Goal: Transaction & Acquisition: Purchase product/service

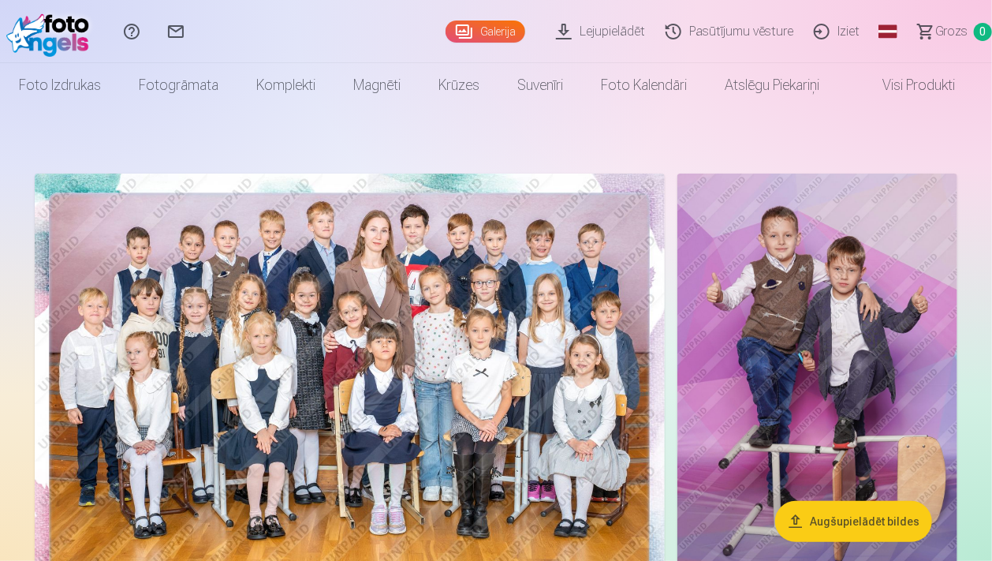
click at [455, 355] on img at bounding box center [350, 384] width 630 height 420
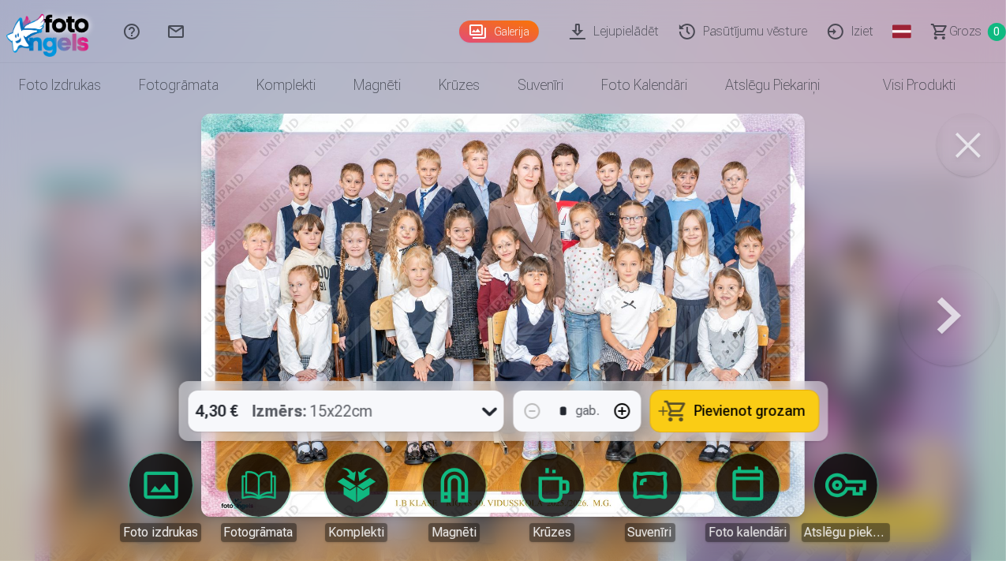
click at [614, 256] on img at bounding box center [503, 315] width 604 height 403
click at [963, 140] on button at bounding box center [967, 145] width 63 height 63
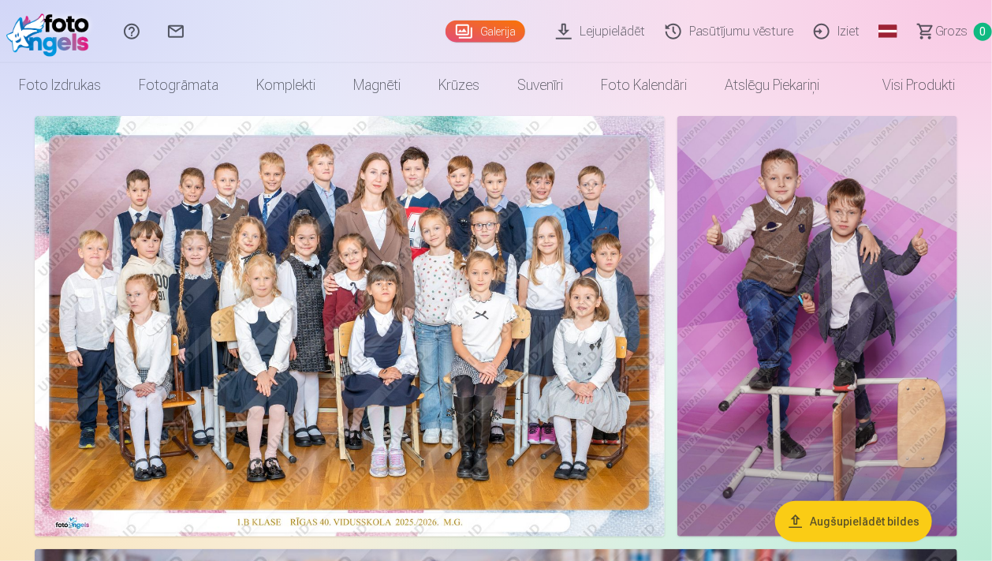
scroll to position [83, 0]
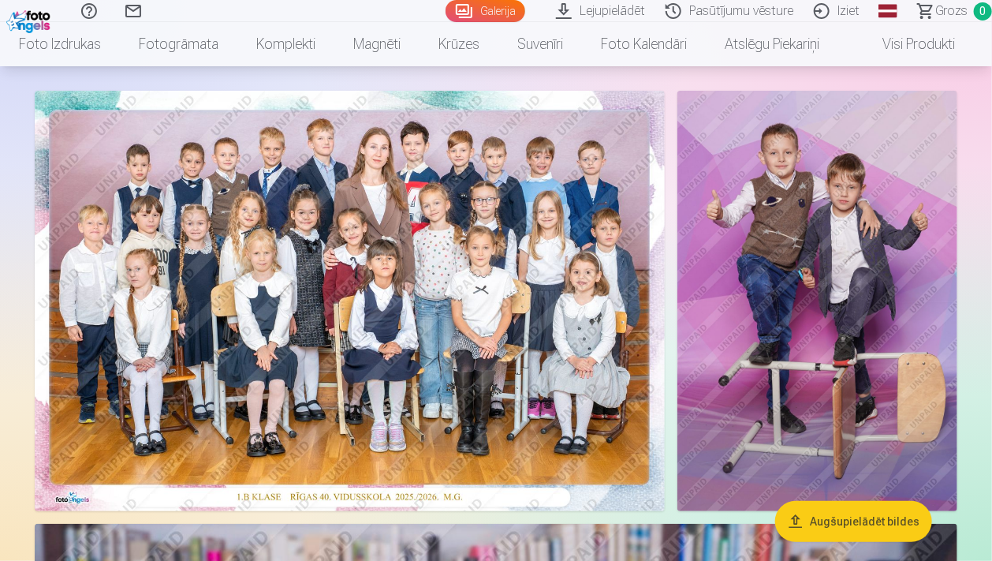
click at [788, 251] on img at bounding box center [817, 301] width 280 height 420
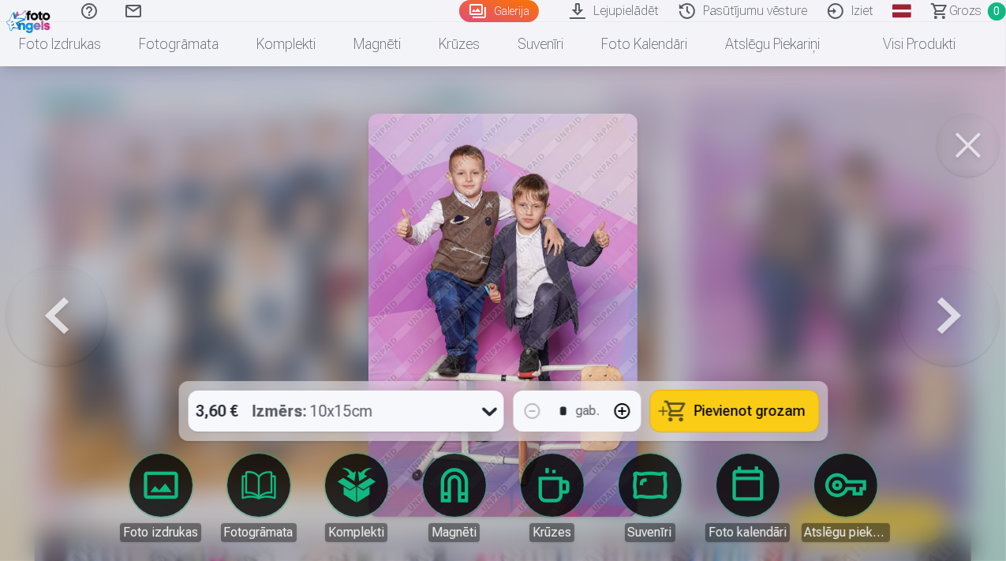
click at [71, 315] on button at bounding box center [56, 315] width 101 height 100
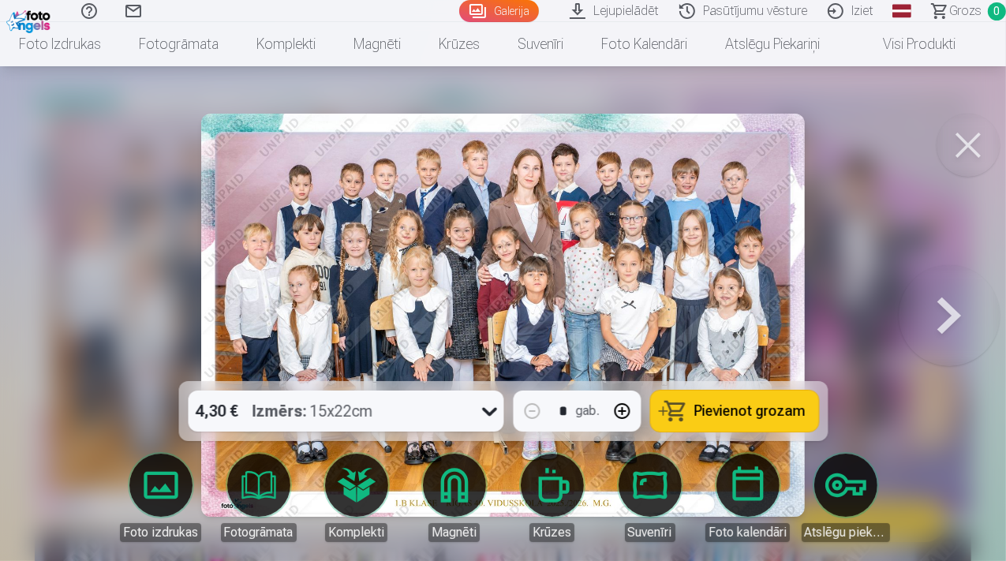
click at [961, 140] on button at bounding box center [967, 145] width 63 height 63
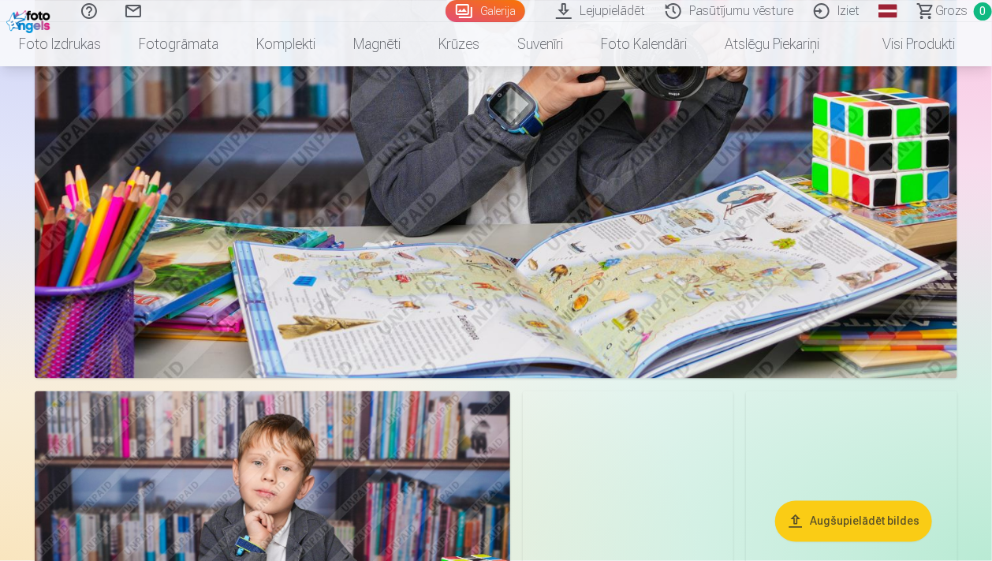
scroll to position [999, 0]
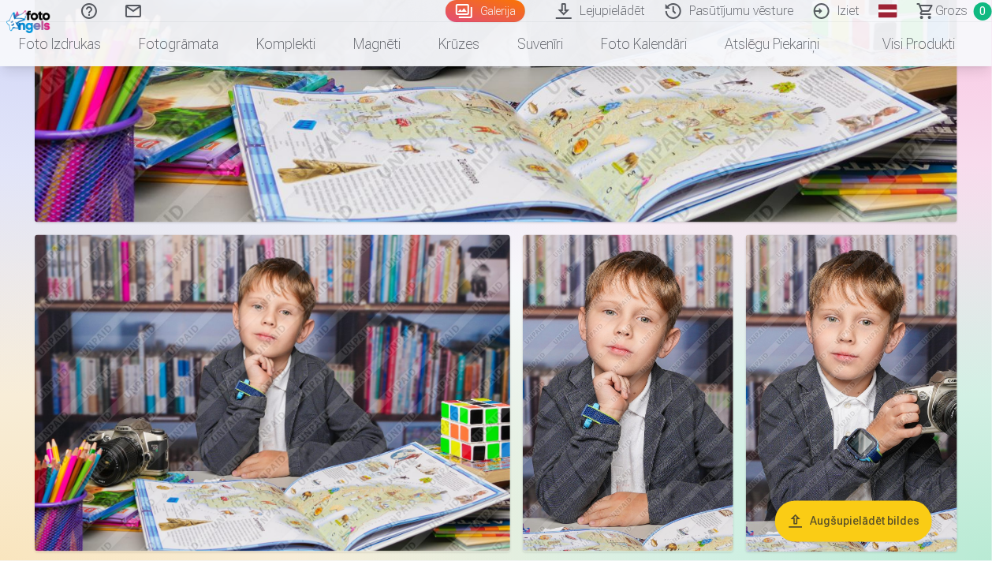
click at [402, 380] on img at bounding box center [273, 393] width 476 height 317
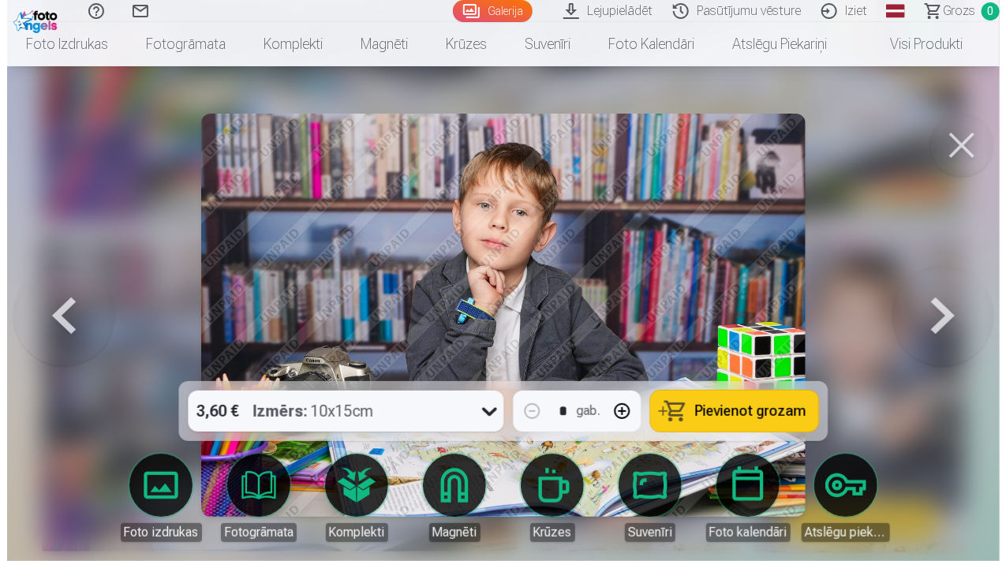
scroll to position [1005, 0]
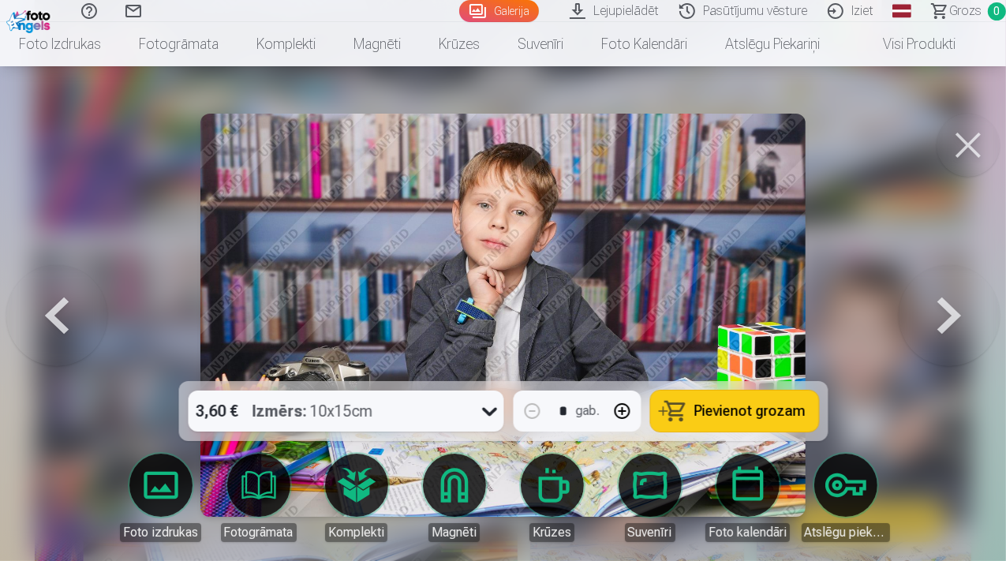
click at [970, 144] on button at bounding box center [967, 145] width 63 height 63
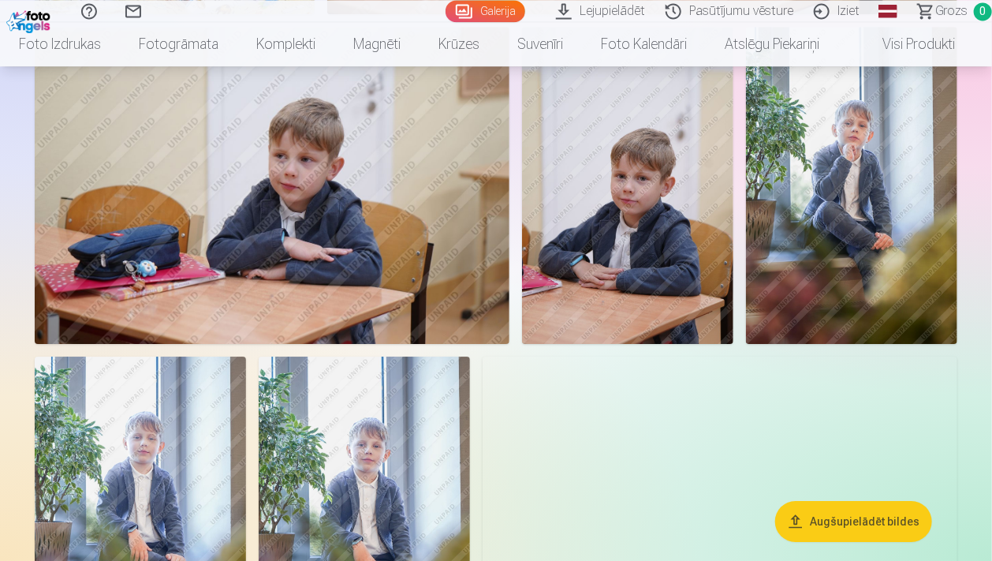
scroll to position [1998, 0]
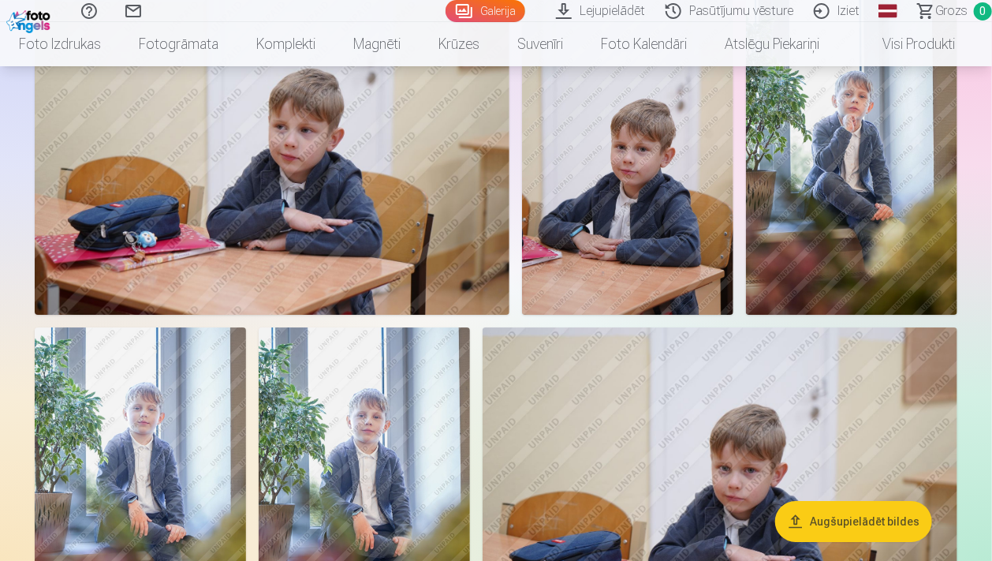
click at [643, 190] on img at bounding box center [627, 156] width 211 height 317
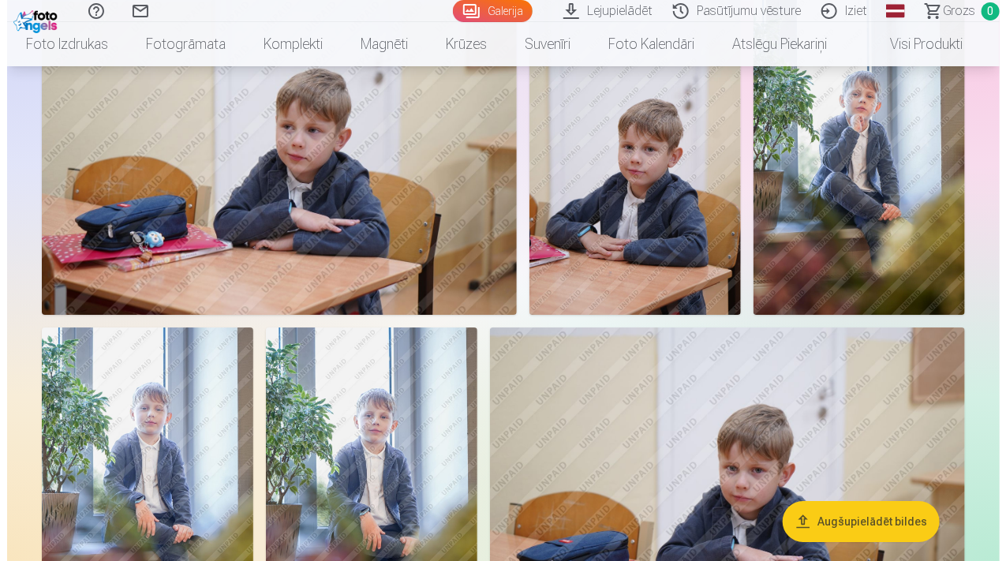
scroll to position [2024, 0]
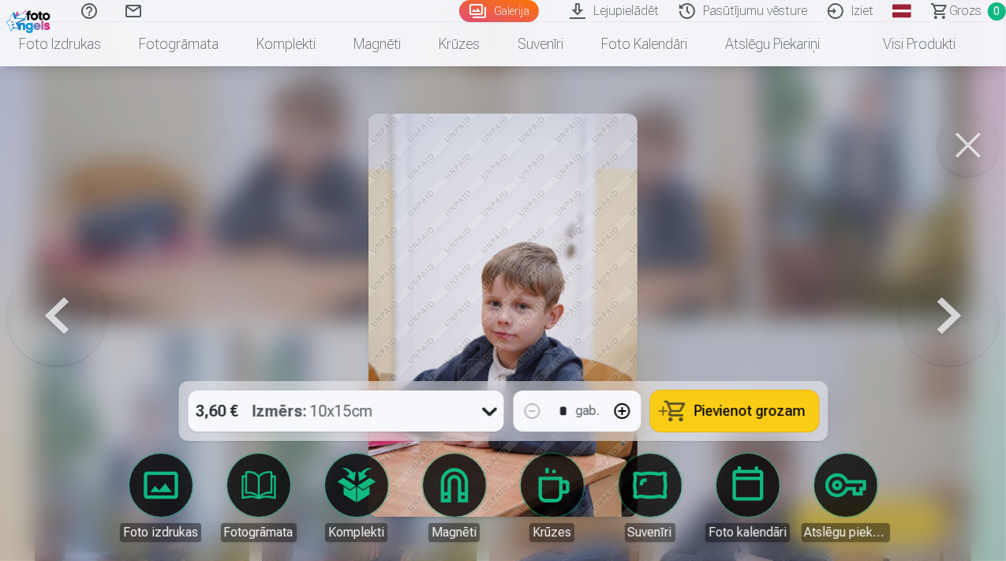
click at [979, 146] on button at bounding box center [967, 145] width 63 height 63
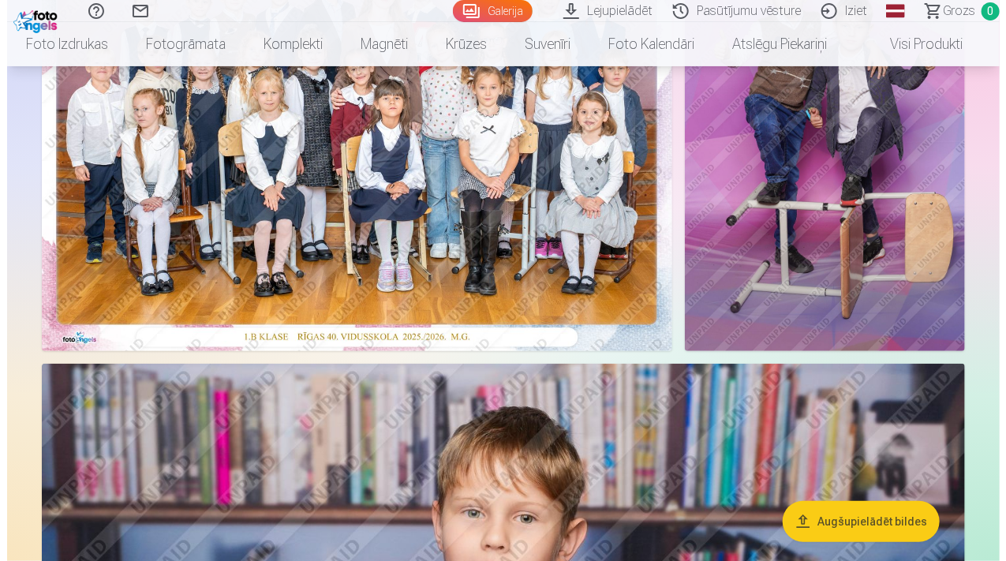
scroll to position [249, 0]
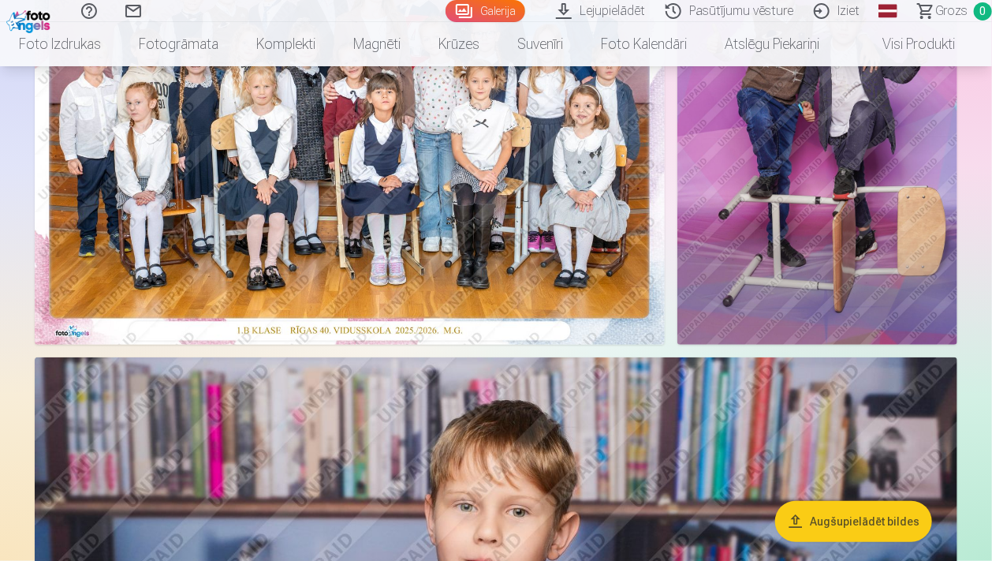
click at [784, 197] on img at bounding box center [817, 134] width 280 height 420
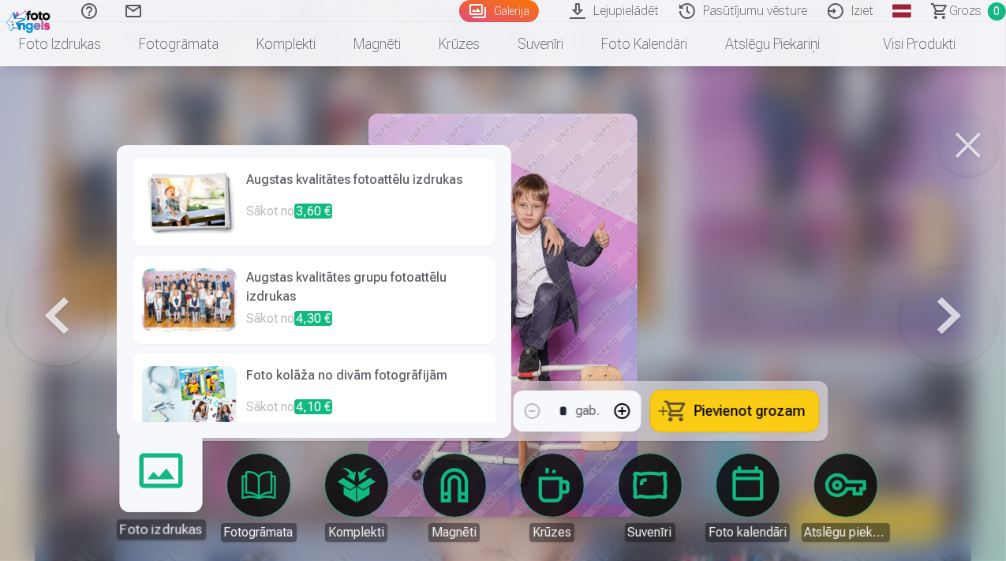
scroll to position [218, 0]
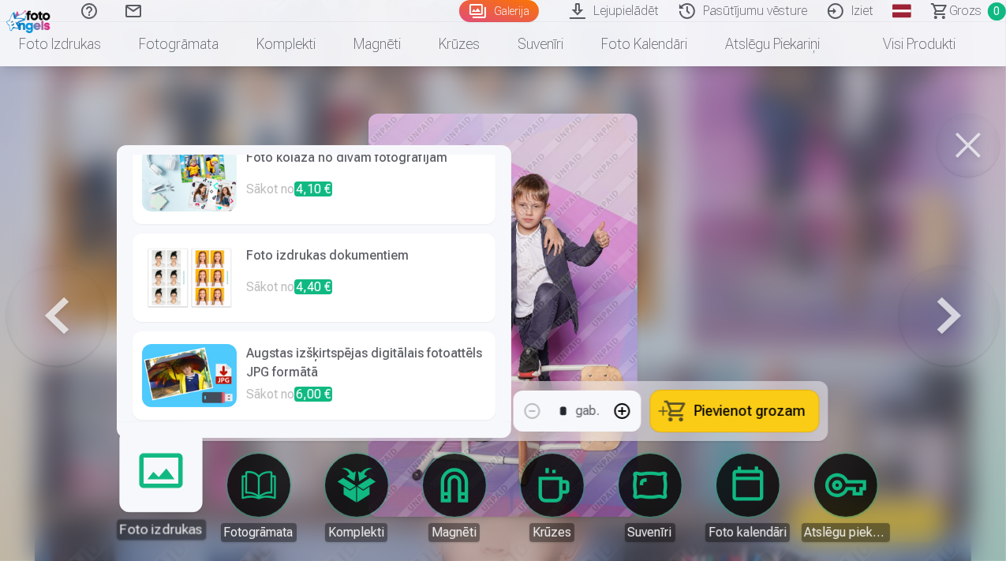
click at [363, 361] on h6 "Augstas izšķirtspējas digitālais fotoattēls JPG formātā" at bounding box center [366, 364] width 240 height 41
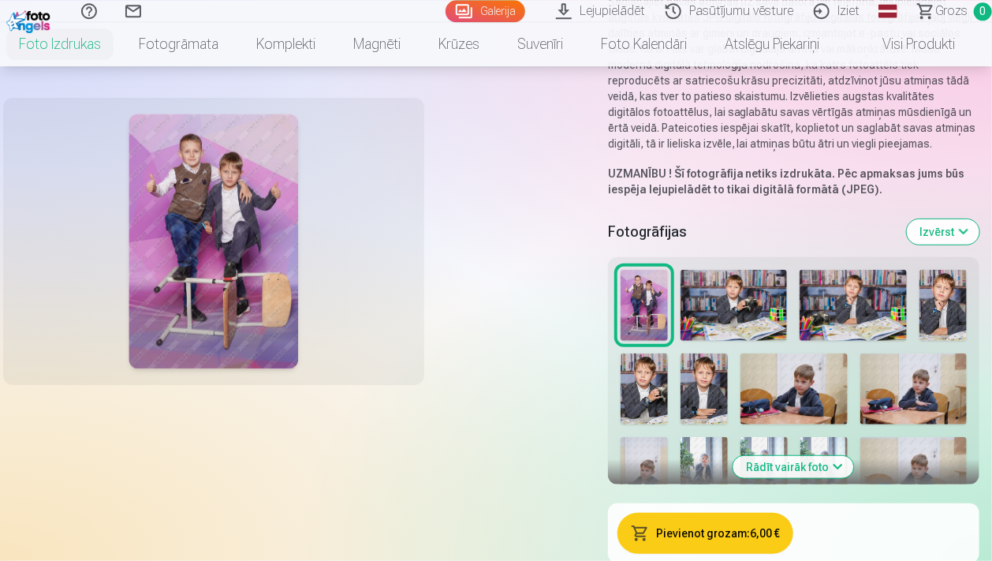
scroll to position [249, 0]
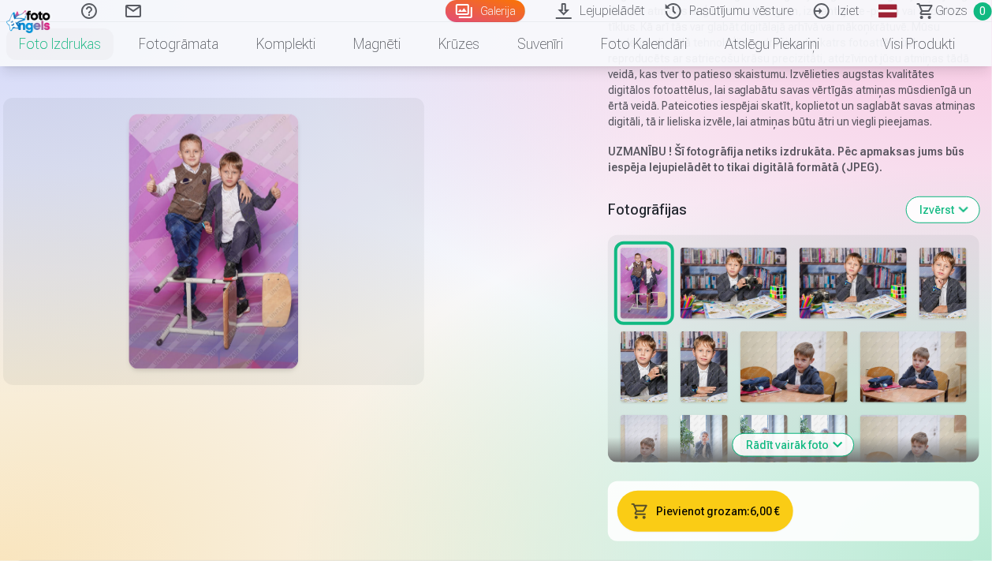
click at [721, 506] on button "Pievienot grozam : 6,00 €" at bounding box center [706, 511] width 177 height 41
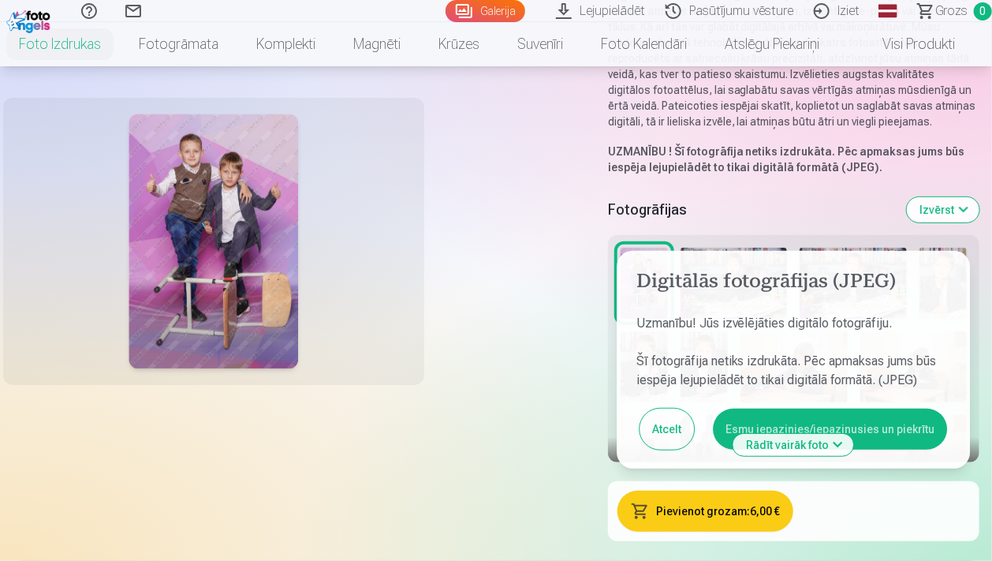
click at [890, 428] on button "Esmu iepazinies/iepazinusies un piekrītu" at bounding box center [830, 429] width 234 height 41
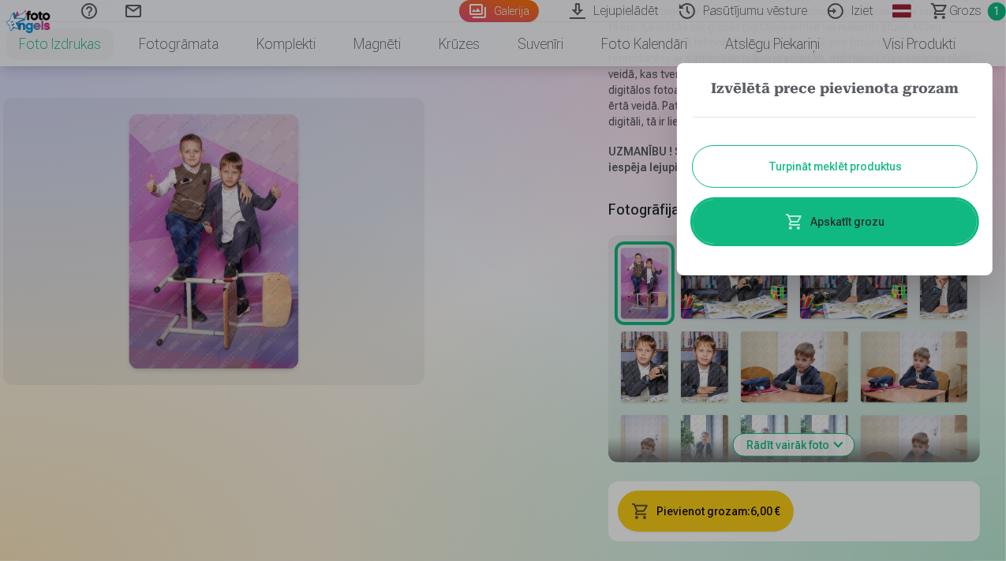
click at [721, 300] on div at bounding box center [503, 280] width 1006 height 561
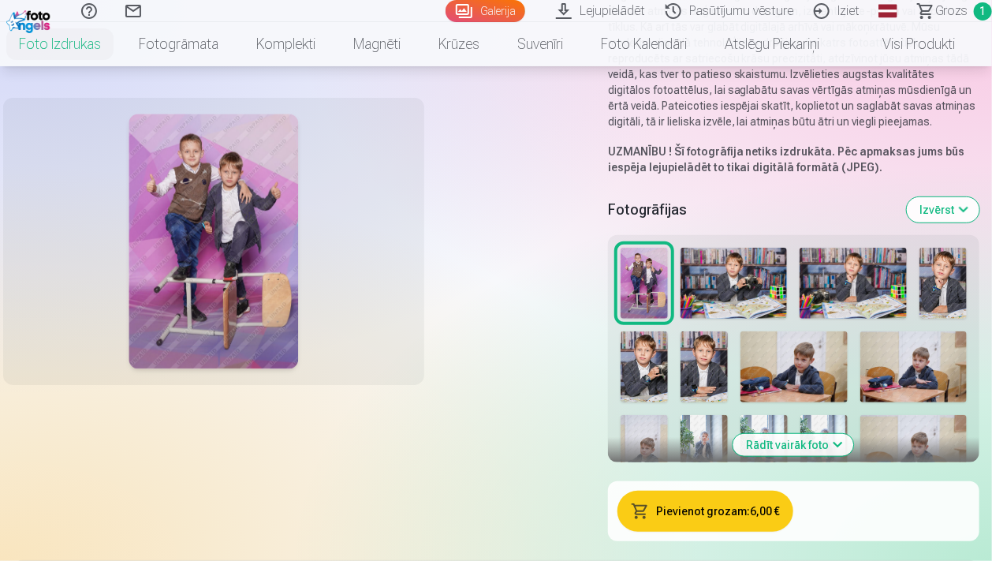
click at [727, 288] on img at bounding box center [734, 283] width 106 height 71
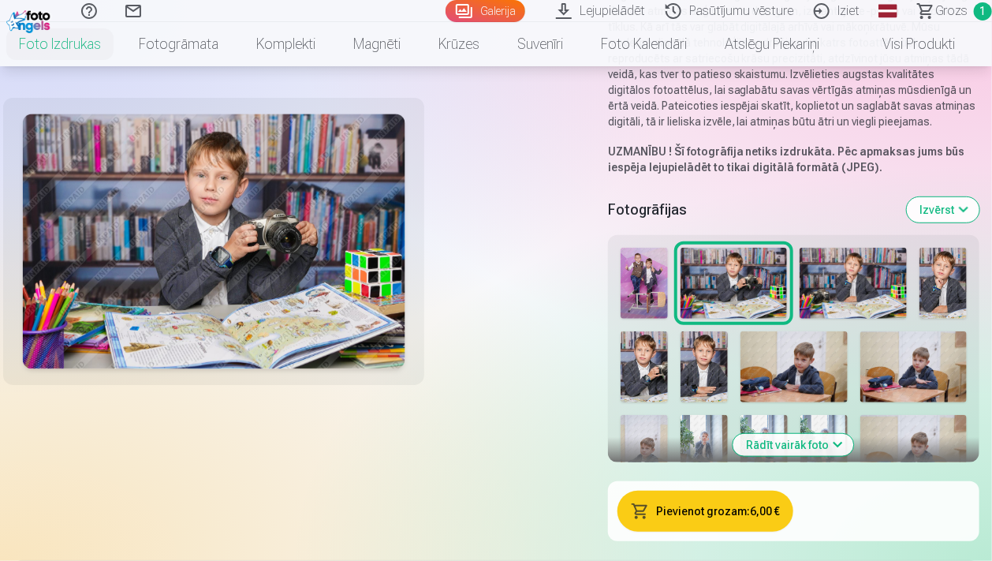
click at [871, 270] on img at bounding box center [853, 283] width 106 height 71
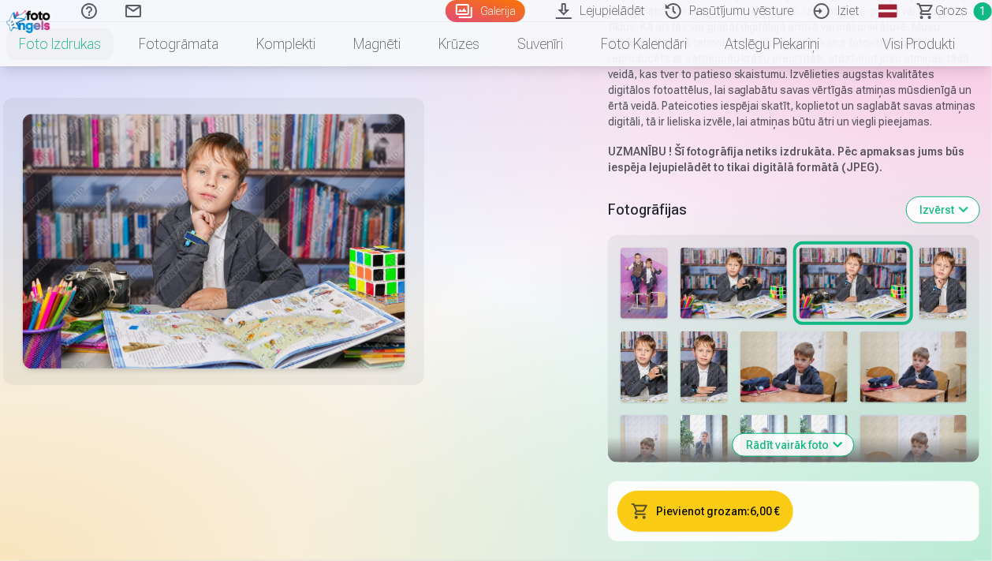
click at [744, 287] on img at bounding box center [734, 283] width 106 height 71
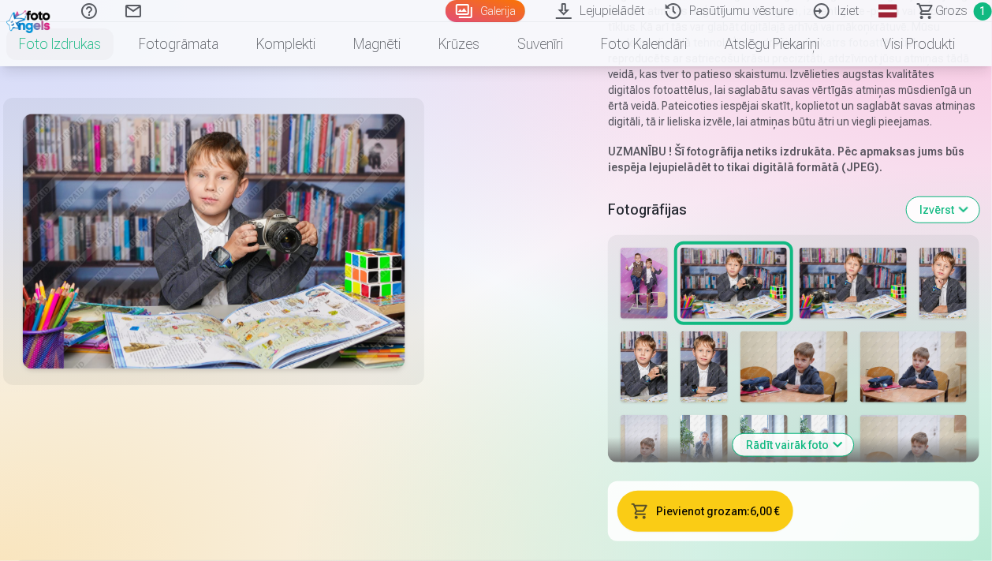
scroll to position [0, 0]
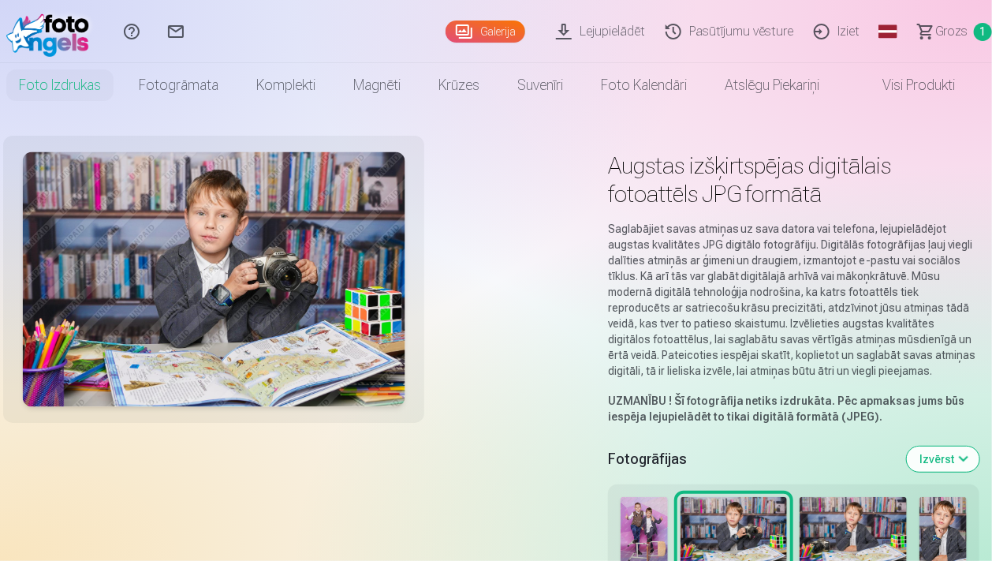
scroll to position [249, 0]
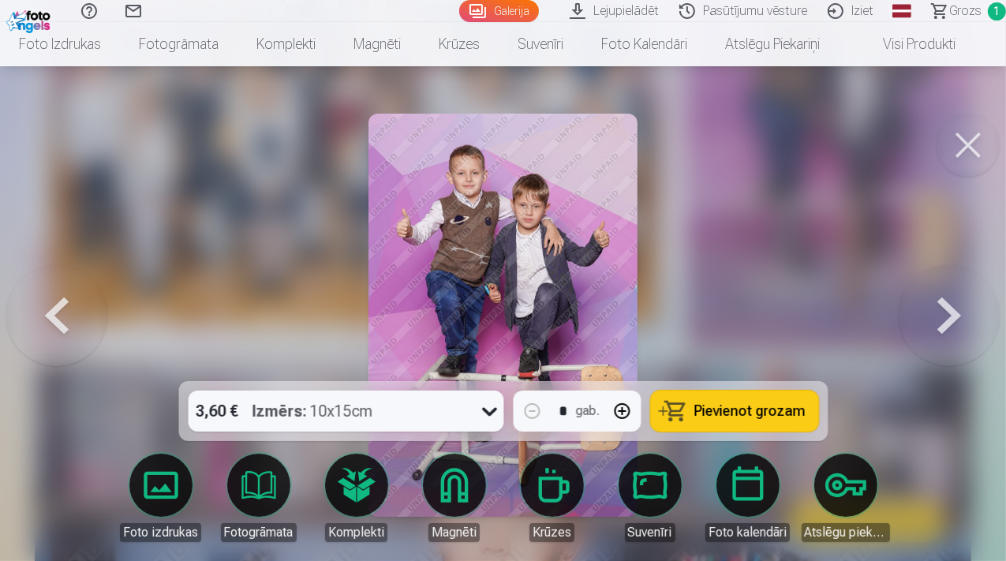
click at [936, 315] on button at bounding box center [948, 315] width 101 height 100
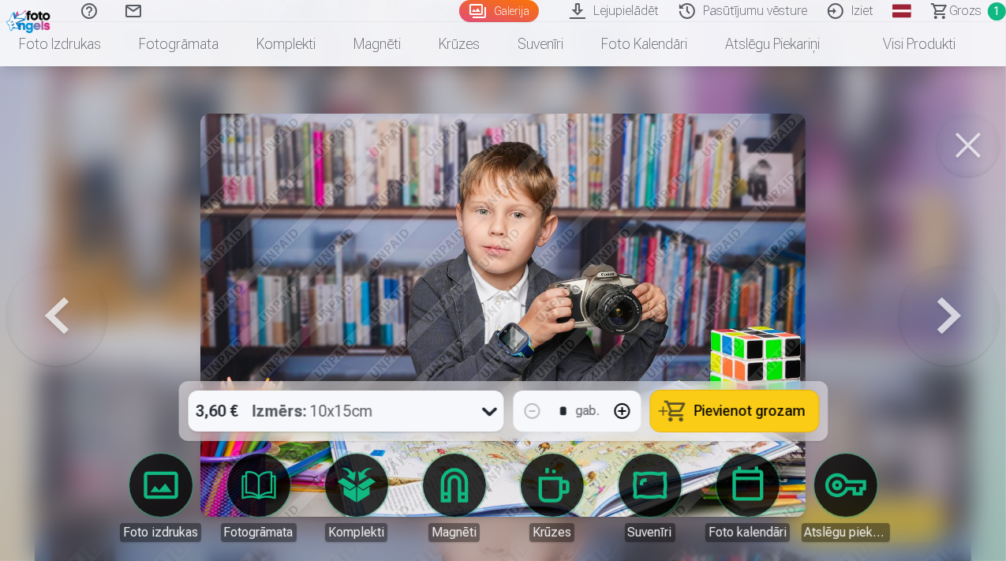
click at [951, 137] on button at bounding box center [967, 145] width 63 height 63
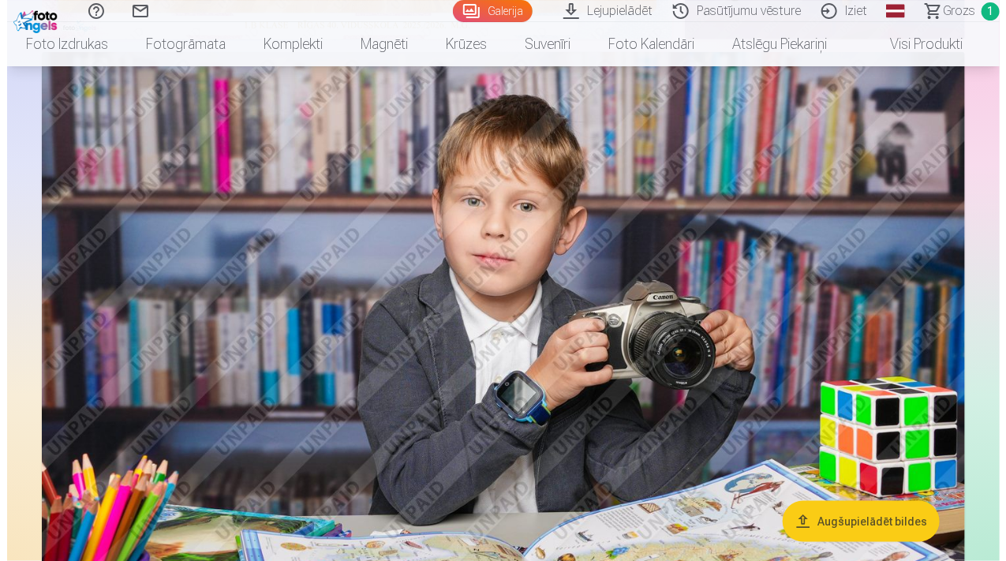
scroll to position [583, 0]
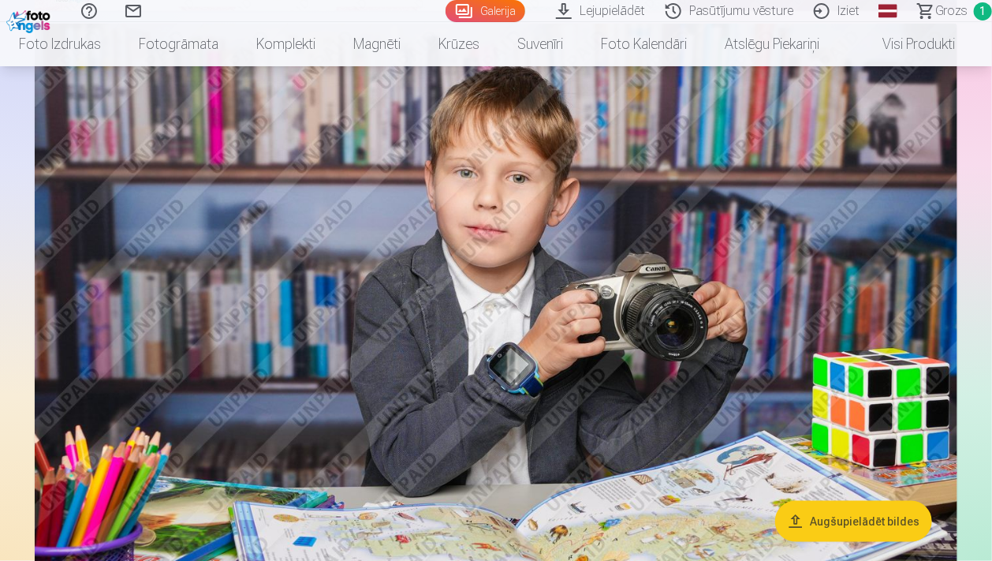
click at [542, 307] on img at bounding box center [496, 331] width 923 height 615
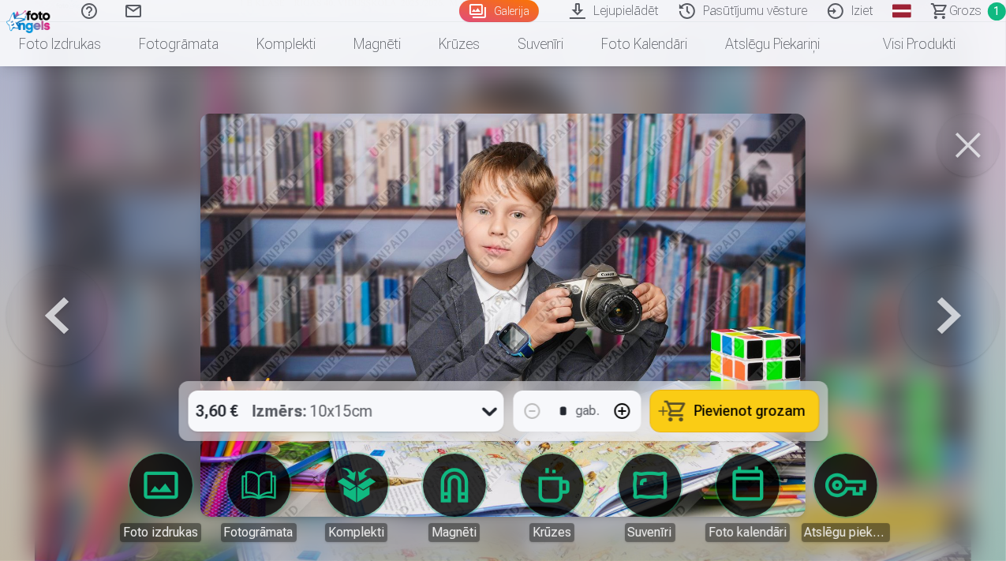
click at [491, 409] on icon at bounding box center [488, 410] width 25 height 25
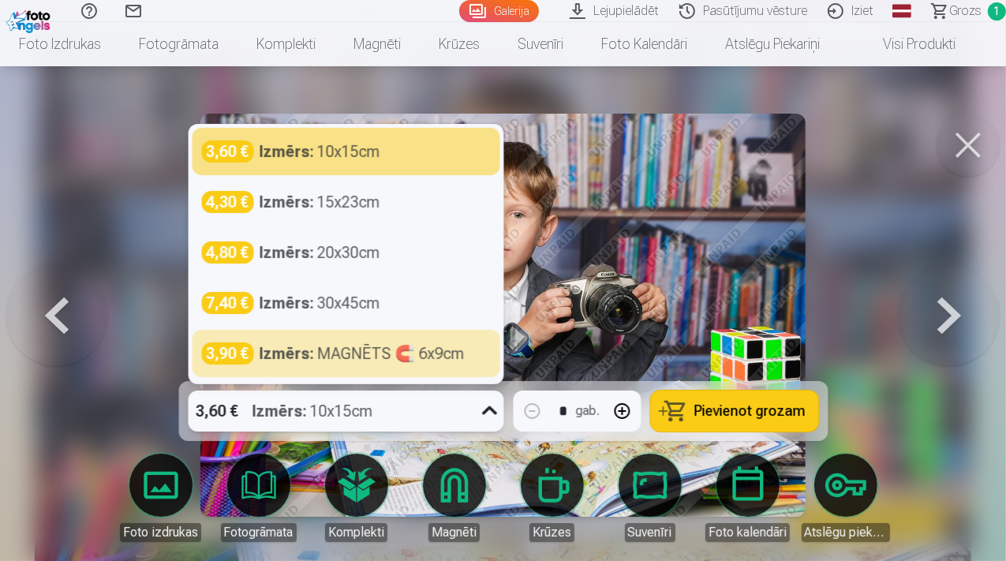
click at [484, 412] on icon at bounding box center [488, 410] width 25 height 25
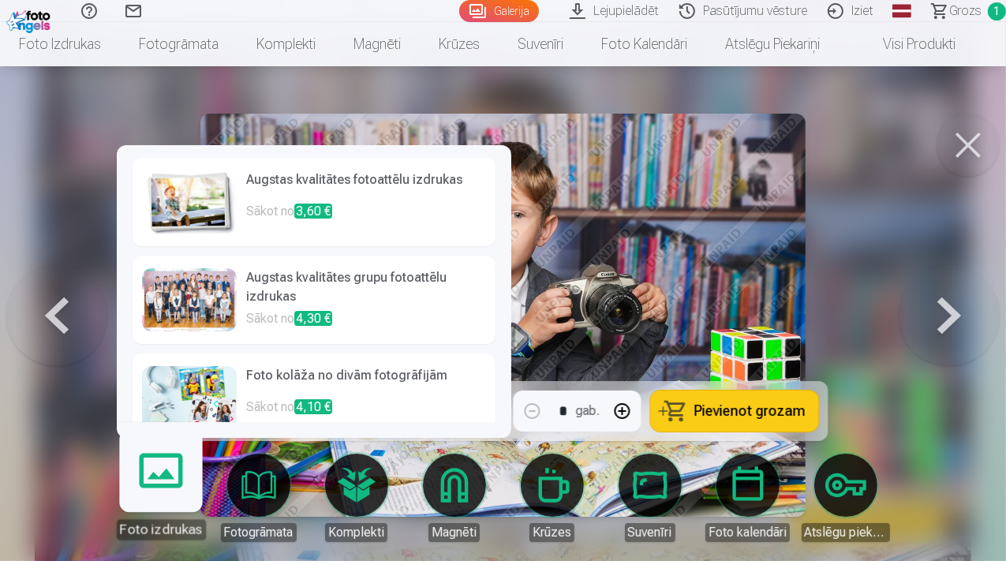
scroll to position [218, 0]
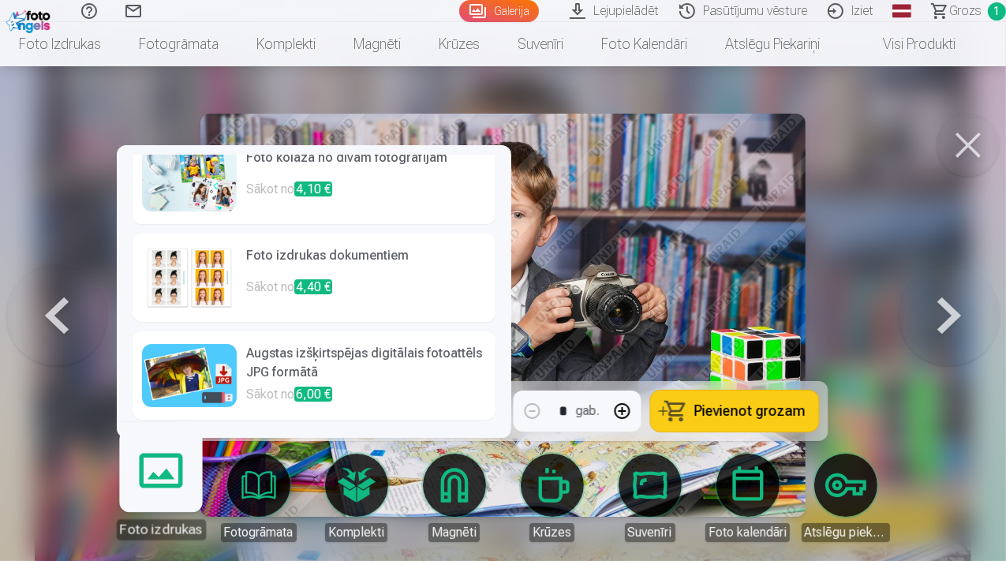
click at [336, 368] on h6 "Augstas izšķirtspējas digitālais fotoattēls JPG formātā" at bounding box center [366, 364] width 240 height 41
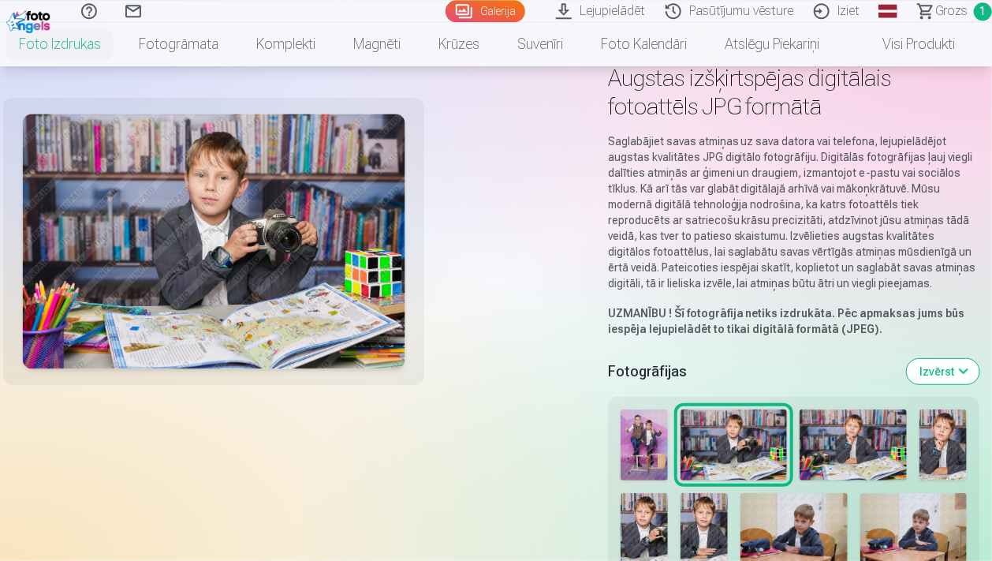
scroll to position [333, 0]
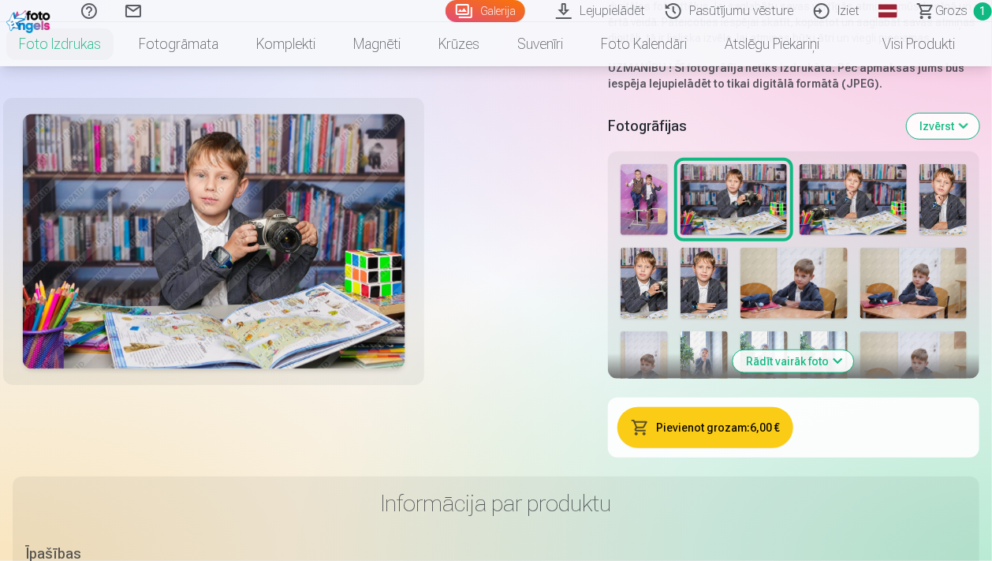
click at [718, 427] on button "Pievienot grozam : 6,00 €" at bounding box center [706, 427] width 177 height 41
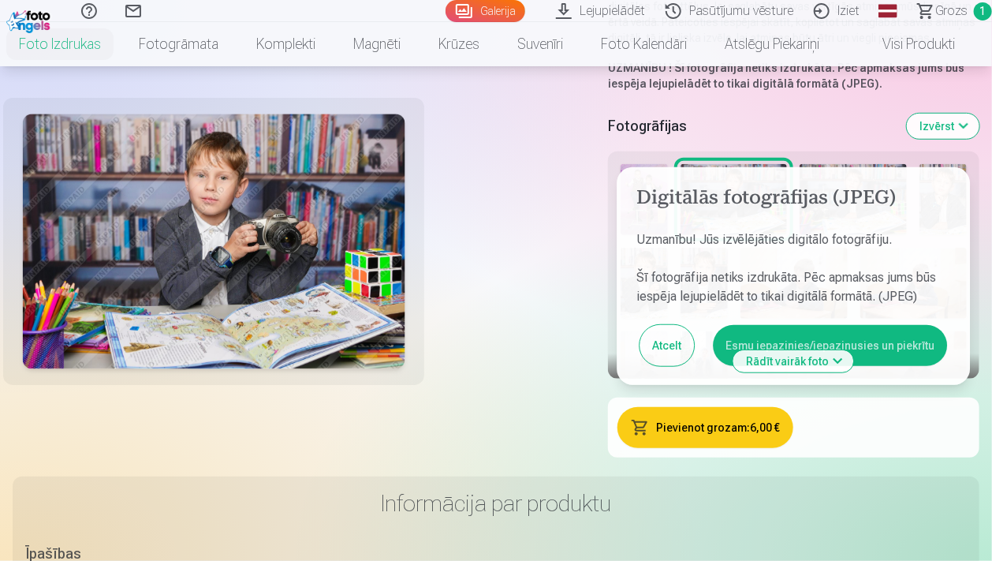
click at [851, 334] on button "Esmu iepazinies/iepazinusies un piekrītu" at bounding box center [830, 345] width 234 height 41
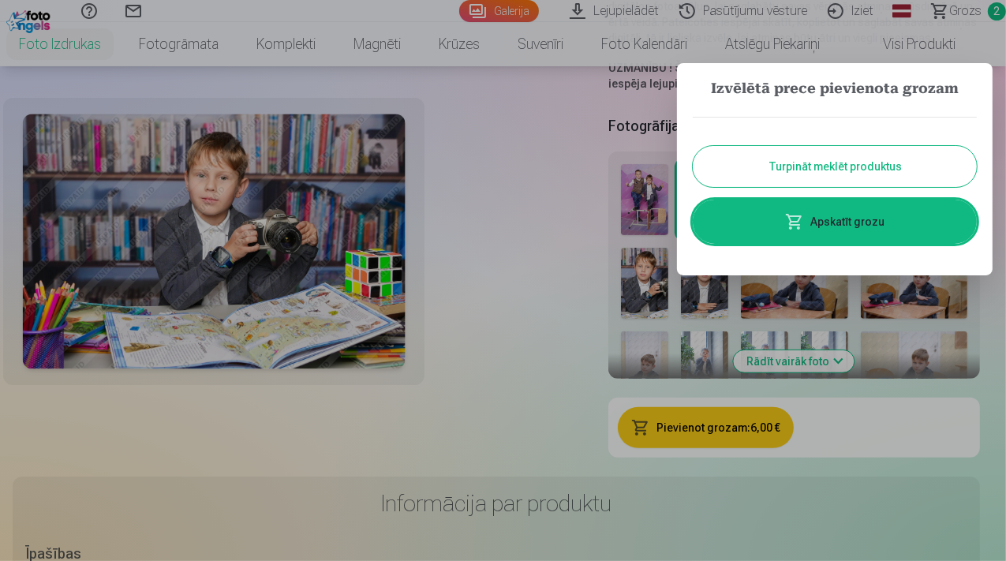
click at [791, 166] on button "Turpināt meklēt produktus" at bounding box center [834, 166] width 284 height 41
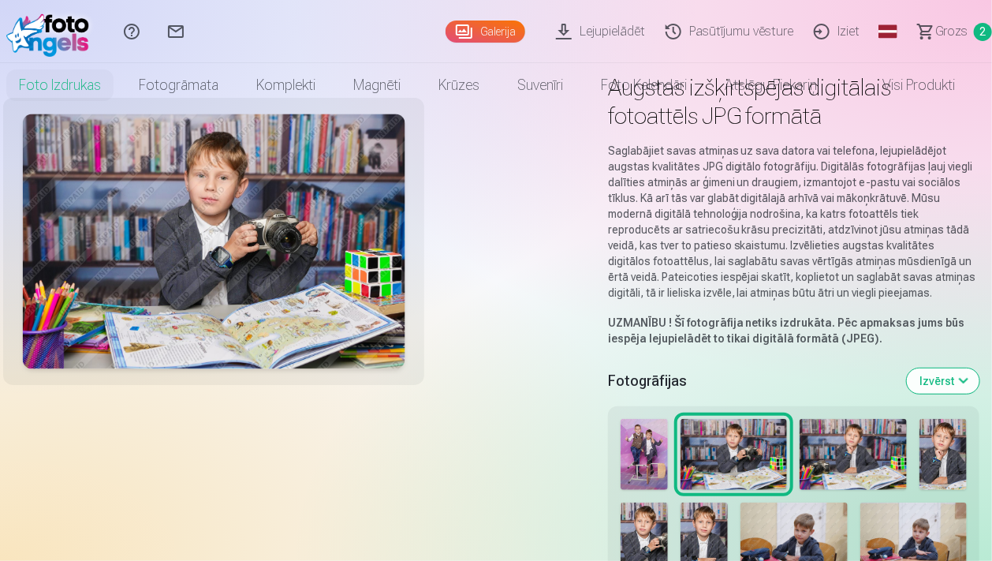
scroll to position [0, 0]
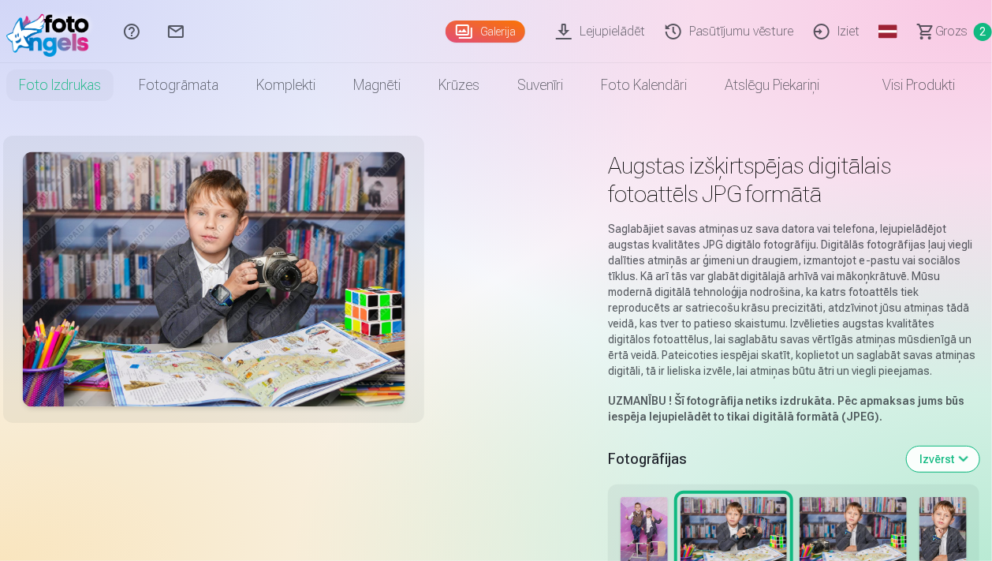
scroll to position [583, 0]
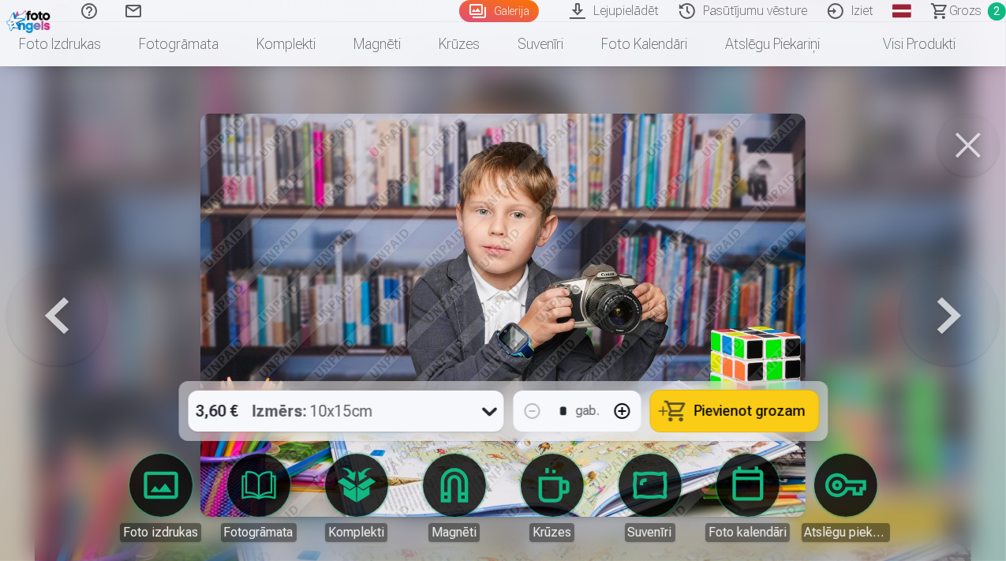
click at [954, 318] on button at bounding box center [948, 315] width 101 height 100
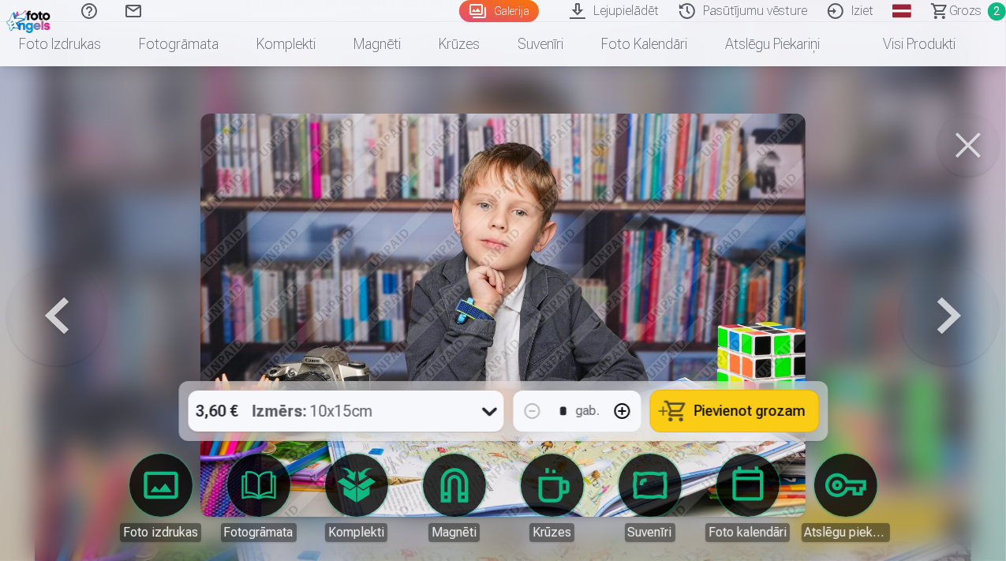
click at [961, 137] on button at bounding box center [967, 145] width 63 height 63
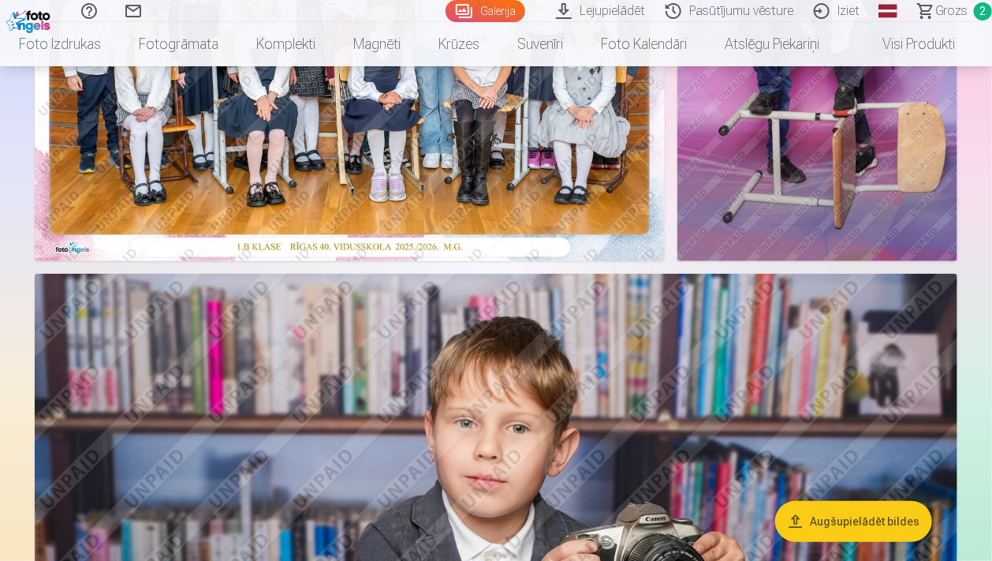
scroll to position [666, 0]
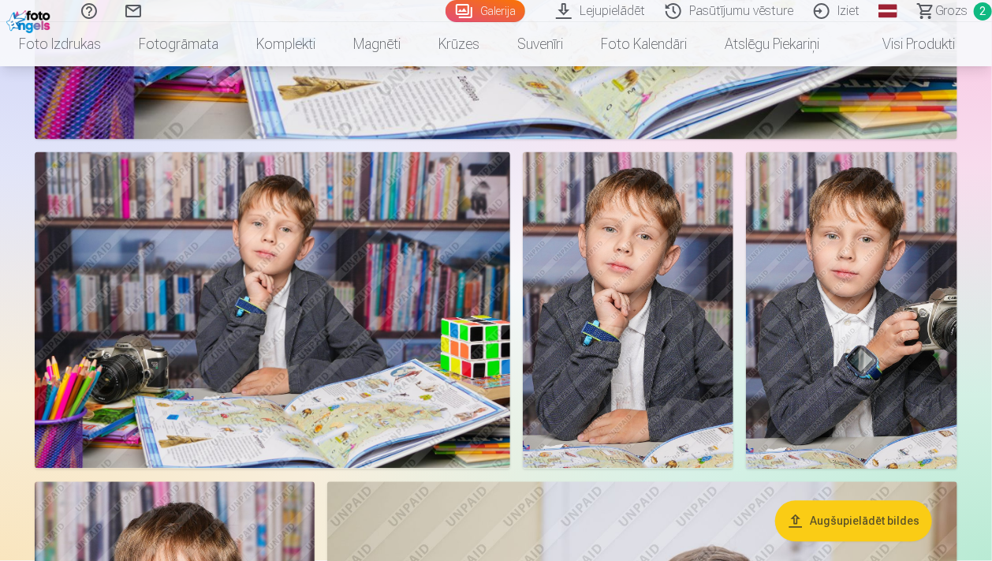
click at [278, 305] on img at bounding box center [273, 310] width 476 height 317
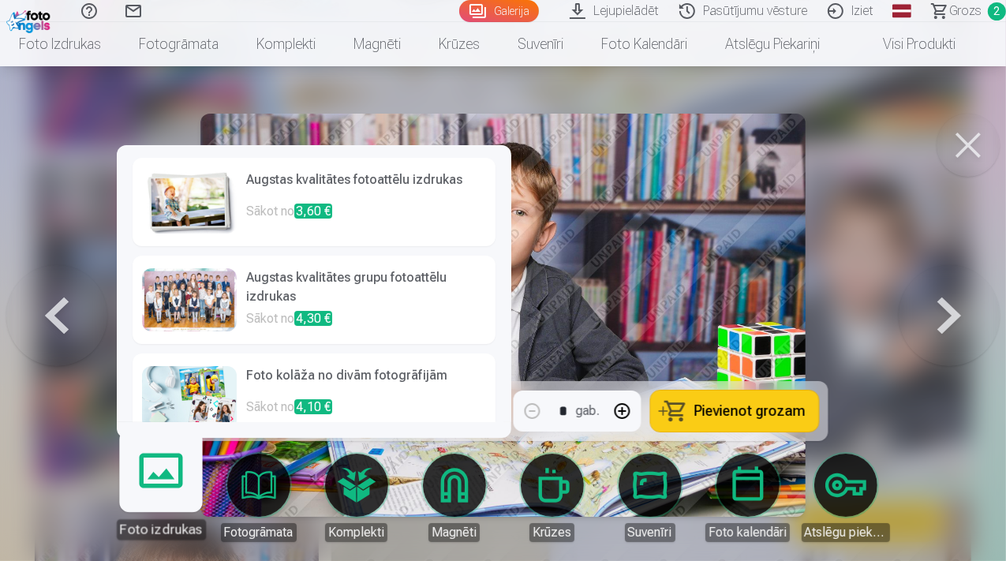
scroll to position [218, 0]
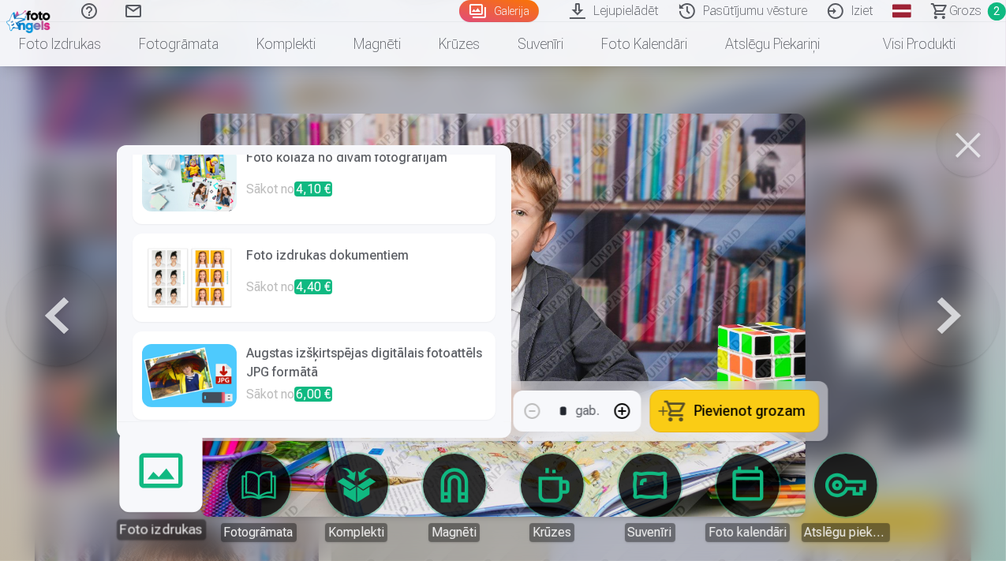
click at [278, 352] on h6 "Augstas izšķirtspējas digitālais fotoattēls JPG formātā" at bounding box center [366, 364] width 240 height 41
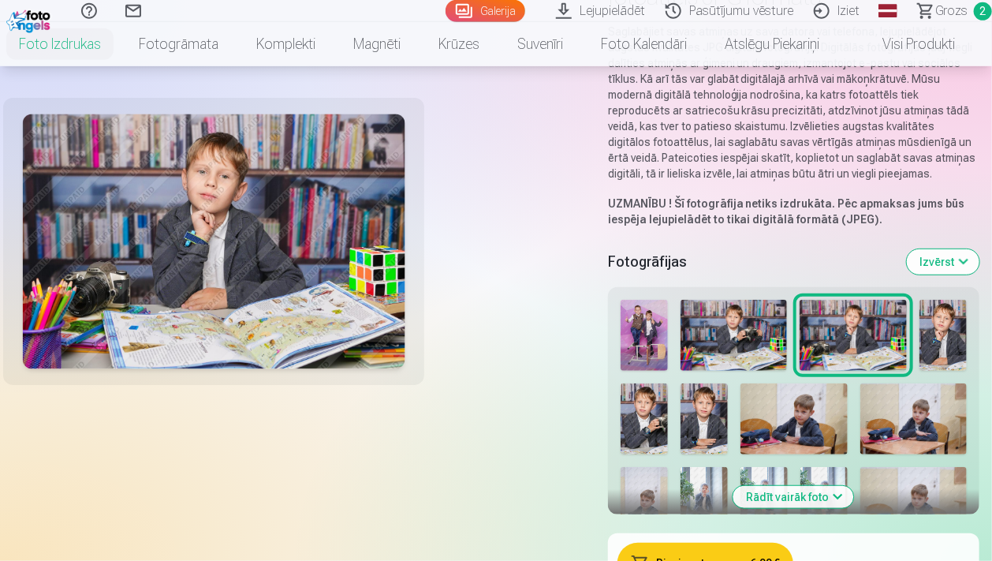
scroll to position [249, 0]
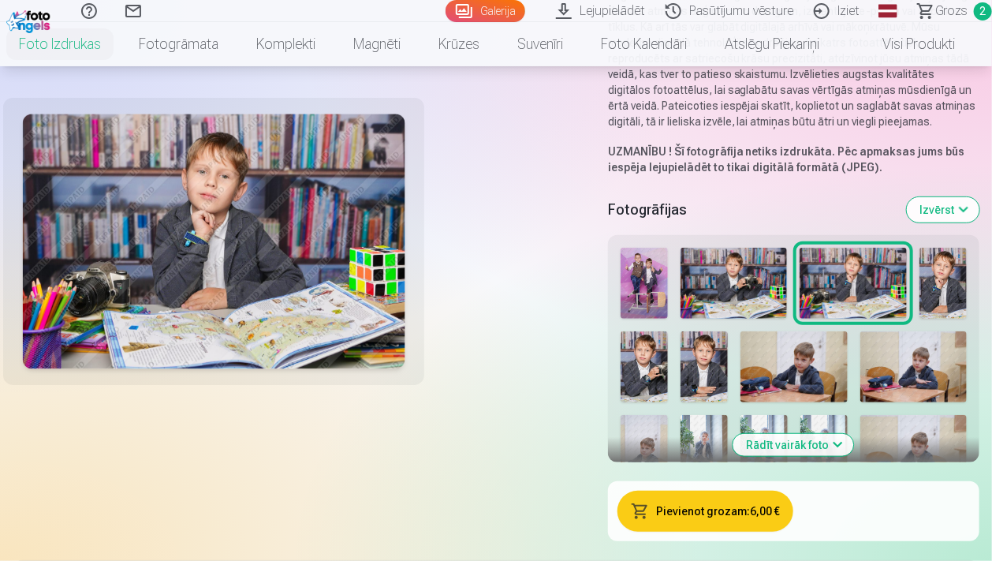
click at [728, 517] on button "Pievienot grozam : 6,00 €" at bounding box center [706, 511] width 177 height 41
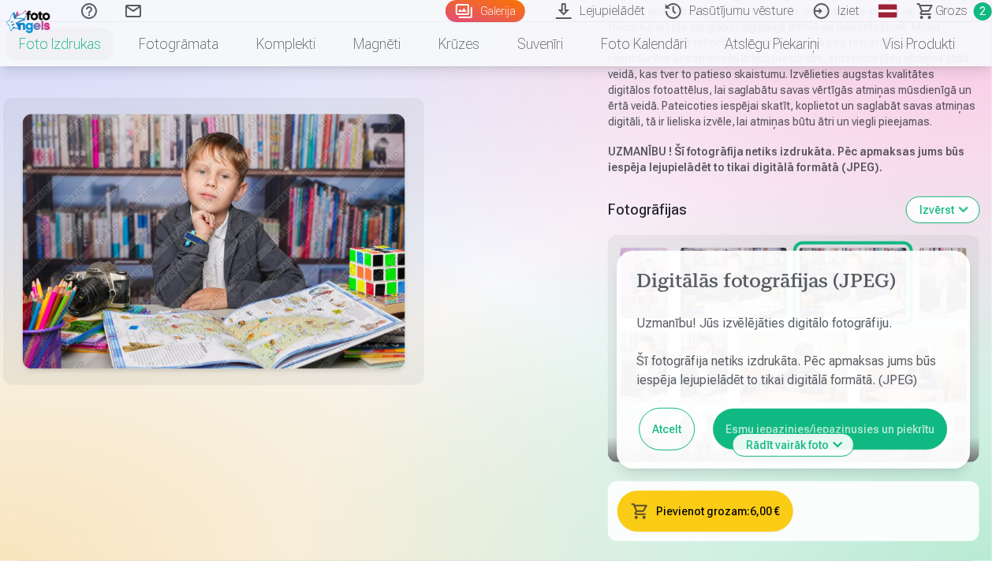
click at [808, 411] on button "Esmu iepazinies/iepazinusies un piekrītu" at bounding box center [830, 429] width 234 height 41
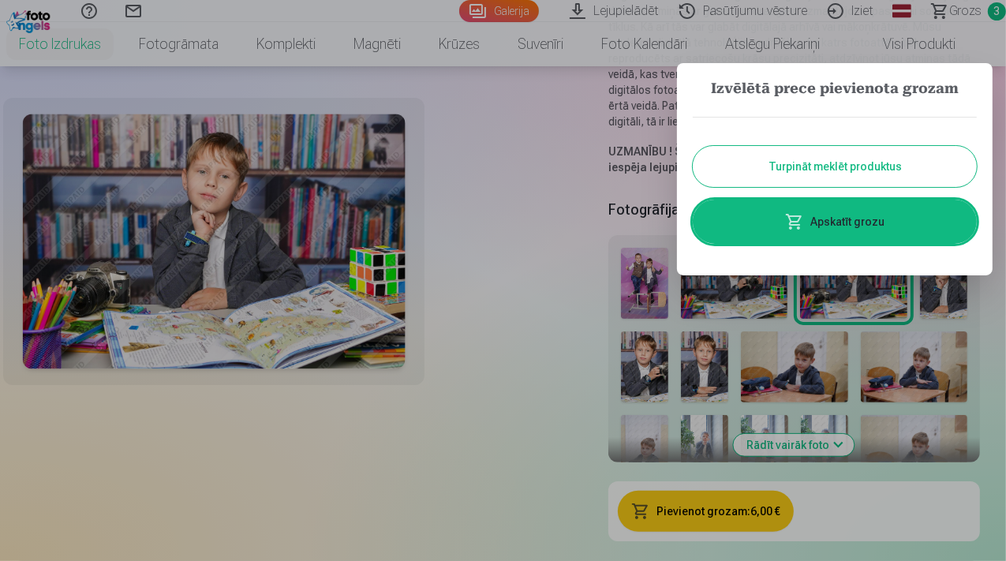
click at [831, 162] on button "Turpināt meklēt produktus" at bounding box center [834, 166] width 284 height 41
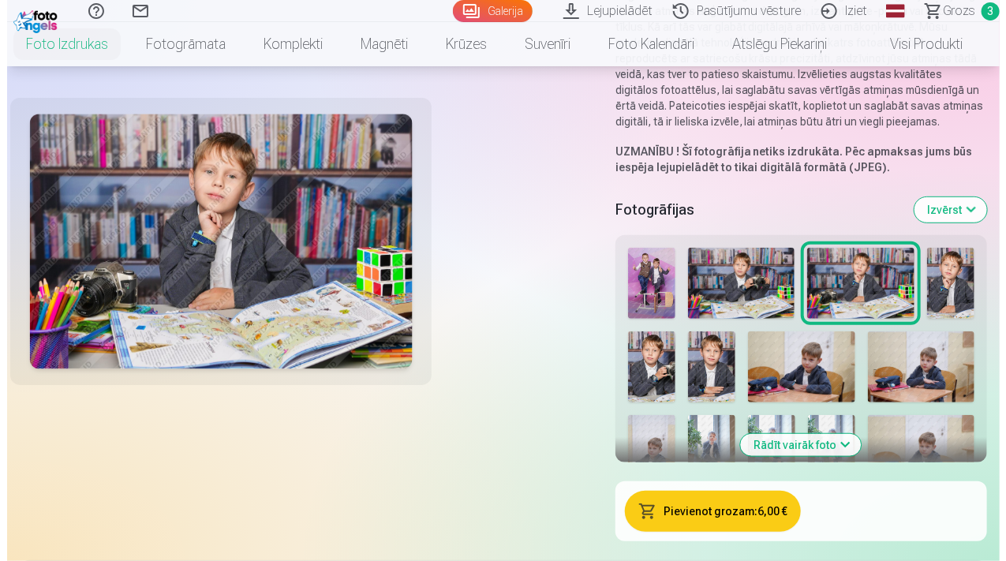
scroll to position [1088, 0]
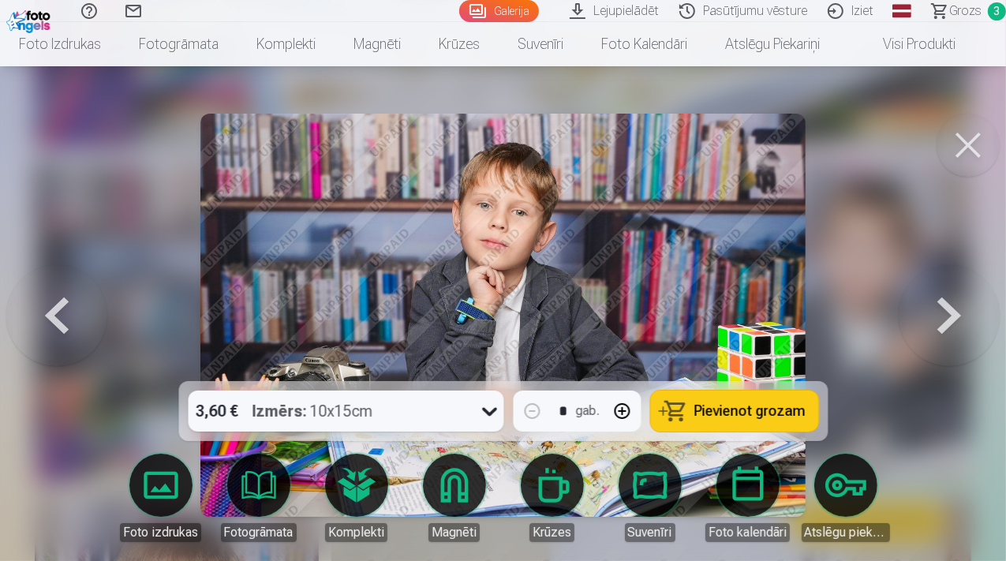
click at [961, 140] on button at bounding box center [967, 145] width 63 height 63
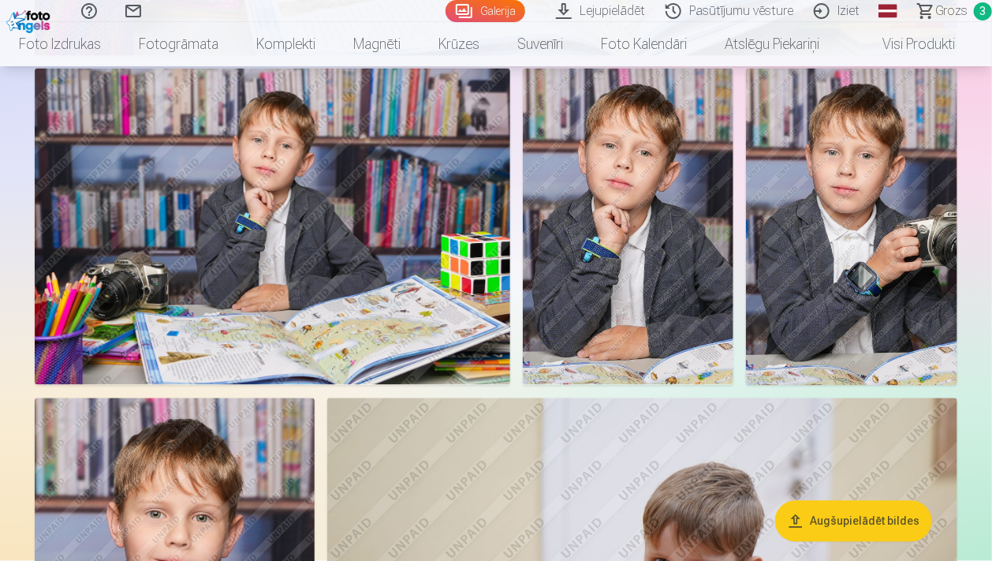
scroll to position [1416, 0]
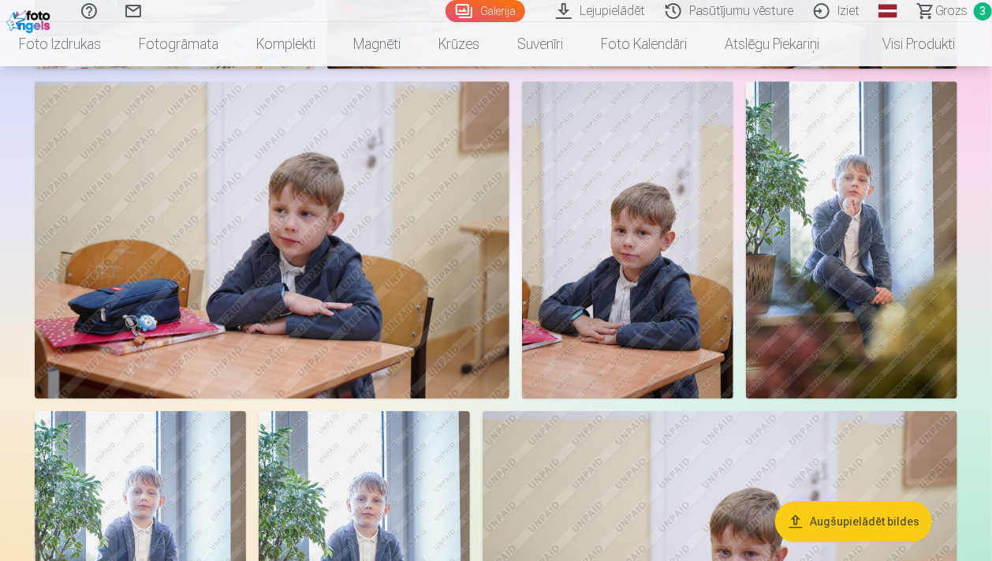
click at [851, 235] on img at bounding box center [851, 239] width 211 height 316
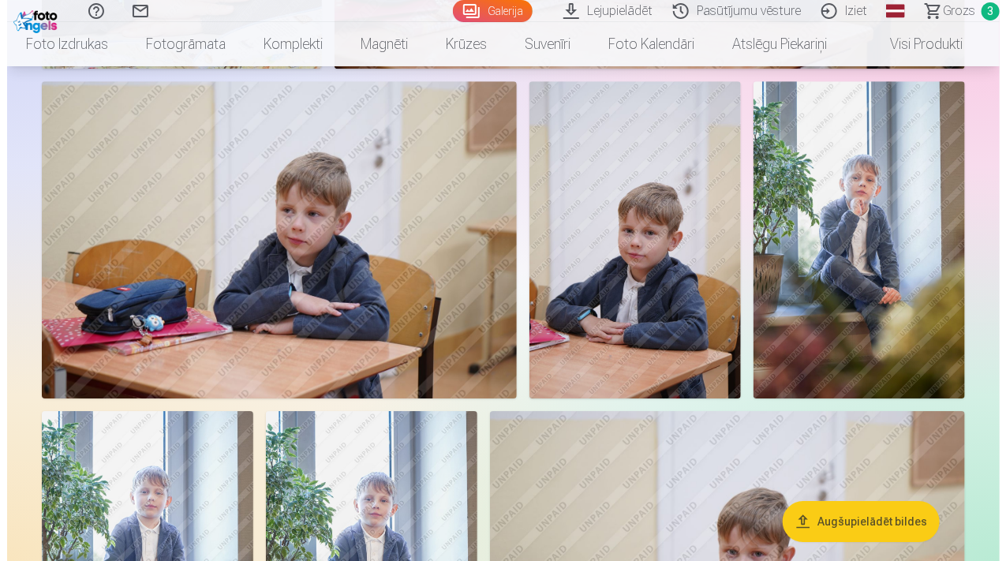
scroll to position [1935, 0]
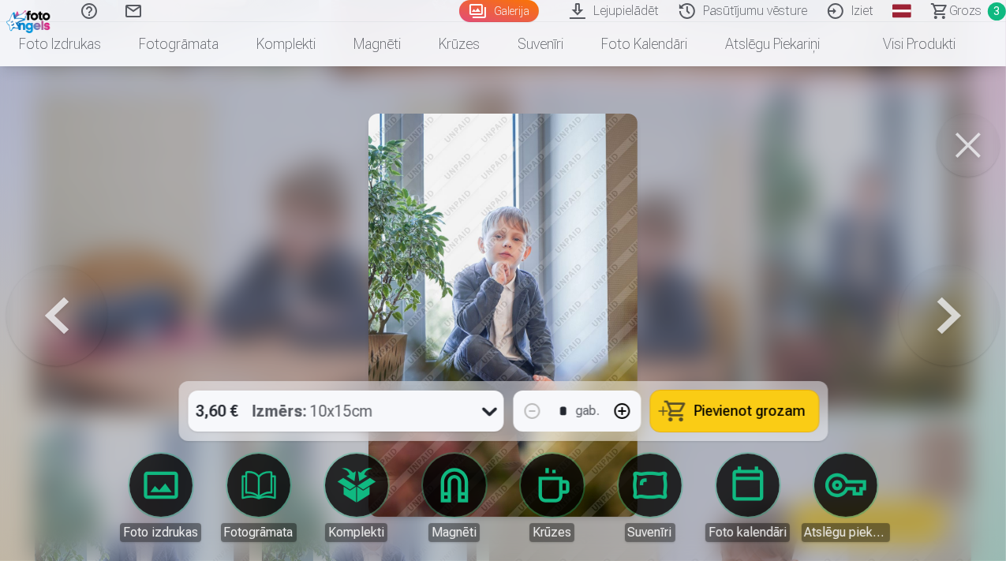
click at [529, 248] on img at bounding box center [502, 315] width 269 height 403
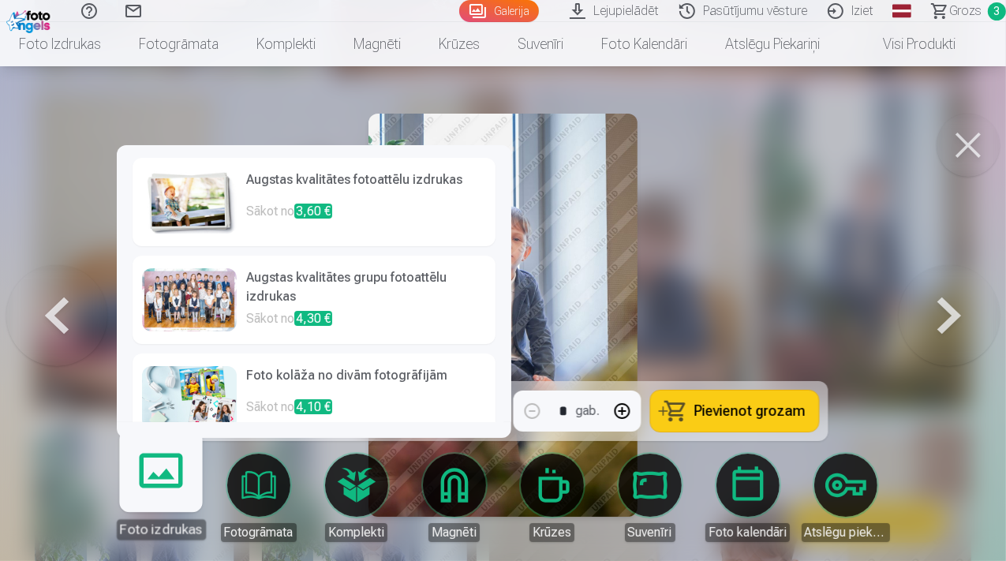
scroll to position [218, 0]
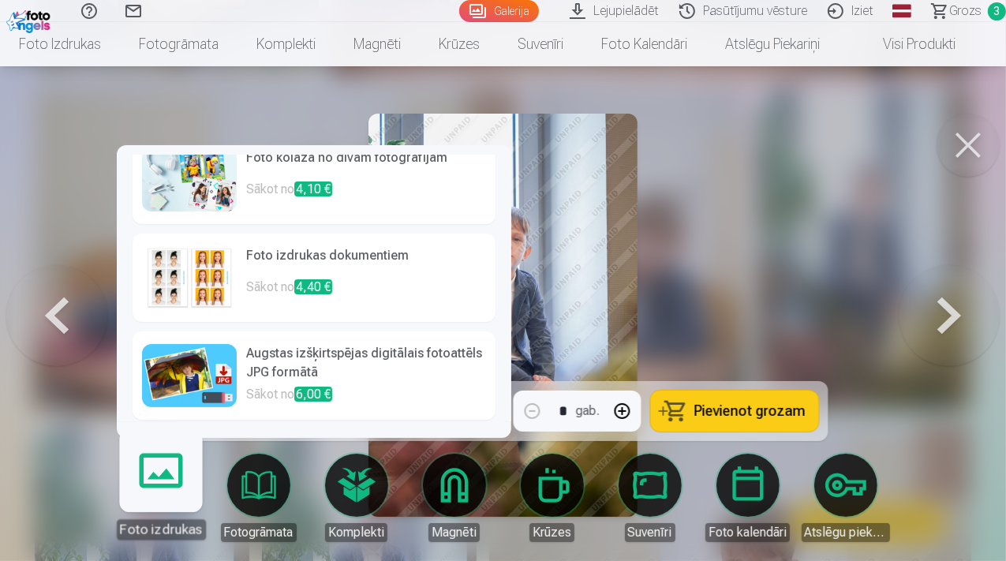
click at [252, 361] on h6 "Augstas izšķirtspējas digitālais fotoattēls JPG formātā" at bounding box center [366, 364] width 240 height 41
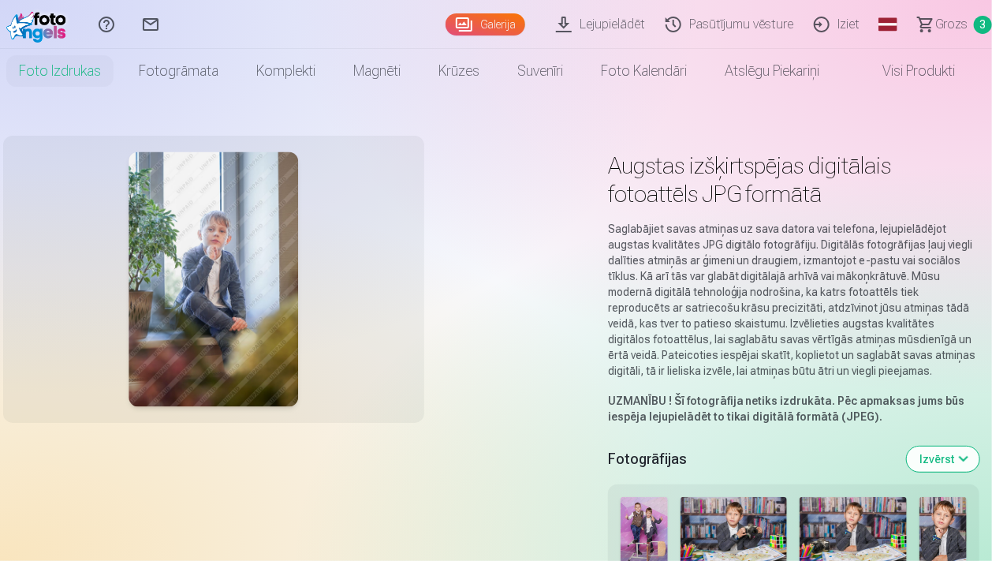
scroll to position [333, 0]
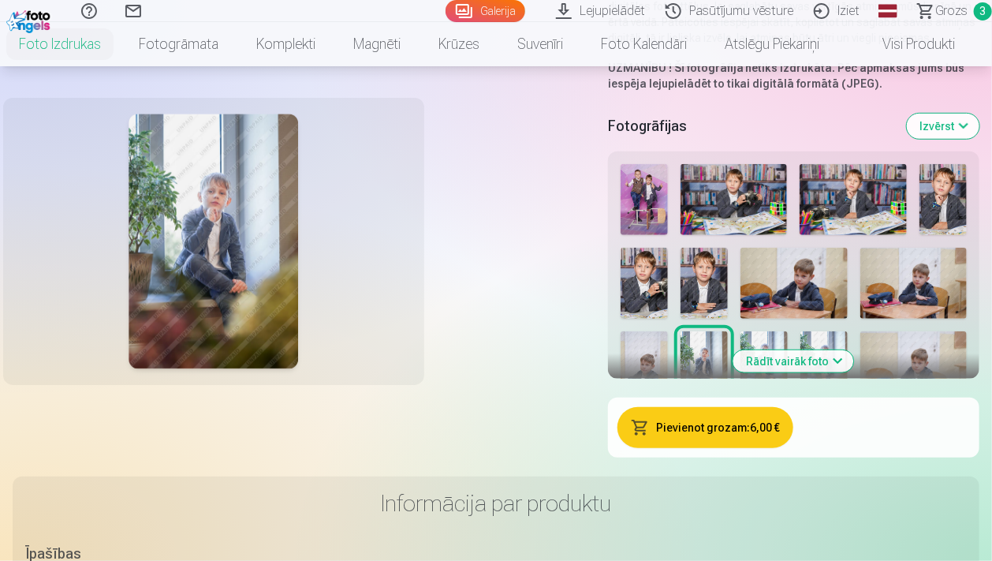
click at [718, 427] on button "Pievienot grozam : 6,00 €" at bounding box center [706, 427] width 177 height 41
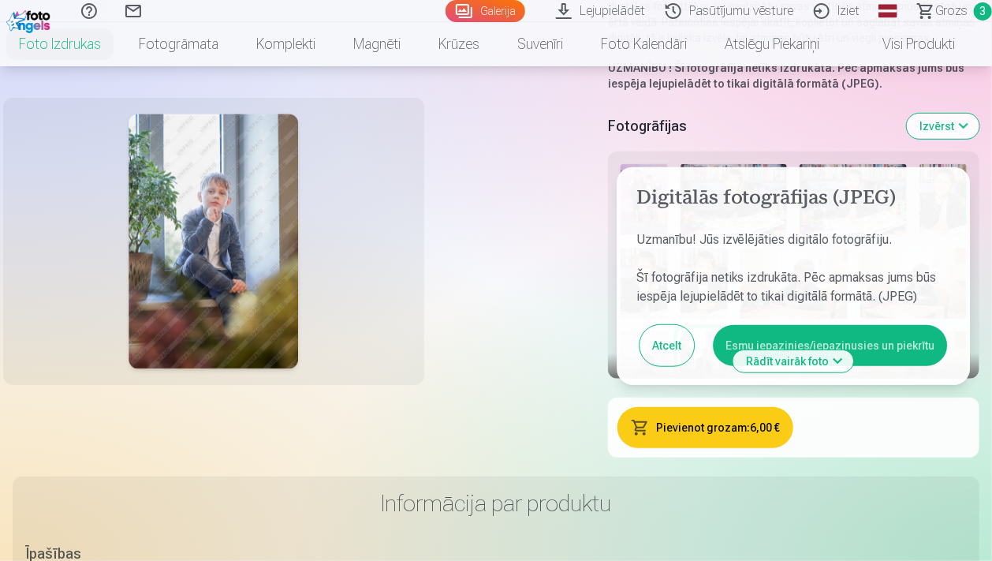
click at [872, 333] on button "Esmu iepazinies/iepazinusies un piekrītu" at bounding box center [830, 345] width 234 height 41
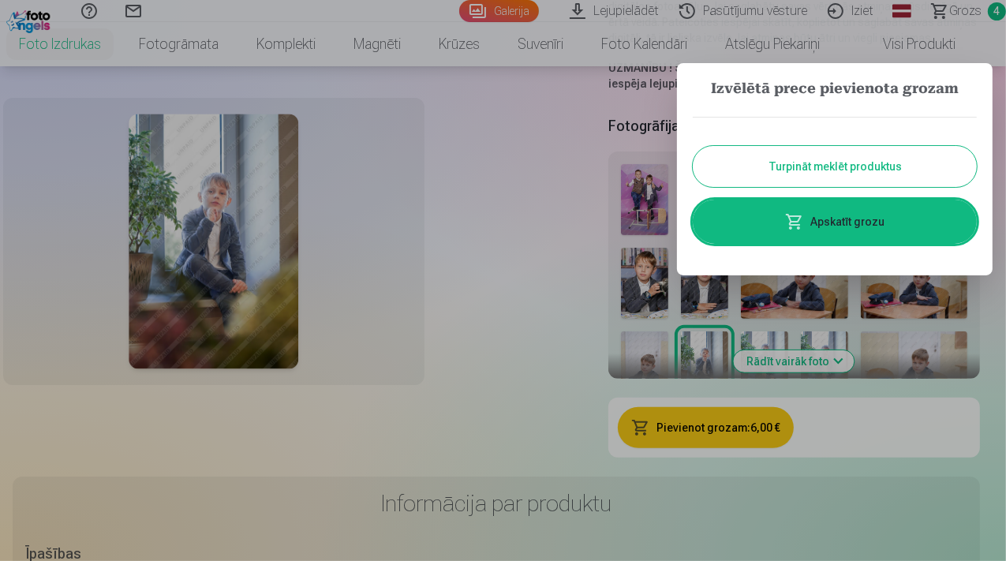
click at [860, 163] on button "Turpināt meklēt produktus" at bounding box center [834, 166] width 284 height 41
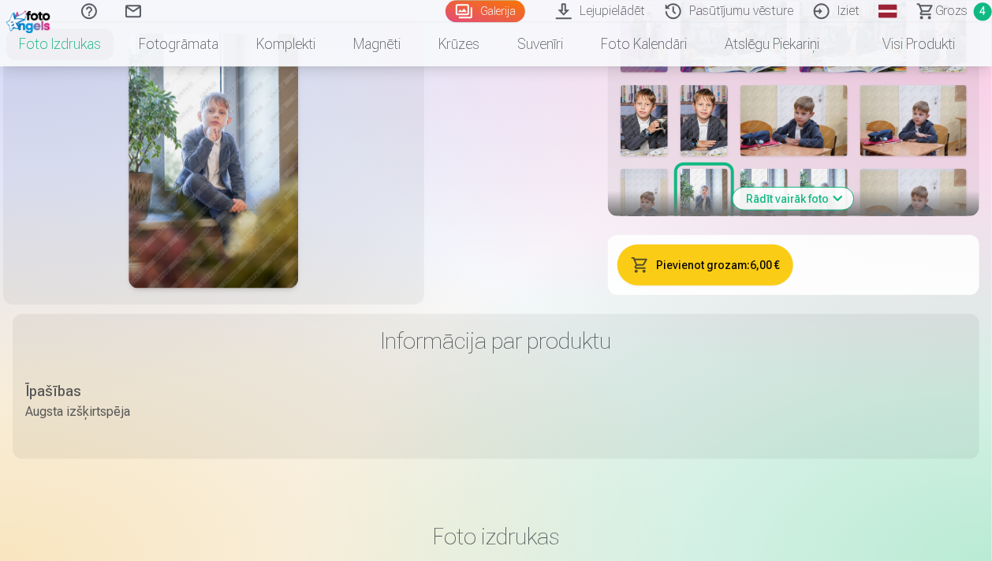
scroll to position [499, 0]
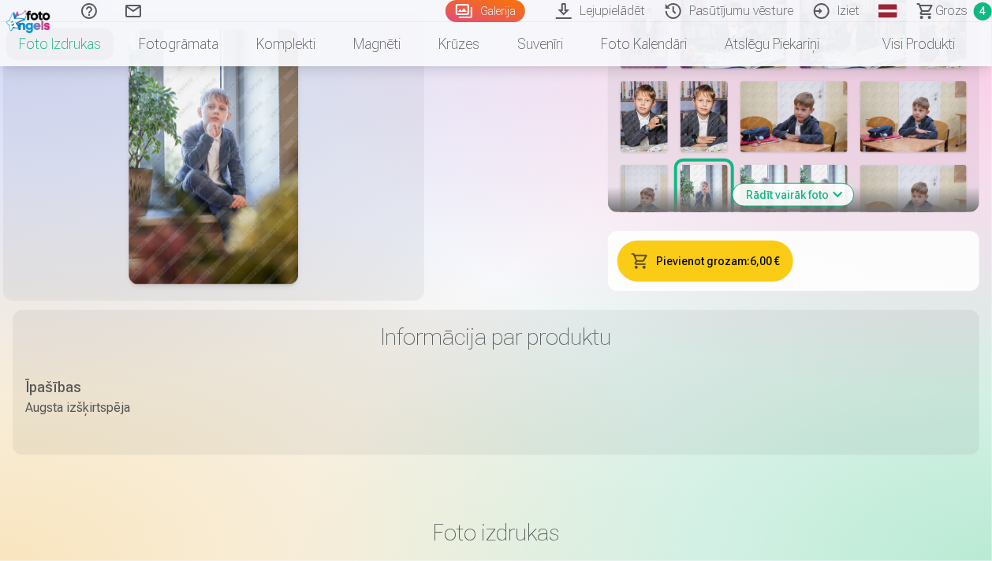
click at [786, 188] on button "Rādīt vairāk foto" at bounding box center [793, 195] width 121 height 22
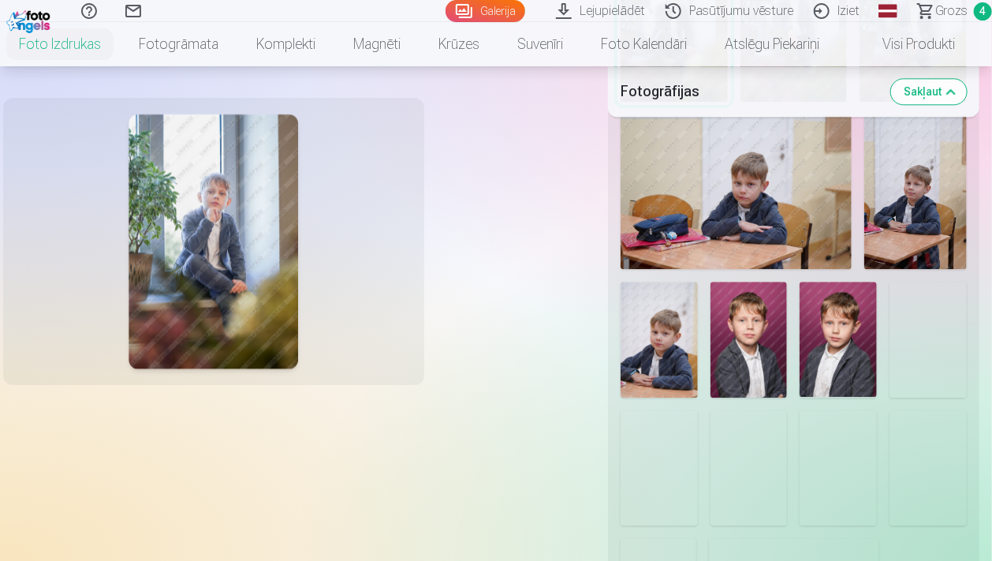
scroll to position [1582, 0]
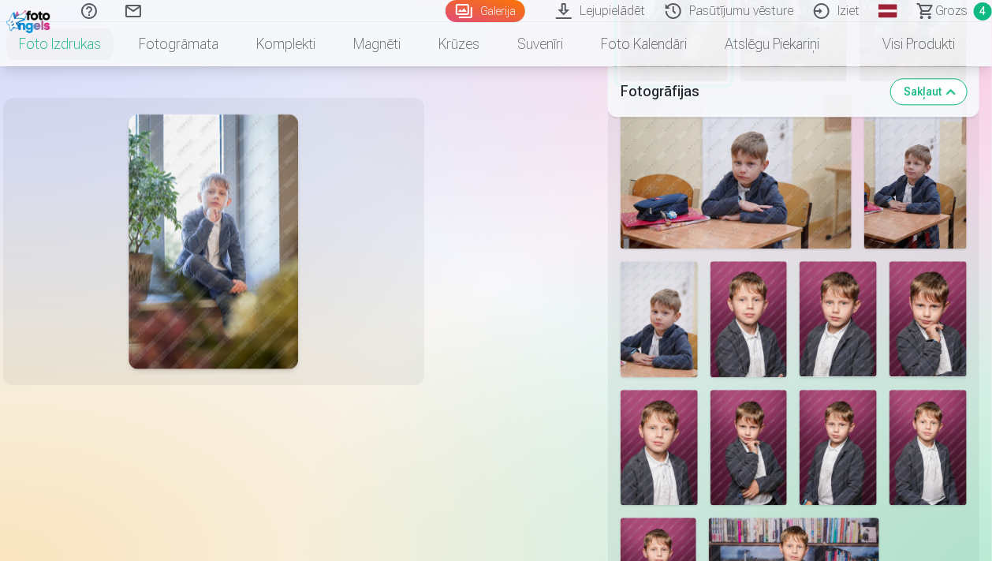
click at [678, 320] on img at bounding box center [659, 319] width 77 height 116
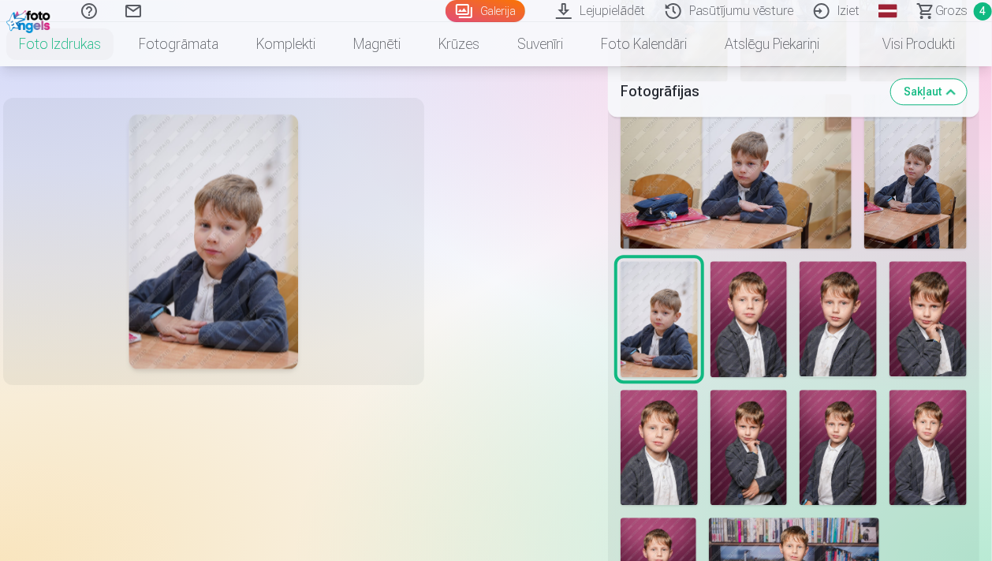
click at [744, 319] on img at bounding box center [749, 319] width 77 height 116
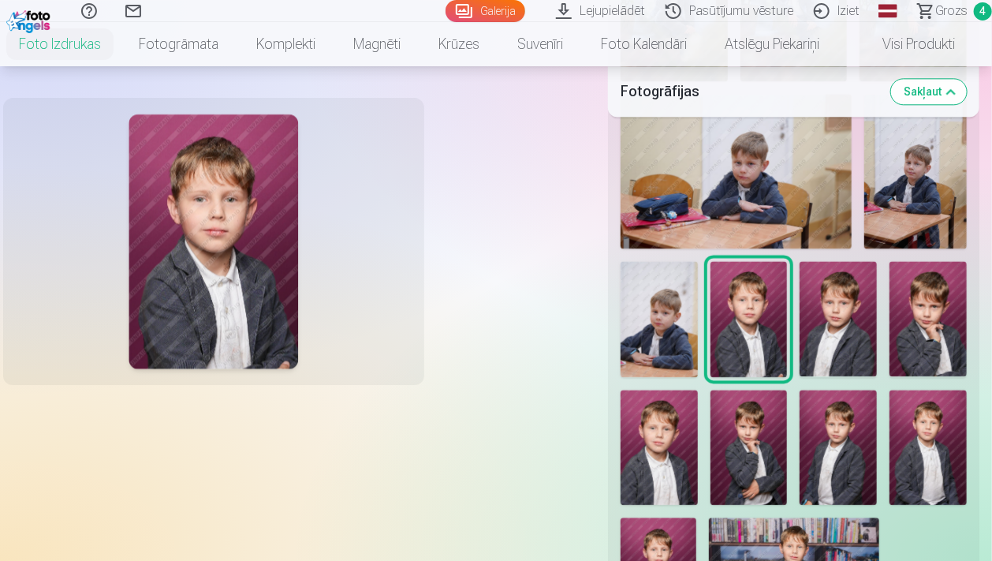
click at [839, 329] on img at bounding box center [838, 319] width 77 height 116
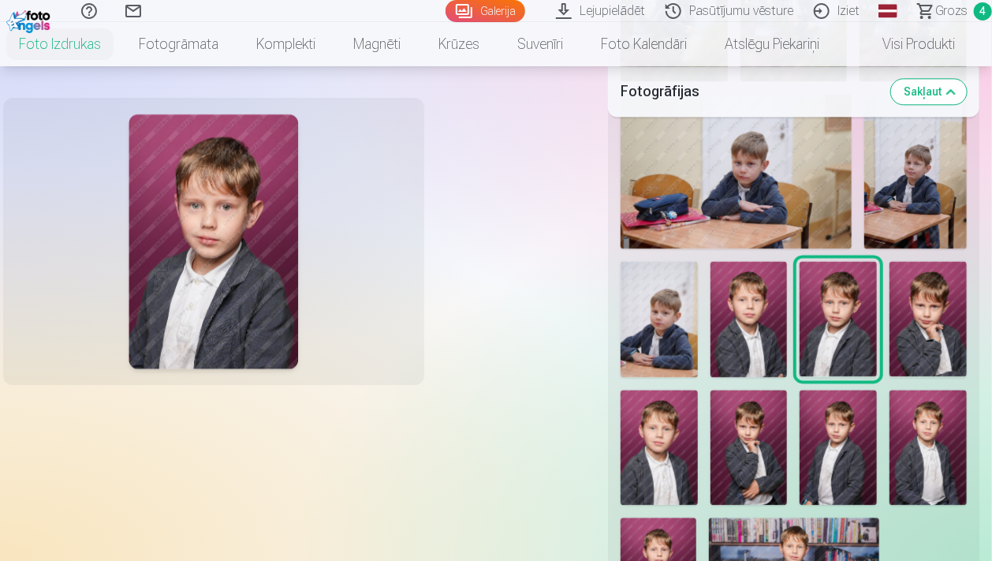
click at [925, 322] on img at bounding box center [928, 319] width 77 height 116
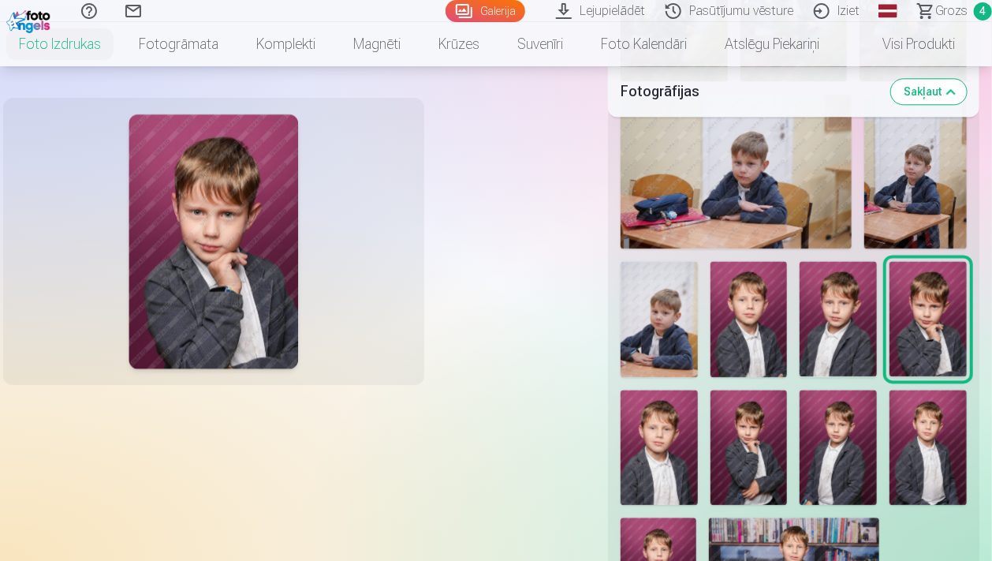
click at [765, 443] on img at bounding box center [749, 448] width 77 height 116
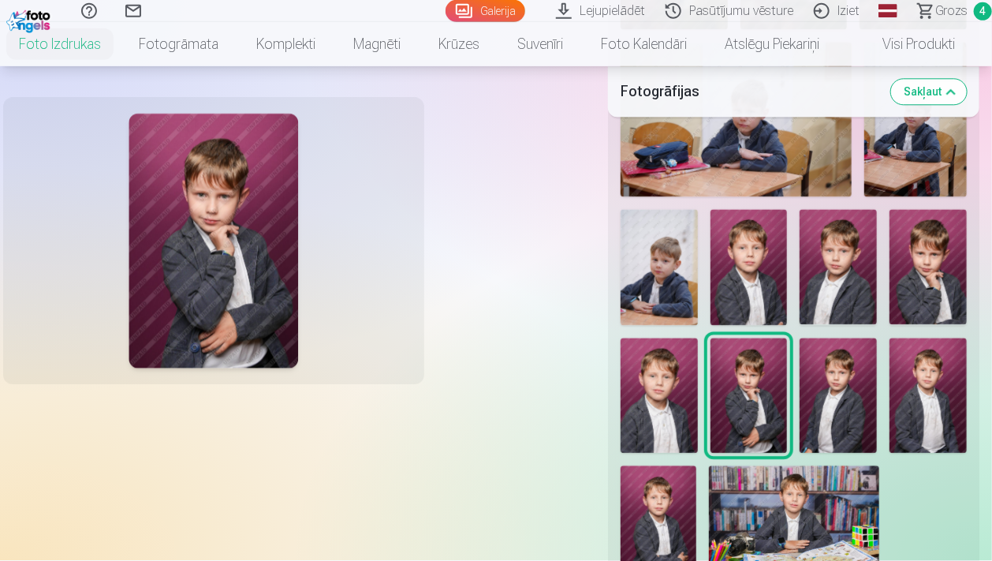
scroll to position [1666, 0]
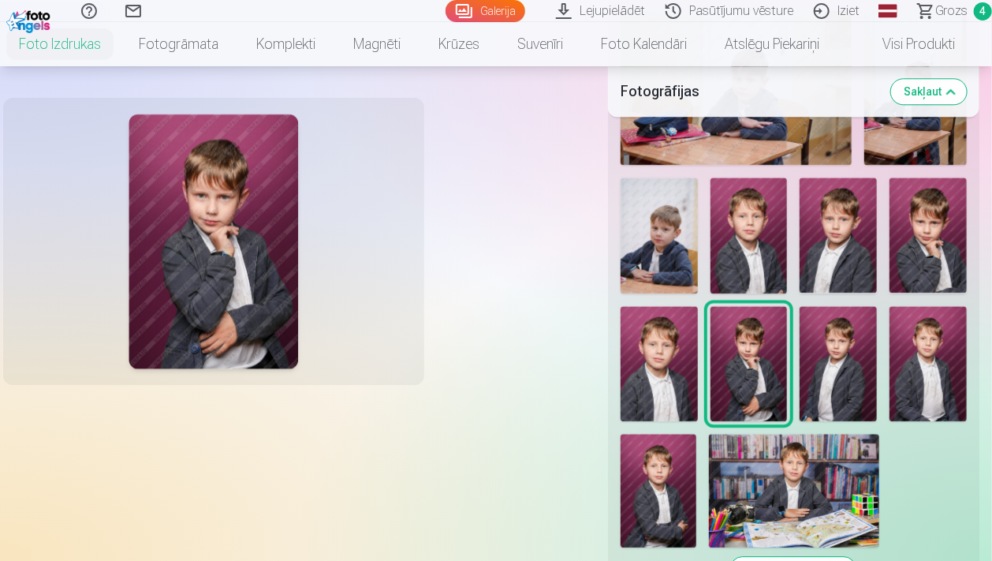
click at [748, 243] on img at bounding box center [749, 235] width 77 height 116
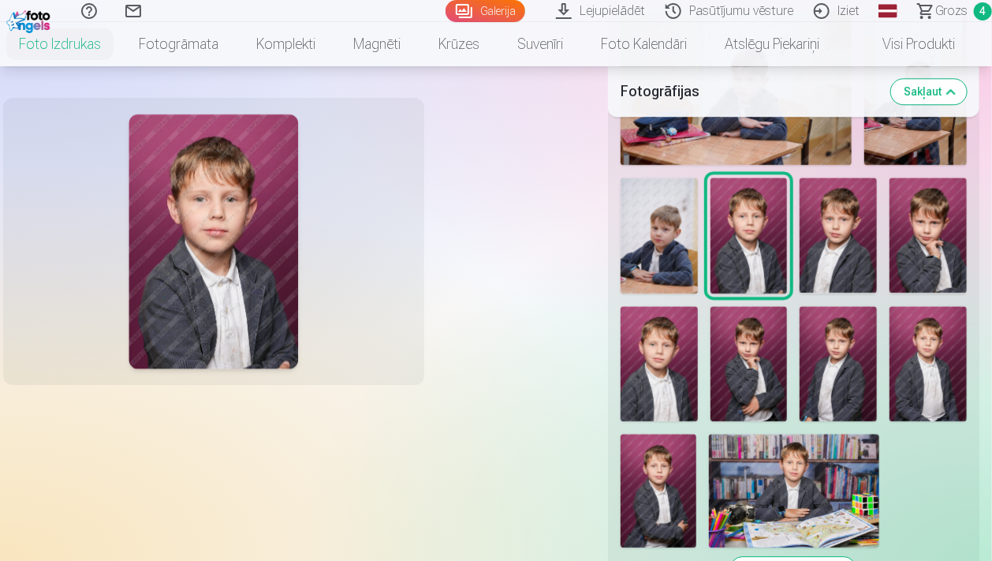
click at [831, 245] on img at bounding box center [838, 235] width 77 height 116
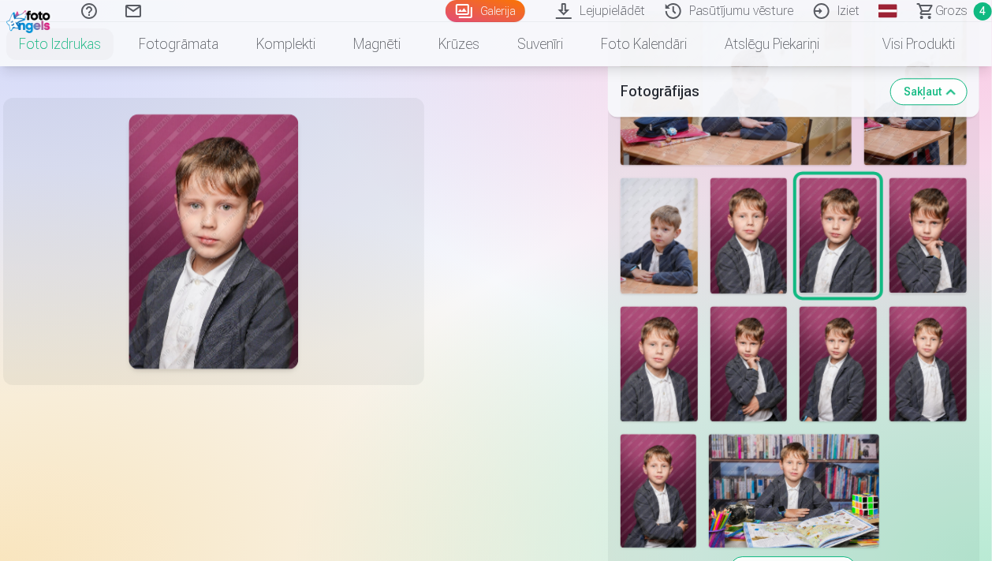
click at [932, 248] on img at bounding box center [928, 235] width 77 height 116
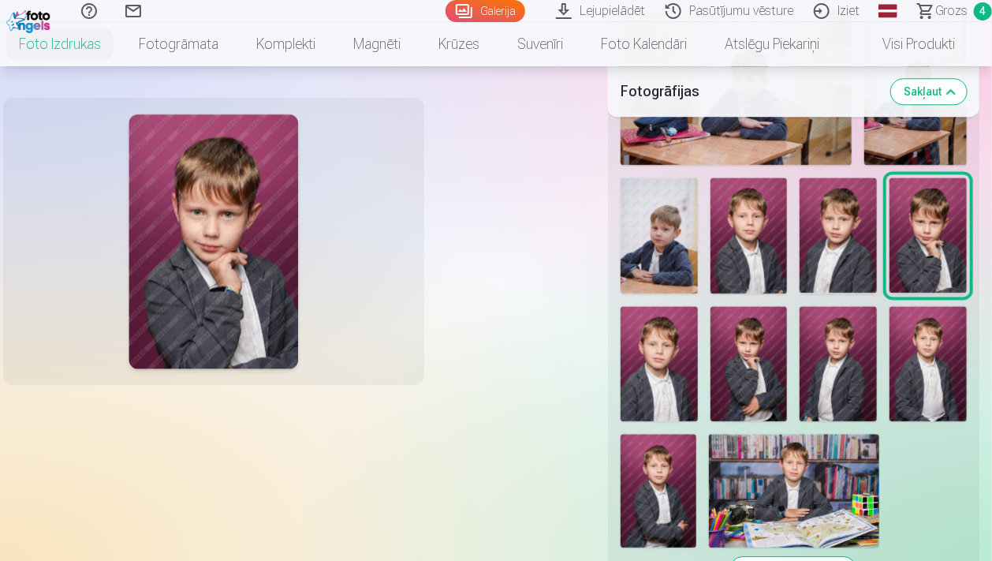
click at [670, 365] on img at bounding box center [659, 364] width 77 height 116
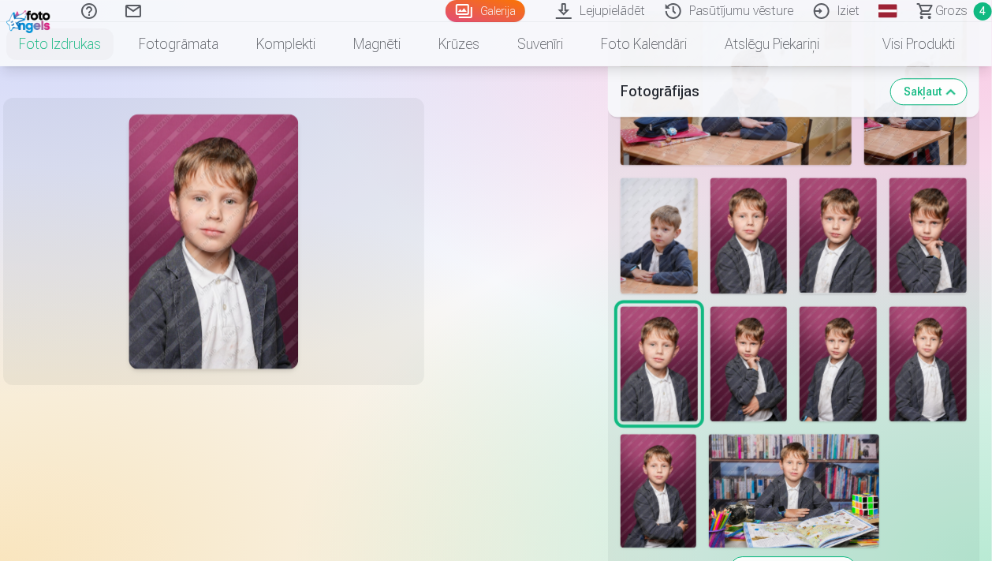
click at [745, 358] on img at bounding box center [749, 364] width 77 height 116
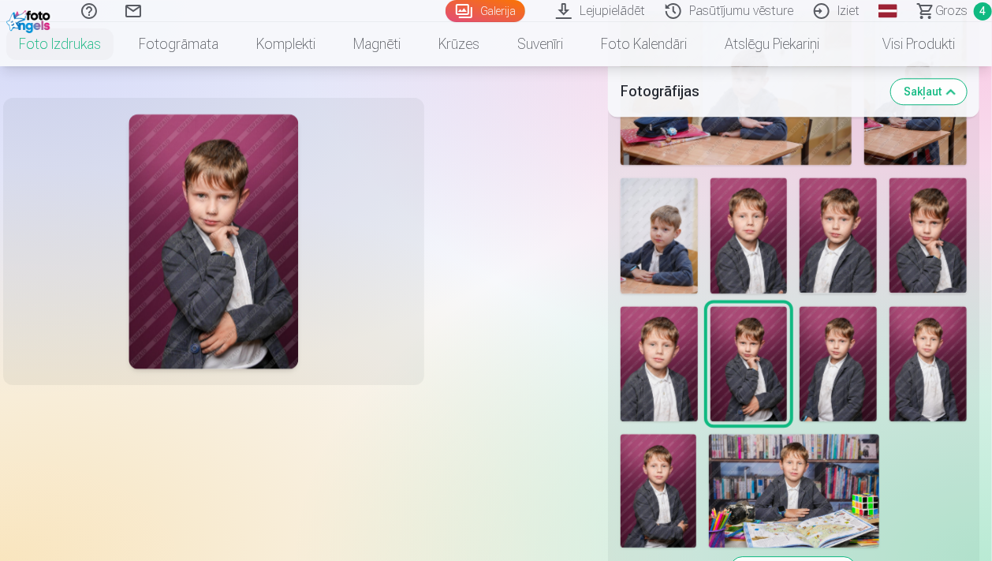
click at [812, 349] on img at bounding box center [838, 364] width 77 height 116
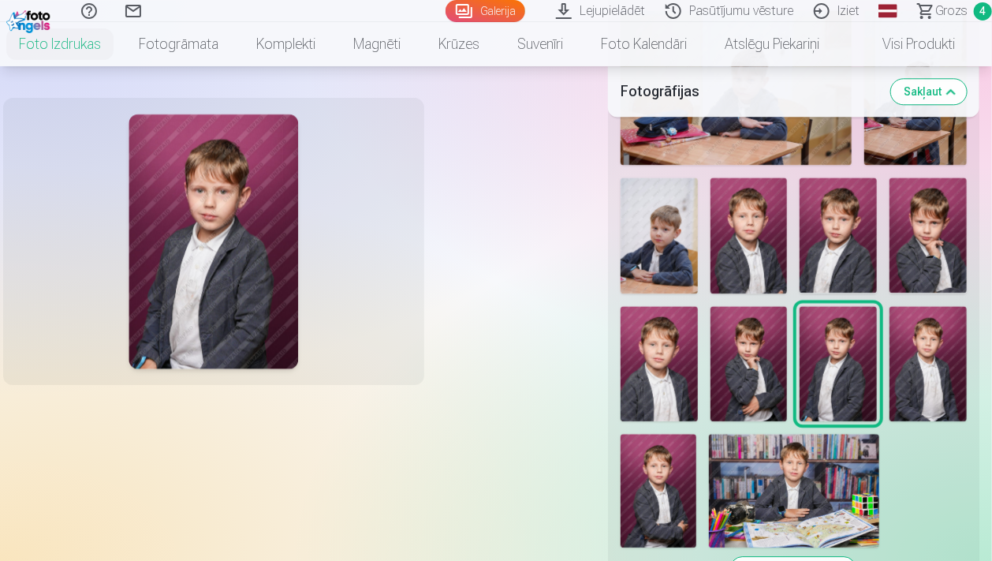
click at [932, 349] on img at bounding box center [928, 364] width 77 height 116
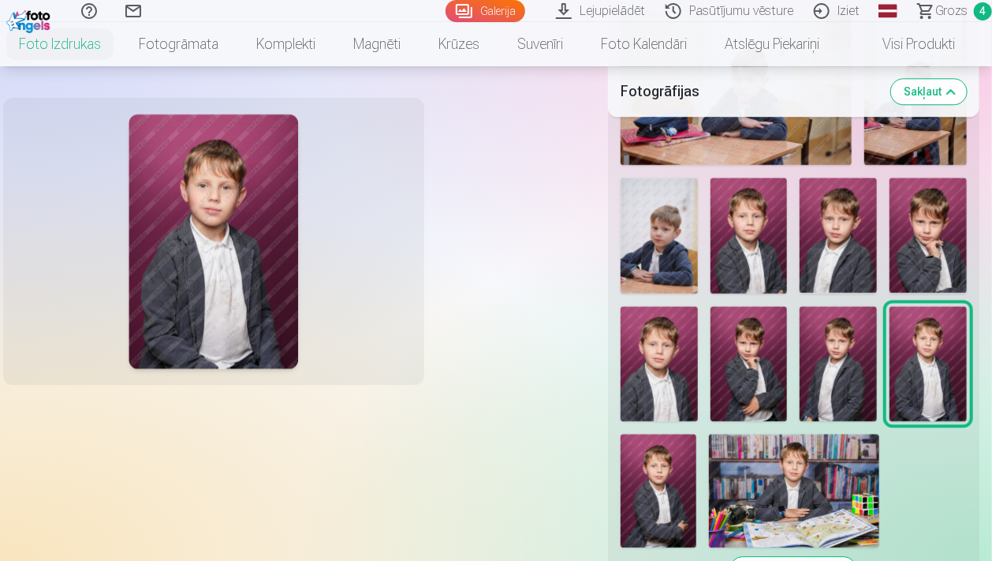
click at [675, 486] on img at bounding box center [659, 491] width 76 height 114
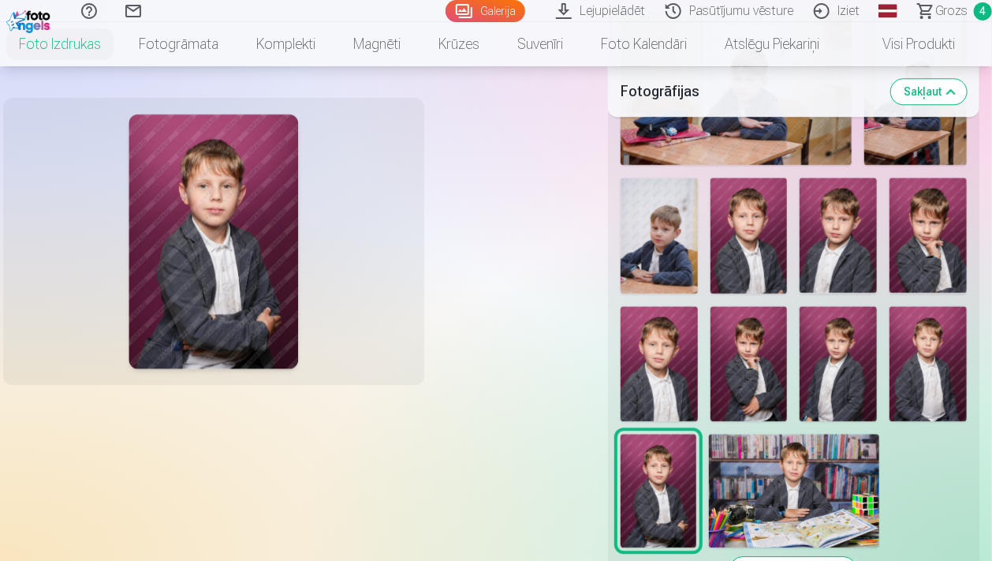
click at [925, 248] on img at bounding box center [928, 235] width 77 height 116
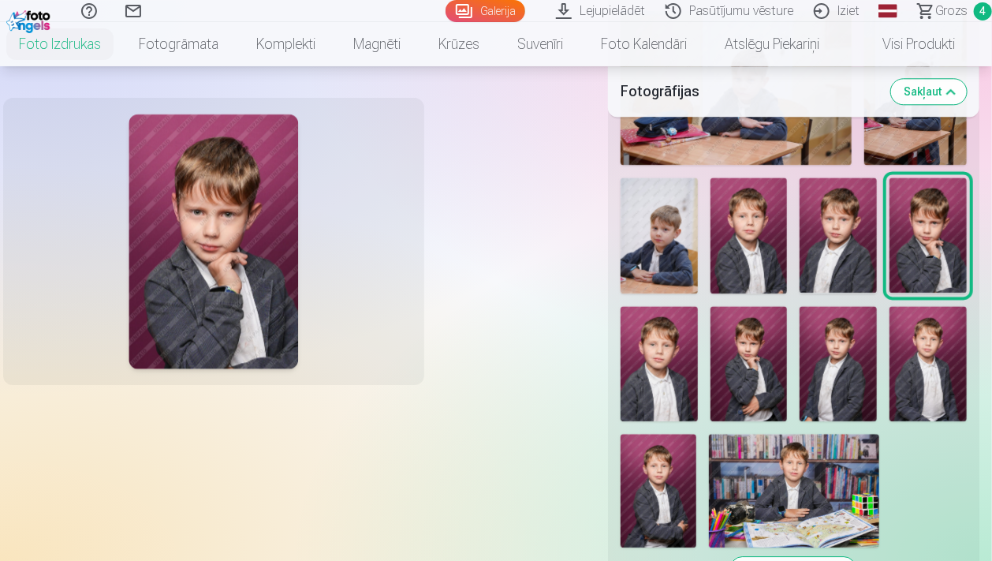
click at [752, 371] on img at bounding box center [749, 364] width 77 height 116
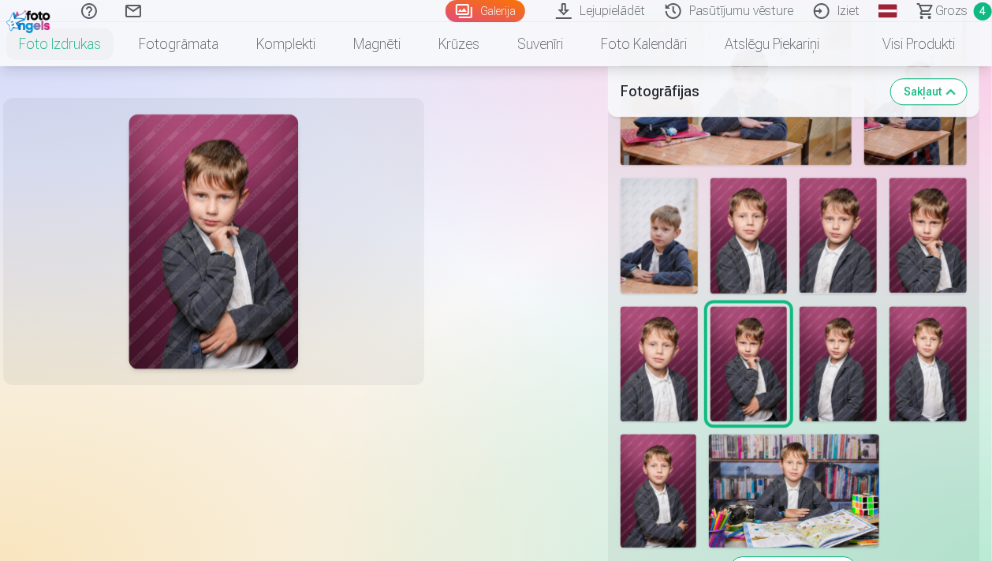
click at [932, 233] on img at bounding box center [928, 235] width 77 height 116
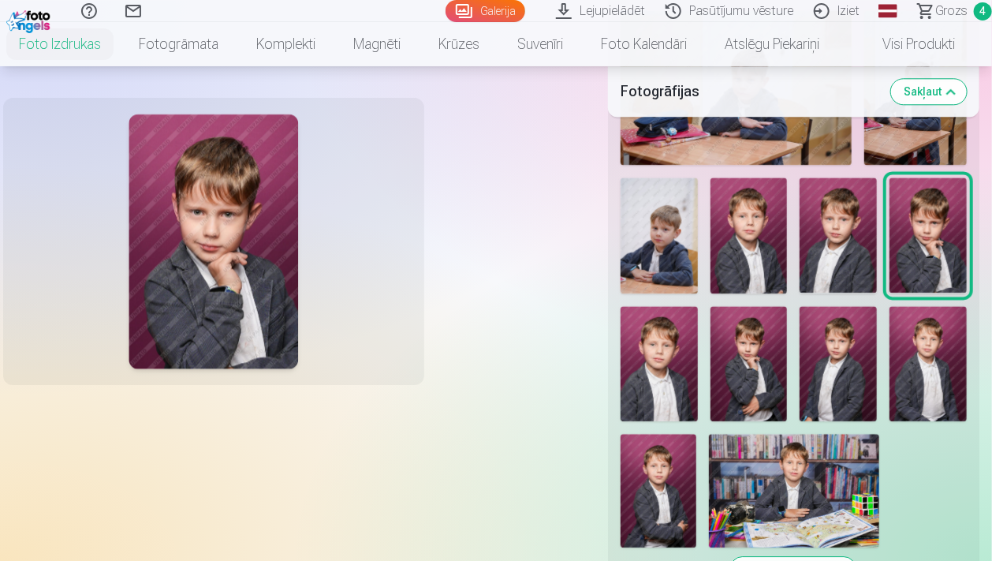
click at [746, 263] on img at bounding box center [749, 235] width 77 height 116
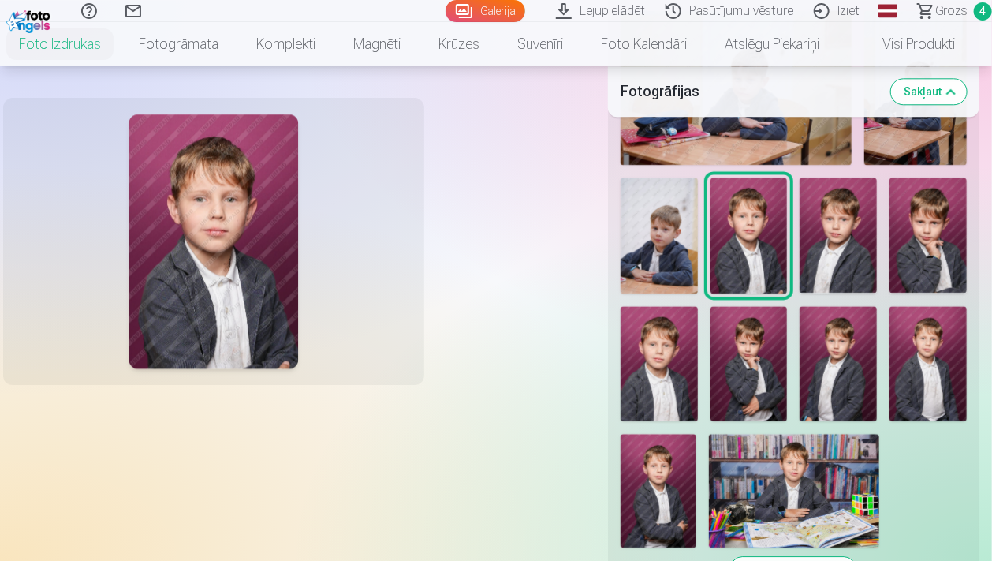
click at [837, 232] on img at bounding box center [838, 235] width 77 height 116
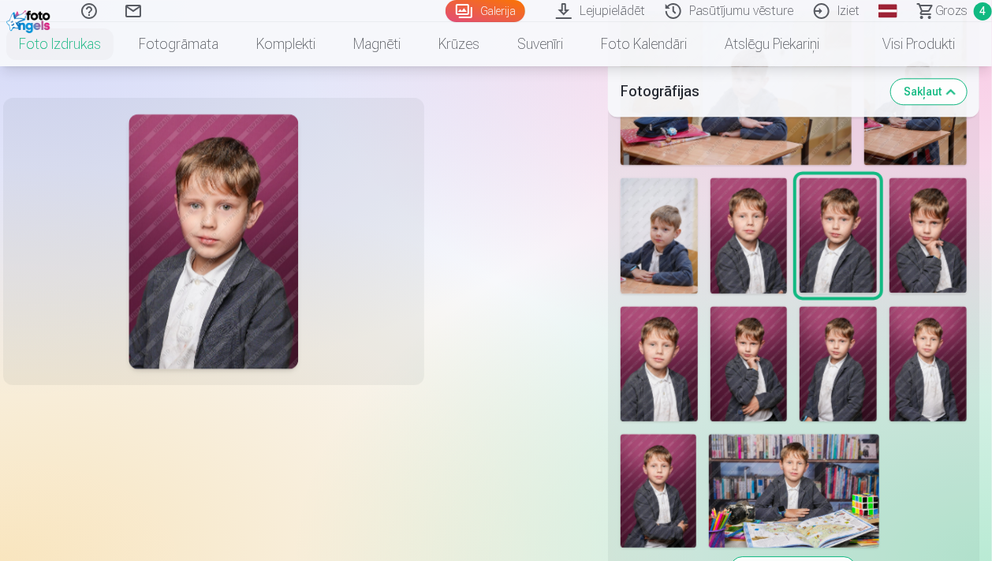
click at [935, 237] on img at bounding box center [928, 235] width 77 height 116
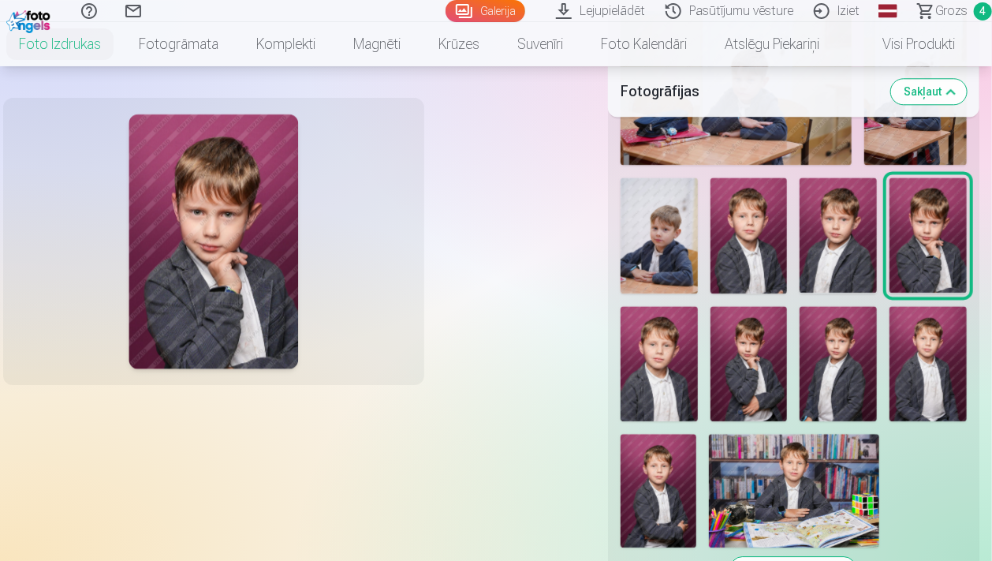
click at [669, 370] on img at bounding box center [659, 364] width 77 height 116
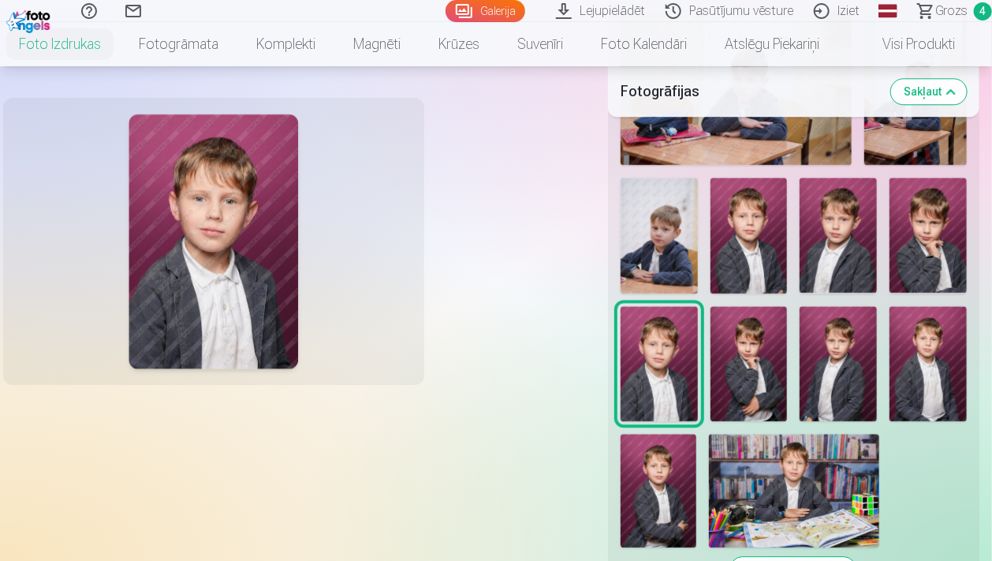
click at [734, 354] on img at bounding box center [749, 364] width 77 height 116
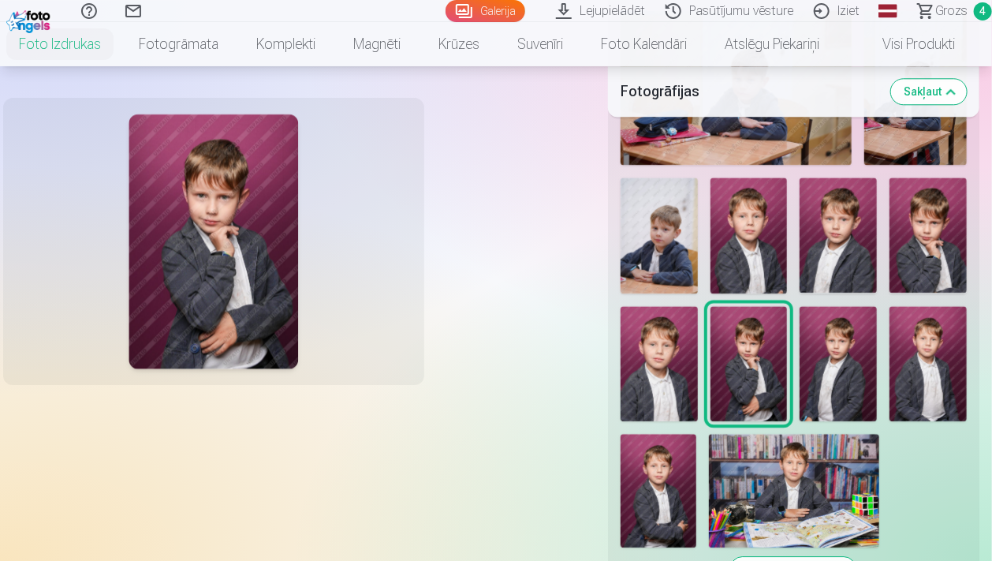
click at [828, 349] on img at bounding box center [838, 364] width 77 height 116
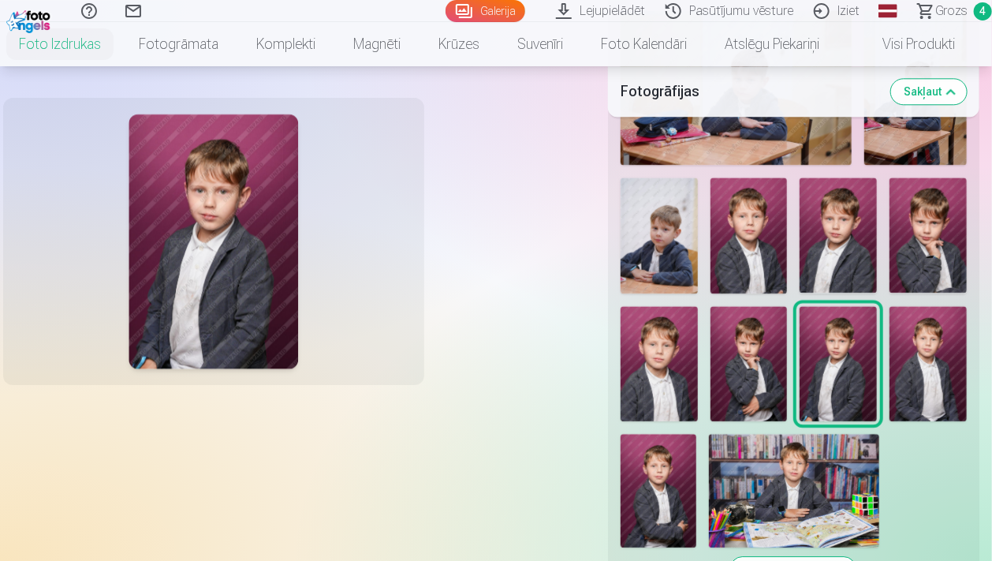
click at [928, 343] on img at bounding box center [928, 364] width 77 height 116
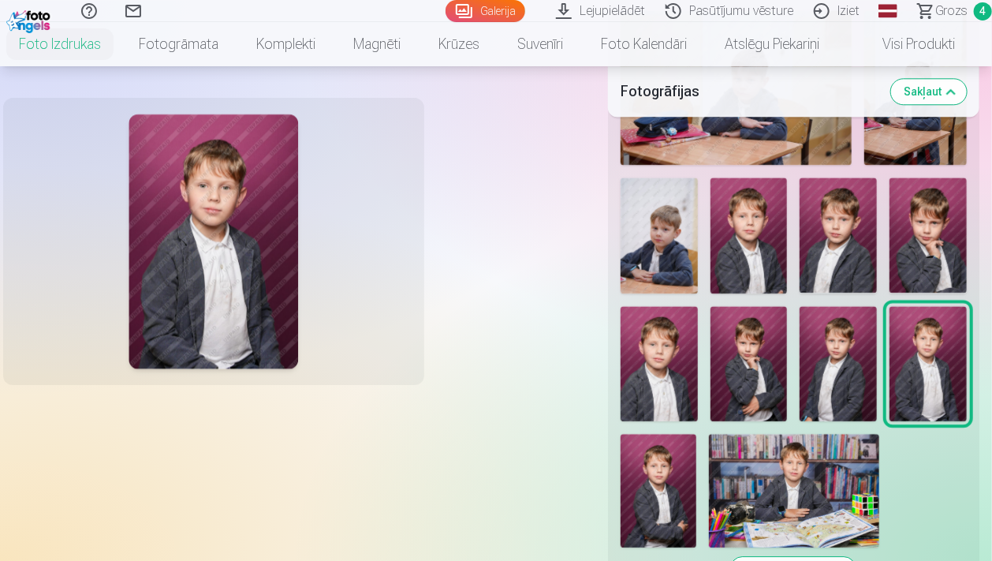
click at [819, 238] on img at bounding box center [838, 235] width 77 height 116
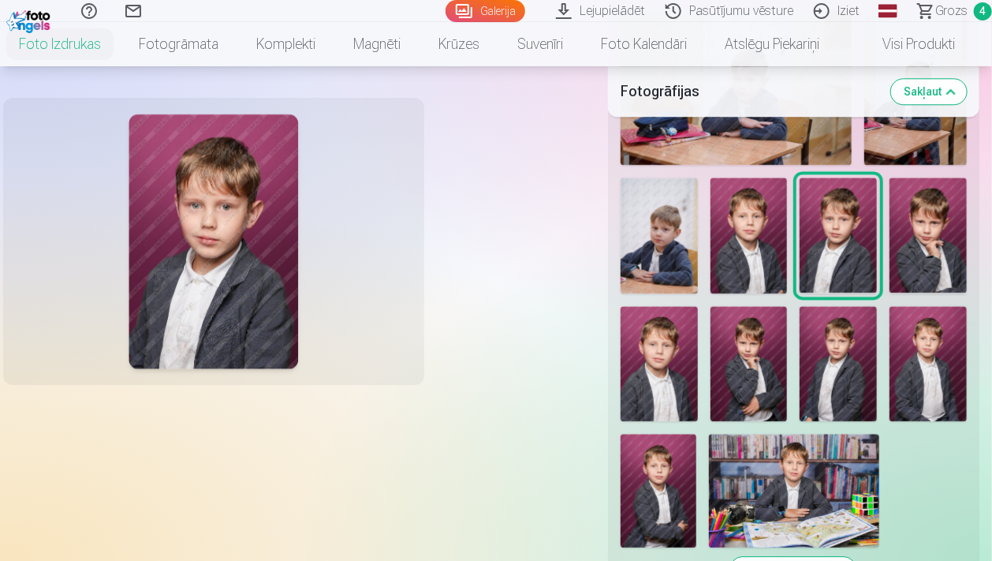
click at [922, 248] on img at bounding box center [928, 235] width 77 height 116
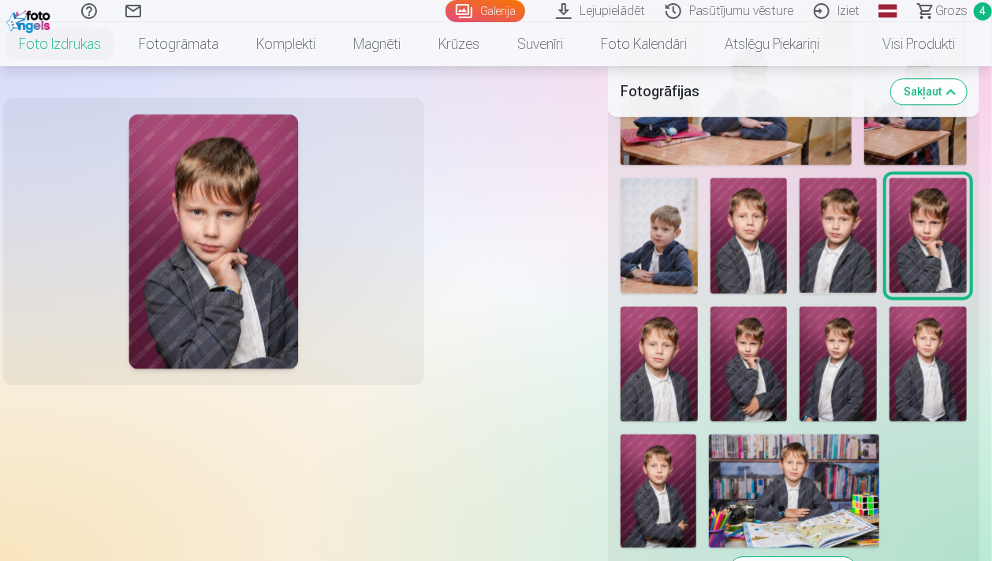
click at [838, 248] on img at bounding box center [838, 235] width 77 height 116
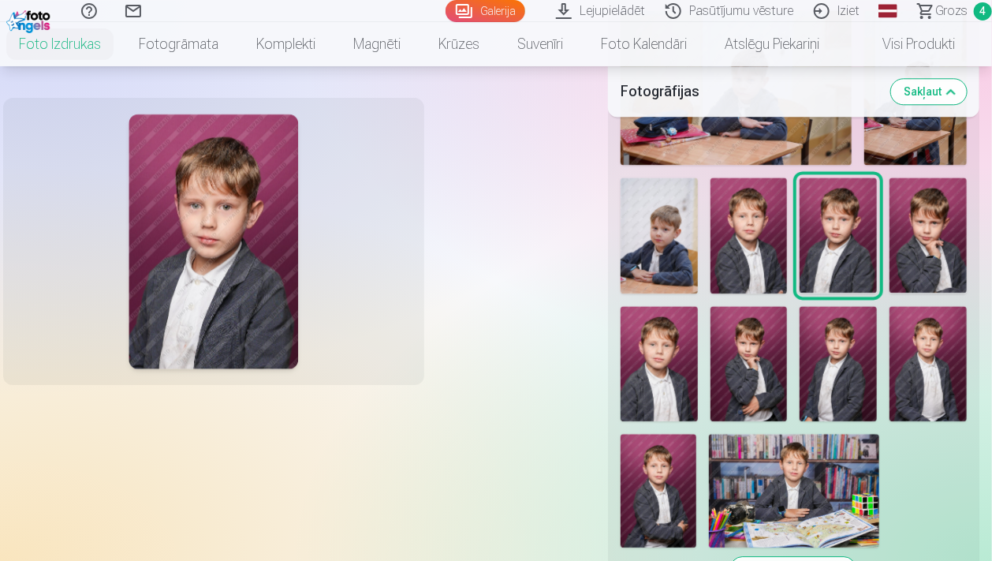
click at [808, 510] on img at bounding box center [794, 491] width 170 height 114
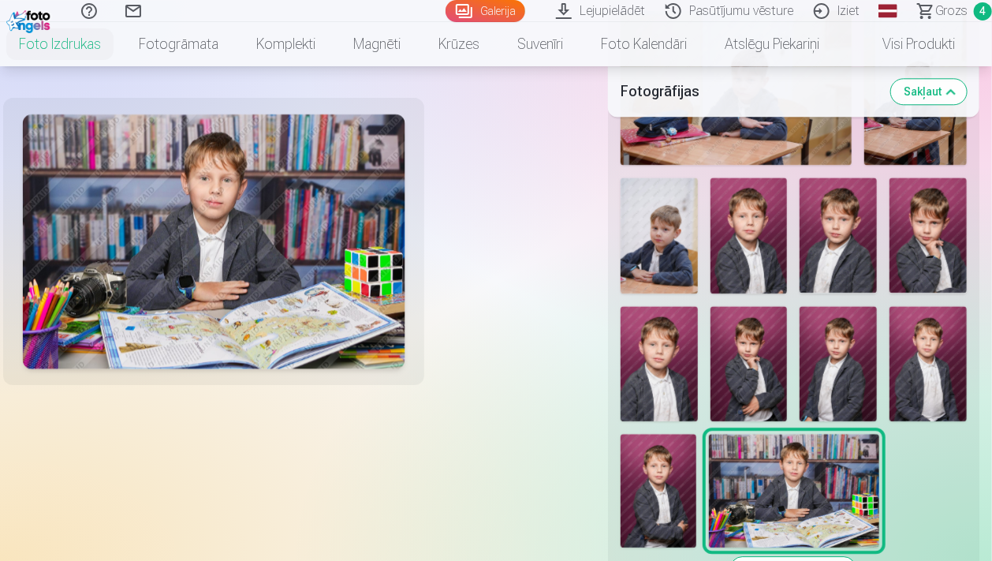
click at [663, 491] on img at bounding box center [659, 491] width 76 height 114
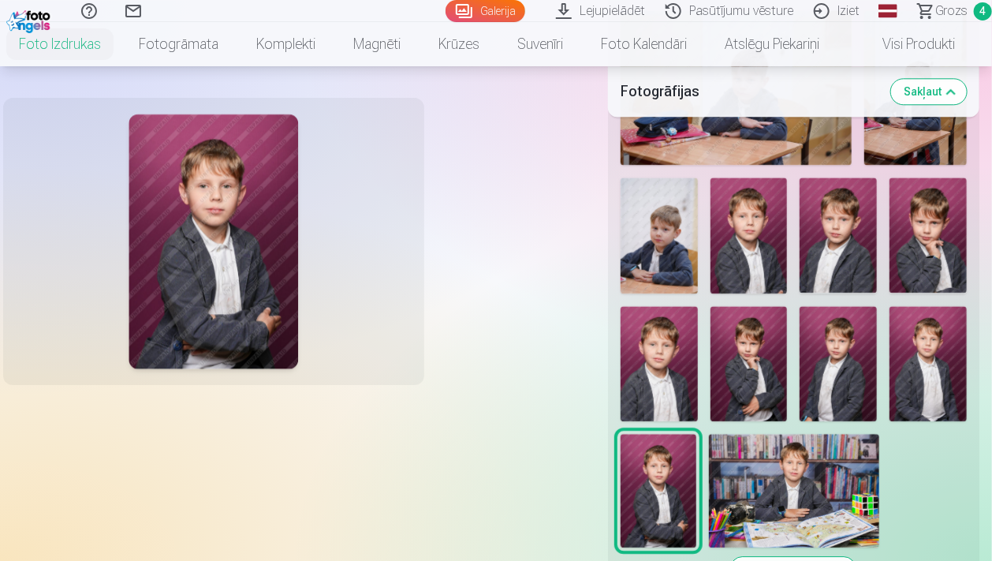
click at [842, 226] on img at bounding box center [838, 235] width 77 height 116
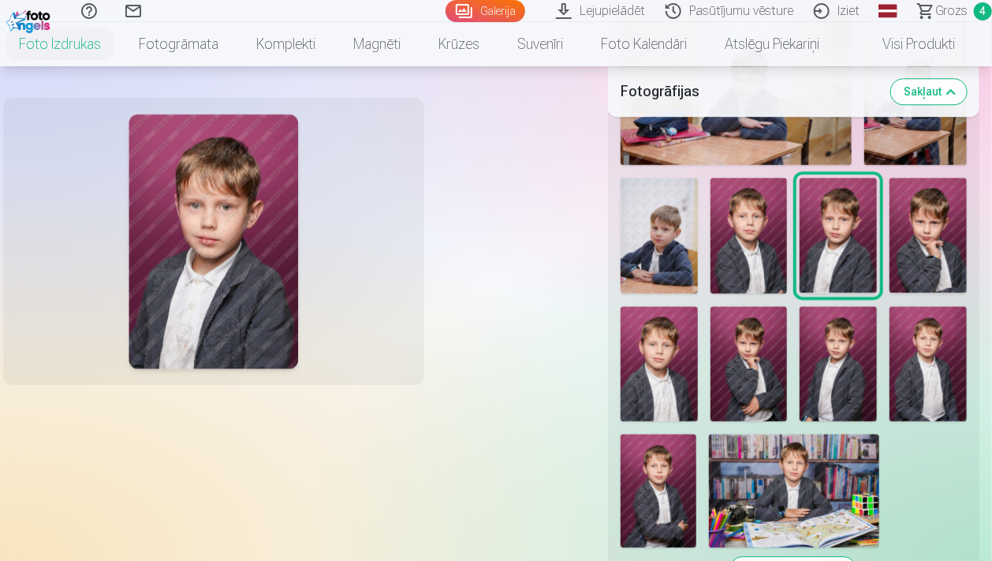
click at [926, 219] on img at bounding box center [928, 235] width 77 height 116
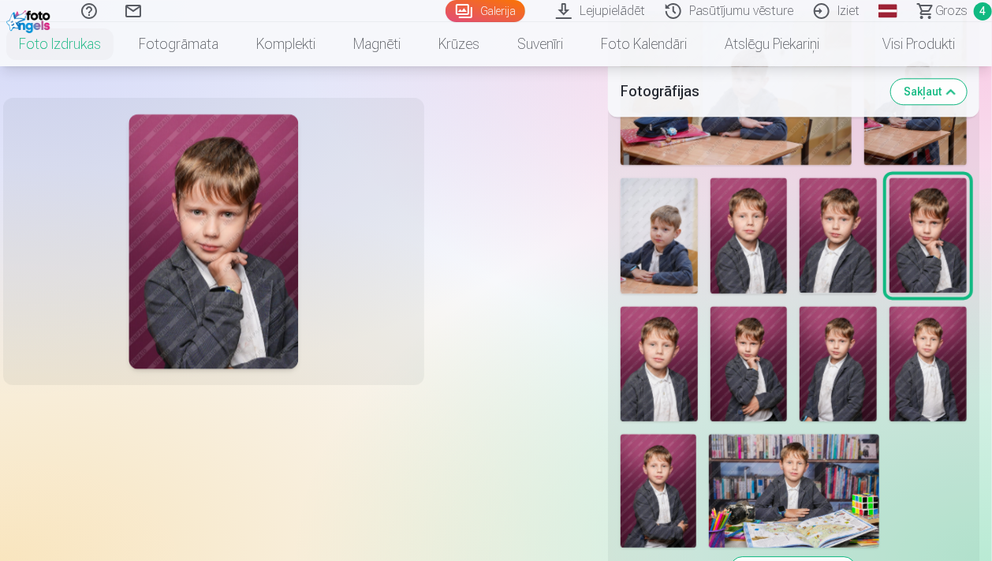
click at [838, 251] on img at bounding box center [838, 235] width 77 height 116
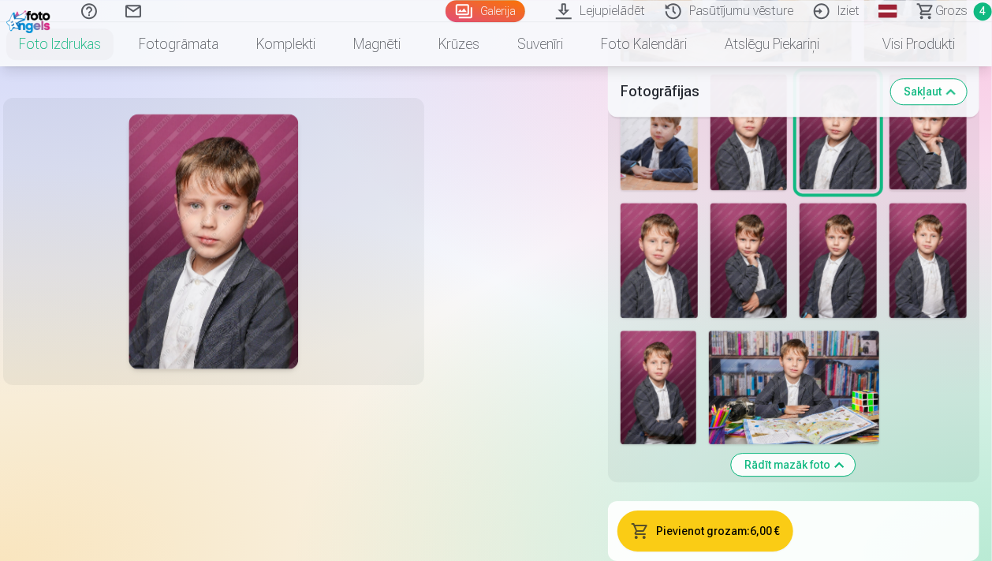
scroll to position [1832, 0]
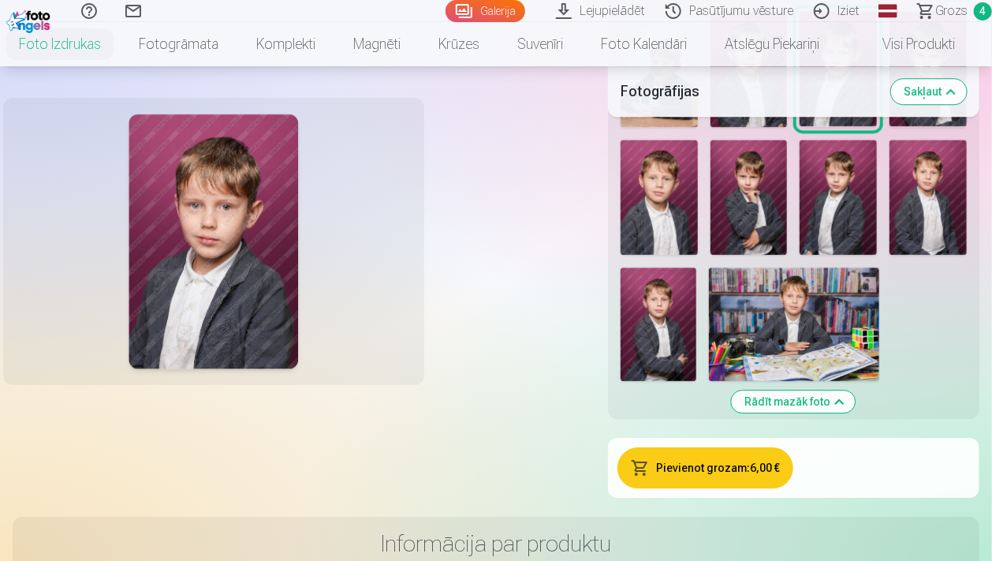
click at [743, 475] on button "Pievienot grozam : 6,00 €" at bounding box center [706, 467] width 177 height 41
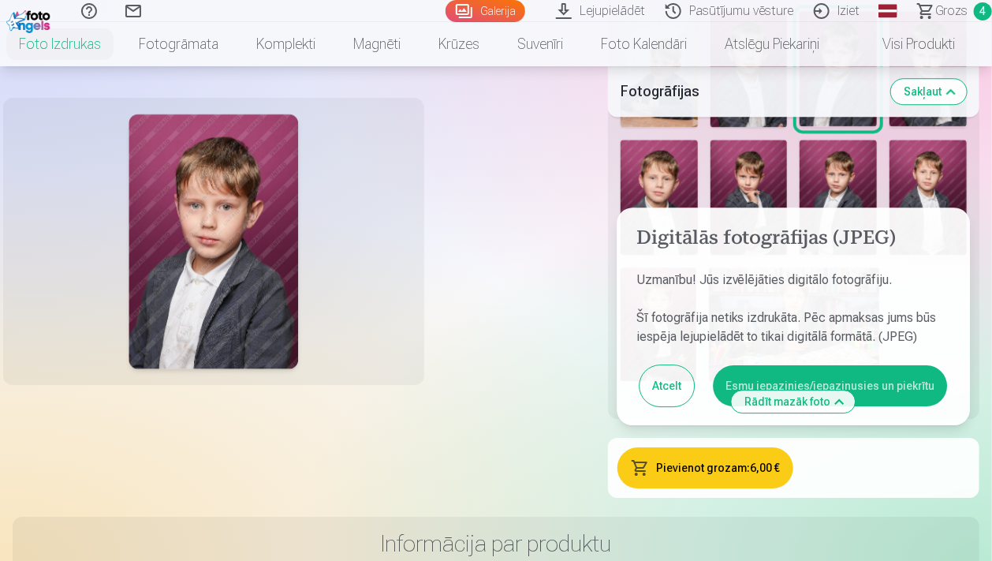
click at [898, 379] on button "Esmu iepazinies/iepazinusies un piekrītu" at bounding box center [830, 385] width 234 height 41
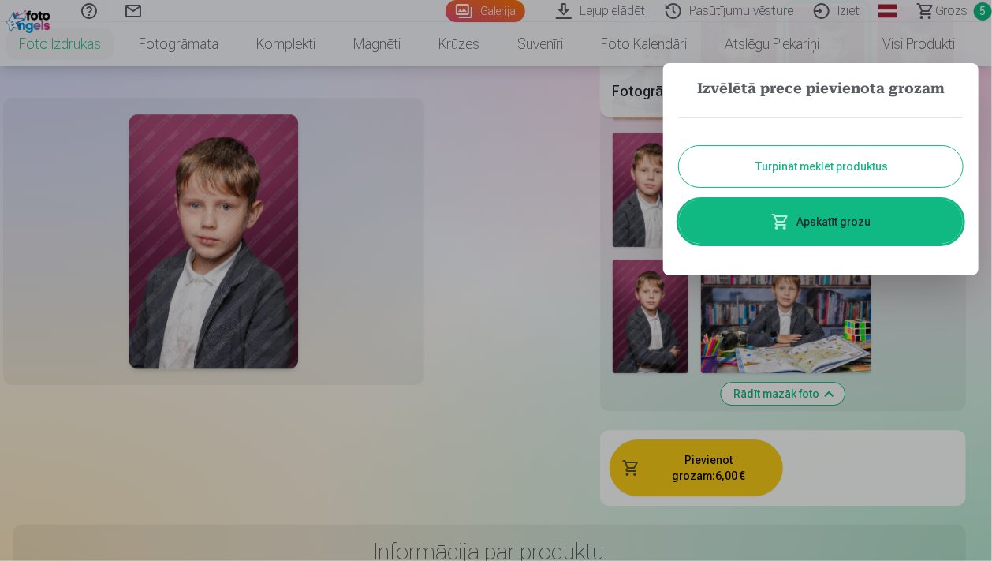
scroll to position [1207, 0]
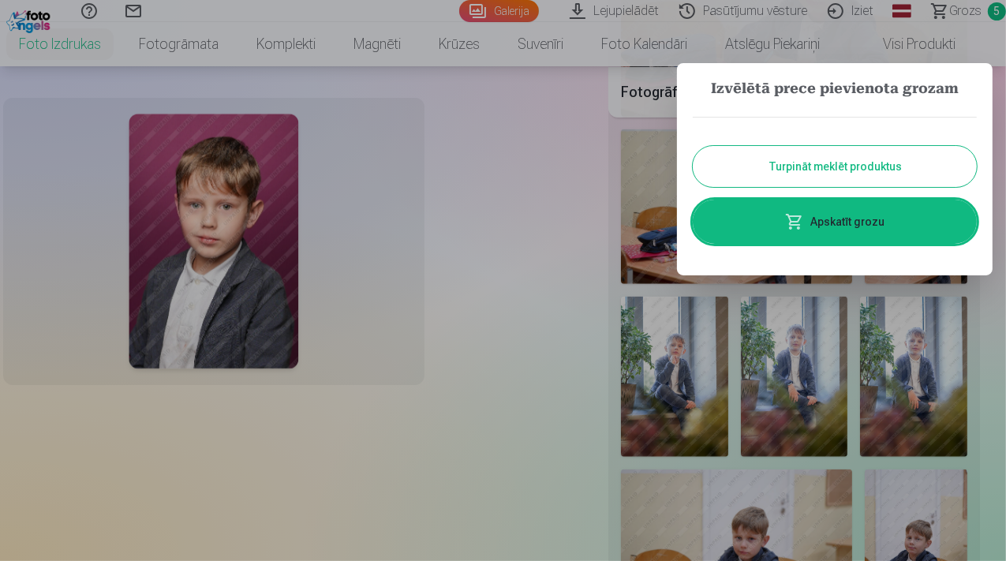
click at [819, 161] on button "Turpināt meklēt produktus" at bounding box center [834, 166] width 284 height 41
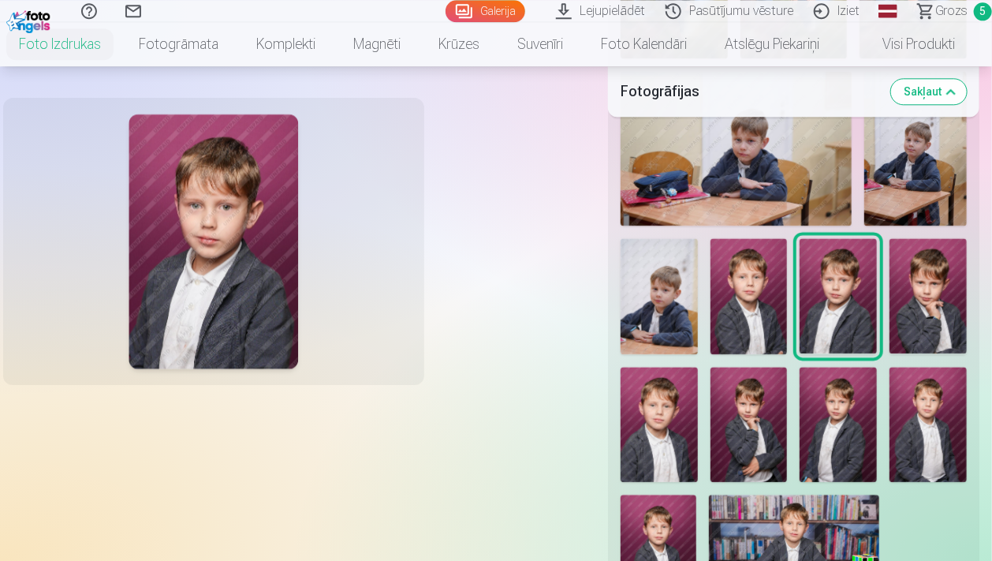
scroll to position [1623, 0]
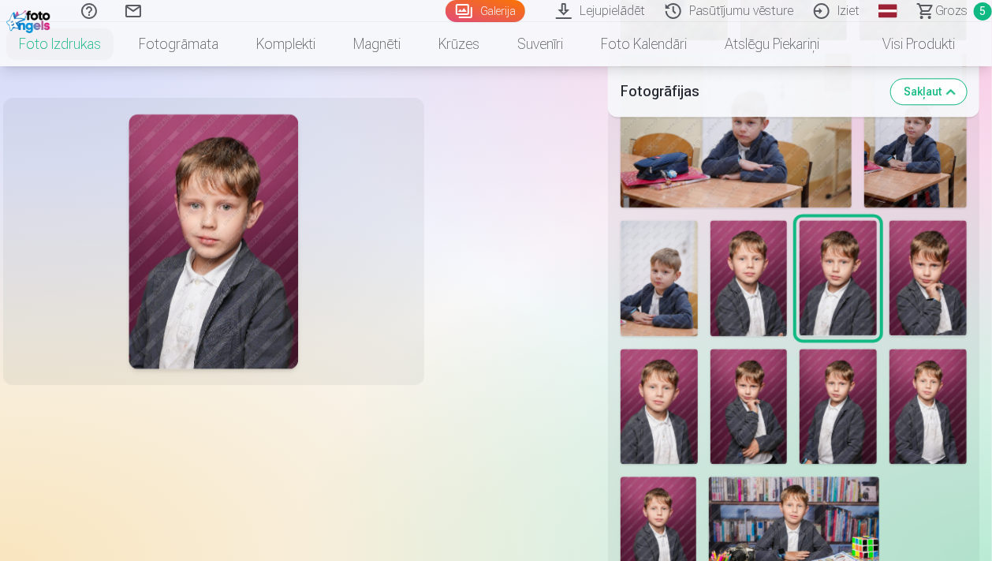
click at [938, 275] on img at bounding box center [928, 278] width 77 height 116
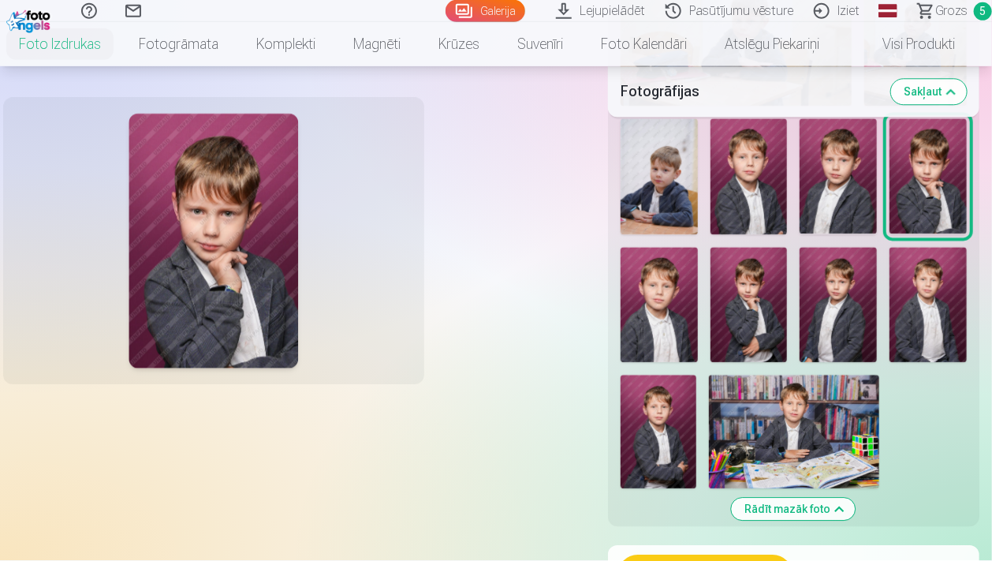
scroll to position [1873, 0]
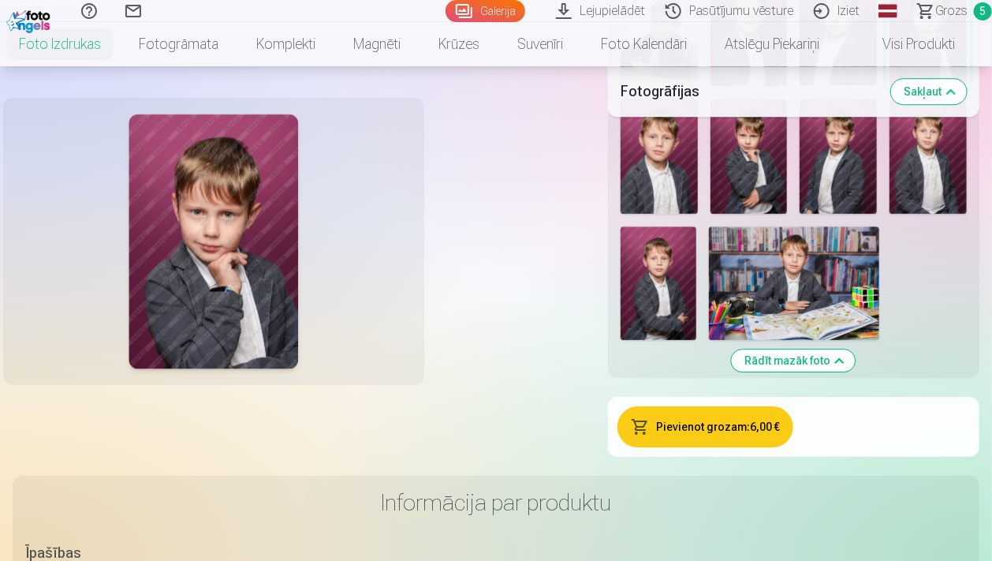
click at [721, 421] on button "Pievienot grozam : 6,00 €" at bounding box center [706, 426] width 177 height 41
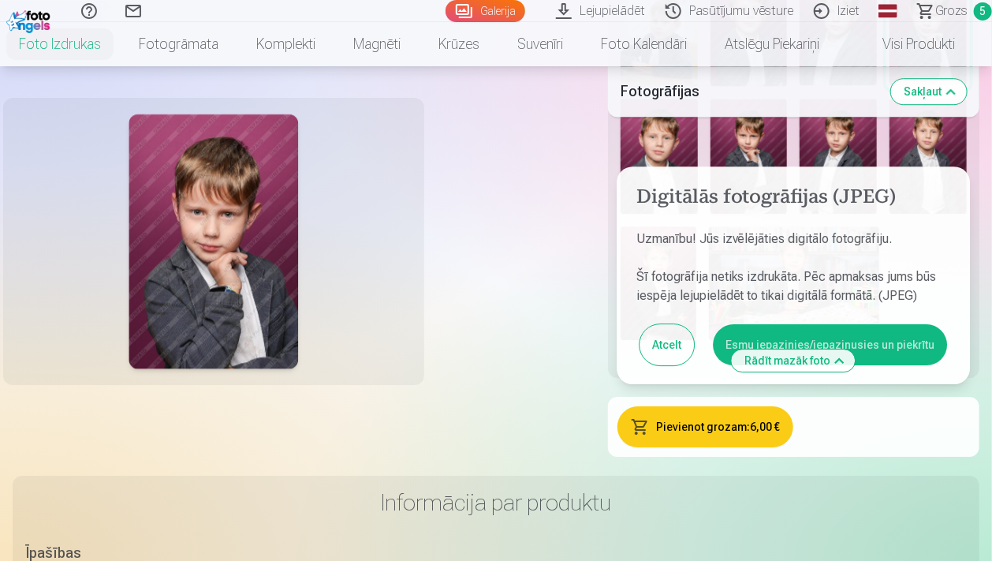
click at [918, 339] on button "Esmu iepazinies/iepazinusies un piekrītu" at bounding box center [830, 344] width 234 height 41
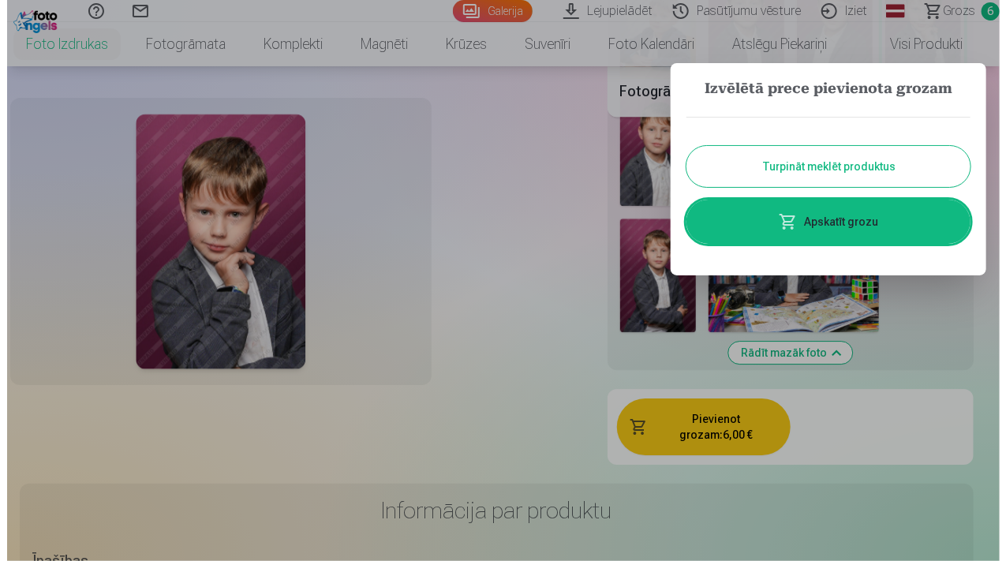
scroll to position [1248, 0]
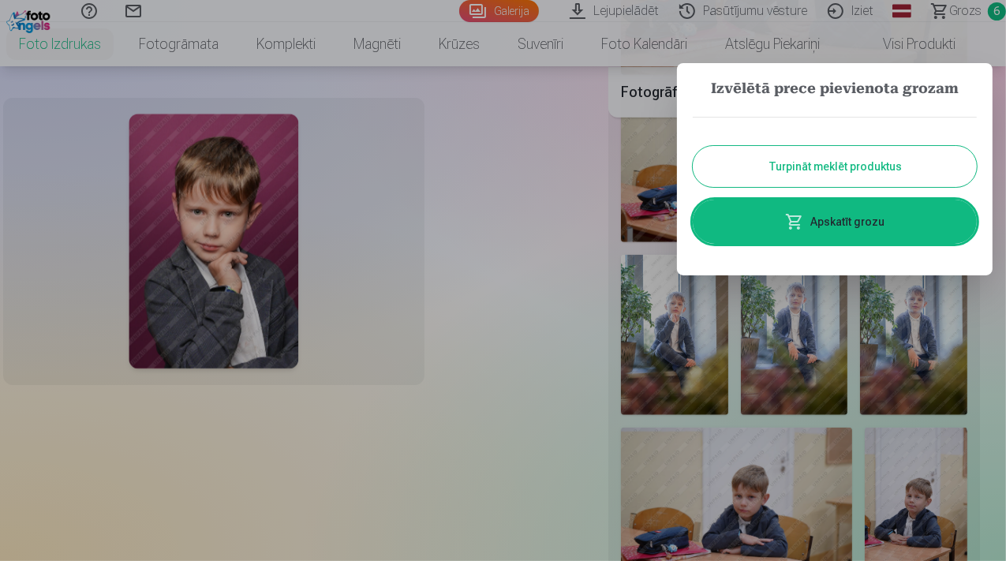
click at [836, 215] on link "Apskatīt grozu" at bounding box center [834, 222] width 284 height 44
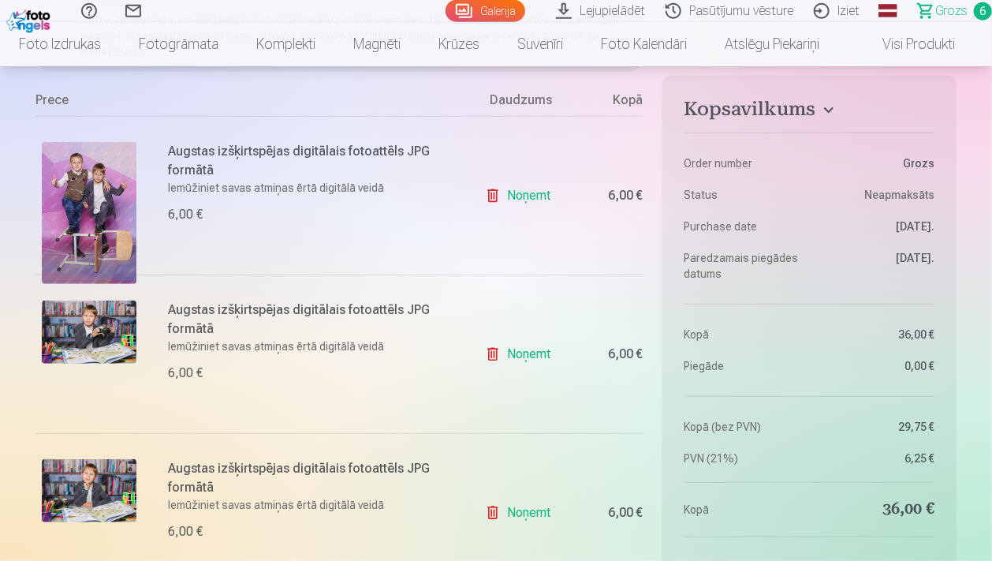
scroll to position [166, 0]
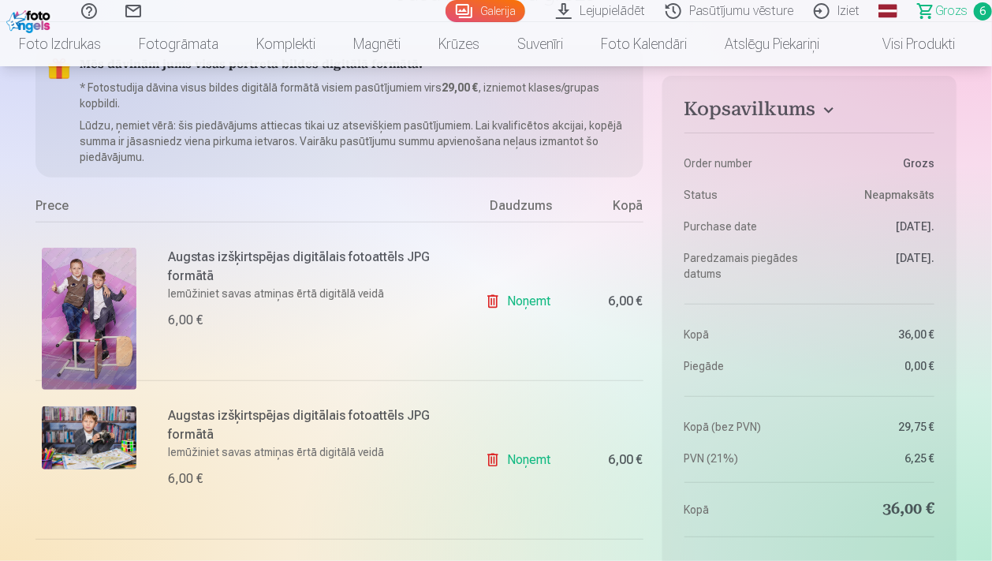
click at [94, 295] on img at bounding box center [89, 319] width 95 height 142
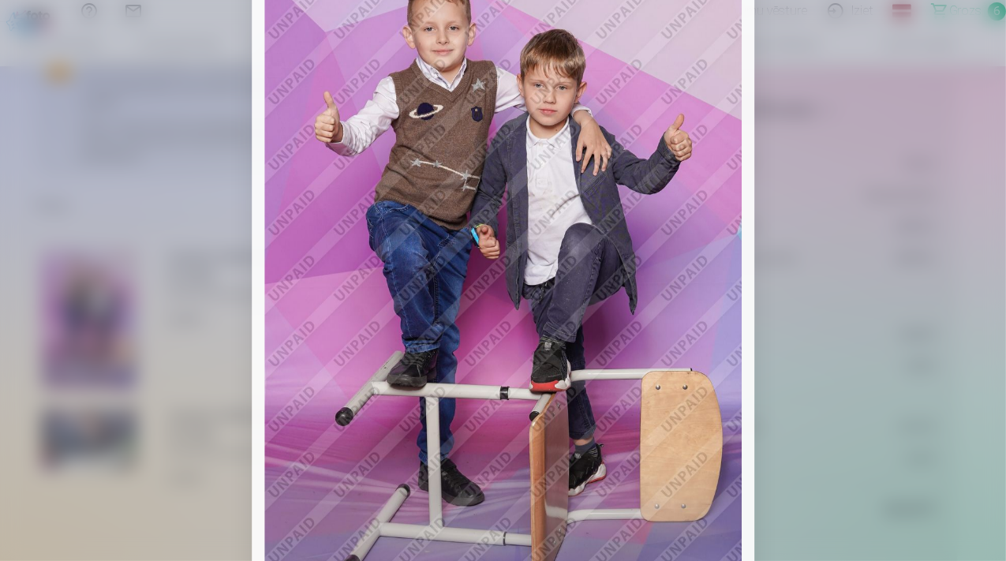
click at [267, 179] on img at bounding box center [503, 280] width 478 height 717
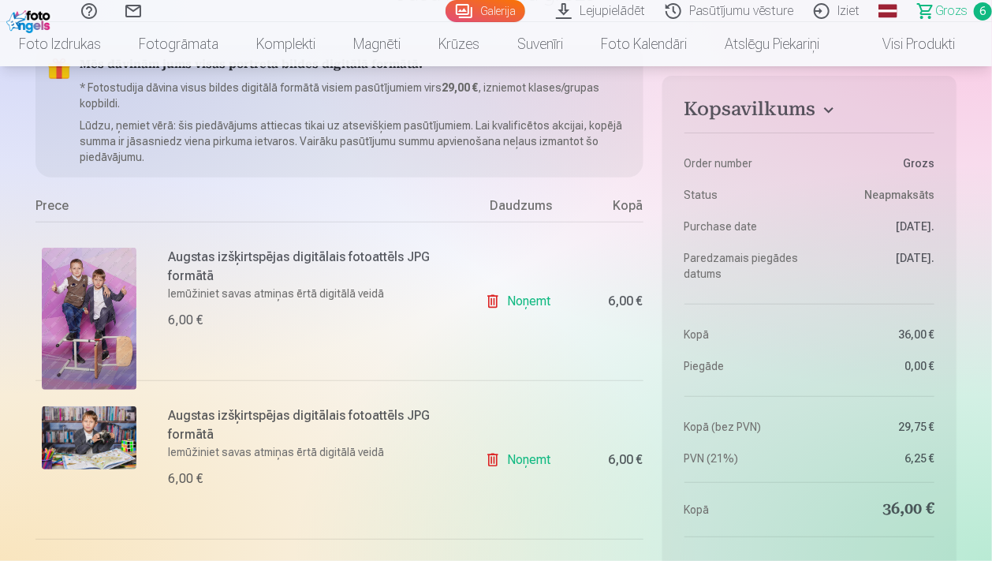
scroll to position [0, 0]
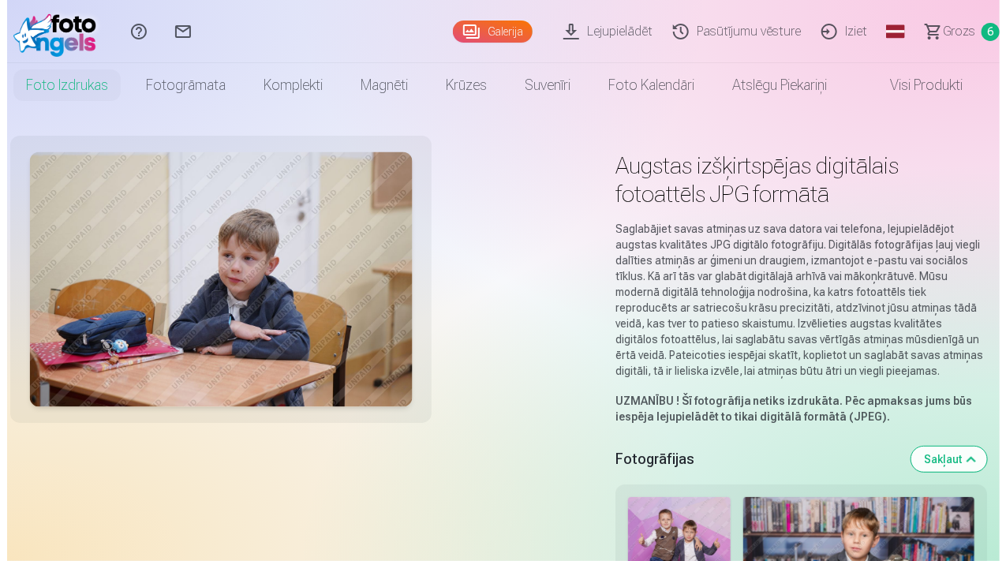
scroll to position [1935, 0]
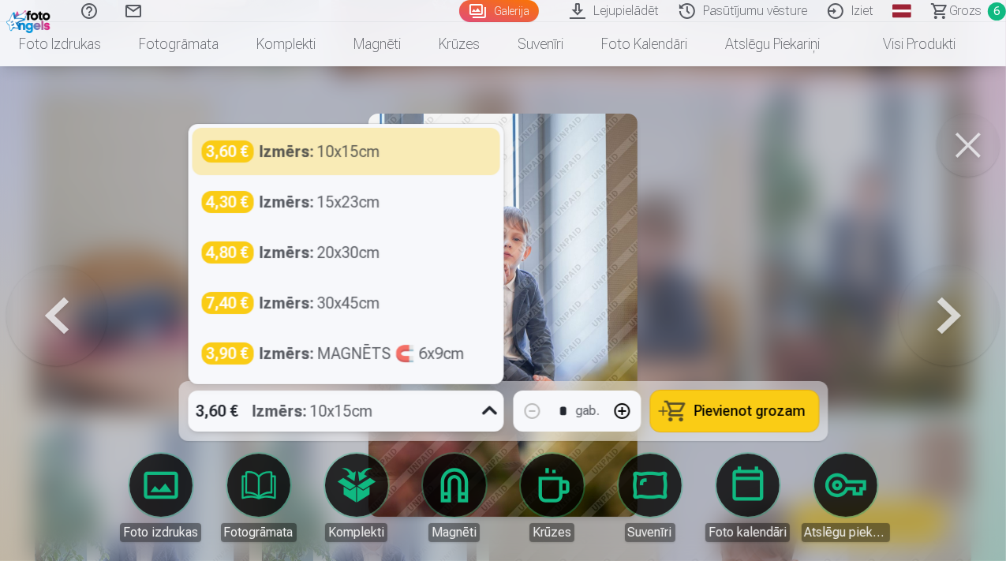
click at [491, 410] on icon at bounding box center [488, 410] width 25 height 25
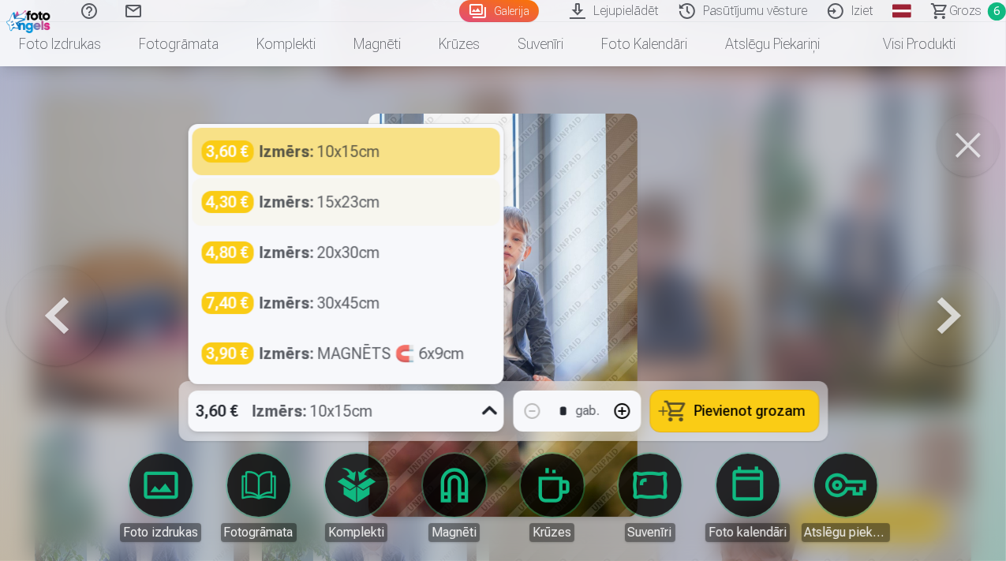
click at [222, 207] on div "4,30 €" at bounding box center [227, 202] width 52 height 22
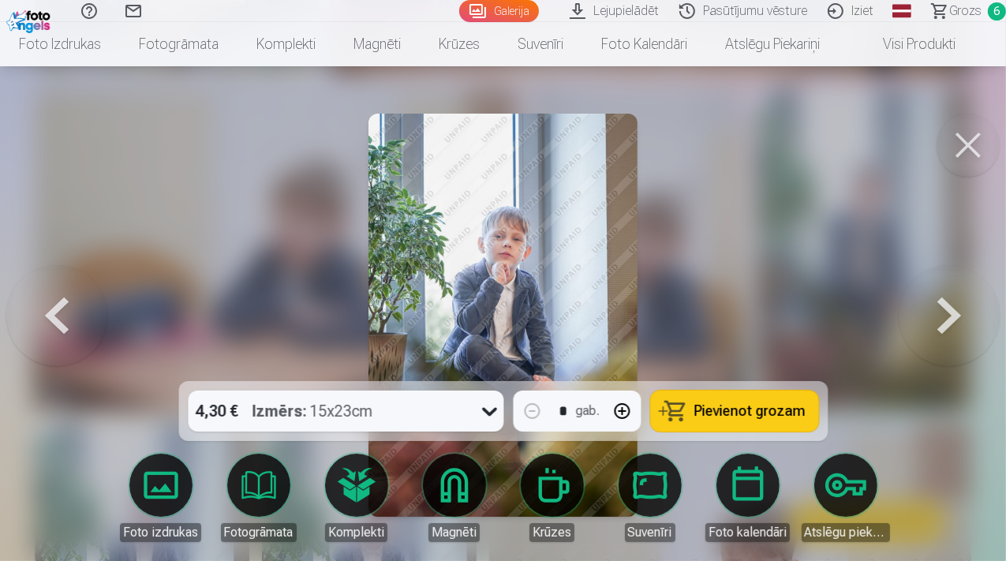
click at [47, 320] on button at bounding box center [56, 315] width 101 height 100
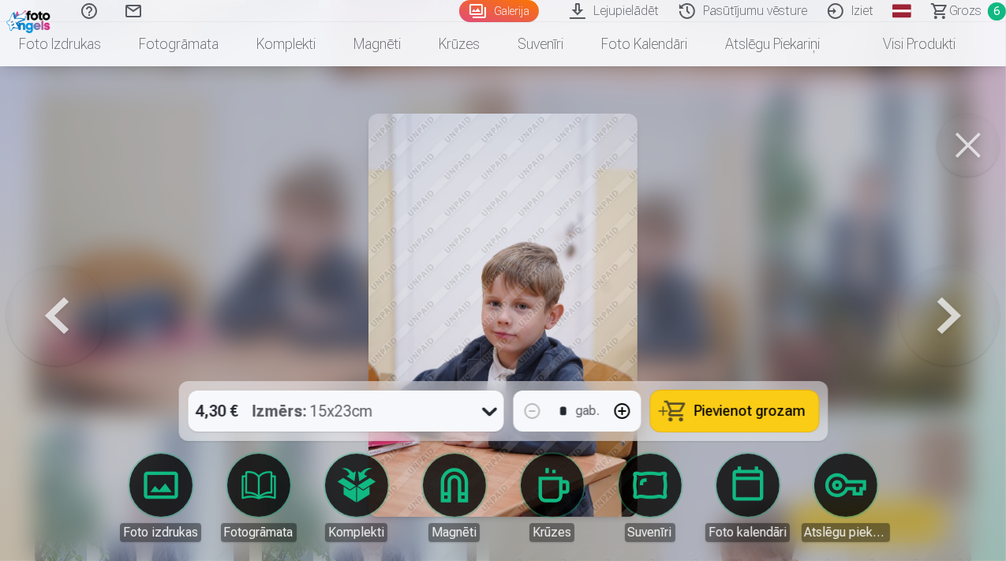
click at [47, 320] on button at bounding box center [56, 315] width 101 height 100
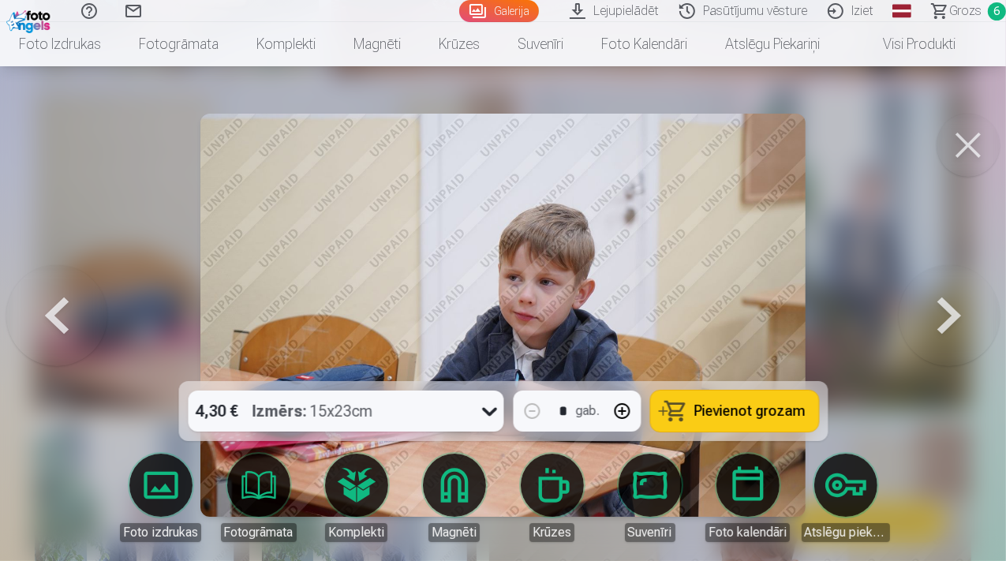
click at [47, 320] on button at bounding box center [56, 315] width 101 height 100
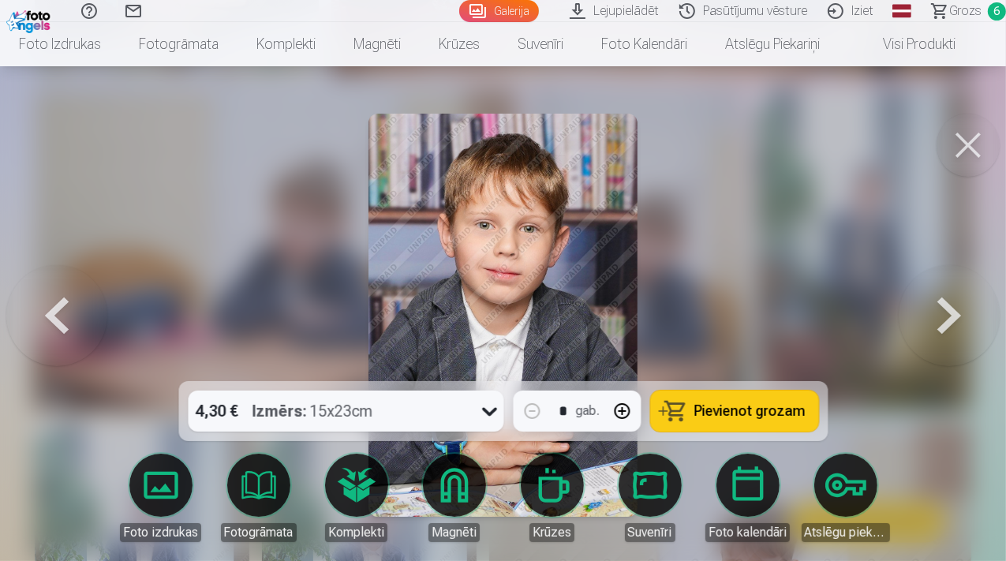
click at [47, 320] on button at bounding box center [56, 315] width 101 height 100
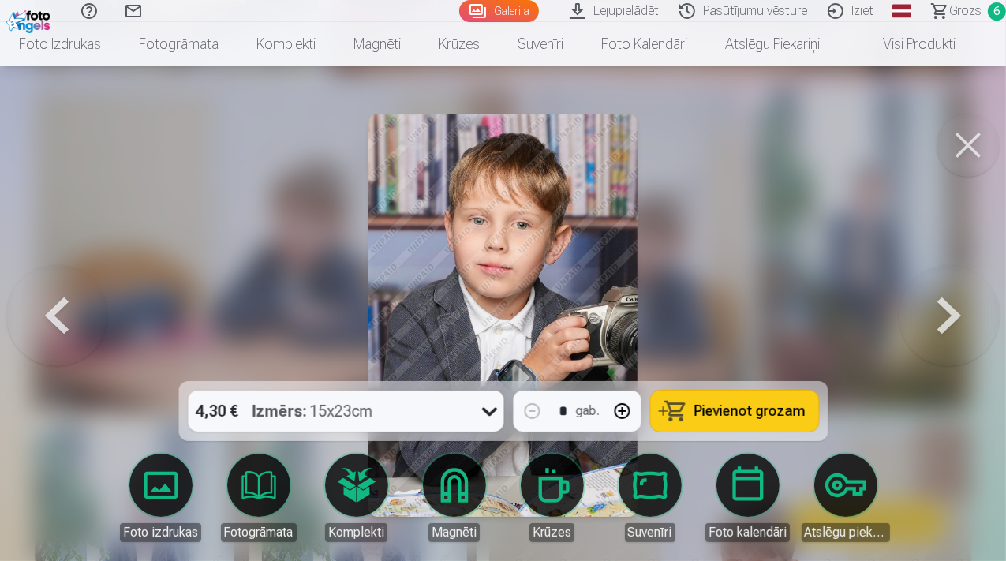
click at [47, 320] on button at bounding box center [56, 315] width 101 height 100
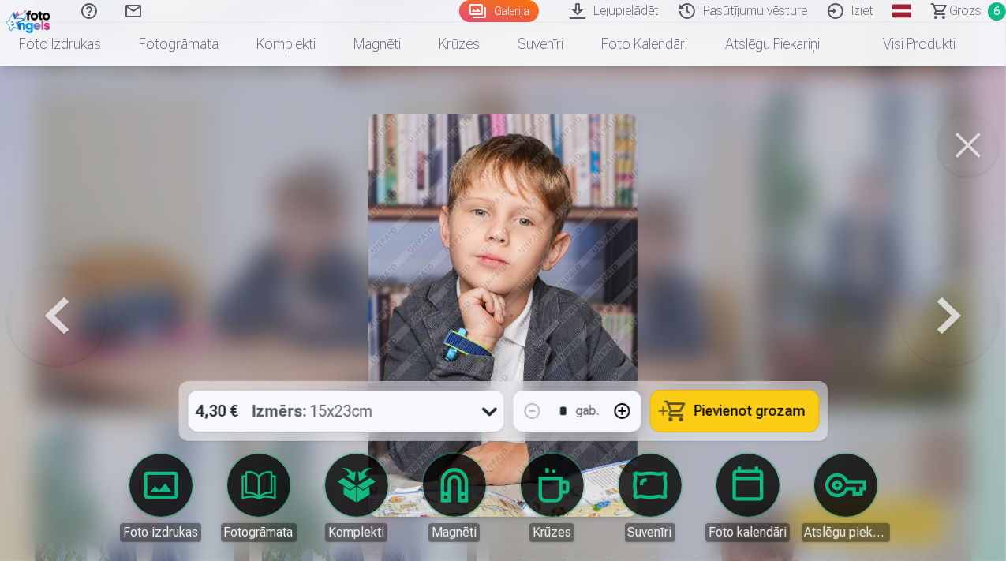
click at [47, 320] on button at bounding box center [56, 315] width 101 height 100
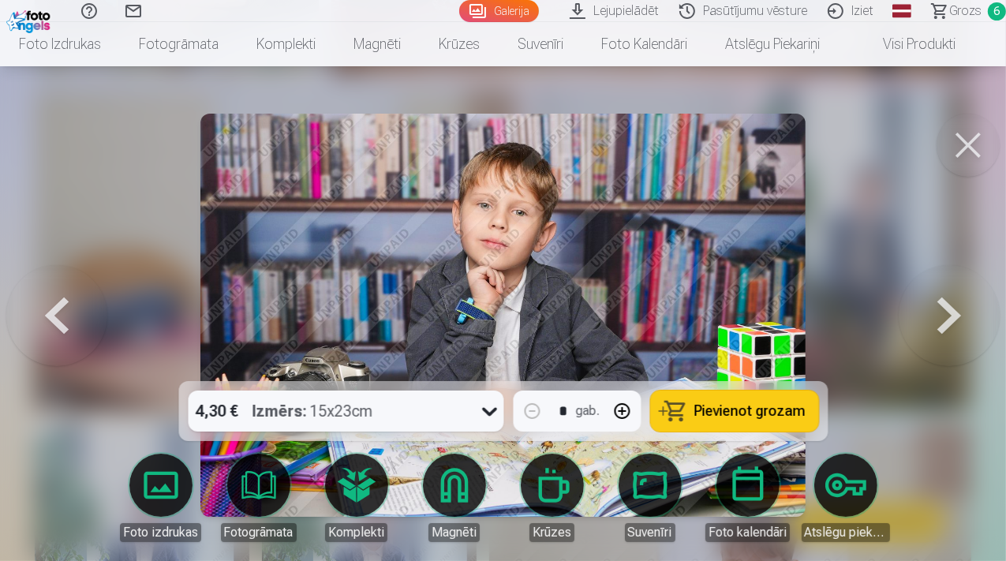
click at [47, 320] on button at bounding box center [56, 315] width 101 height 100
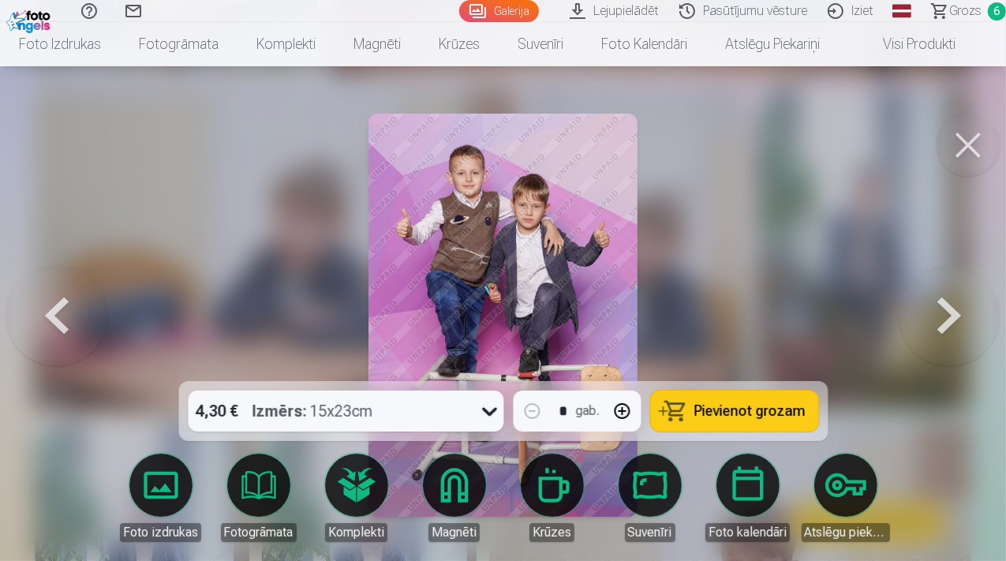
click at [498, 412] on icon at bounding box center [488, 410] width 25 height 25
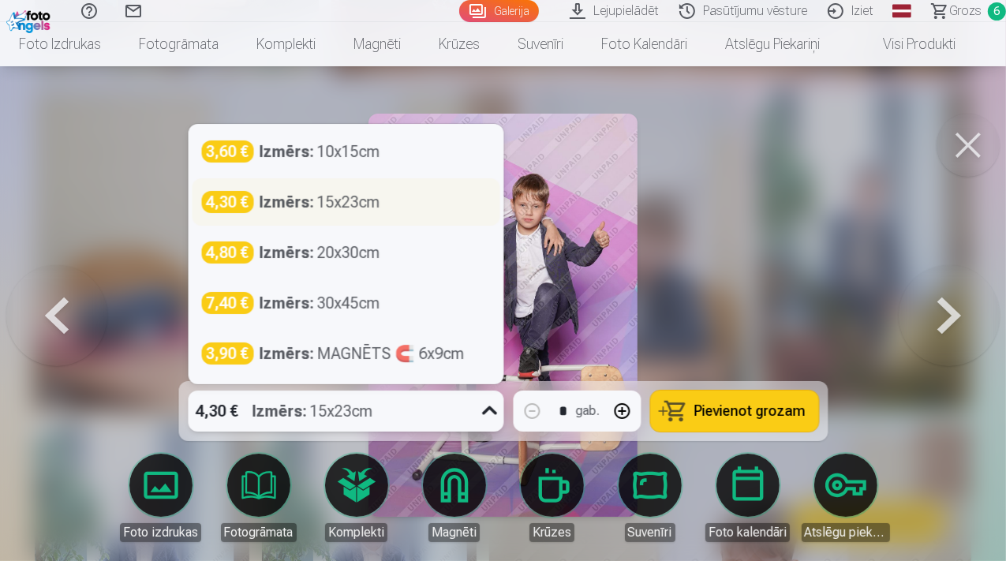
click at [340, 210] on div "Izmērs : 15x23cm" at bounding box center [319, 202] width 121 height 22
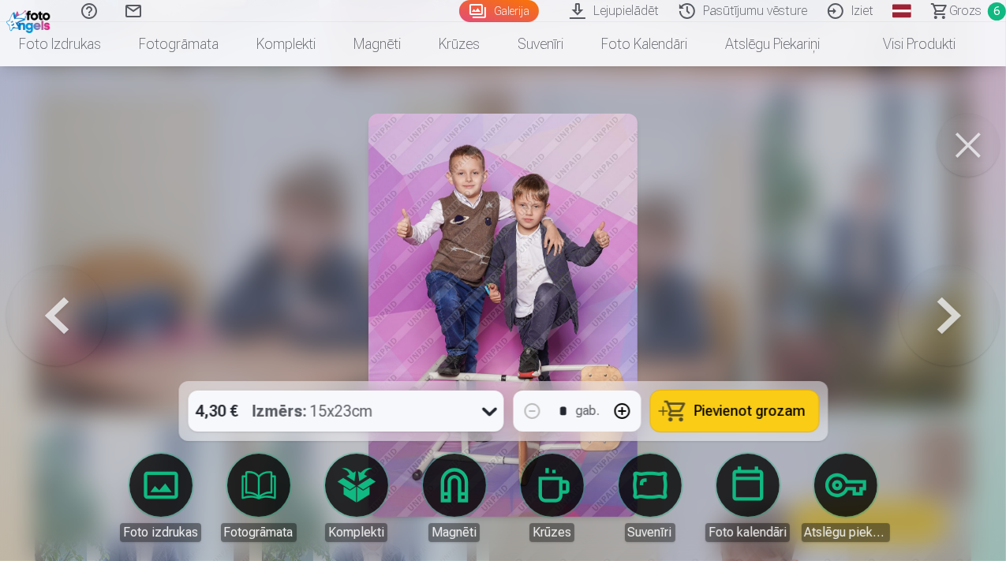
click at [745, 416] on span "Pievienot grozam" at bounding box center [749, 411] width 111 height 14
click at [933, 326] on button at bounding box center [948, 315] width 101 height 100
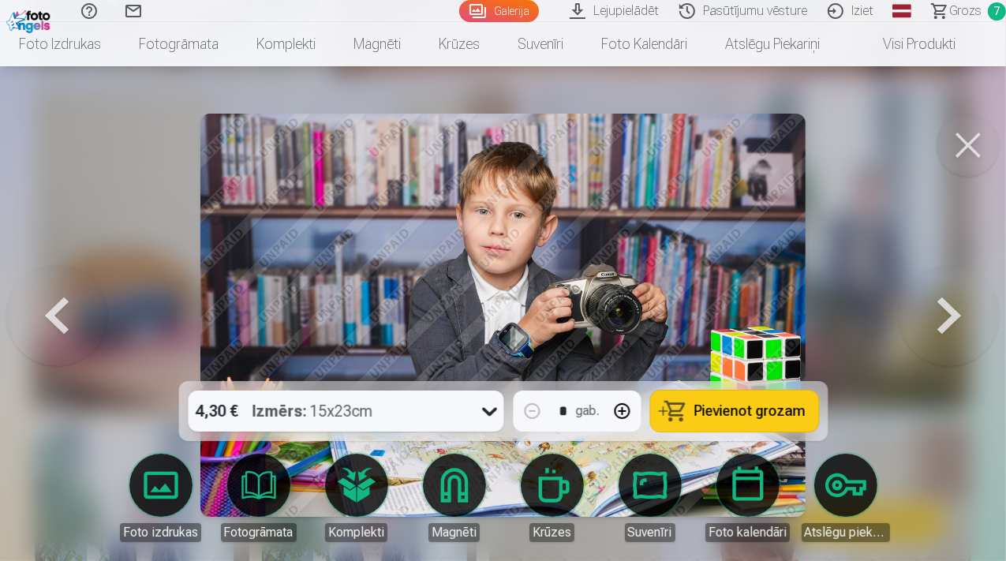
click at [486, 414] on icon at bounding box center [488, 410] width 25 height 25
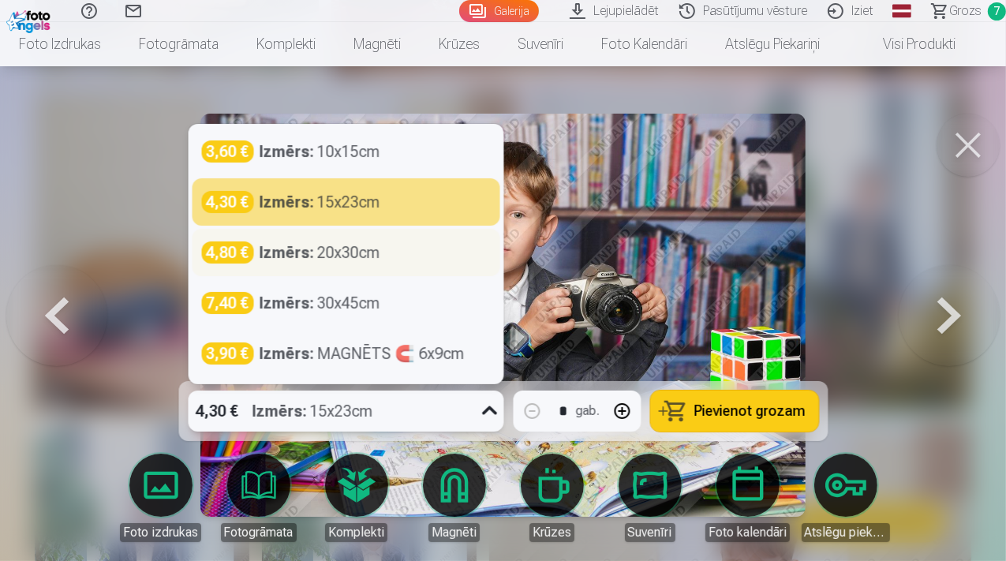
click at [305, 257] on strong "Izmērs :" at bounding box center [286, 252] width 54 height 22
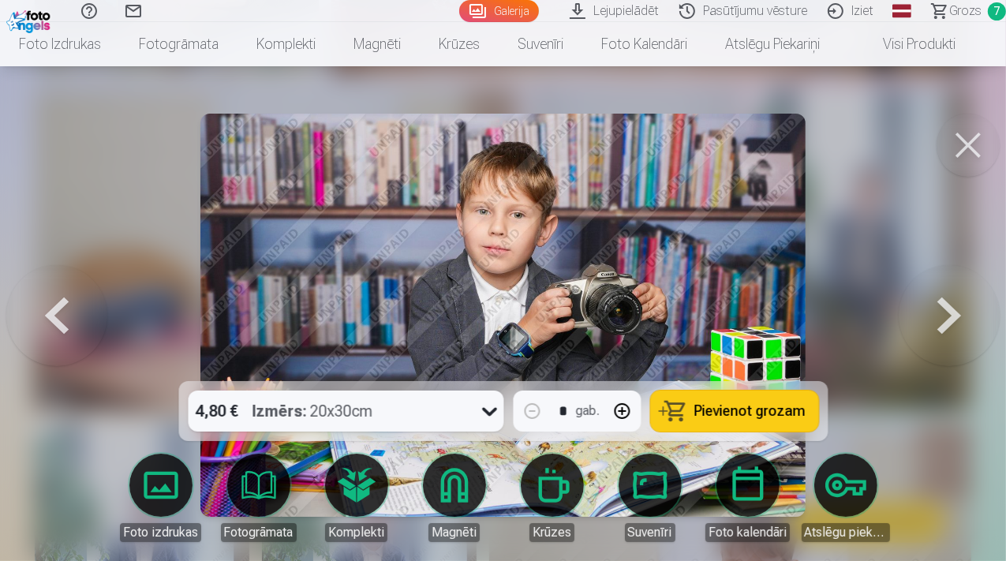
click at [710, 412] on span "Pievienot grozam" at bounding box center [749, 411] width 111 height 14
click at [948, 319] on button at bounding box center [948, 315] width 101 height 100
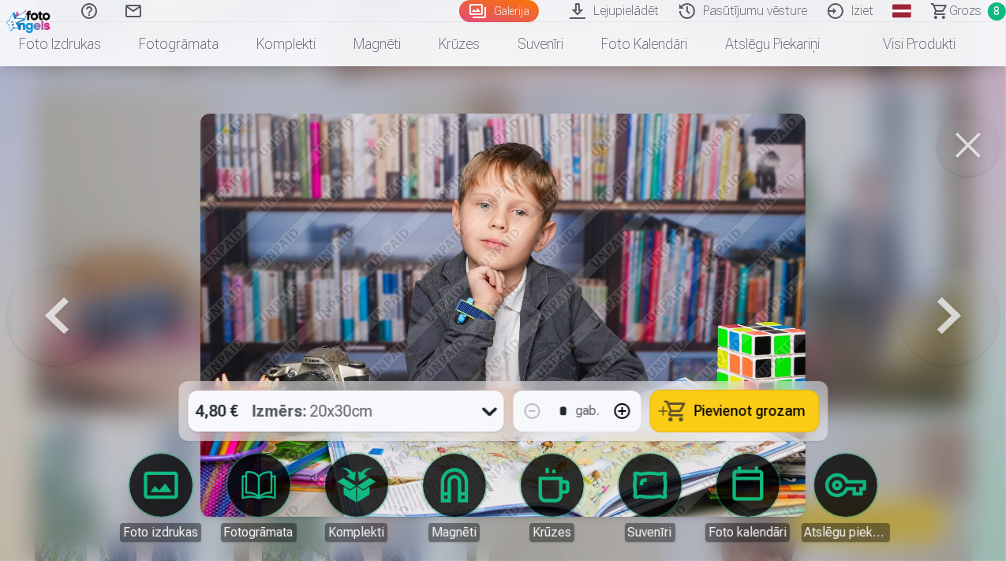
click at [712, 407] on span "Pievienot grozam" at bounding box center [749, 411] width 111 height 14
click at [939, 323] on button at bounding box center [948, 315] width 101 height 100
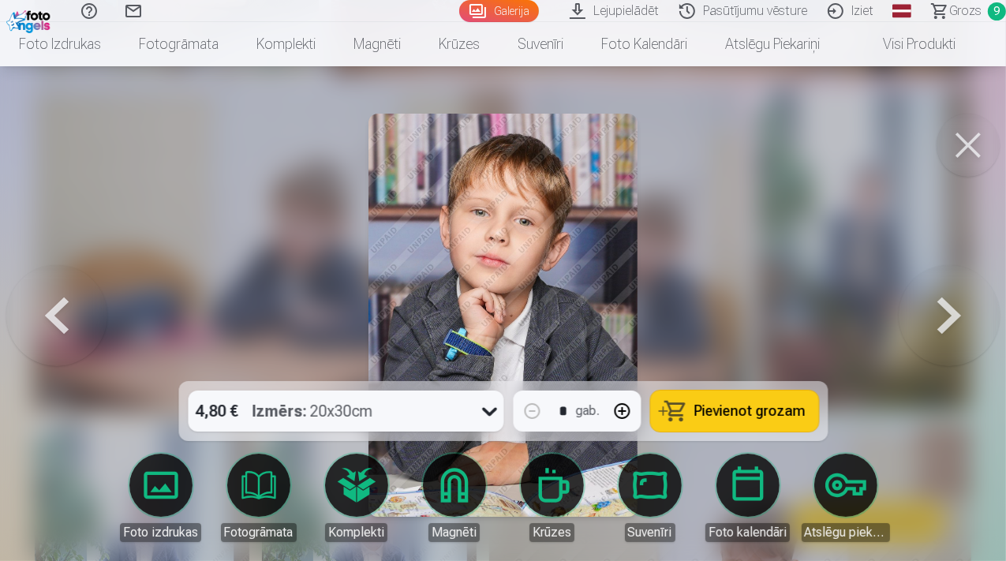
click at [938, 323] on button at bounding box center [948, 315] width 101 height 100
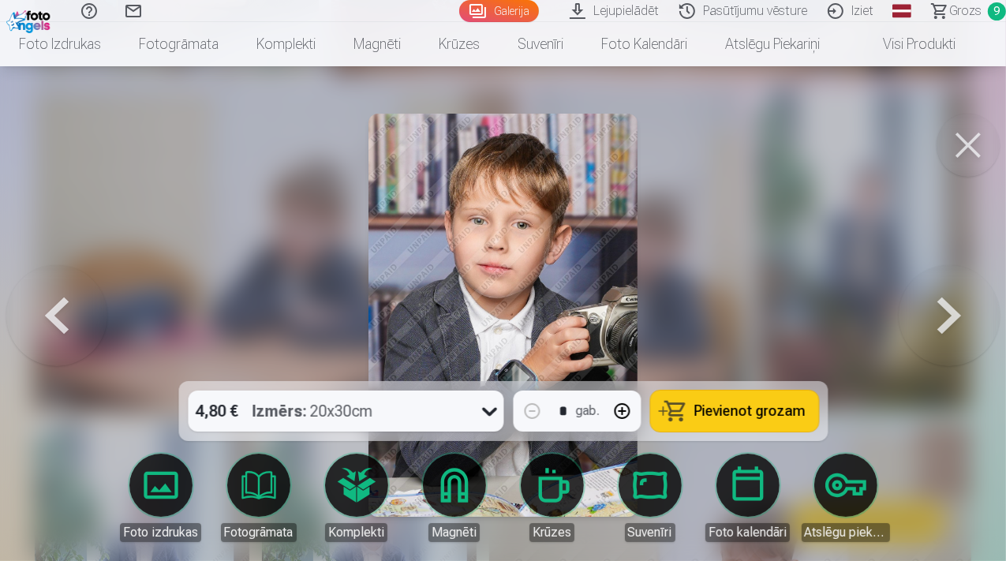
click at [938, 323] on button at bounding box center [948, 315] width 101 height 100
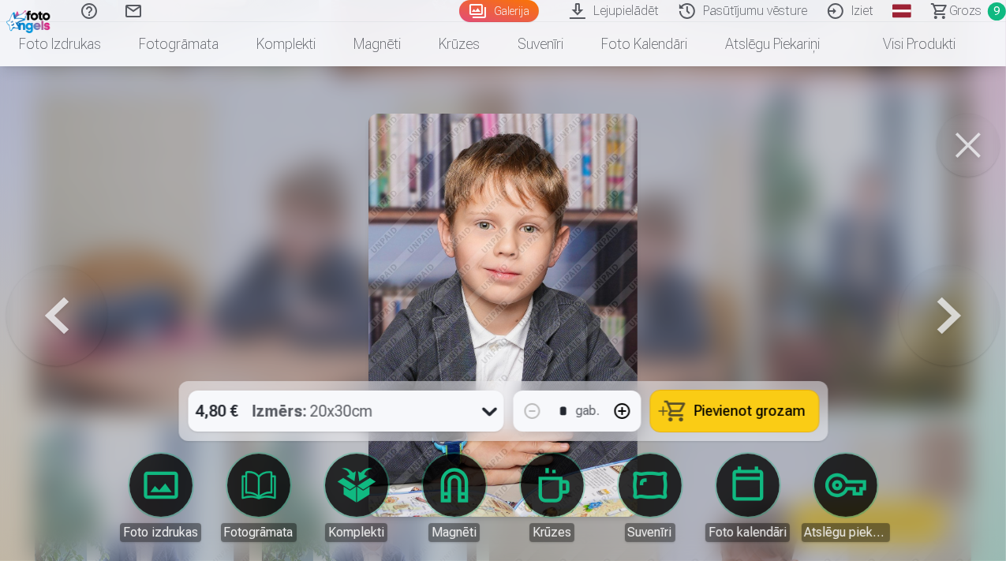
click at [938, 323] on button at bounding box center [948, 315] width 101 height 100
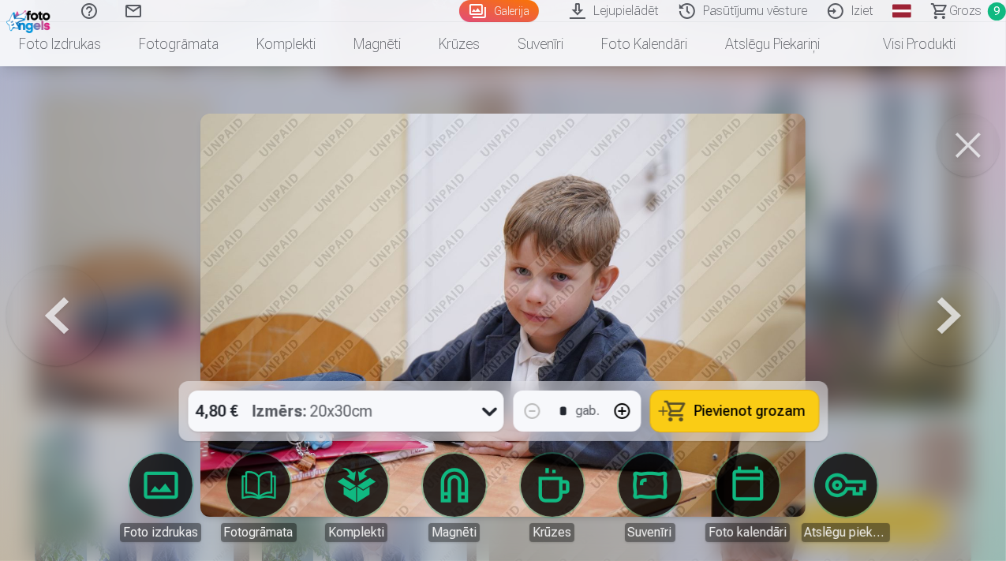
click at [938, 323] on button at bounding box center [948, 315] width 101 height 100
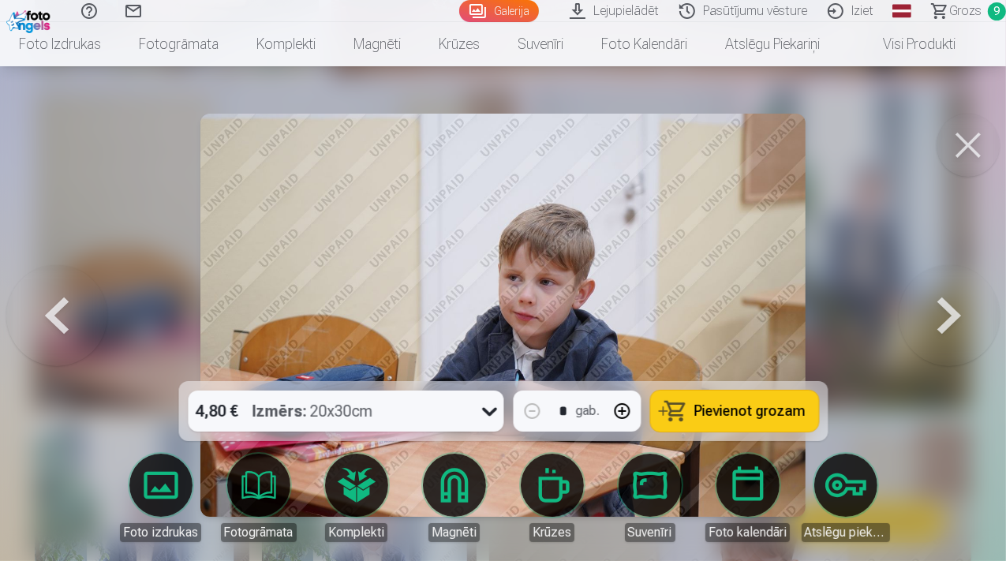
click at [938, 324] on button at bounding box center [948, 315] width 101 height 100
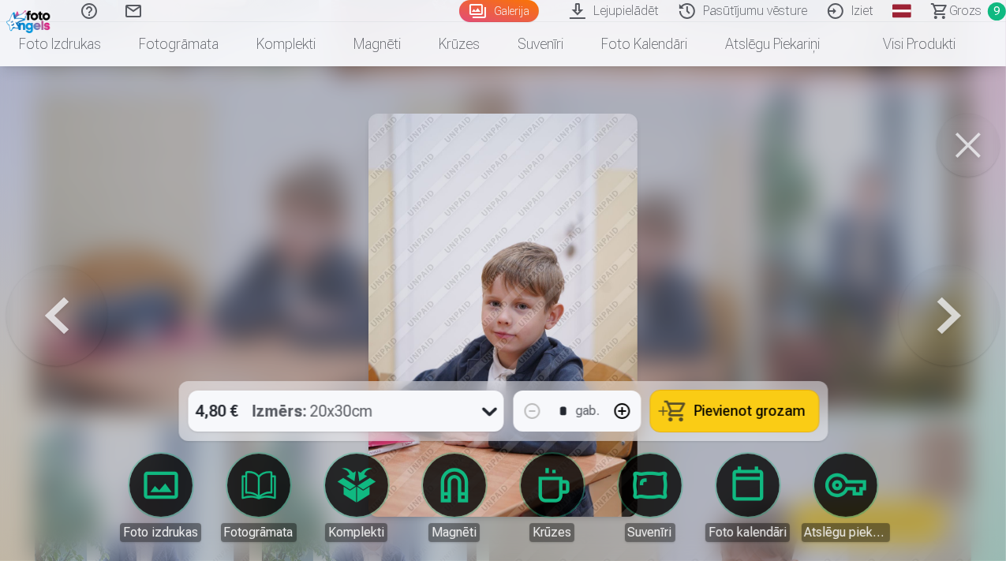
click at [937, 326] on button at bounding box center [948, 315] width 101 height 100
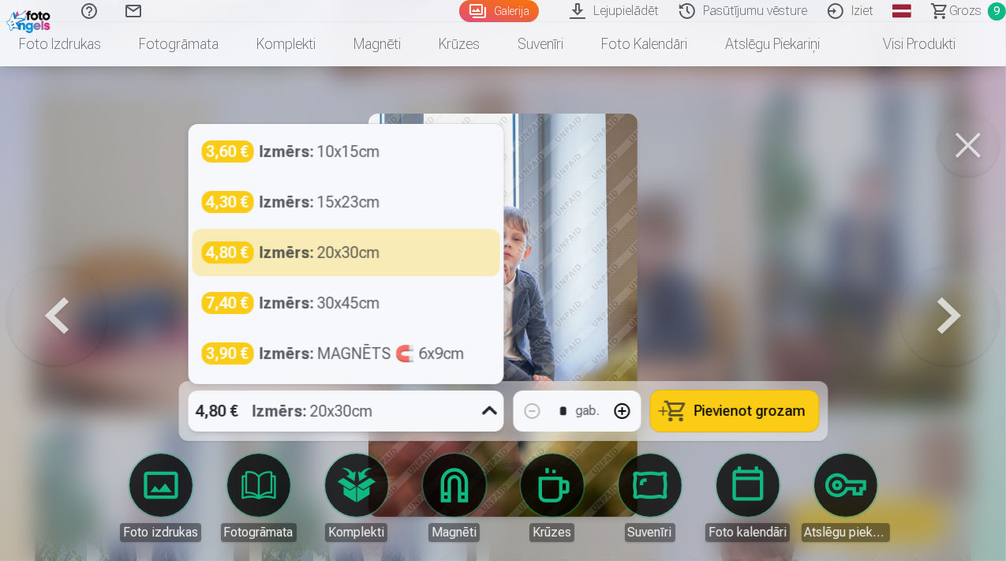
click at [487, 416] on icon at bounding box center [488, 410] width 25 height 25
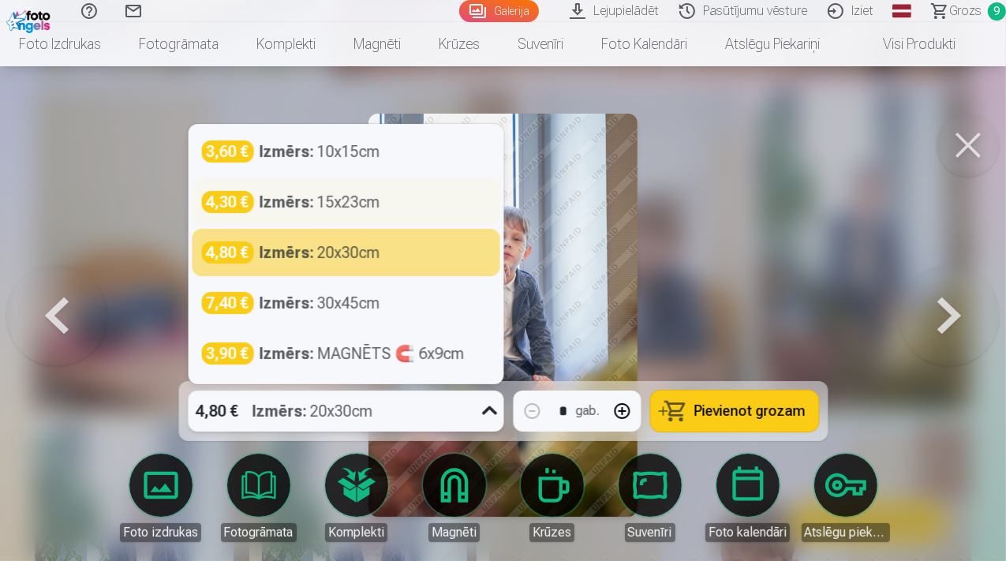
click at [336, 211] on div "Izmērs : 15x23cm" at bounding box center [319, 202] width 121 height 22
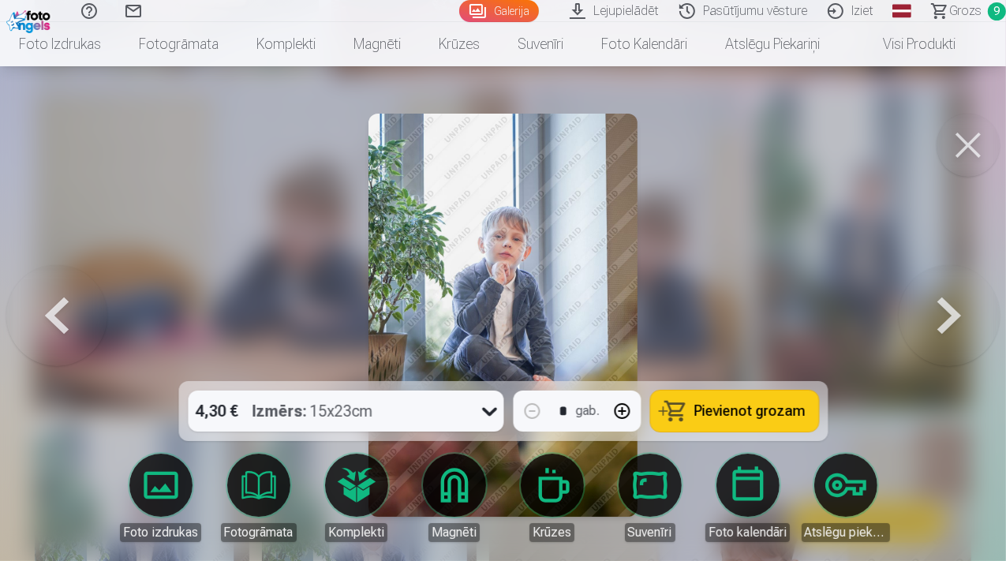
click at [752, 415] on span "Pievienot grozam" at bounding box center [749, 411] width 111 height 14
click at [962, 319] on button at bounding box center [948, 315] width 101 height 100
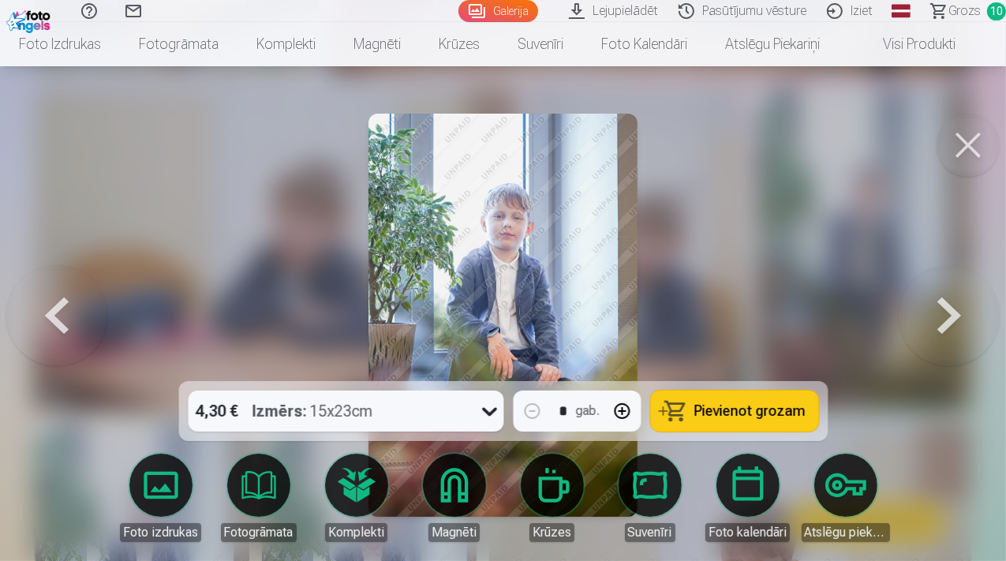
click at [962, 319] on button at bounding box center [948, 315] width 101 height 100
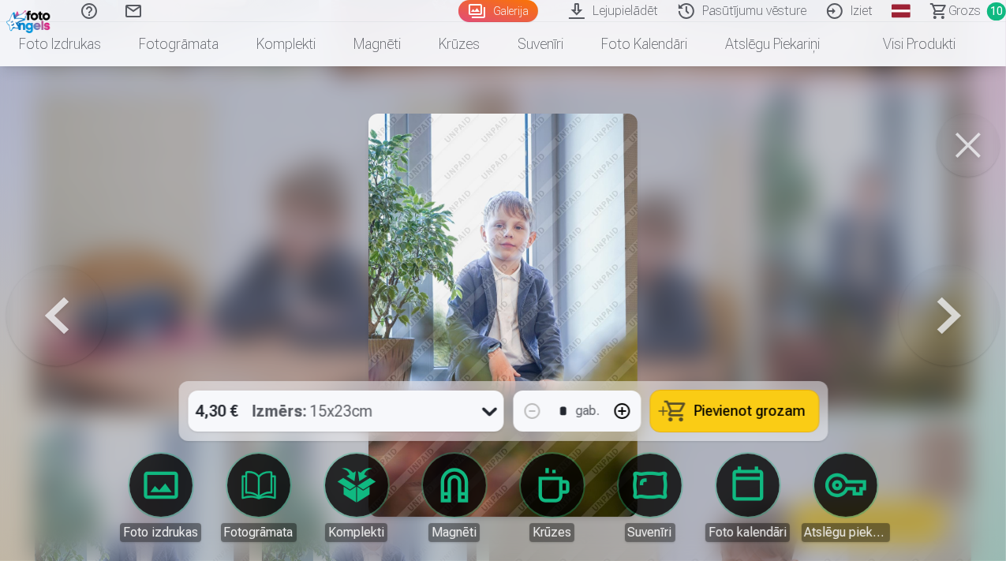
click at [962, 319] on button at bounding box center [948, 315] width 101 height 100
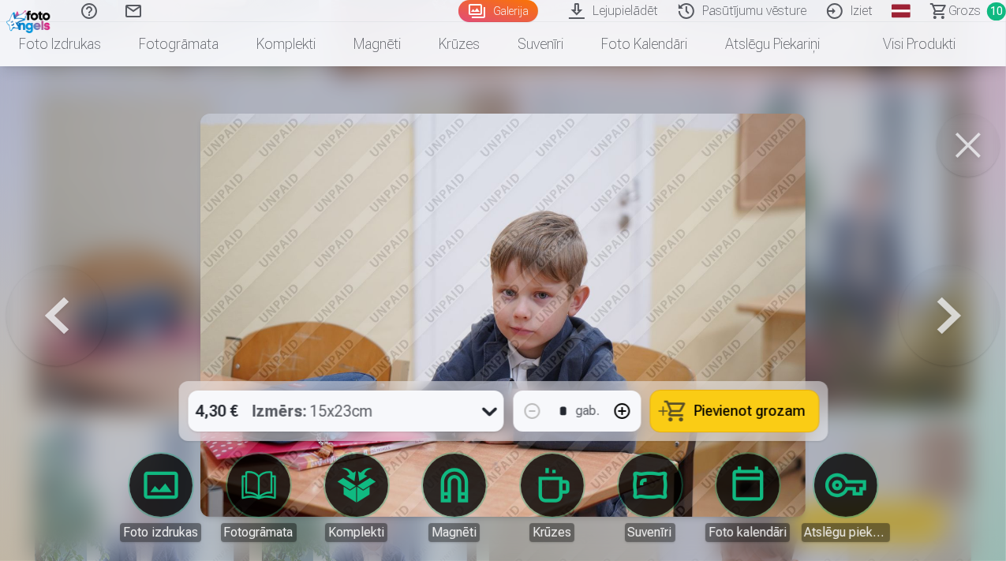
click at [962, 319] on button at bounding box center [948, 315] width 101 height 100
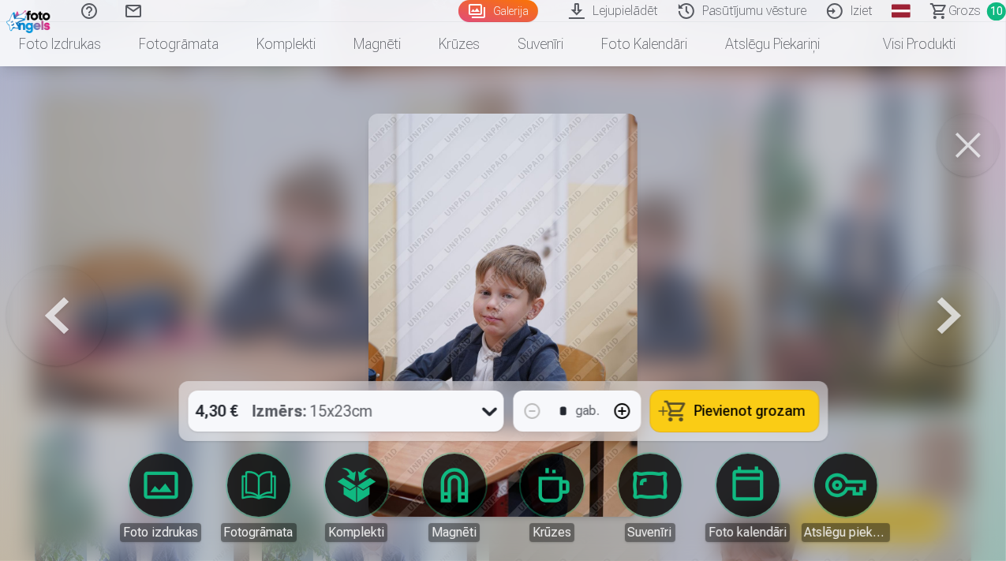
click at [962, 319] on button at bounding box center [948, 315] width 101 height 100
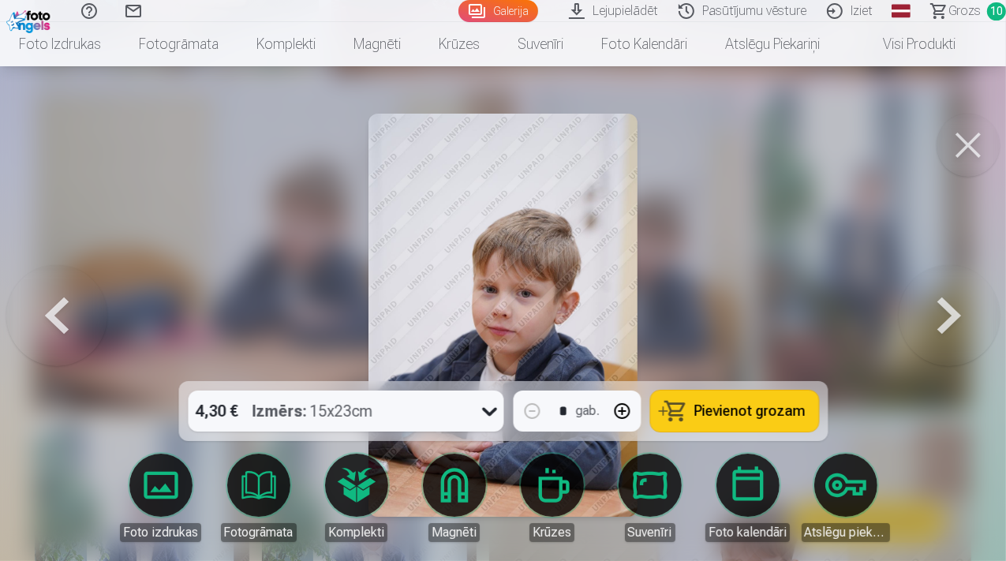
click at [962, 319] on button at bounding box center [948, 315] width 101 height 100
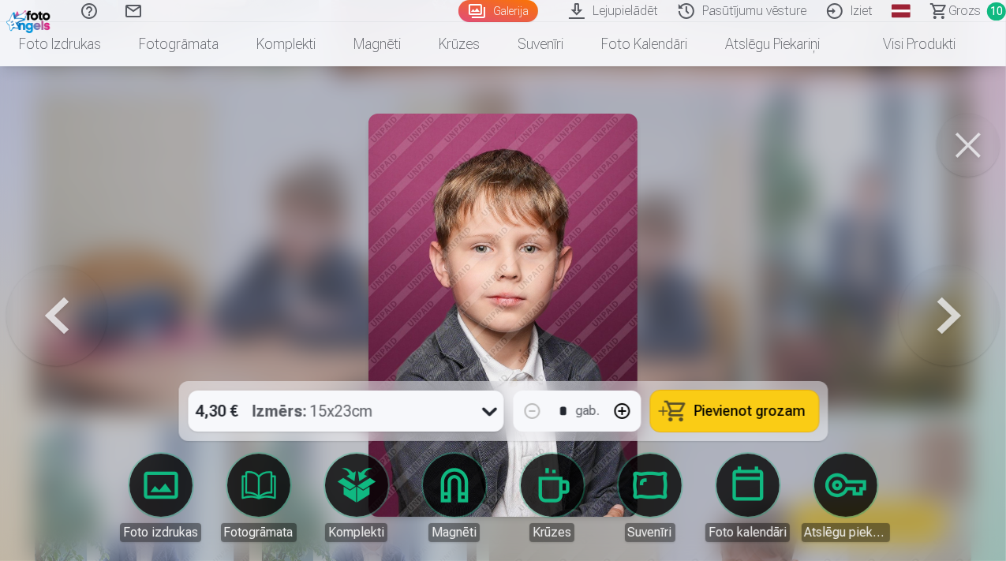
click at [962, 319] on button at bounding box center [948, 315] width 101 height 100
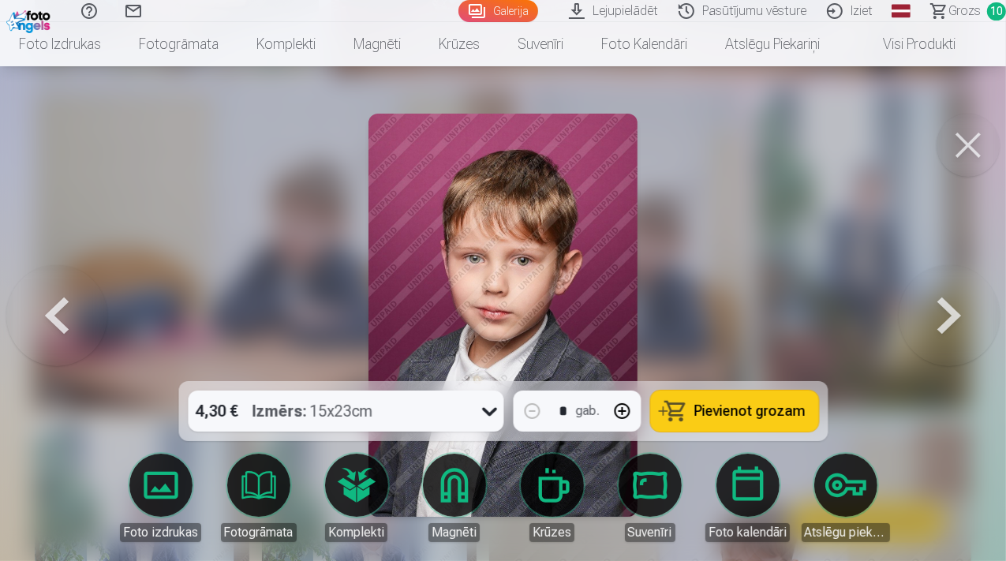
click at [962, 319] on button at bounding box center [948, 315] width 101 height 100
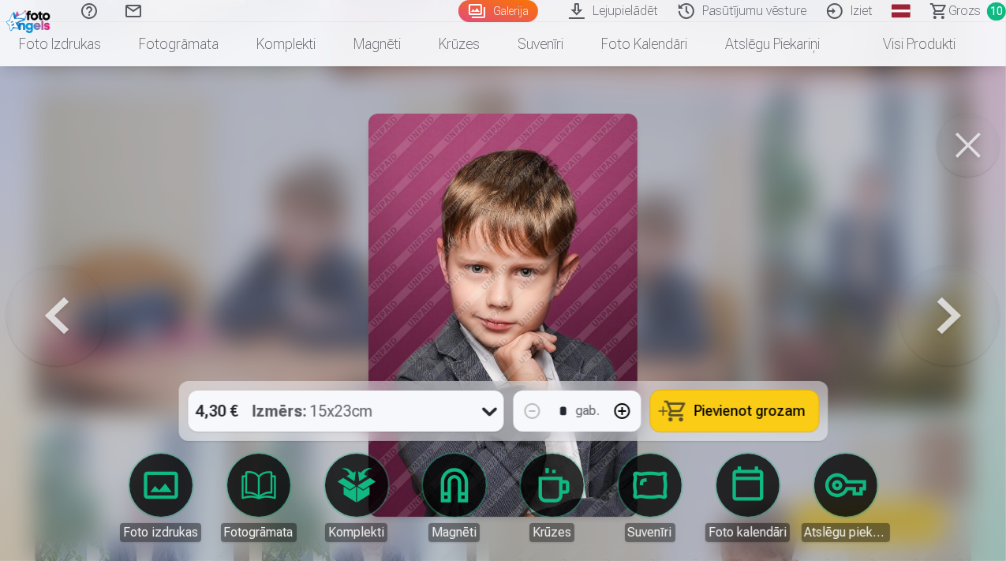
click at [49, 309] on button at bounding box center [56, 315] width 101 height 100
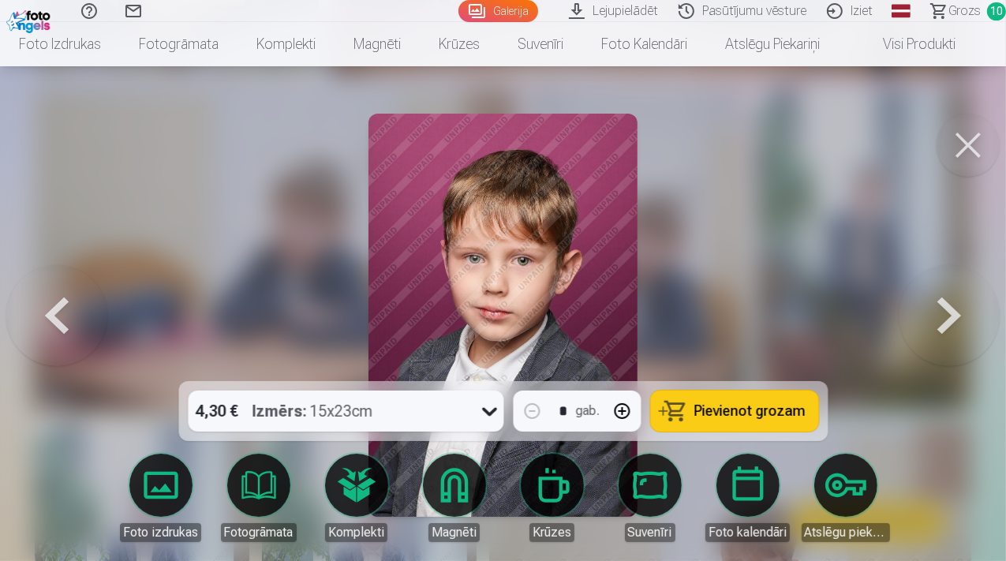
click at [49, 309] on button at bounding box center [56, 315] width 101 height 100
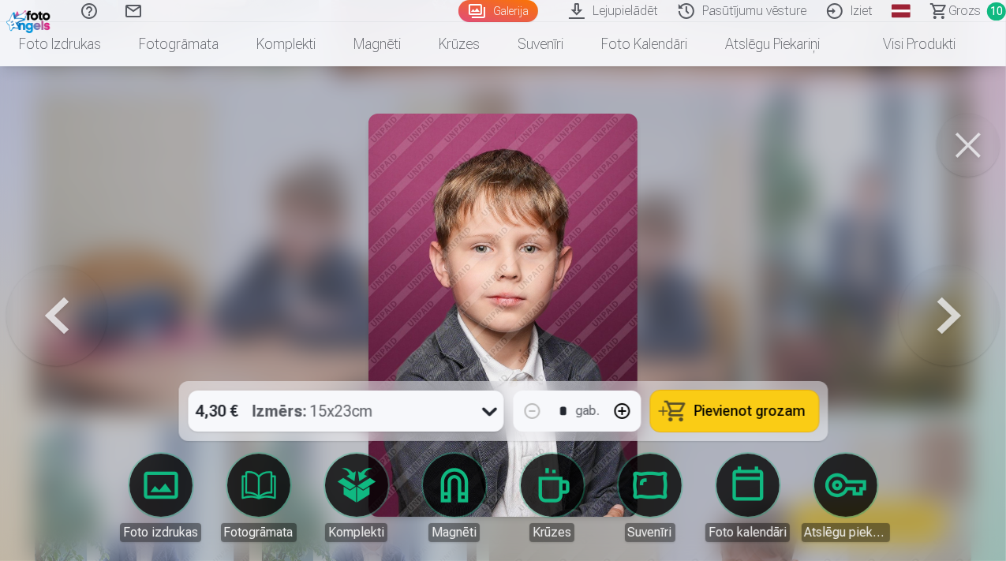
click at [950, 308] on button at bounding box center [948, 315] width 101 height 100
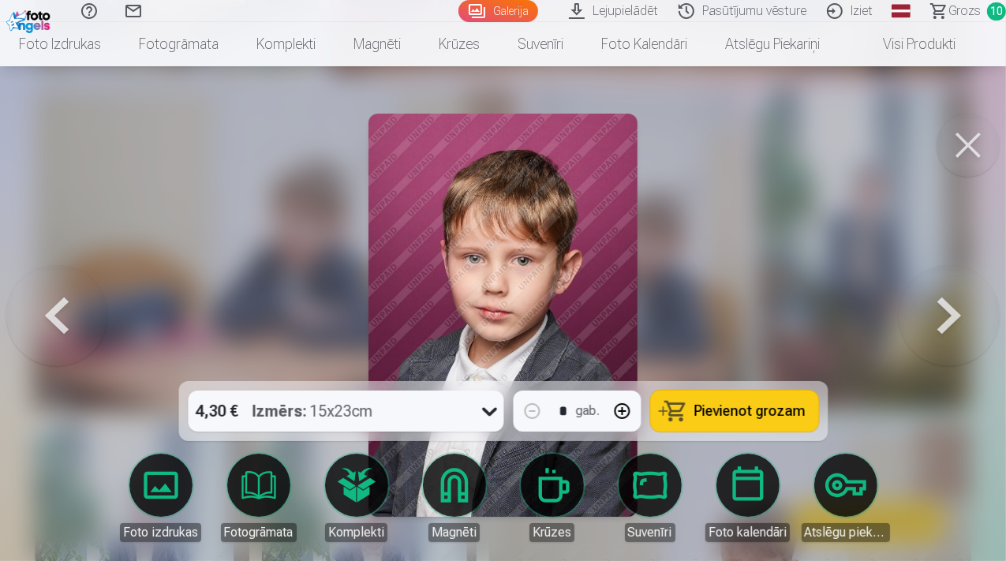
click at [743, 418] on span "Pievienot grozam" at bounding box center [749, 411] width 111 height 14
click at [954, 321] on button at bounding box center [948, 315] width 101 height 100
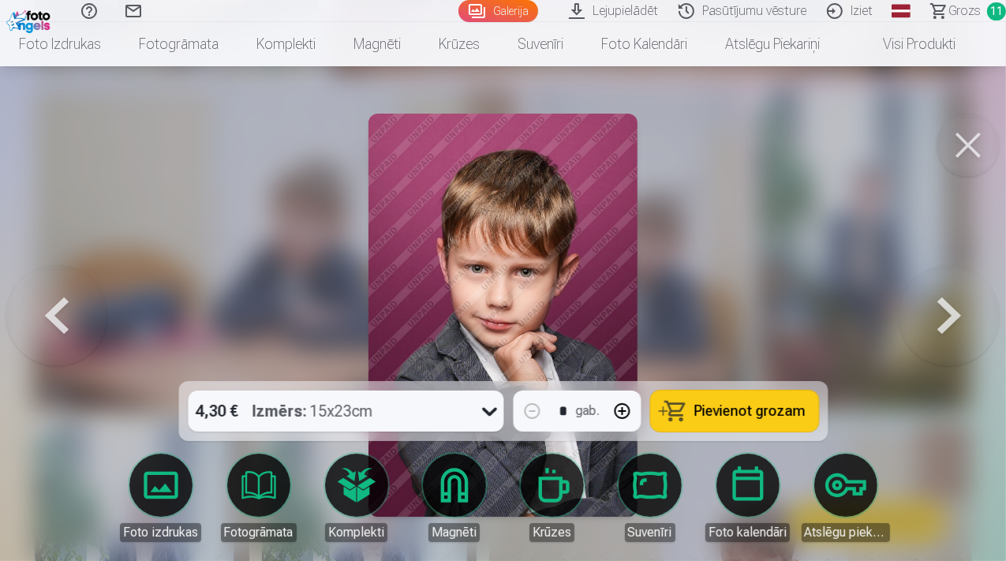
click at [743, 418] on span "Pievienot grozam" at bounding box center [749, 411] width 111 height 14
click at [956, 323] on button at bounding box center [948, 315] width 101 height 100
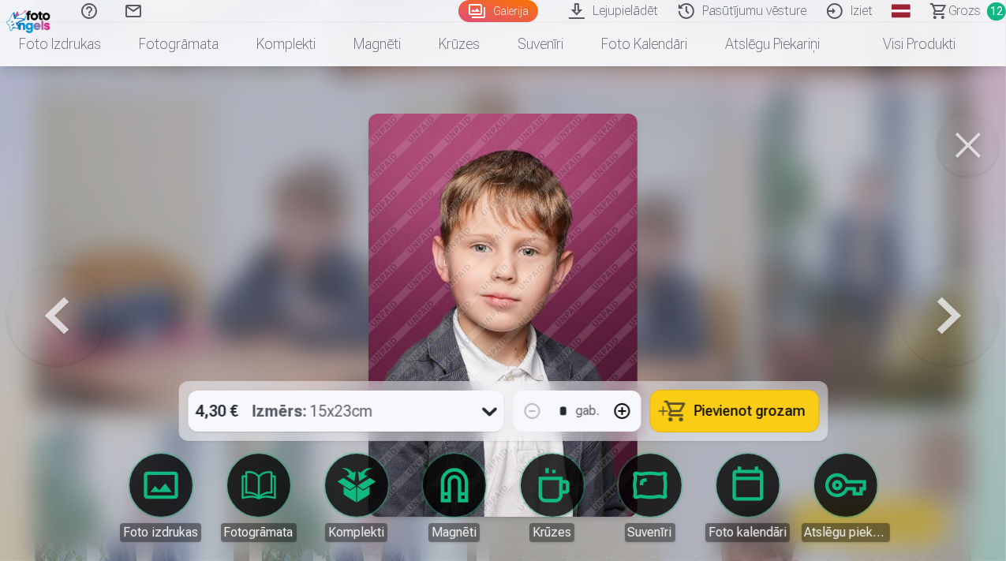
click at [954, 324] on button at bounding box center [948, 315] width 101 height 100
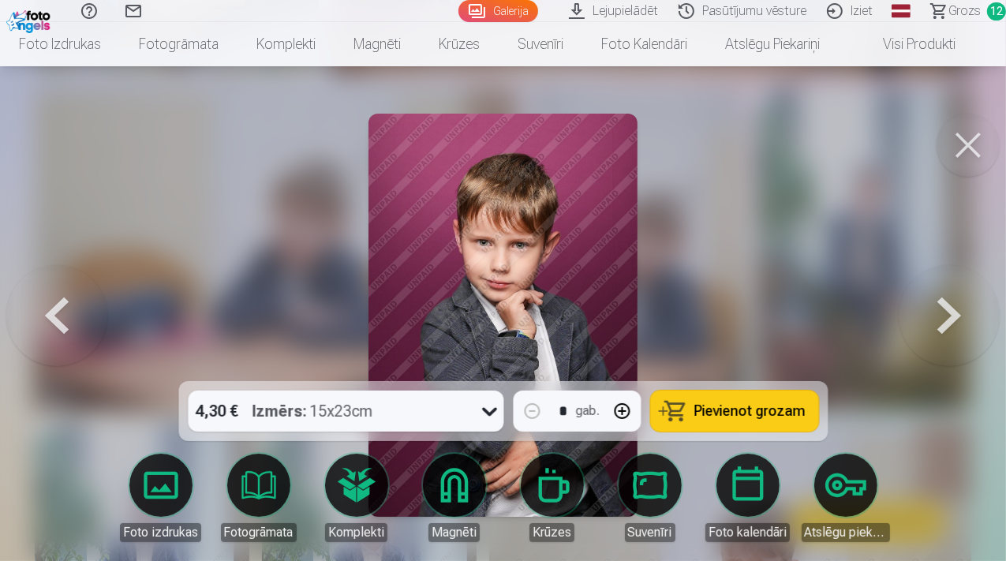
click at [954, 324] on button at bounding box center [948, 315] width 101 height 100
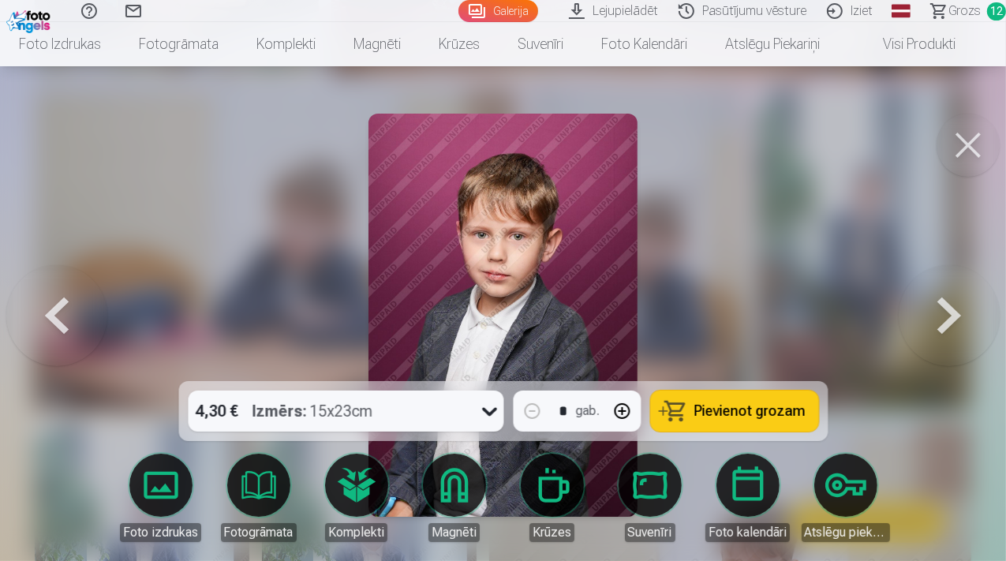
click at [53, 322] on button at bounding box center [56, 315] width 101 height 100
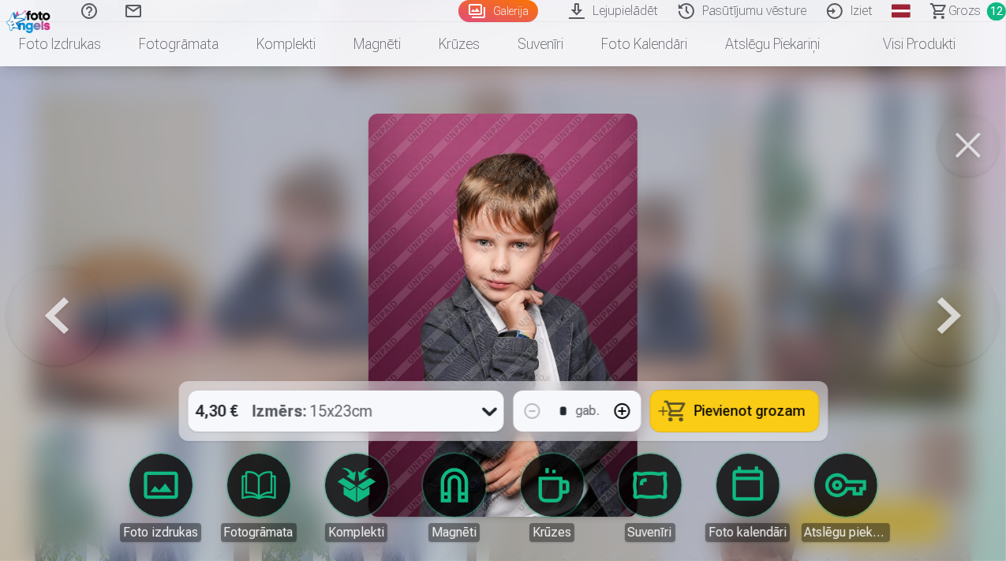
click at [955, 315] on button at bounding box center [948, 315] width 101 height 100
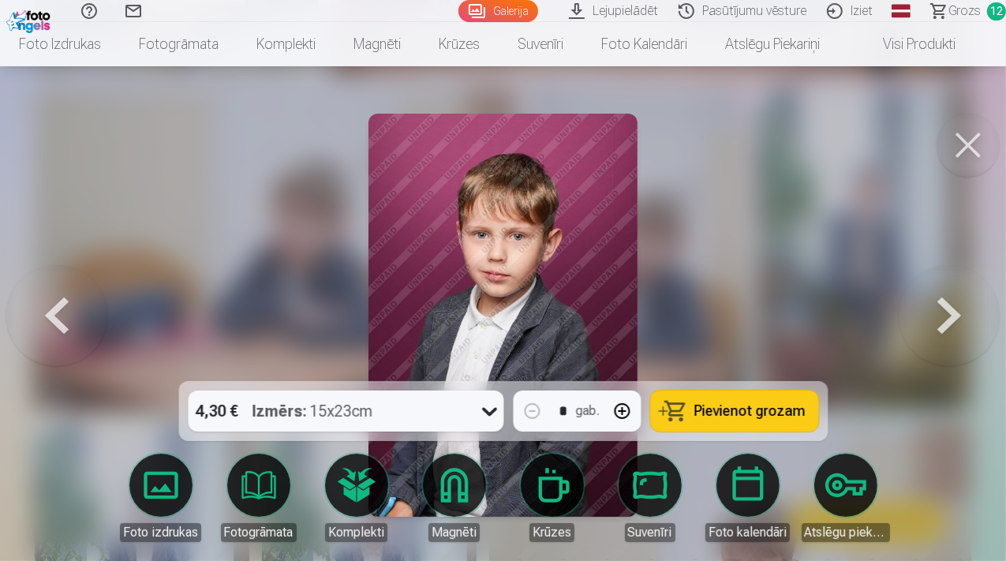
click at [955, 315] on button at bounding box center [948, 315] width 101 height 100
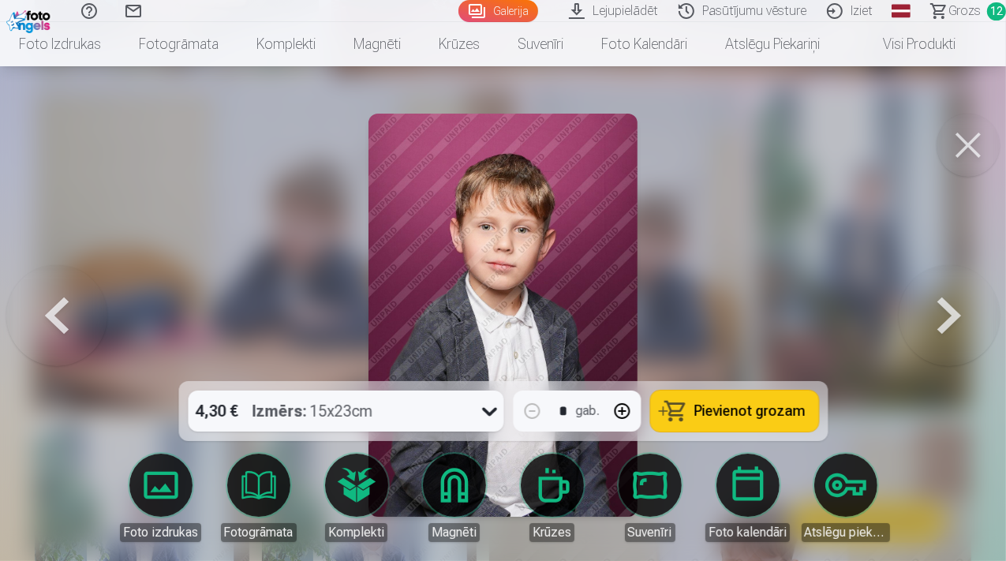
click at [955, 315] on button at bounding box center [948, 315] width 101 height 100
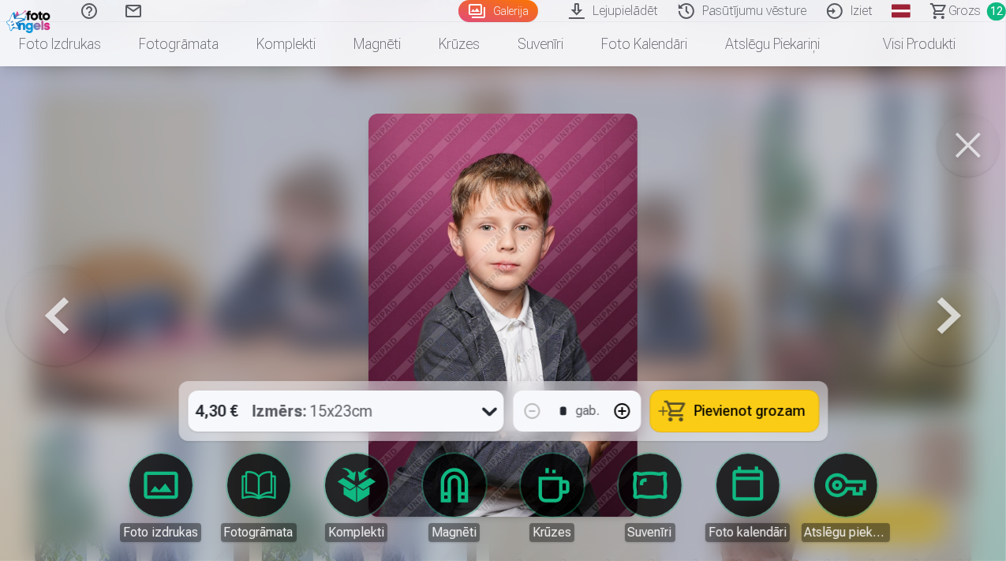
click at [955, 315] on button at bounding box center [948, 315] width 101 height 100
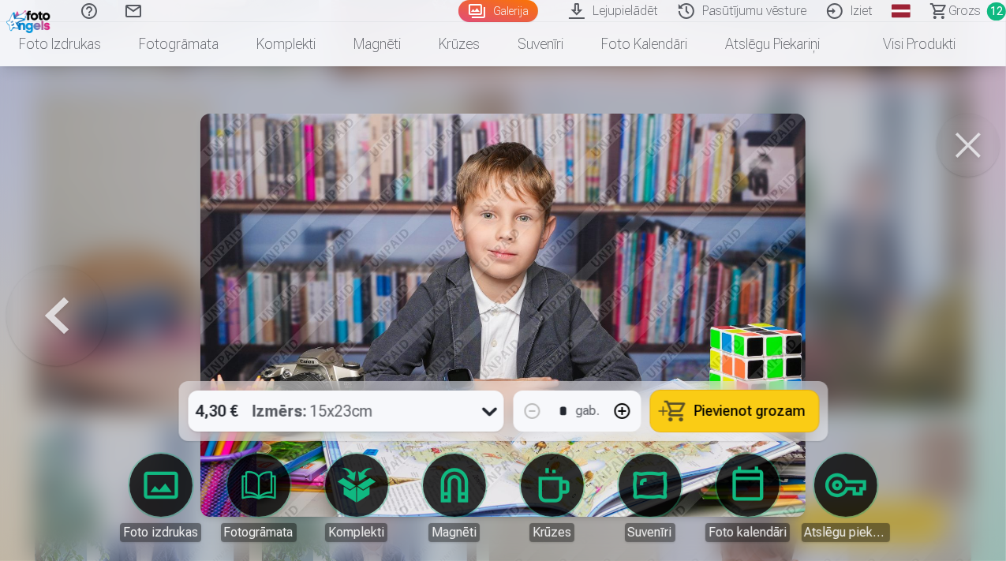
click at [955, 315] on div at bounding box center [503, 280] width 1006 height 561
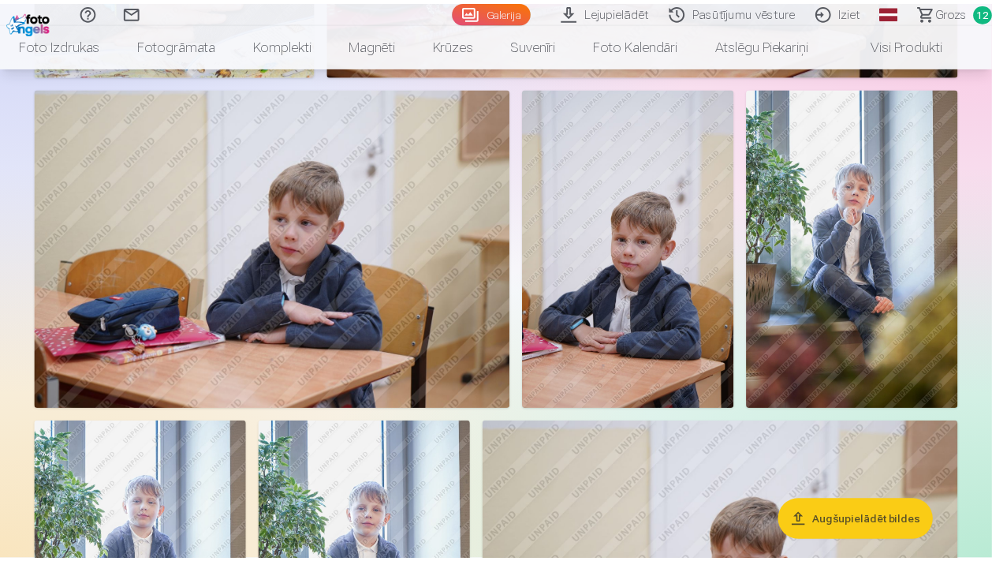
scroll to position [1915, 0]
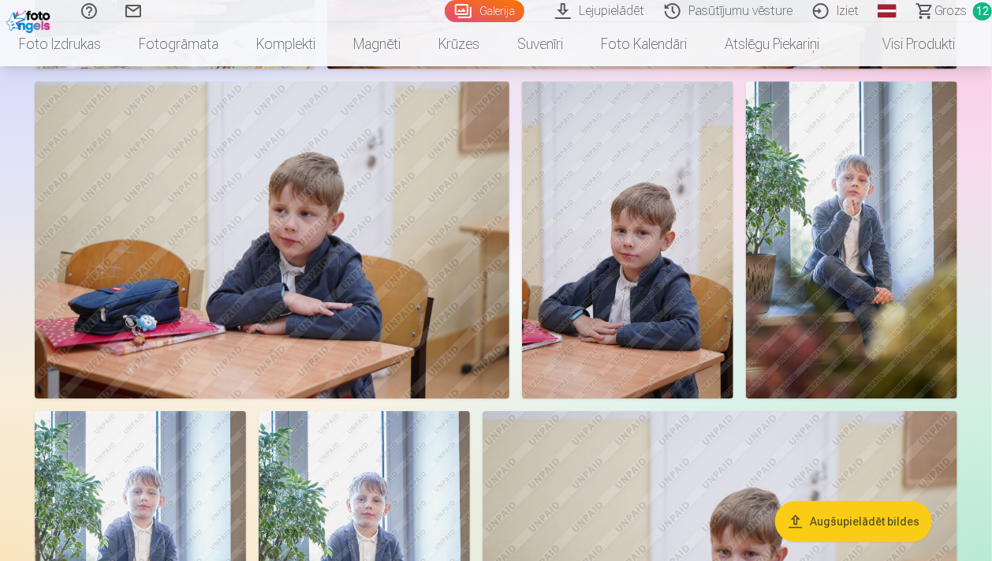
click at [950, 13] on span "Grozs" at bounding box center [951, 11] width 32 height 19
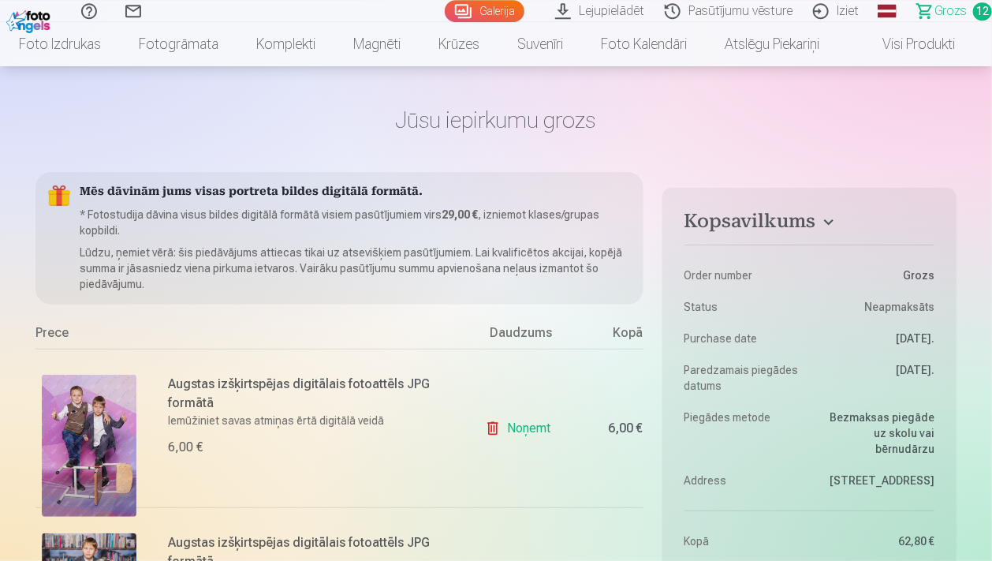
scroll to position [83, 0]
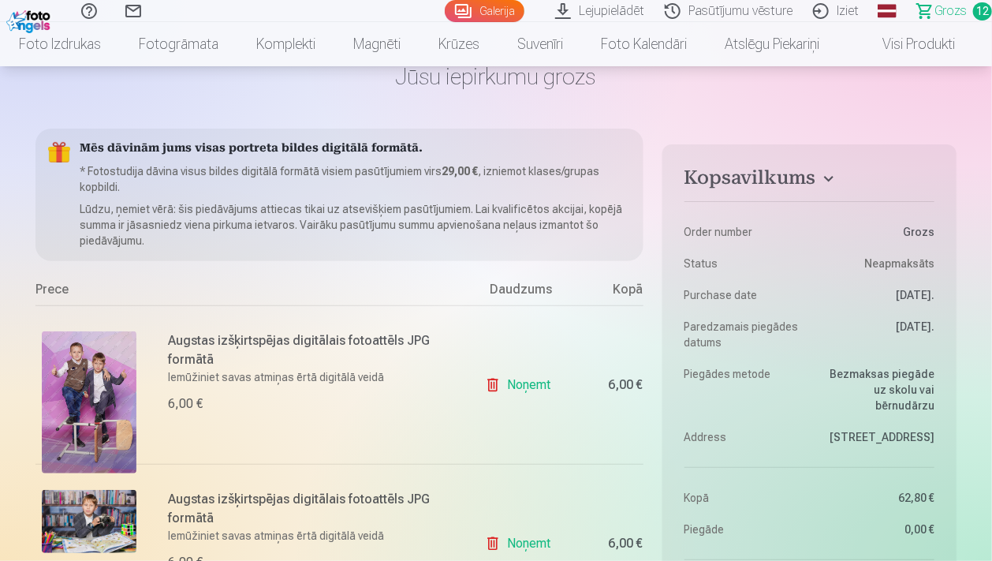
click at [494, 382] on link "Noņemt" at bounding box center [521, 385] width 72 height 32
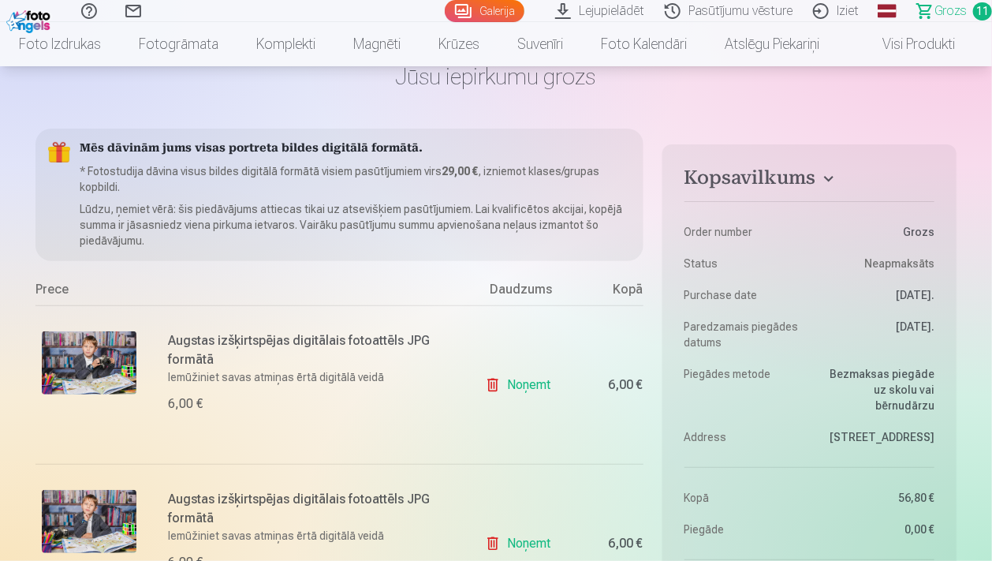
click at [494, 382] on link "Noņemt" at bounding box center [521, 385] width 72 height 32
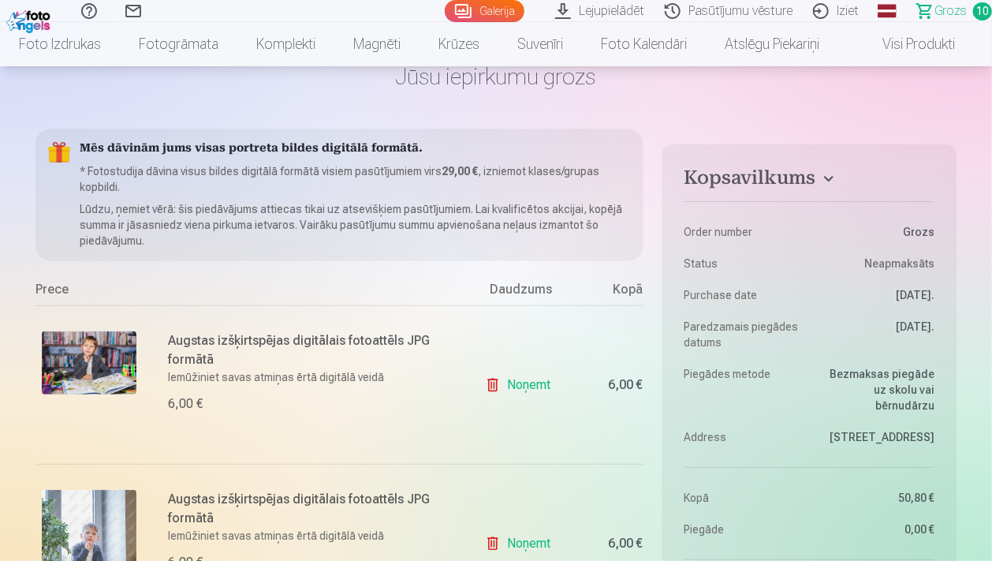
click at [494, 382] on link "Noņemt" at bounding box center [521, 385] width 72 height 32
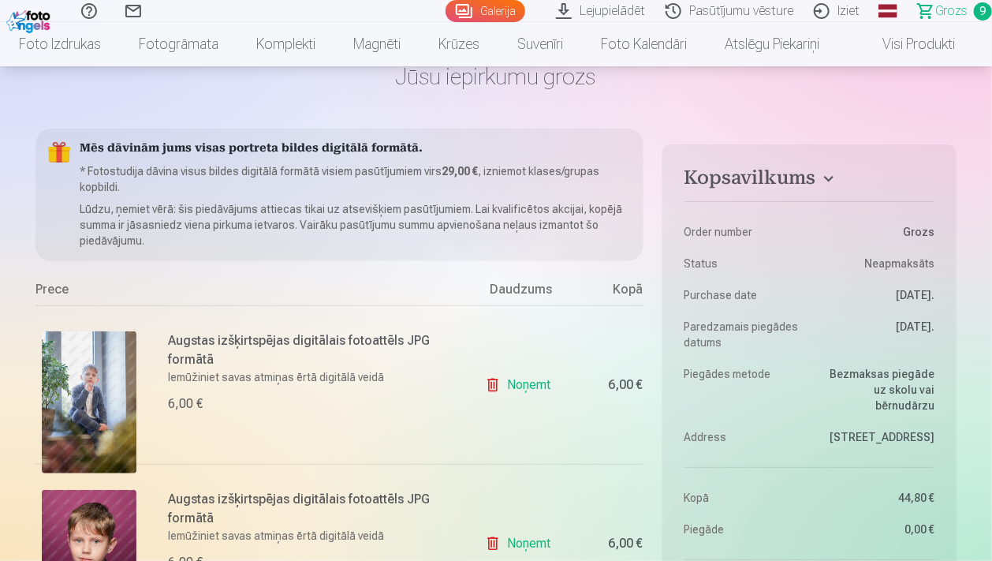
click at [494, 382] on link "Noņemt" at bounding box center [521, 385] width 72 height 32
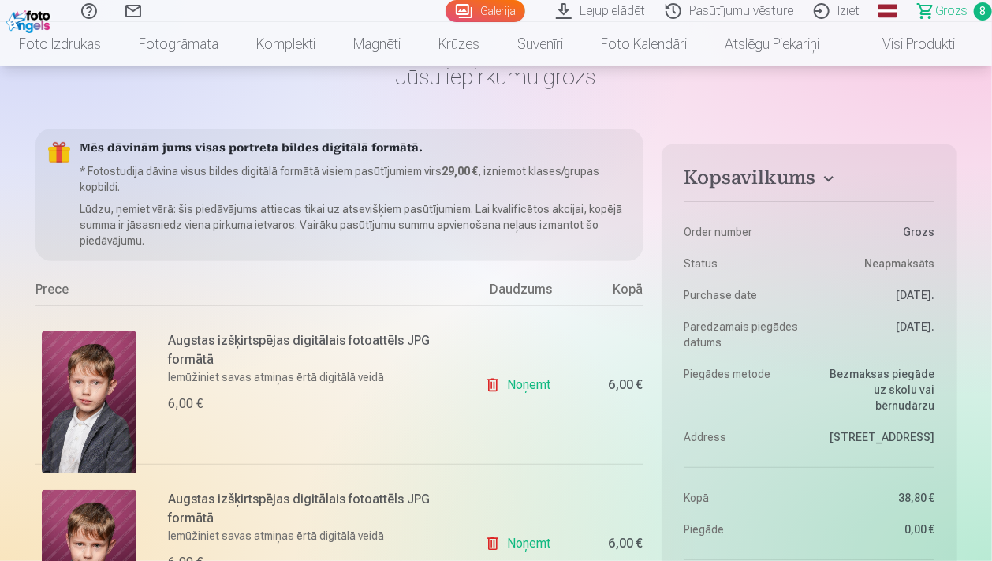
click at [494, 382] on link "Noņemt" at bounding box center [521, 385] width 72 height 32
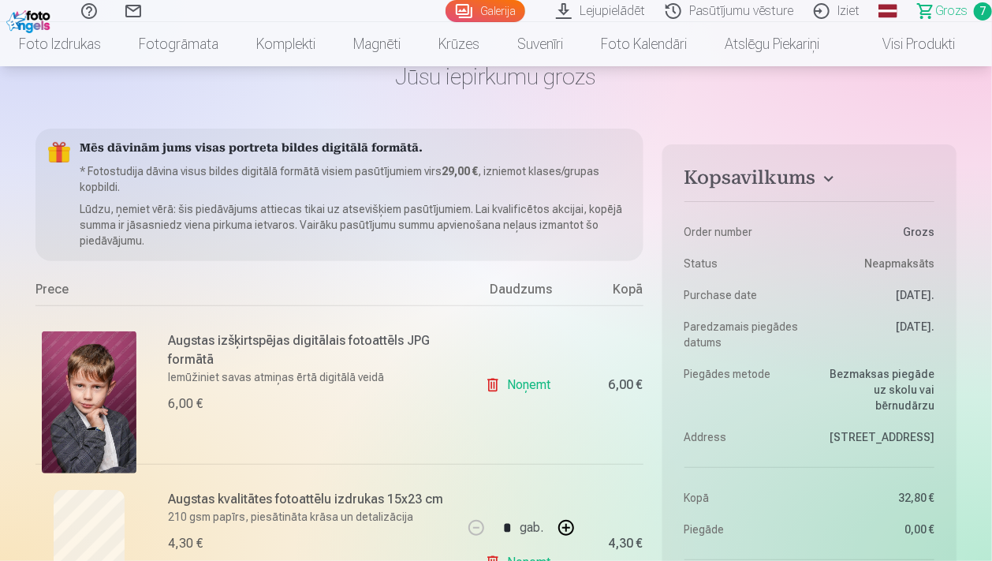
click at [494, 382] on link "Noņemt" at bounding box center [521, 385] width 72 height 32
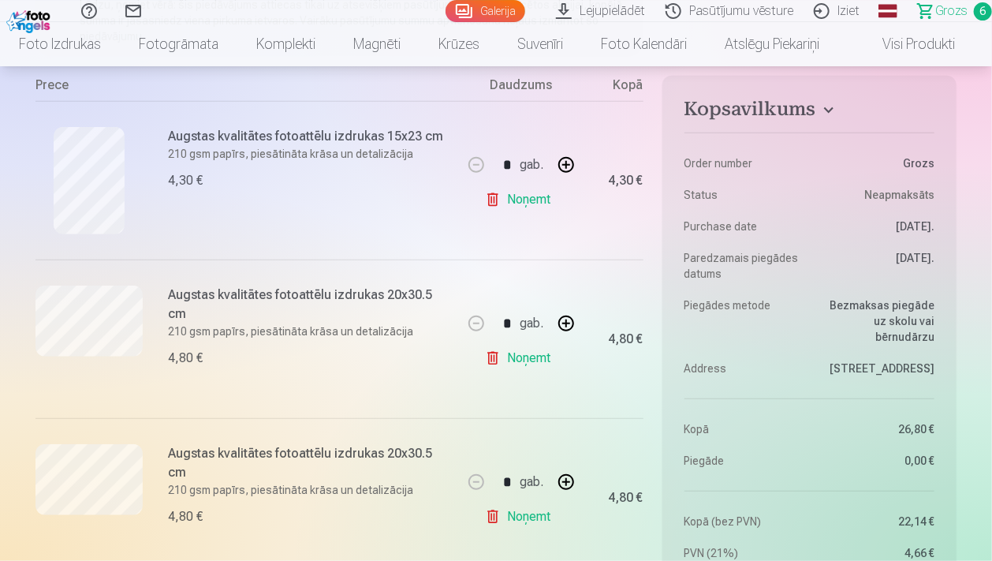
scroll to position [333, 0]
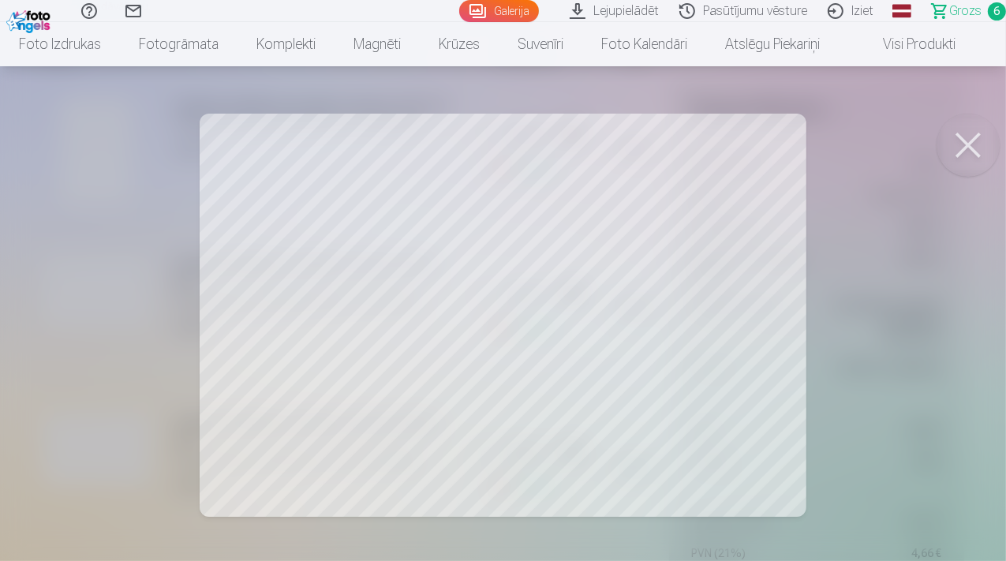
click at [972, 141] on button at bounding box center [967, 145] width 63 height 63
click at [982, 149] on button at bounding box center [967, 145] width 63 height 63
click at [962, 146] on button at bounding box center [967, 145] width 63 height 63
click at [974, 147] on button at bounding box center [967, 145] width 63 height 63
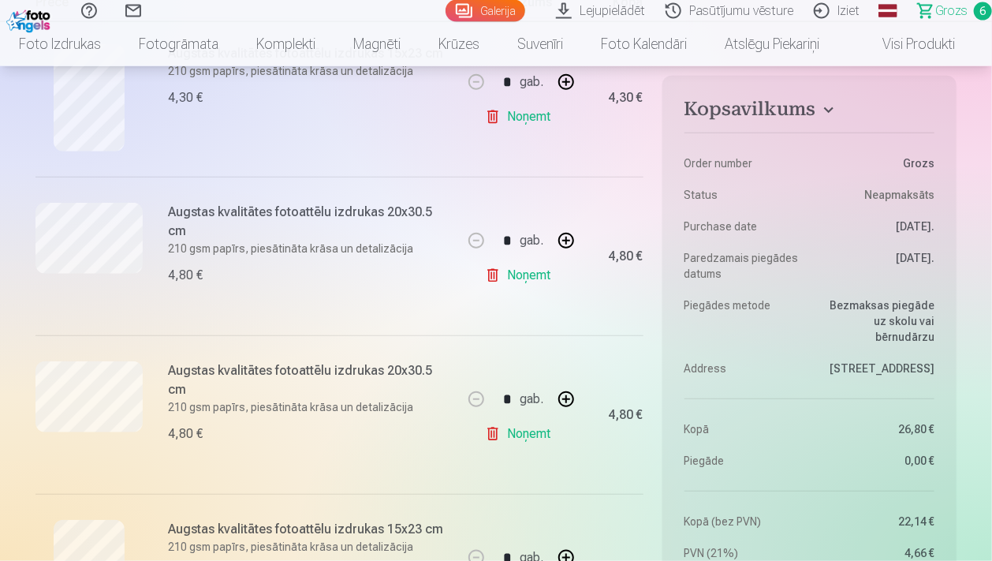
scroll to position [416, 0]
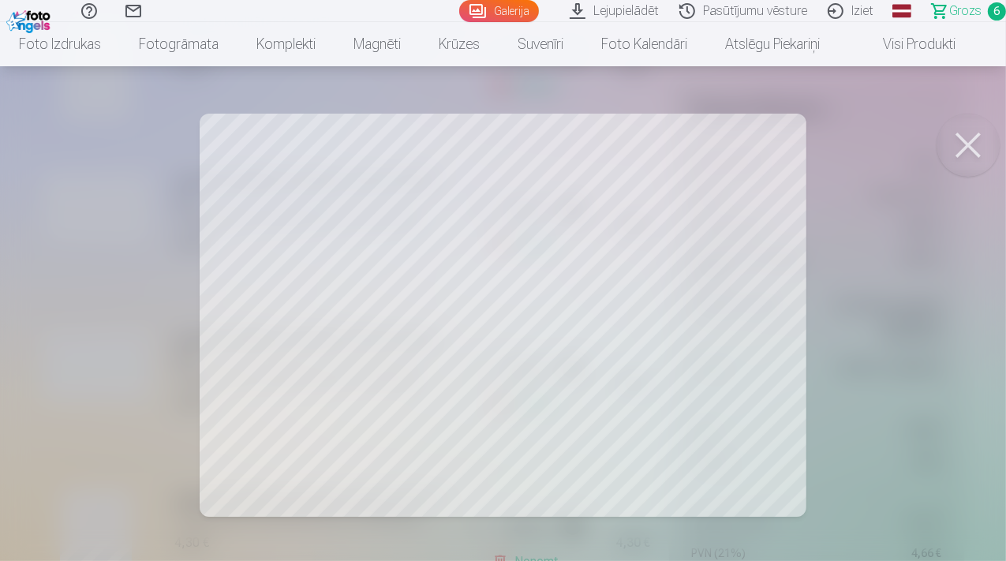
click at [961, 150] on button at bounding box center [967, 145] width 63 height 63
click at [961, 146] on button at bounding box center [967, 145] width 63 height 63
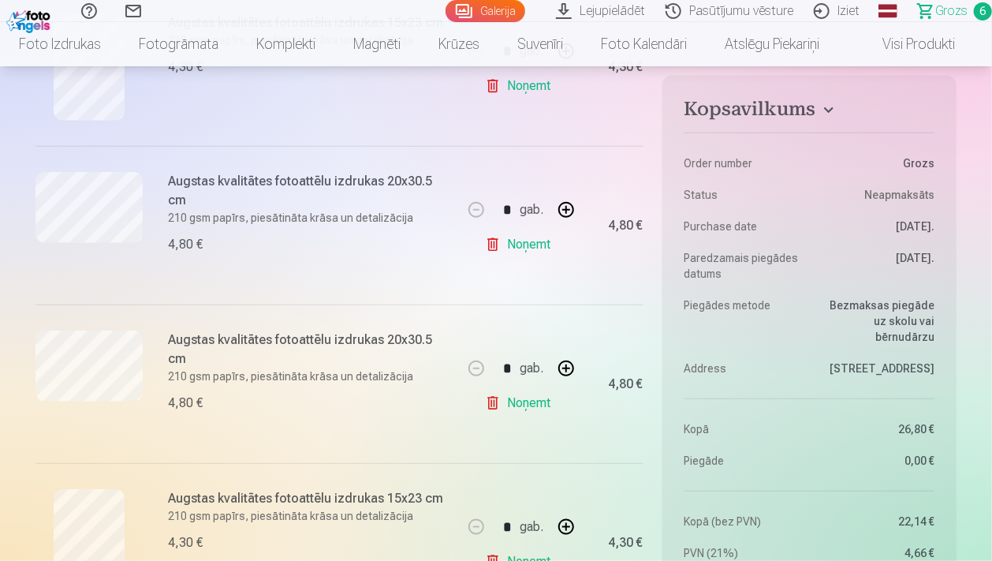
click at [494, 245] on link "Noņemt" at bounding box center [521, 245] width 72 height 32
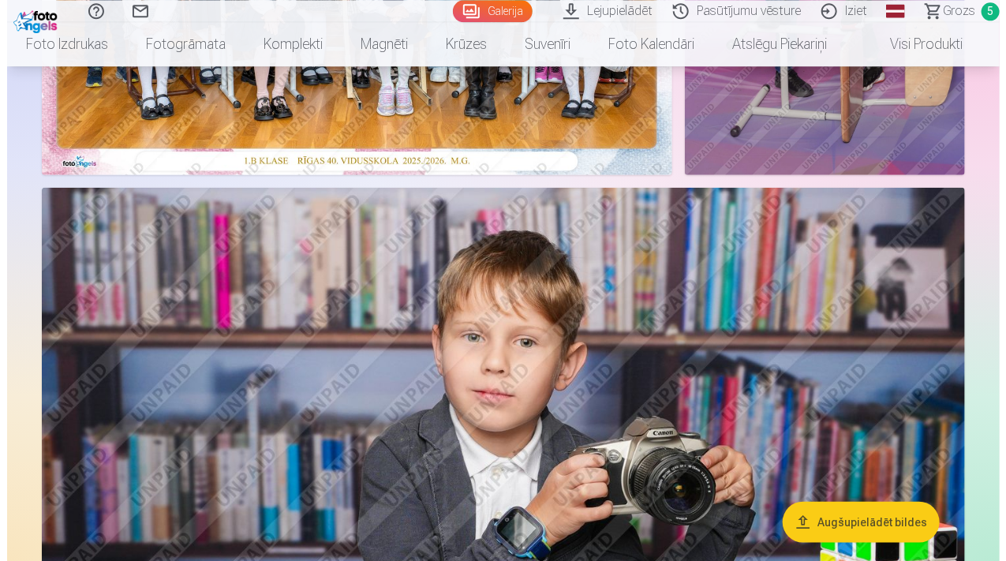
scroll to position [499, 0]
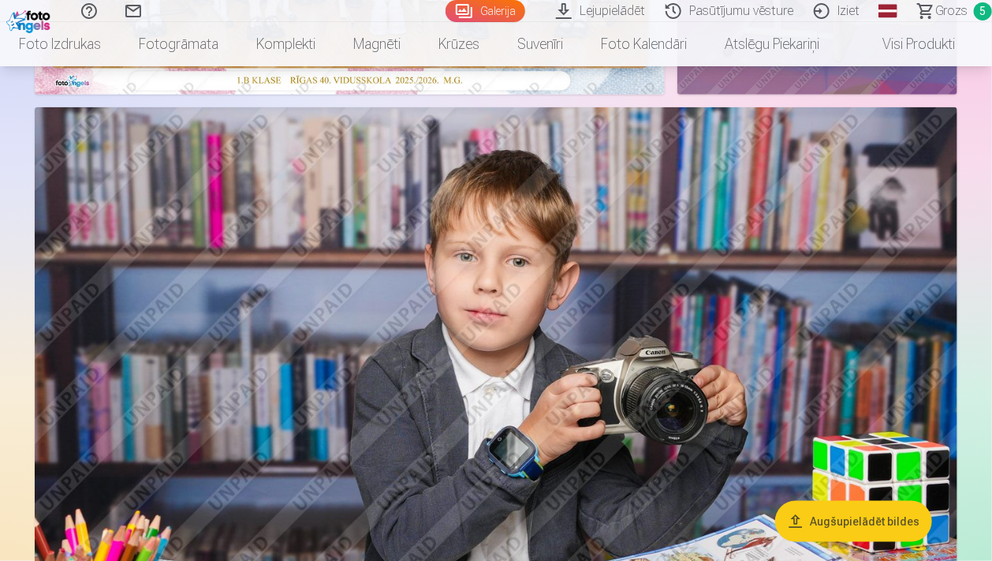
click at [585, 319] on img at bounding box center [496, 414] width 923 height 615
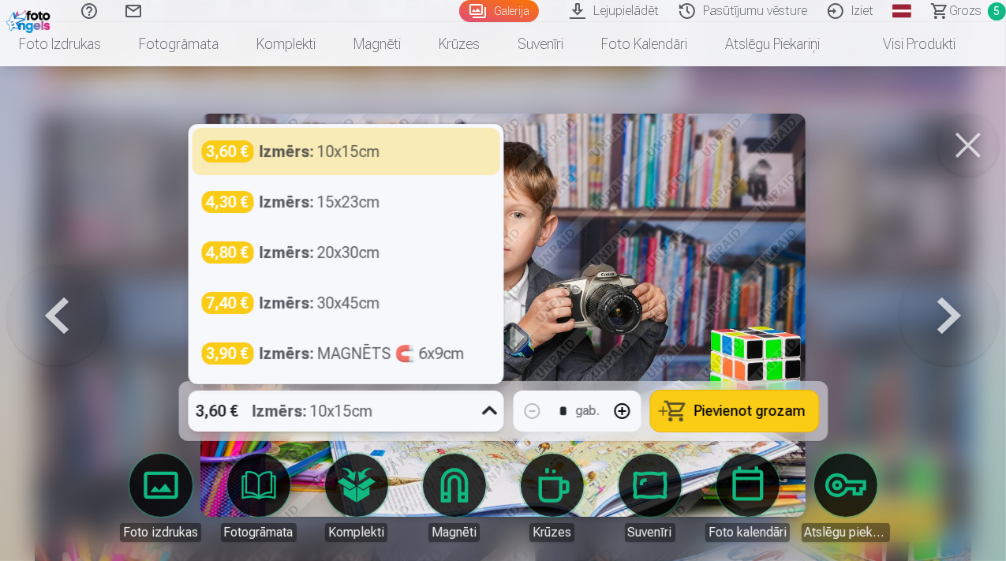
click at [487, 409] on icon at bounding box center [488, 410] width 25 height 25
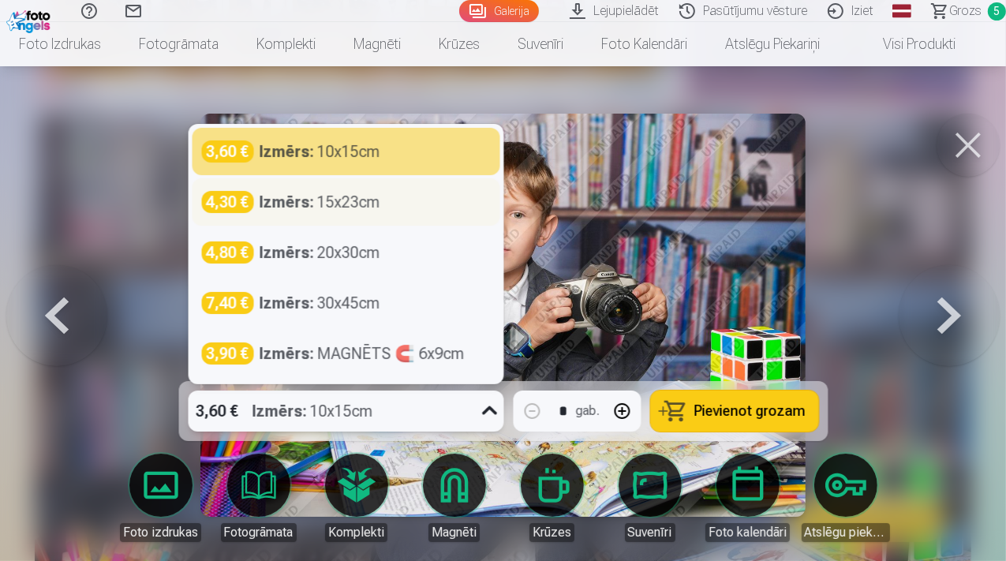
click at [312, 203] on strong "Izmērs :" at bounding box center [286, 202] width 54 height 22
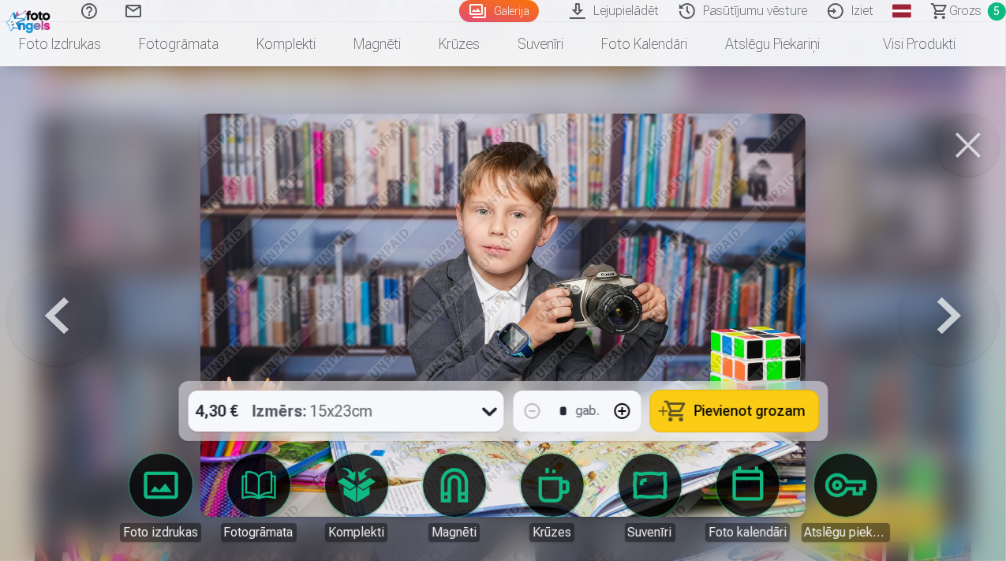
click at [750, 416] on span "Pievienot grozam" at bounding box center [749, 411] width 111 height 14
click at [67, 323] on button at bounding box center [56, 315] width 101 height 100
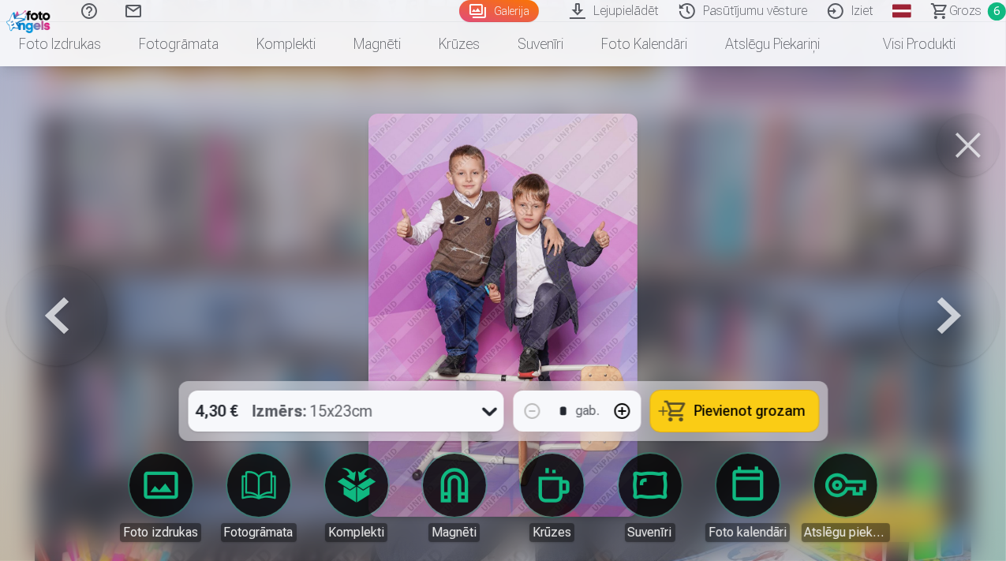
click at [935, 312] on button at bounding box center [948, 315] width 101 height 100
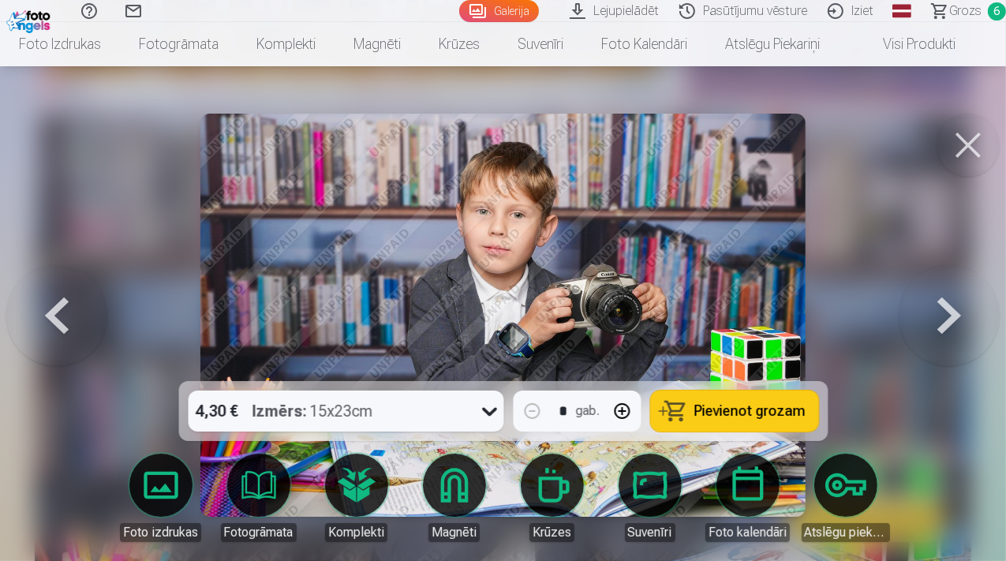
click at [932, 313] on button at bounding box center [948, 315] width 101 height 100
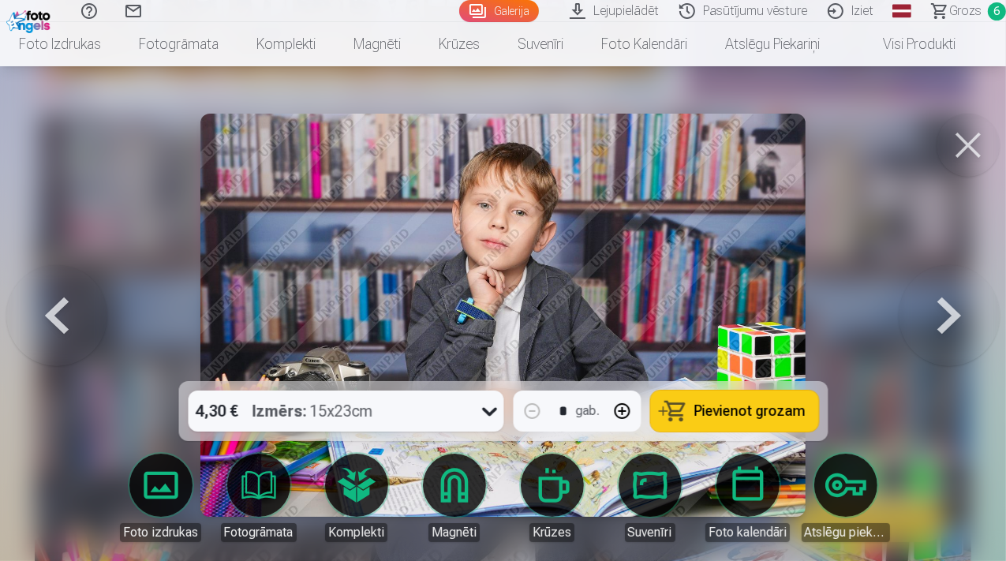
click at [932, 313] on button at bounding box center [948, 315] width 101 height 100
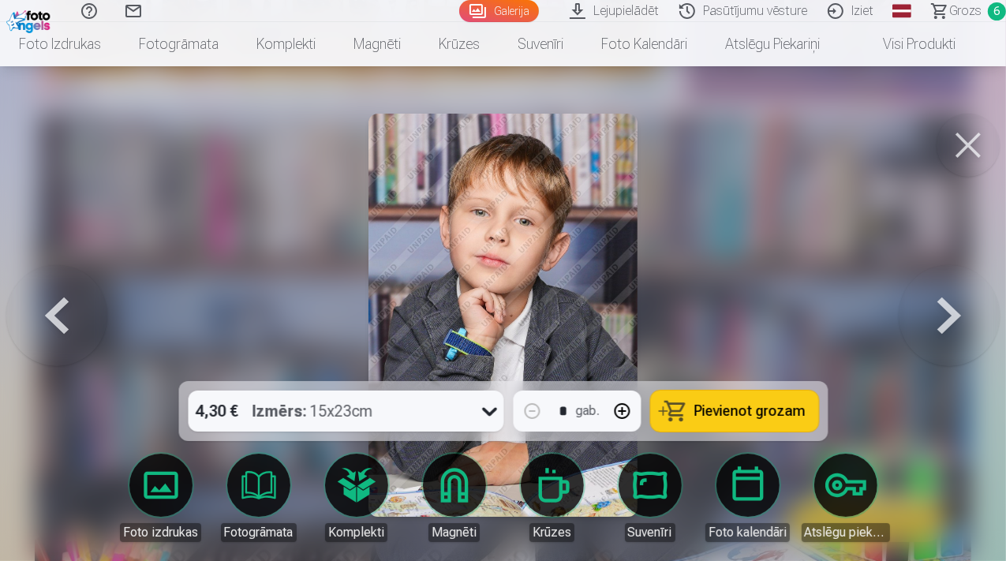
click at [932, 314] on button at bounding box center [948, 315] width 101 height 100
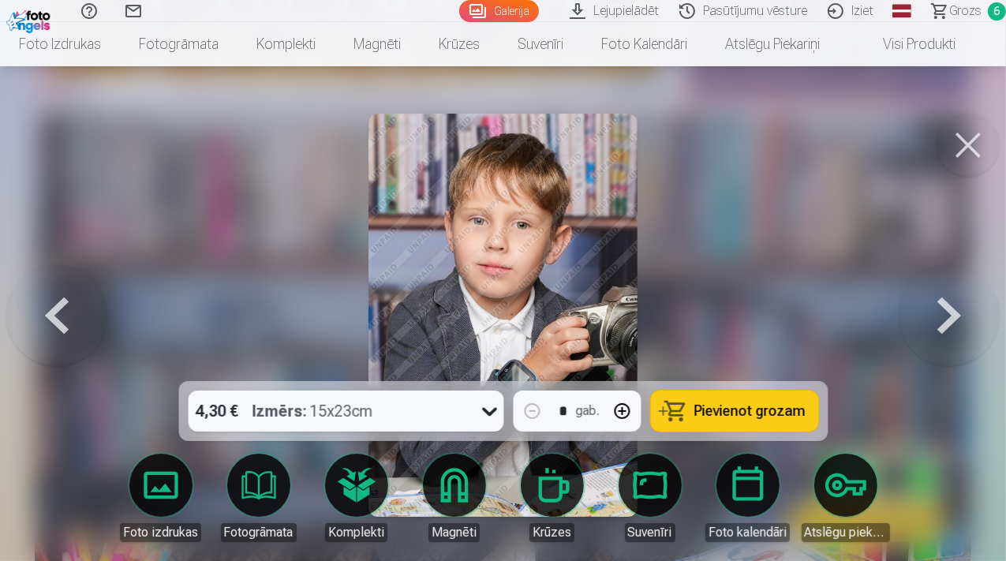
click at [67, 317] on button at bounding box center [56, 315] width 101 height 100
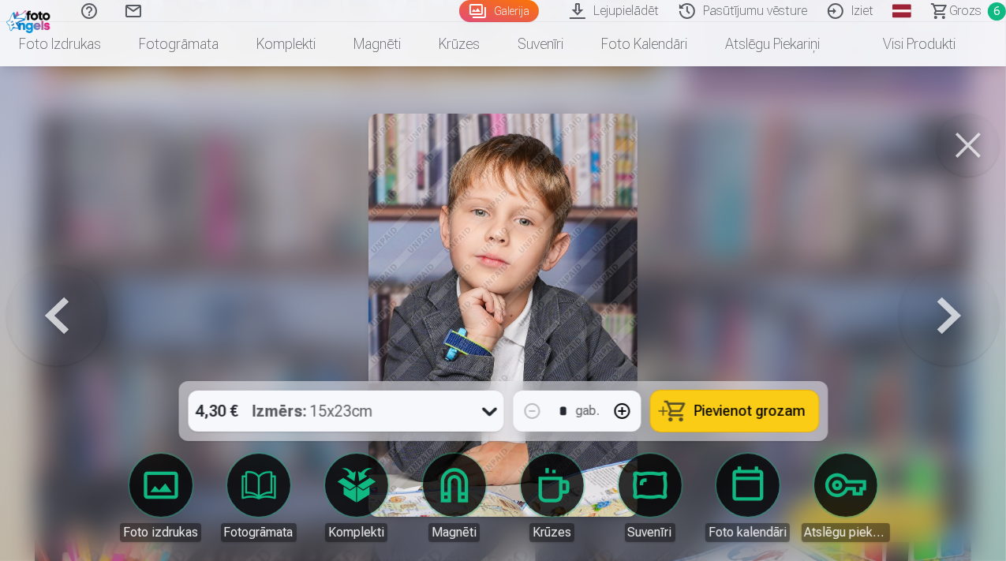
click at [78, 319] on button at bounding box center [56, 315] width 101 height 100
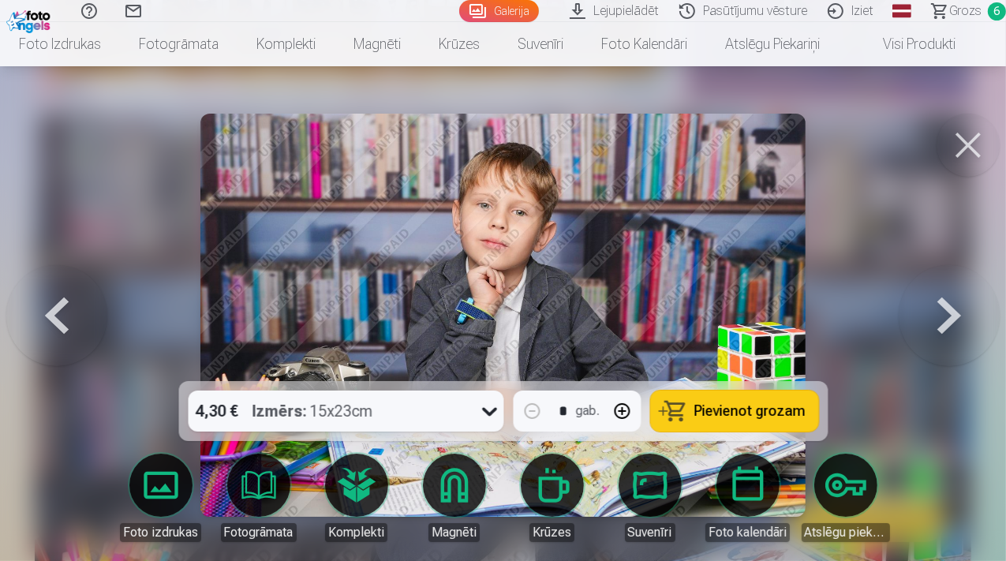
click at [76, 315] on button at bounding box center [56, 315] width 101 height 100
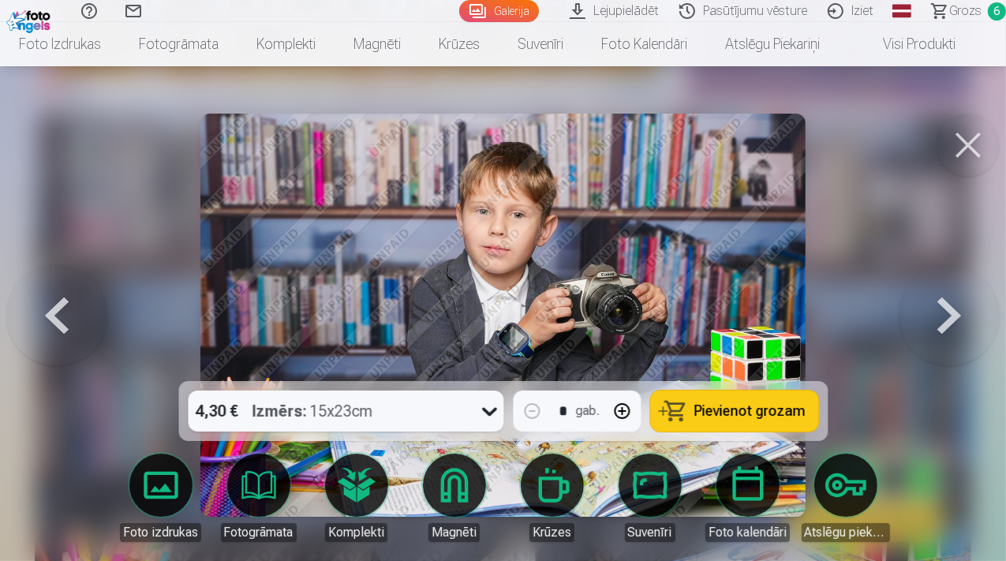
click at [952, 315] on button at bounding box center [948, 315] width 101 height 100
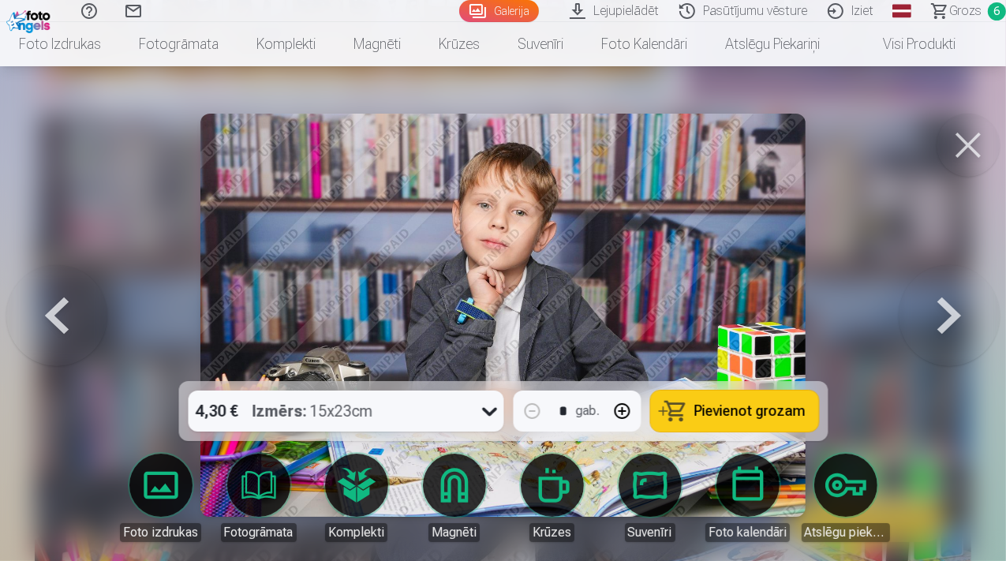
click at [952, 315] on button at bounding box center [948, 315] width 101 height 100
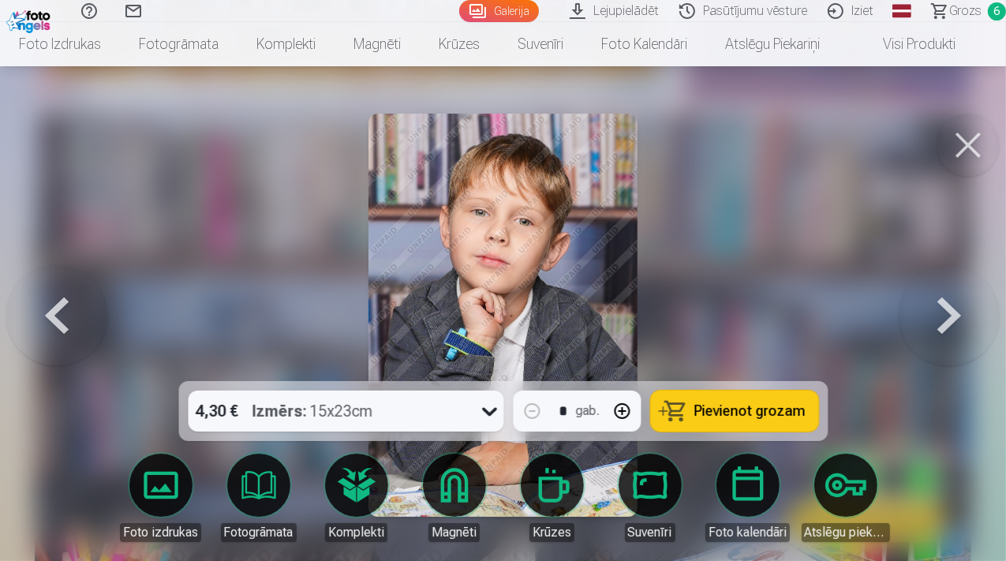
click at [58, 323] on button at bounding box center [56, 315] width 101 height 100
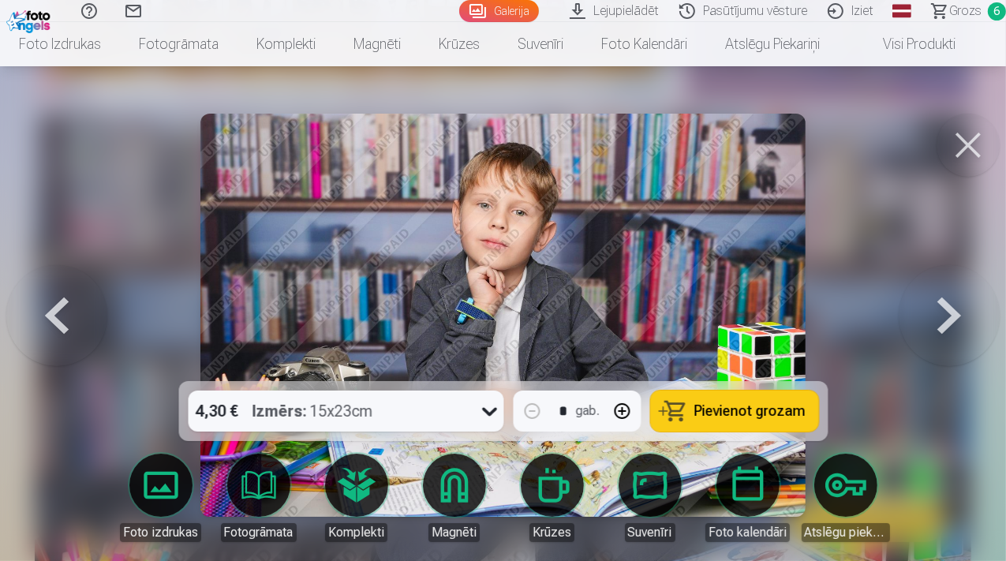
click at [944, 317] on button at bounding box center [948, 315] width 101 height 100
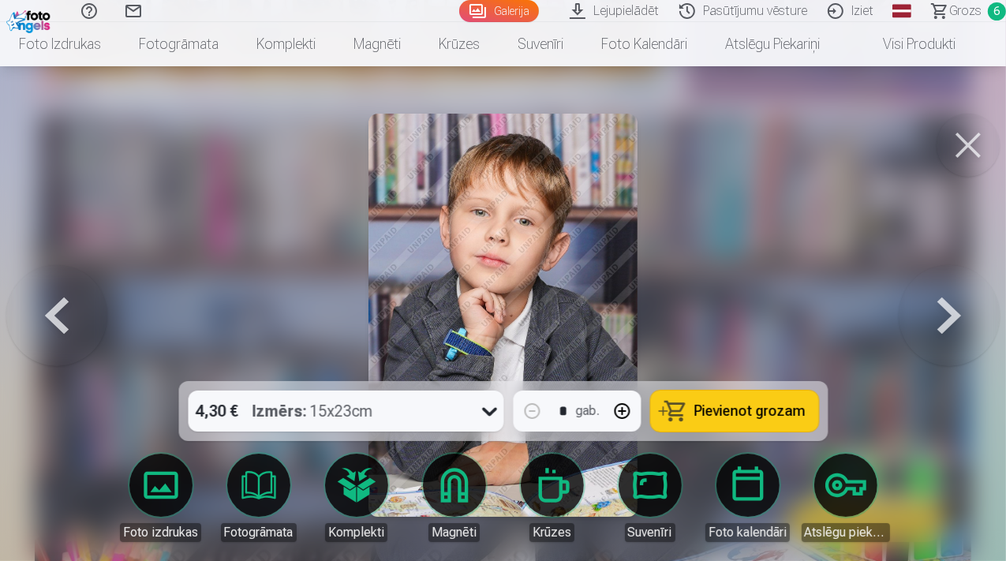
click at [964, 13] on span "Grozs" at bounding box center [965, 11] width 32 height 19
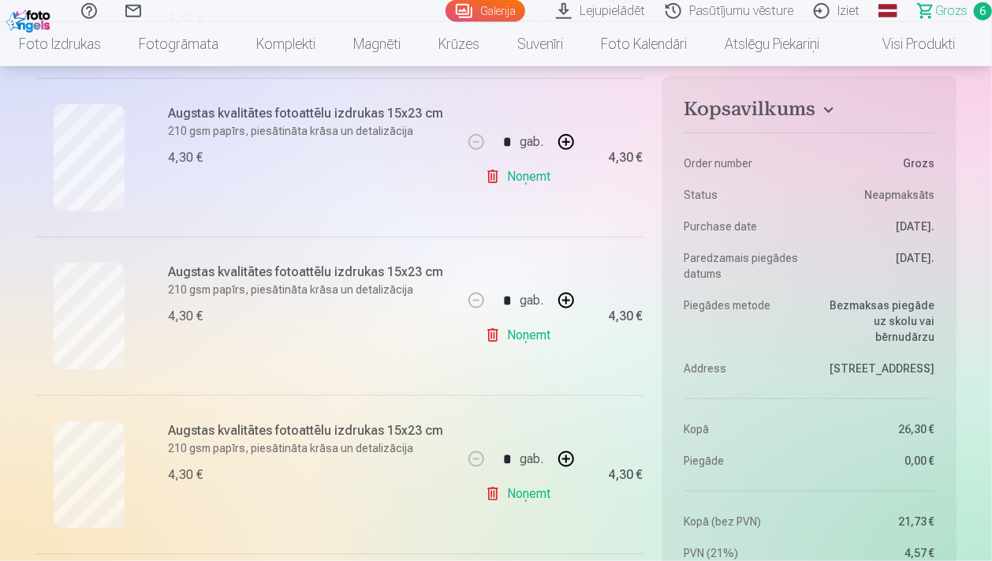
scroll to position [666, 0]
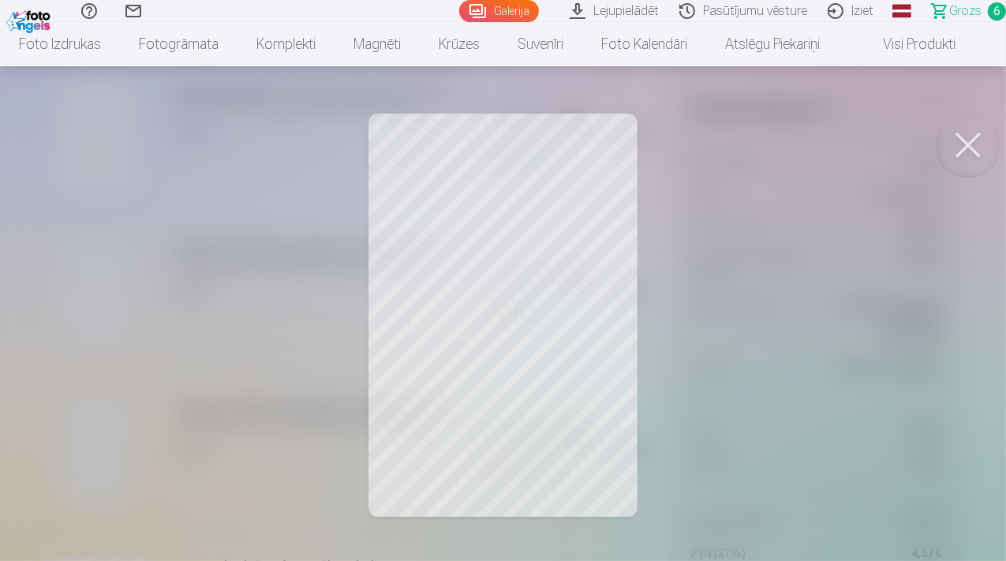
click at [976, 137] on button at bounding box center [967, 145] width 63 height 63
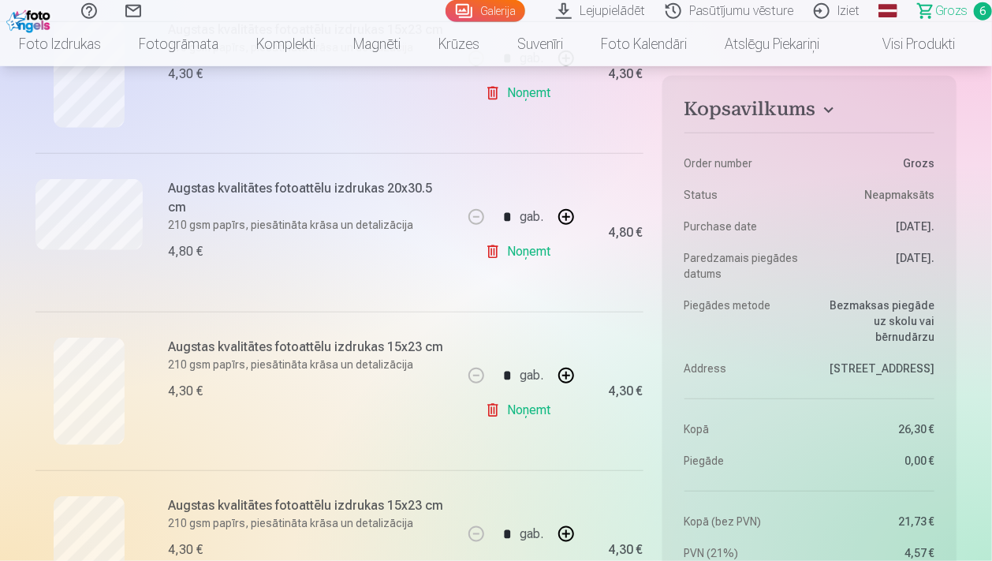
scroll to position [249, 0]
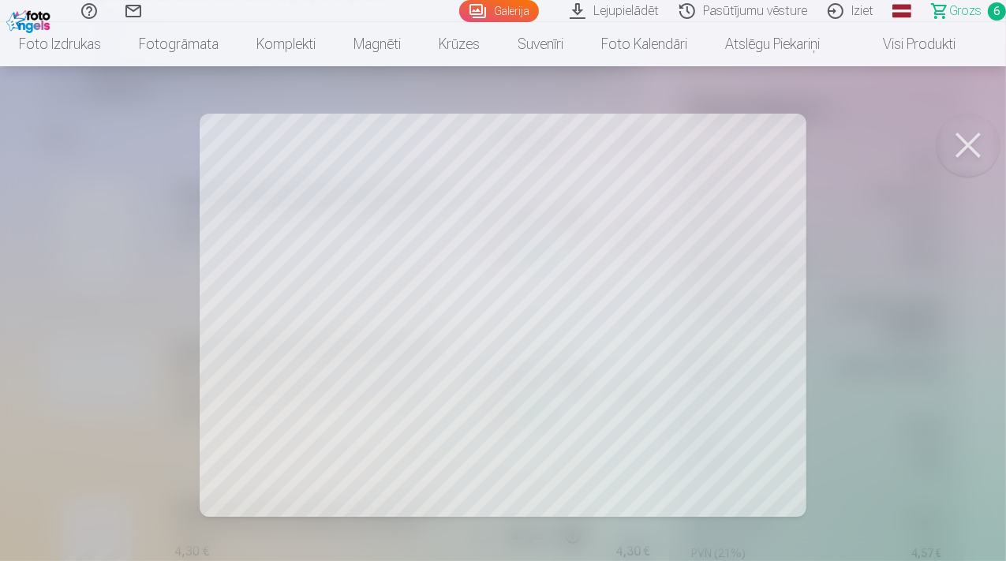
click at [977, 146] on button at bounding box center [967, 145] width 63 height 63
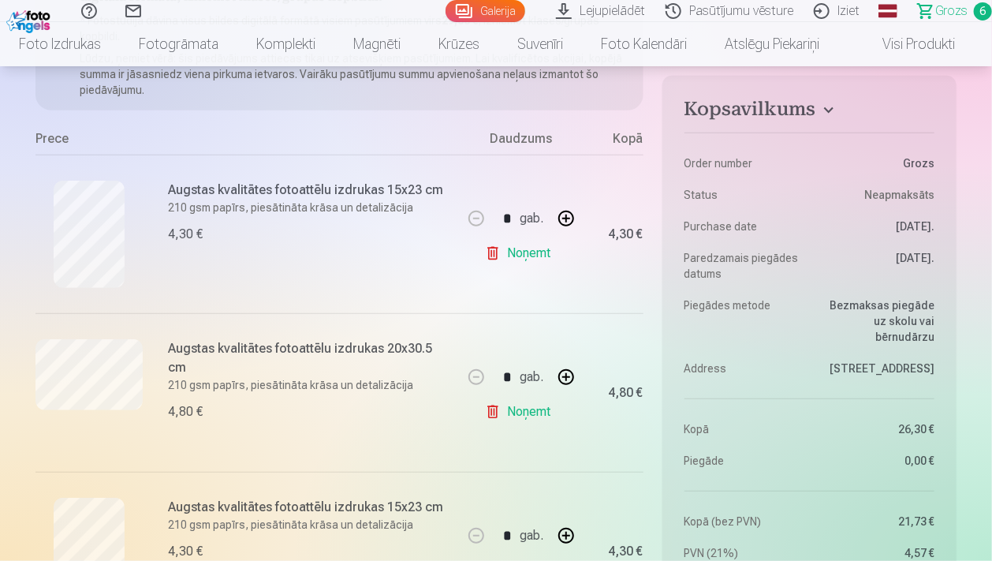
scroll to position [499, 0]
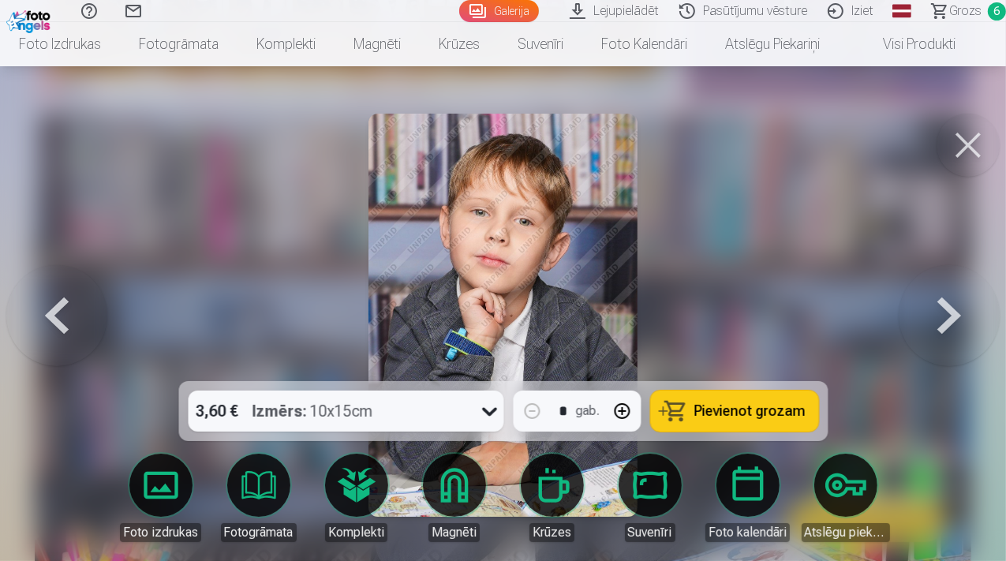
click at [62, 316] on button at bounding box center [56, 315] width 101 height 100
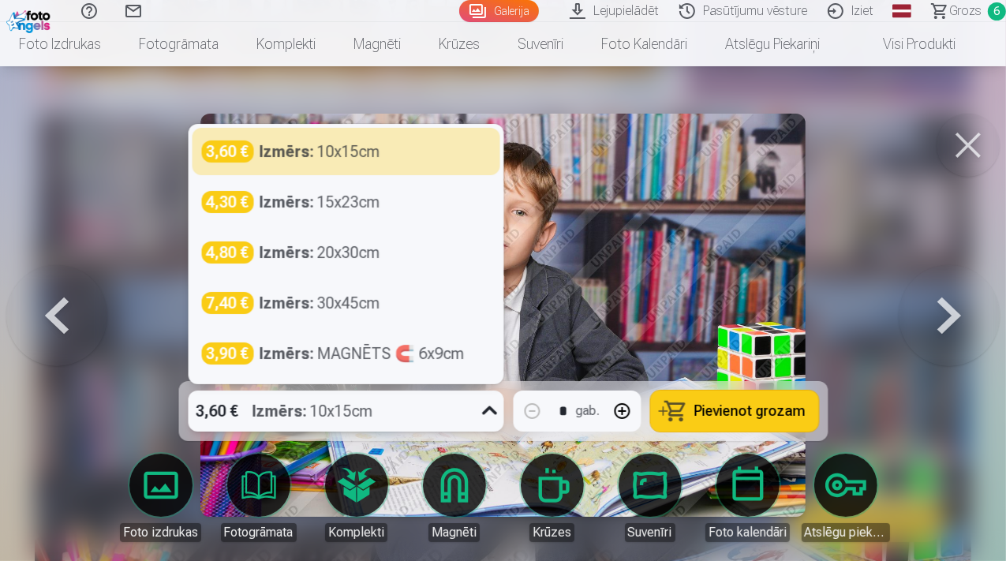
click at [487, 416] on icon at bounding box center [488, 410] width 25 height 25
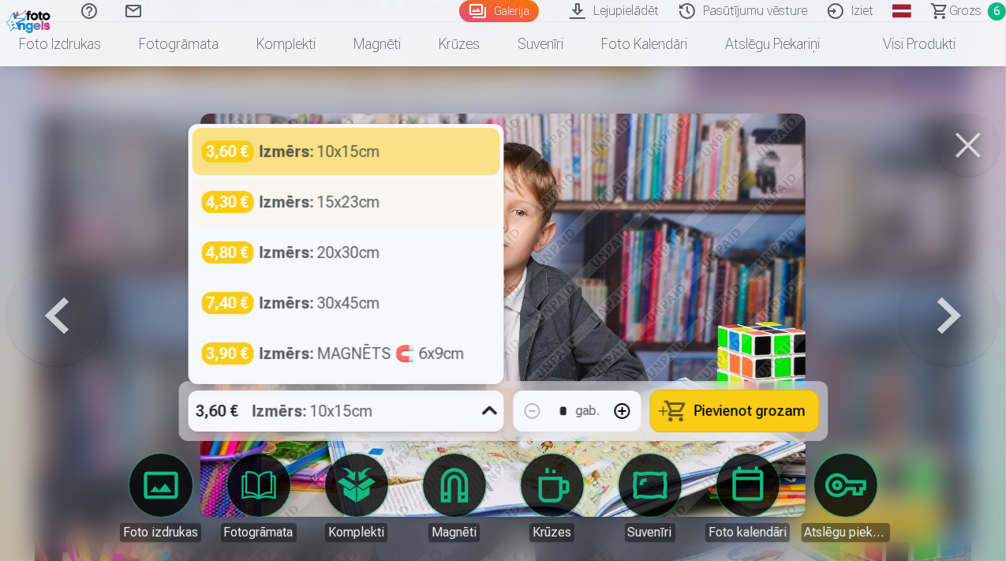
click at [285, 203] on strong "Izmērs :" at bounding box center [286, 202] width 54 height 22
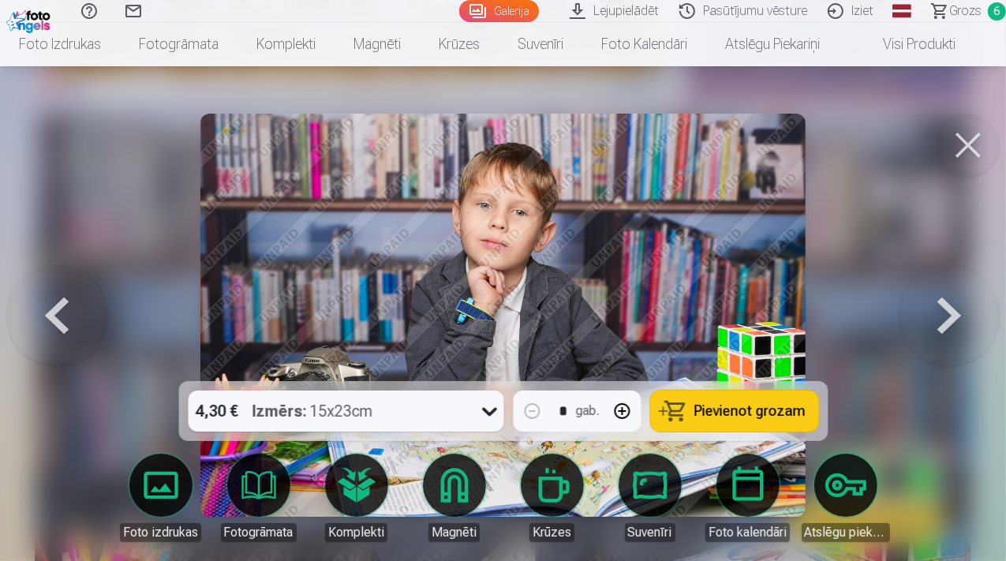
click at [285, 203] on img at bounding box center [502, 315] width 605 height 403
click at [725, 416] on span "Pievienot grozam" at bounding box center [749, 411] width 111 height 14
click at [968, 145] on button at bounding box center [967, 145] width 63 height 63
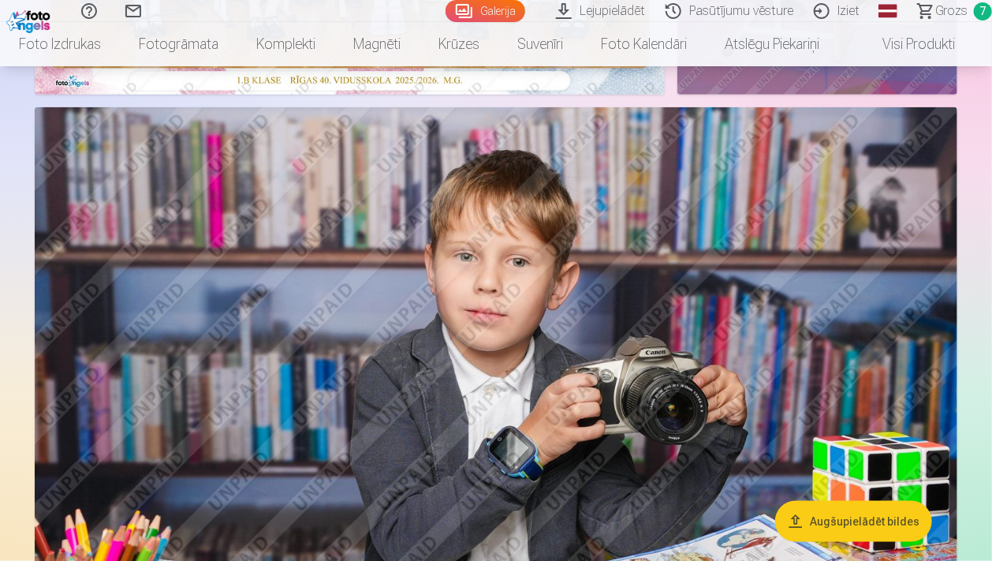
click at [953, 15] on span "Grozs" at bounding box center [951, 11] width 32 height 19
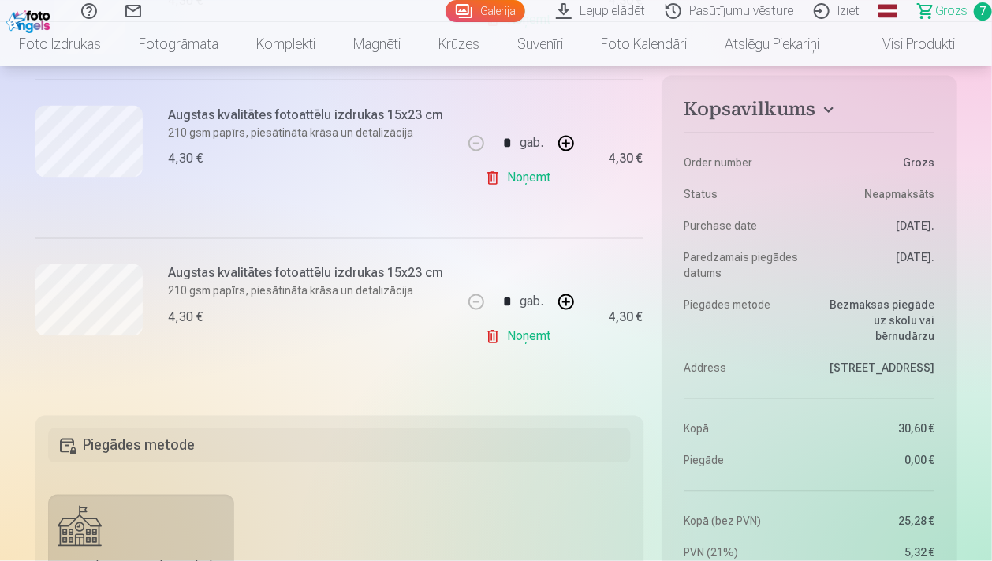
scroll to position [1082, 0]
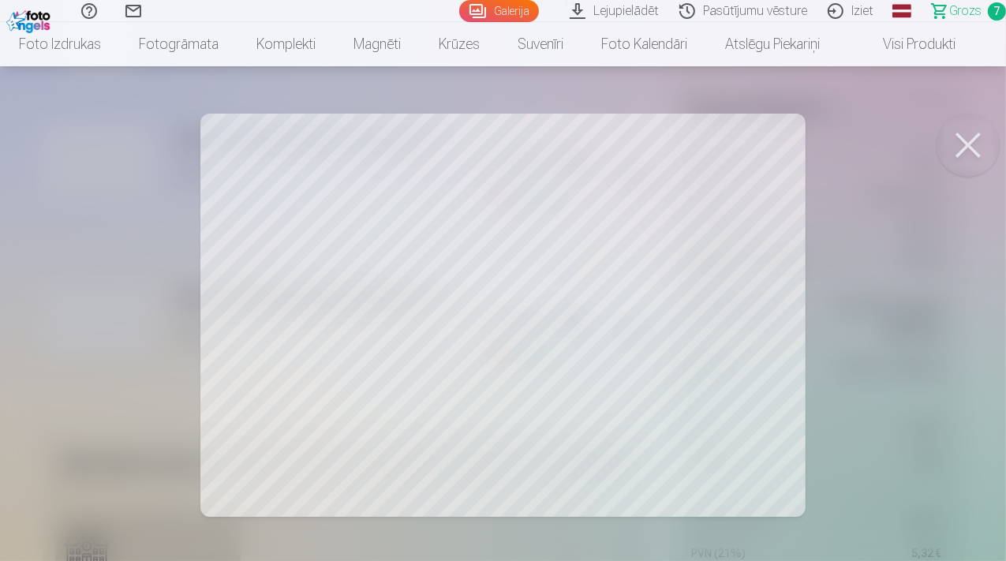
click at [983, 145] on button at bounding box center [967, 145] width 63 height 63
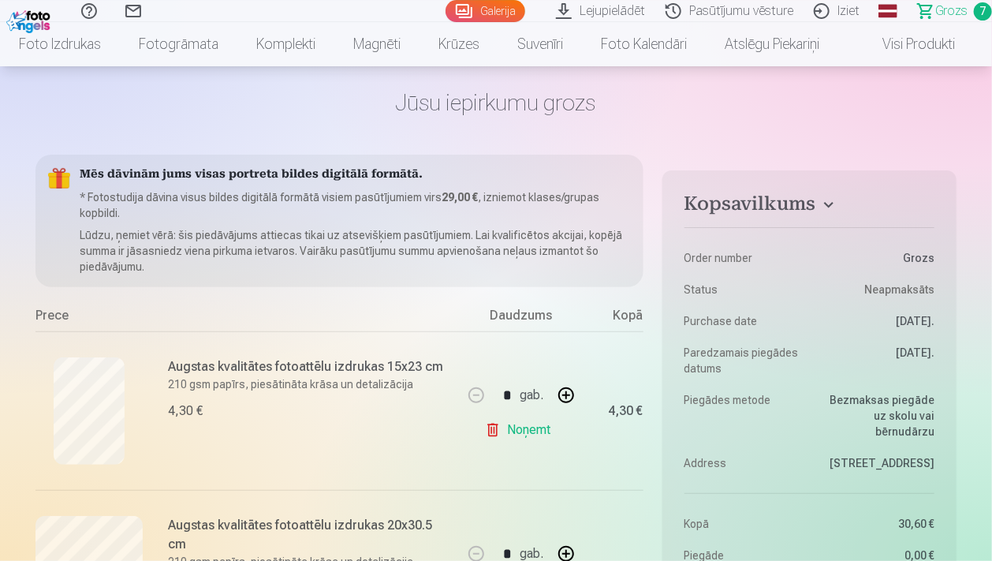
scroll to position [83, 0]
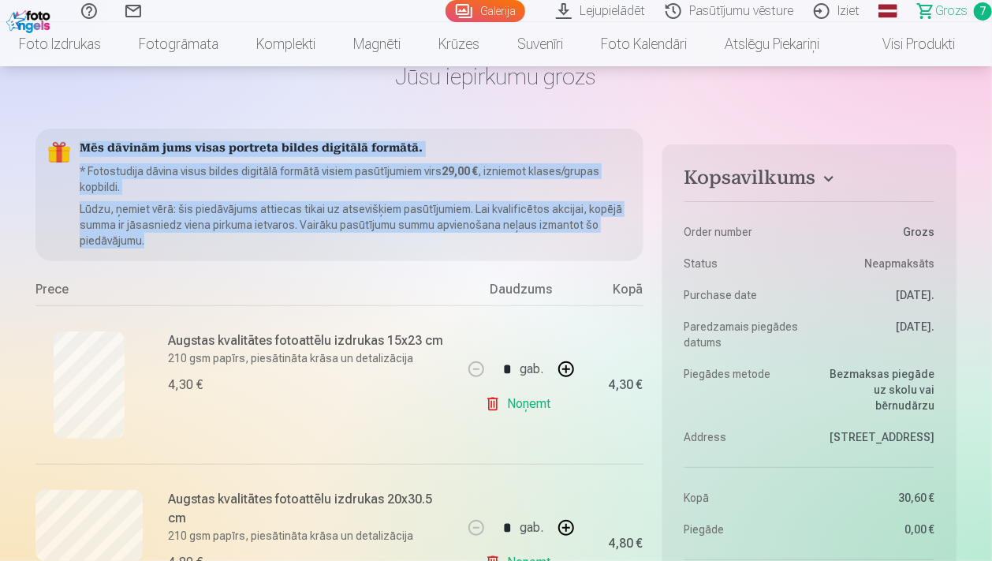
drag, startPoint x: 80, startPoint y: 146, endPoint x: 283, endPoint y: 239, distance: 223.0
click at [277, 242] on div "Mēs dāvinām jums visas portreta bildes digitālā formātā. * Fotostudija dāvina v…" at bounding box center [339, 195] width 608 height 132
copy div "Mēs dāvinām jums visas portreta bildes digitālā formātā. * Fotostudija dāvina v…"
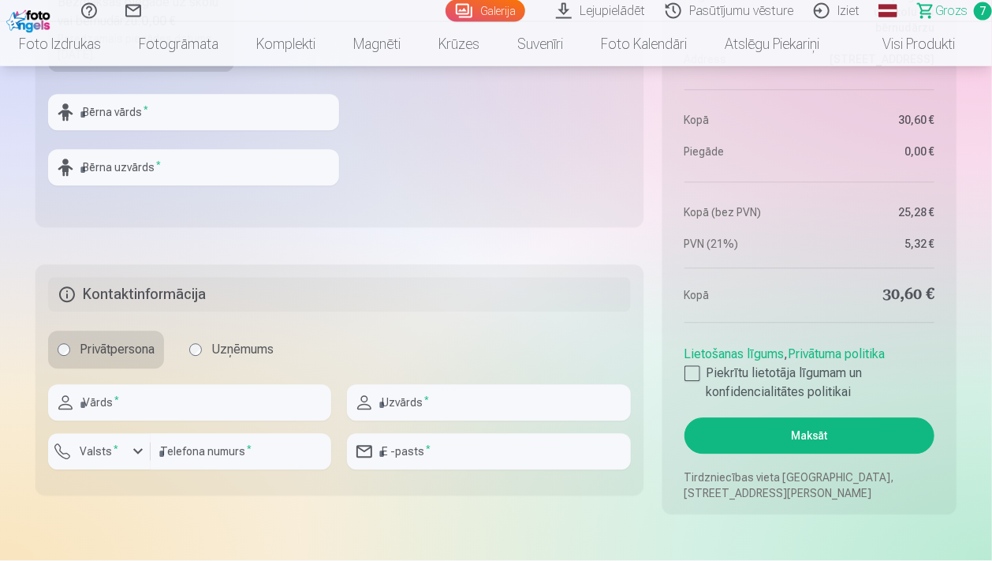
scroll to position [1666, 0]
click at [693, 374] on div at bounding box center [693, 373] width 16 height 16
click at [847, 437] on button "Maksāt" at bounding box center [810, 435] width 250 height 36
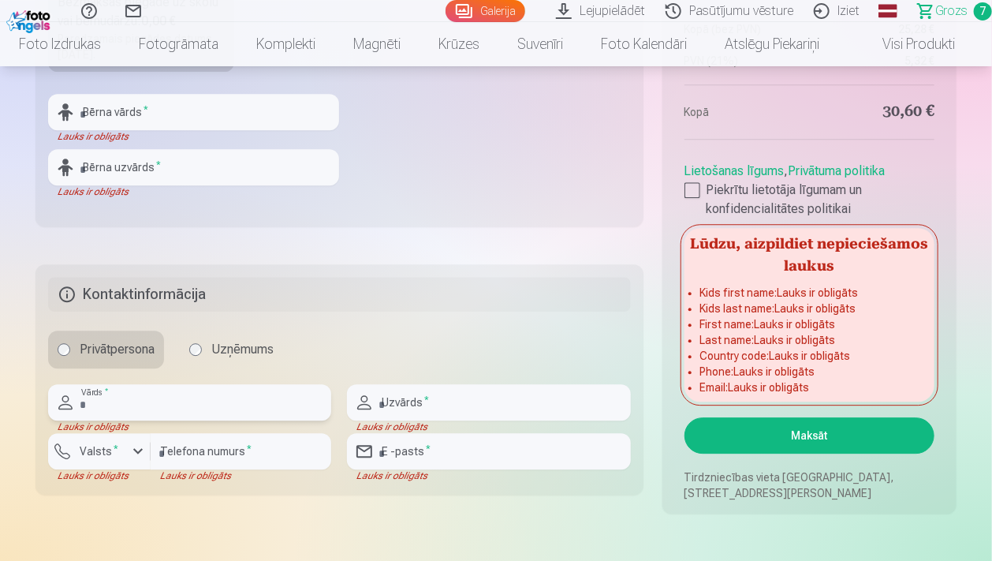
click at [101, 401] on input "text" at bounding box center [189, 402] width 283 height 36
click at [411, 175] on fieldset "Piegādes metode Bezmaksas piegāde uz skolu vai bērnudārzu : 0,00 € Paredzamais …" at bounding box center [339, 38] width 608 height 375
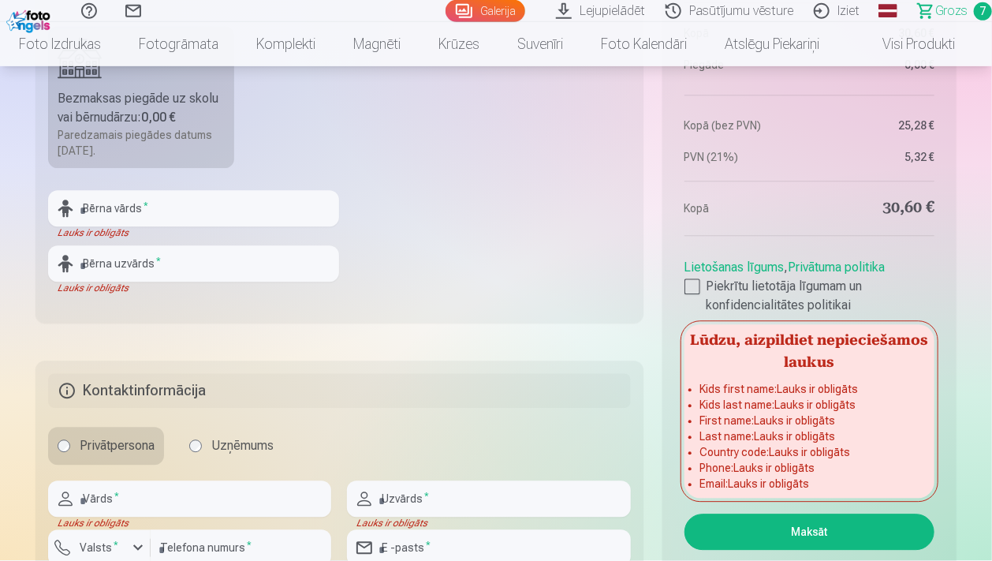
scroll to position [1498, 0]
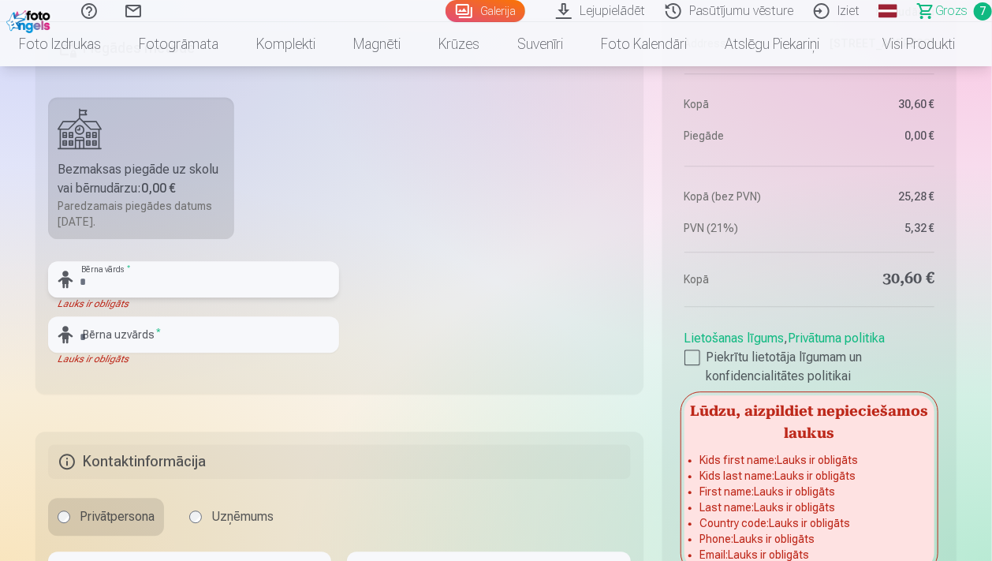
click at [120, 282] on input "text" at bounding box center [193, 279] width 291 height 36
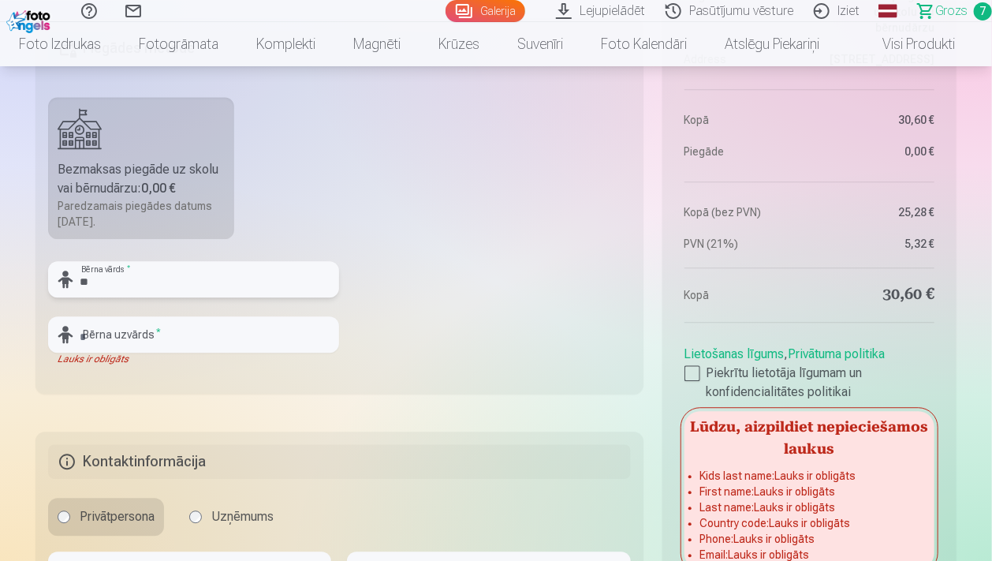
type input "*"
type input "**********"
click at [103, 336] on input "text" at bounding box center [193, 334] width 291 height 36
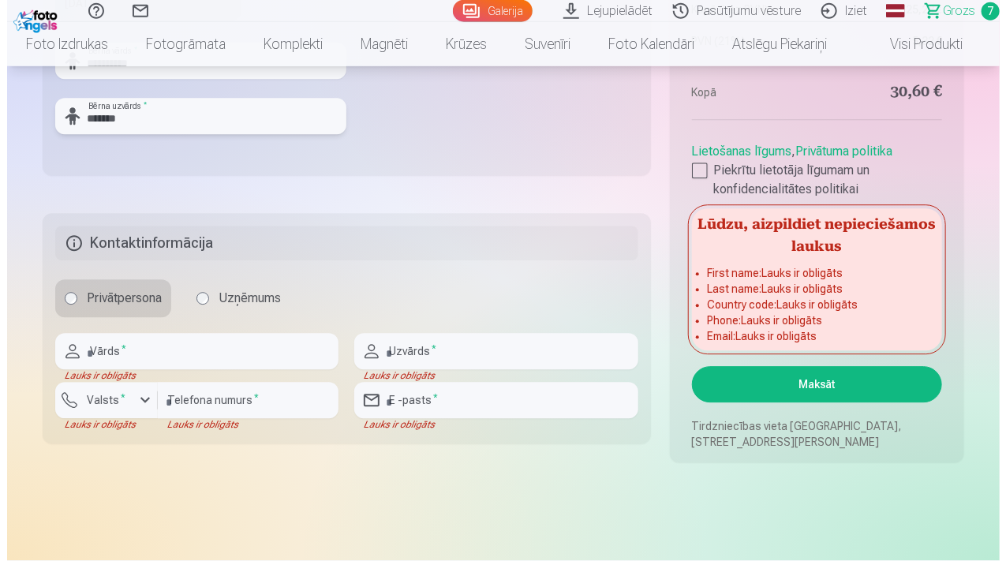
scroll to position [1748, 0]
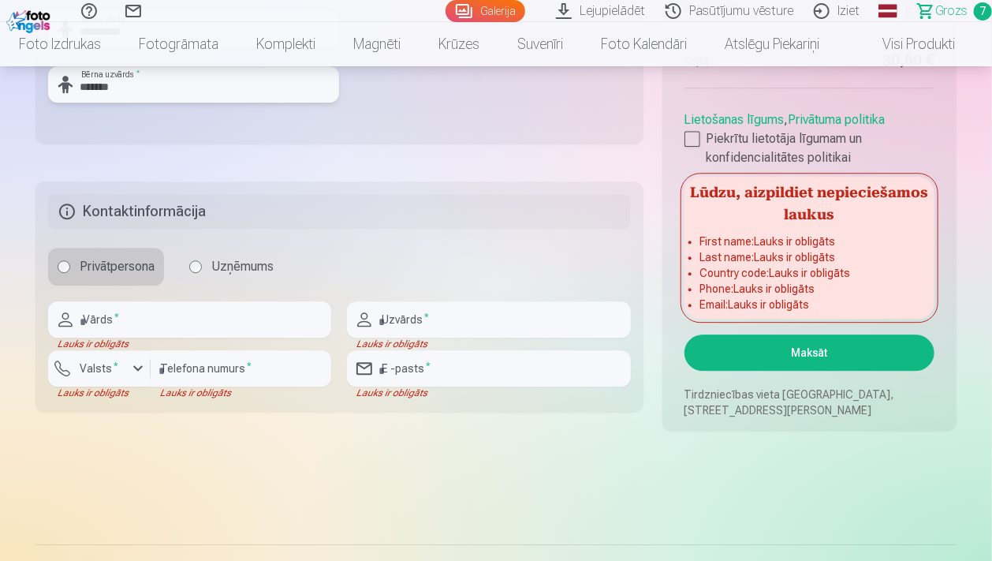
type input "*******"
click at [133, 321] on input "text" at bounding box center [189, 319] width 283 height 36
click at [132, 321] on input "text" at bounding box center [189, 319] width 283 height 36
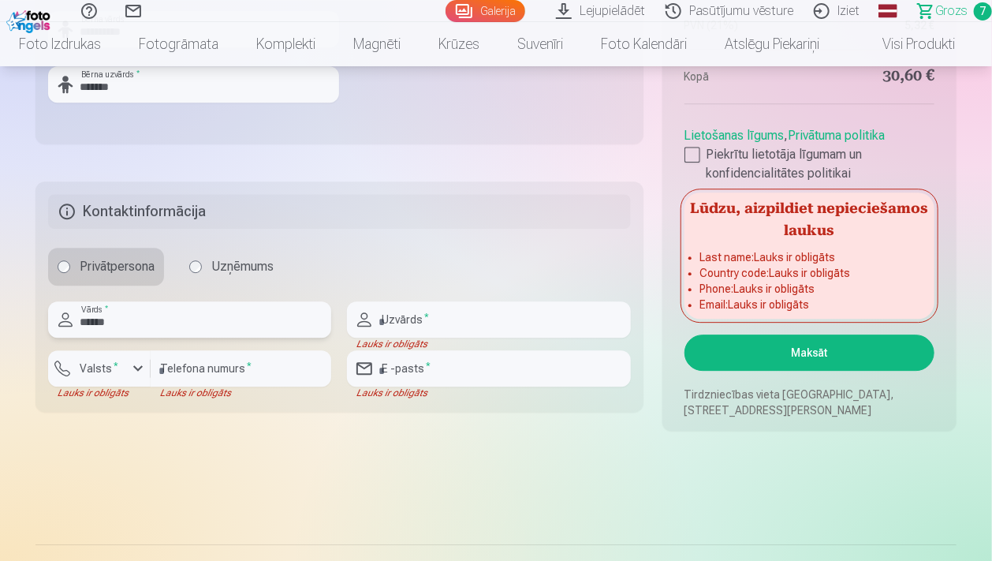
type input "******"
click at [439, 320] on input "text" at bounding box center [488, 319] width 283 height 36
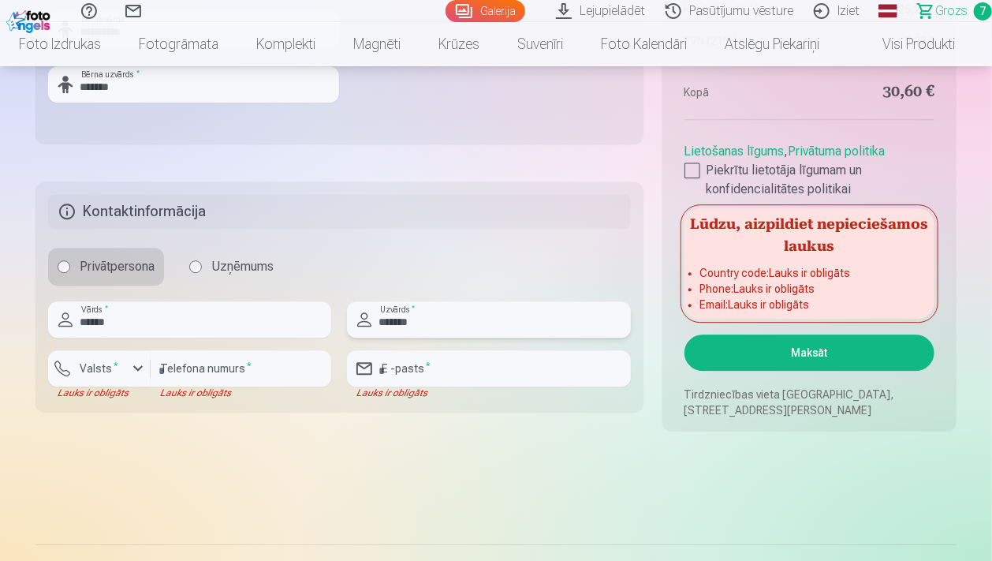
type input "*******"
click at [140, 368] on div "button" at bounding box center [138, 368] width 19 height 19
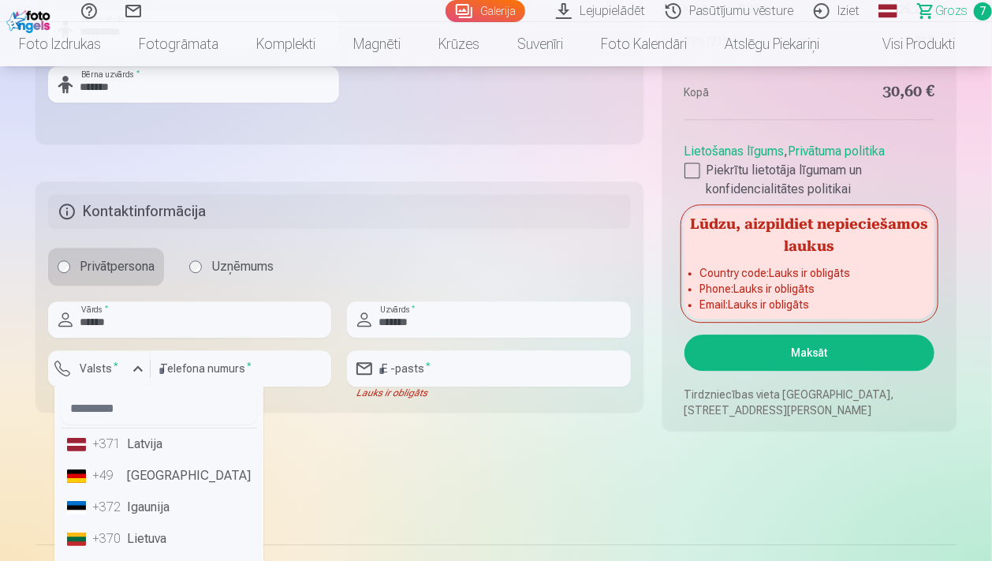
click at [140, 435] on li "+371 Latvija" at bounding box center [159, 444] width 196 height 32
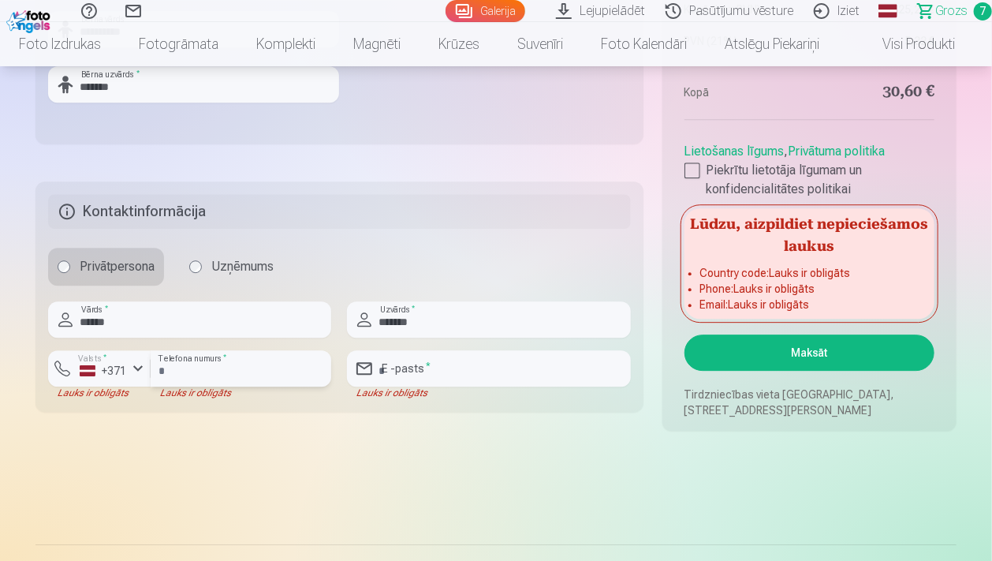
click at [212, 378] on input "number" at bounding box center [241, 368] width 181 height 36
click at [212, 372] on input "number" at bounding box center [241, 368] width 181 height 36
click at [174, 368] on input "number" at bounding box center [241, 368] width 181 height 36
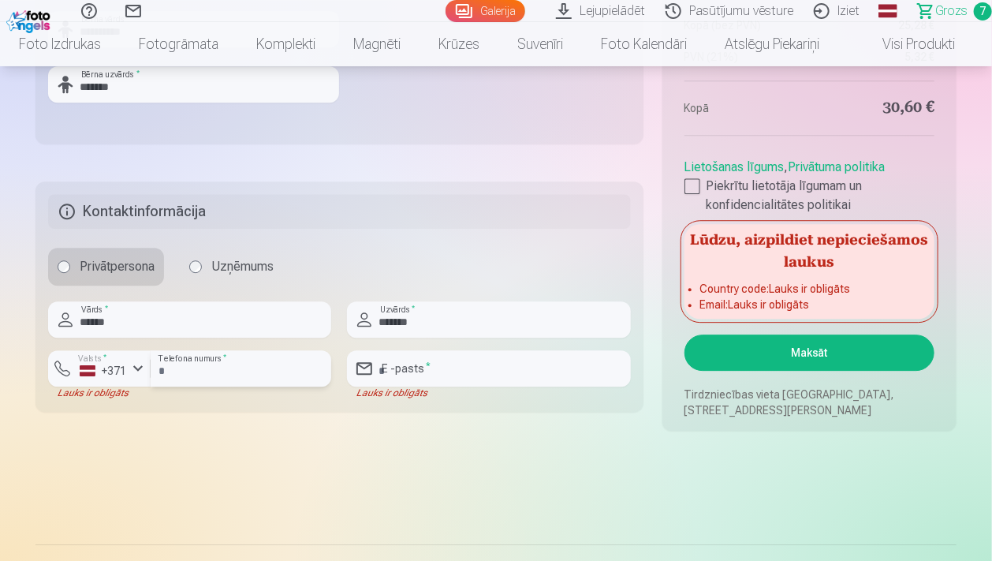
type input "********"
click at [416, 375] on input "email" at bounding box center [488, 368] width 283 height 36
click at [416, 374] on input "email" at bounding box center [488, 368] width 283 height 36
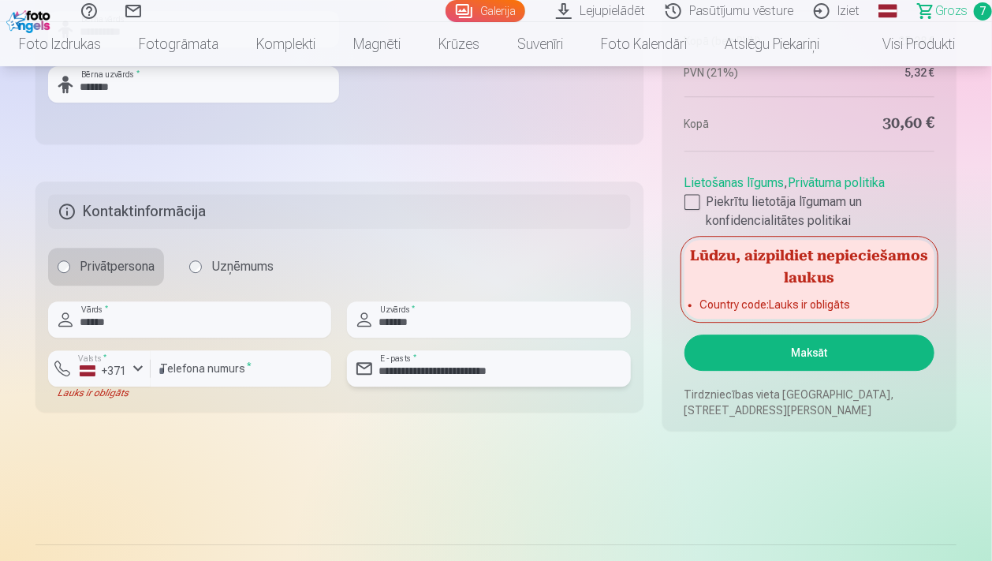
type input "**********"
click at [822, 349] on button "Maksāt" at bounding box center [810, 352] width 250 height 36
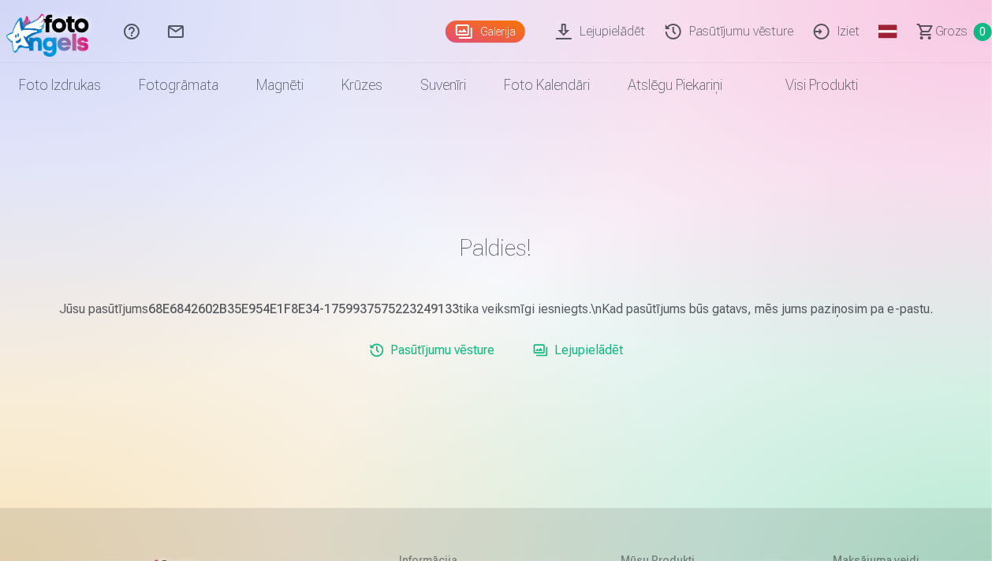
click at [497, 33] on link "Galerija" at bounding box center [486, 32] width 80 height 22
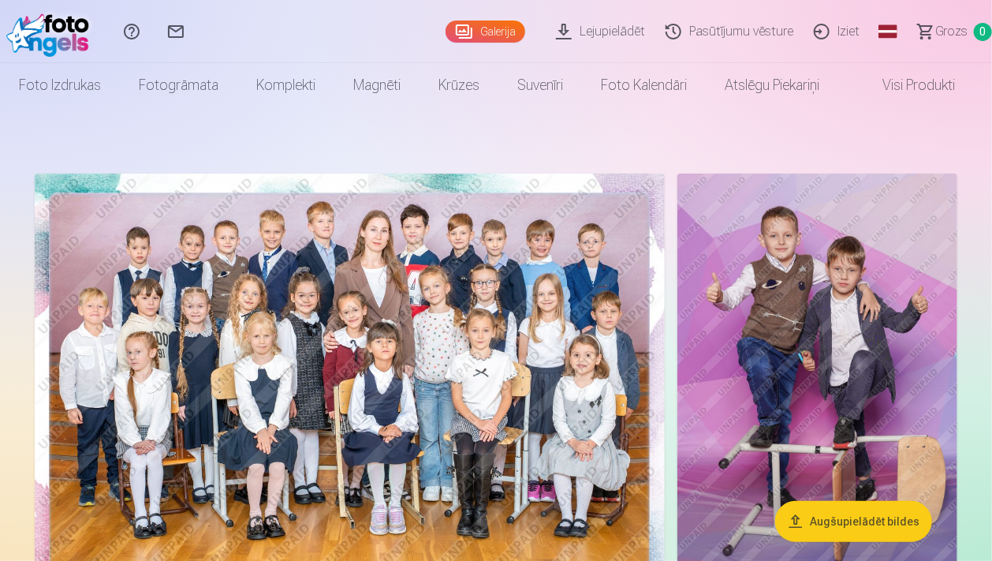
click at [793, 28] on link "Pasūtījumu vēsture" at bounding box center [732, 31] width 148 height 63
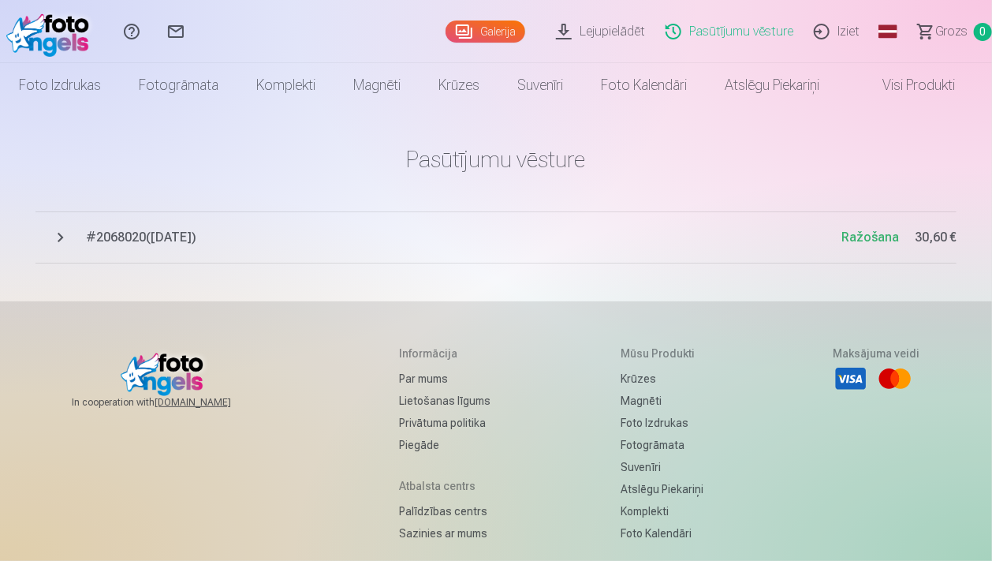
click at [602, 33] on link "Lejupielādēt" at bounding box center [603, 31] width 110 height 63
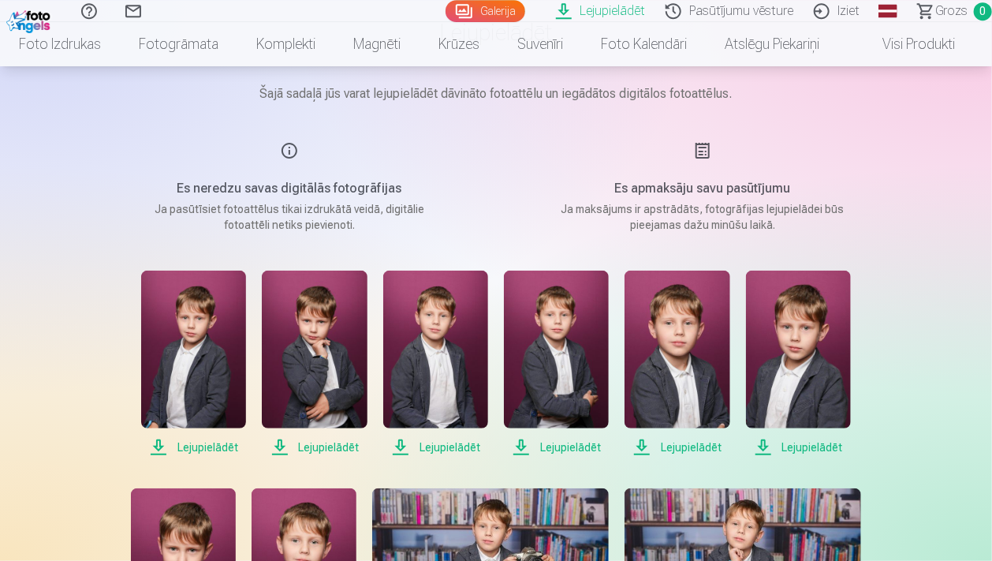
scroll to position [249, 0]
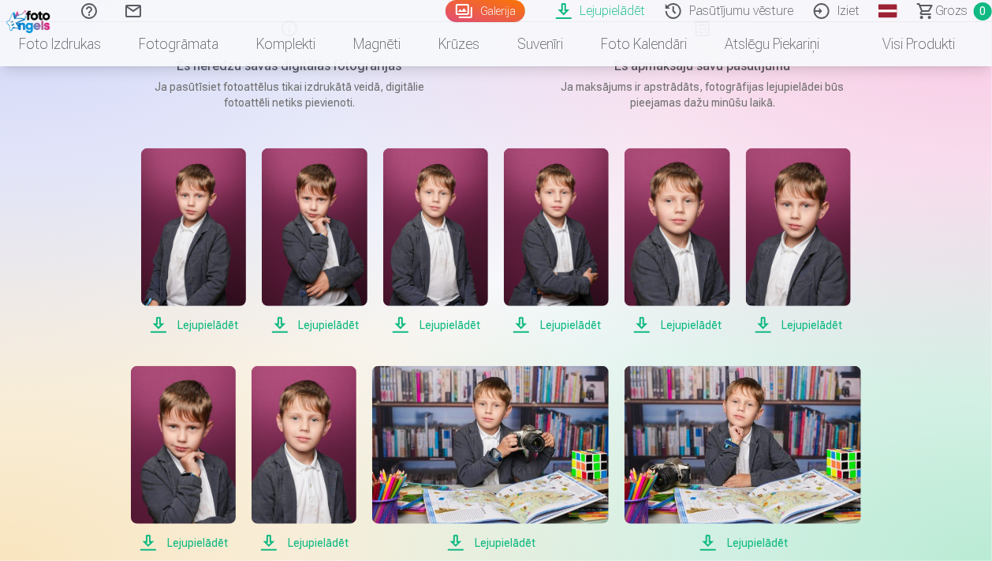
click at [201, 320] on span "Lejupielādēt" at bounding box center [193, 324] width 105 height 19
click at [331, 320] on span "Lejupielādēt" at bounding box center [314, 324] width 105 height 19
click at [453, 323] on span "Lejupielādēt" at bounding box center [435, 324] width 105 height 19
click at [574, 327] on span "Lejupielādēt" at bounding box center [556, 324] width 105 height 19
click at [680, 321] on span "Lejupielādēt" at bounding box center [677, 324] width 105 height 19
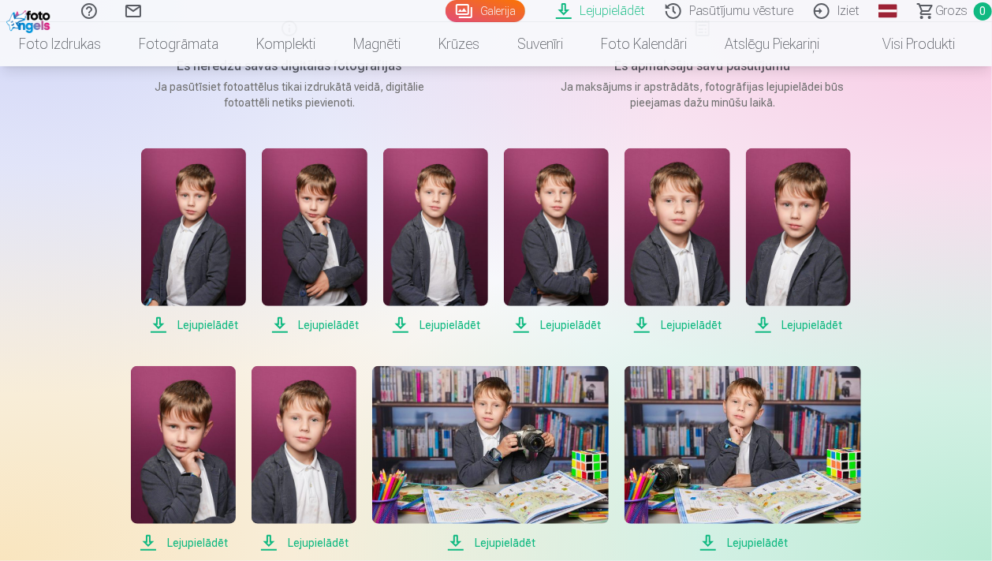
click at [799, 320] on span "Lejupielādēt" at bounding box center [798, 324] width 105 height 19
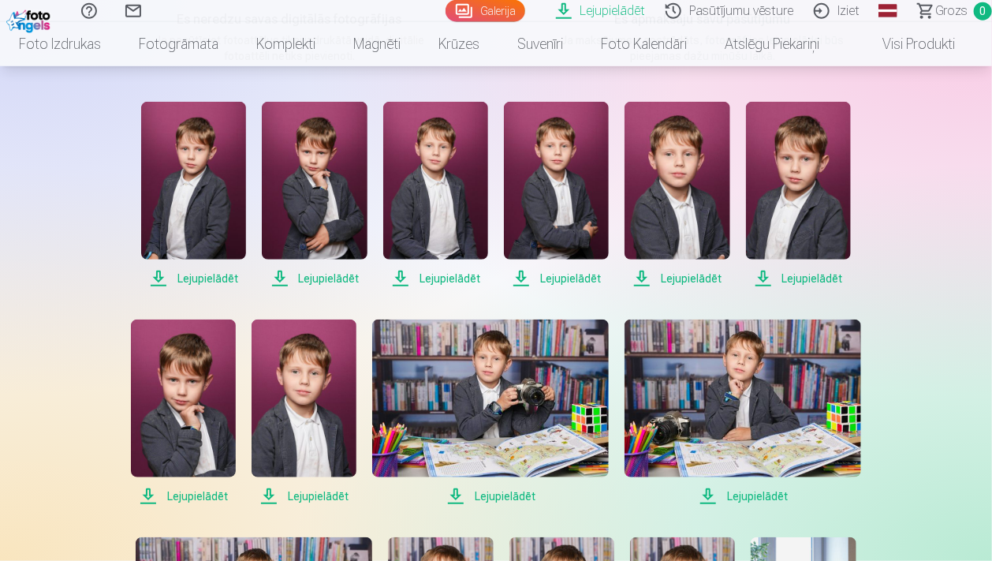
scroll to position [333, 0]
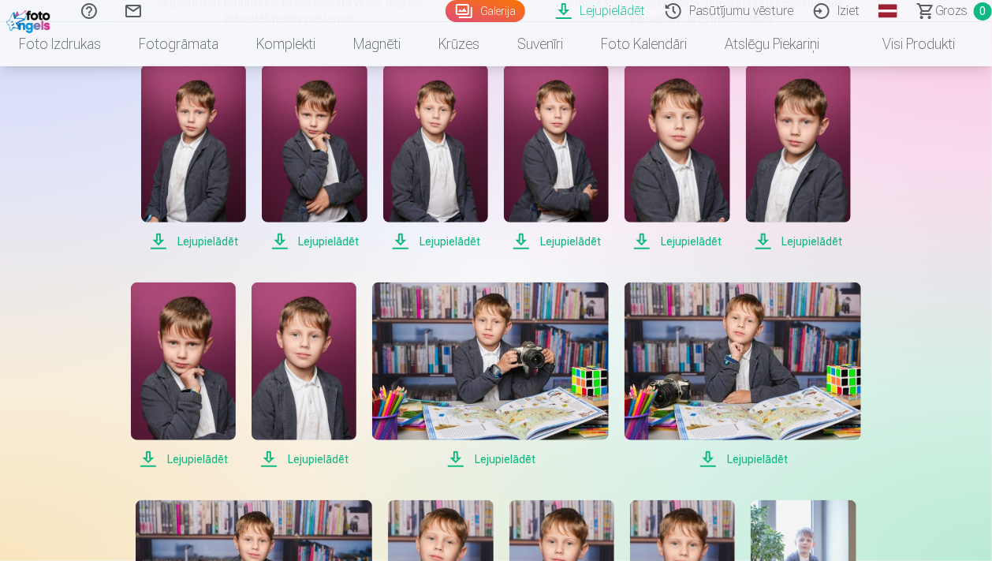
click at [185, 458] on span "Lejupielādēt" at bounding box center [183, 459] width 105 height 19
click at [304, 454] on span "Lejupielādēt" at bounding box center [304, 459] width 105 height 19
click at [503, 457] on span "Lejupielādēt" at bounding box center [490, 459] width 237 height 19
click at [741, 459] on span "Lejupielādēt" at bounding box center [743, 459] width 237 height 19
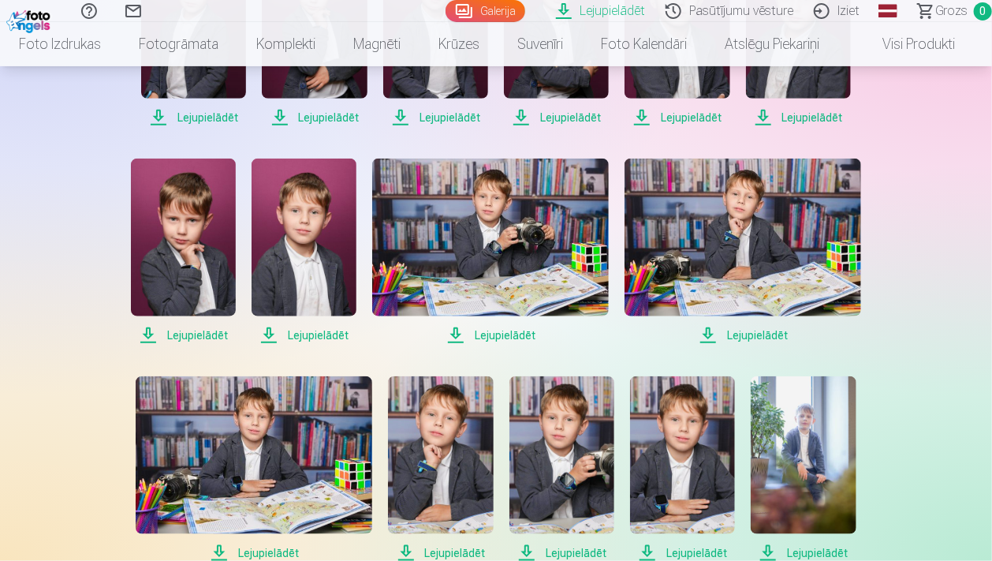
scroll to position [416, 0]
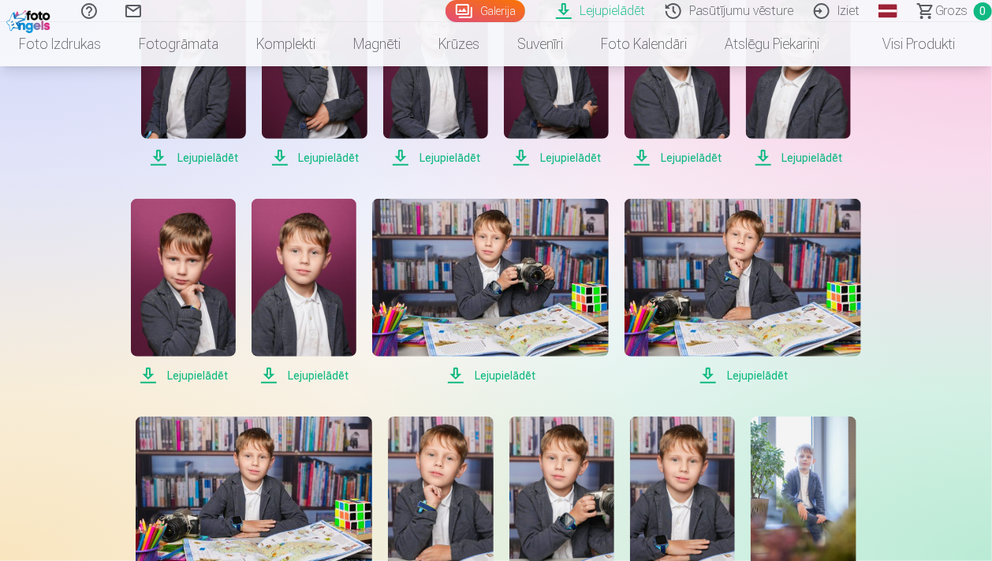
click at [237, 452] on img at bounding box center [254, 495] width 237 height 158
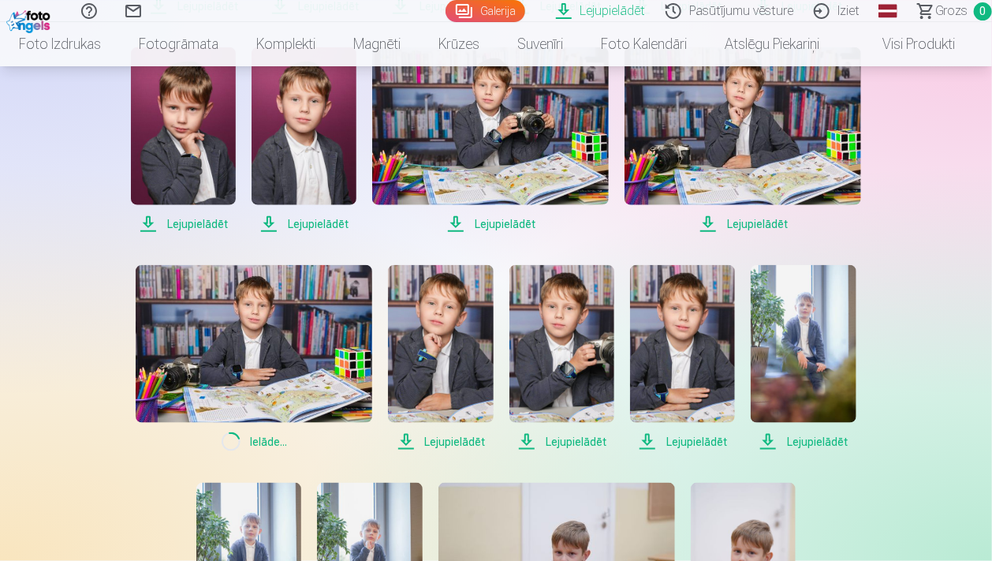
scroll to position [583, 0]
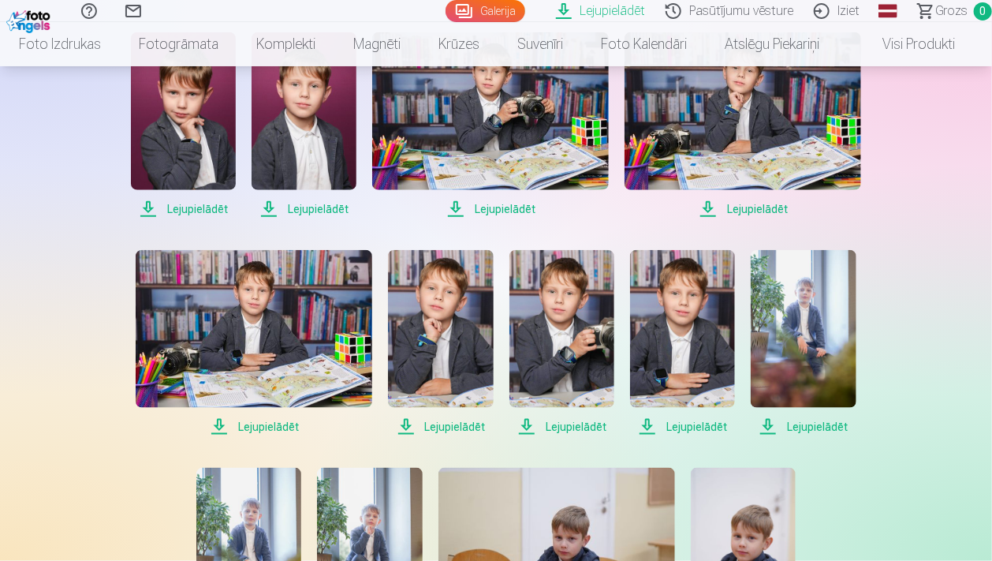
click at [453, 426] on span "Lejupielādēt" at bounding box center [440, 426] width 105 height 19
click at [566, 427] on span "Lejupielādēt" at bounding box center [561, 426] width 105 height 19
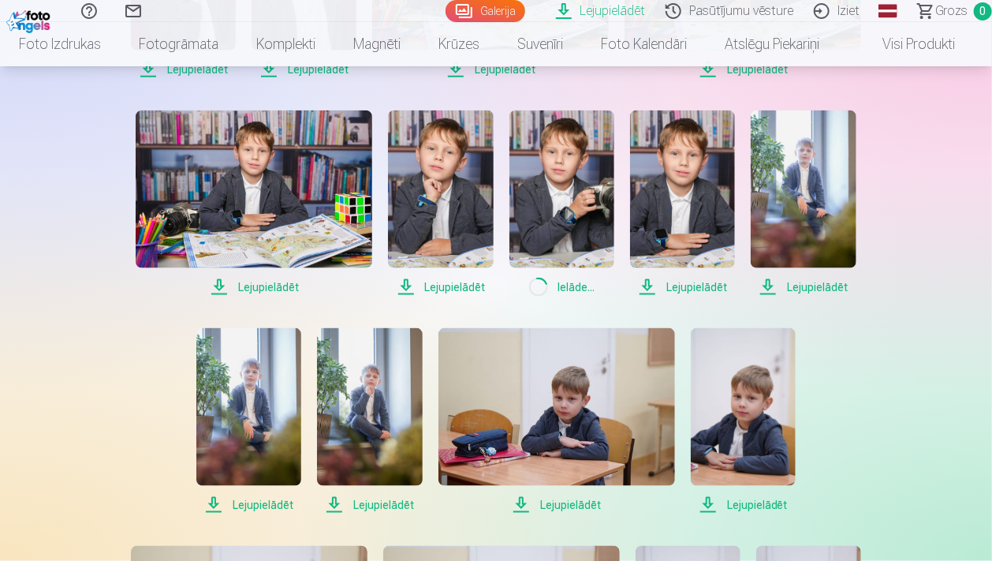
scroll to position [749, 0]
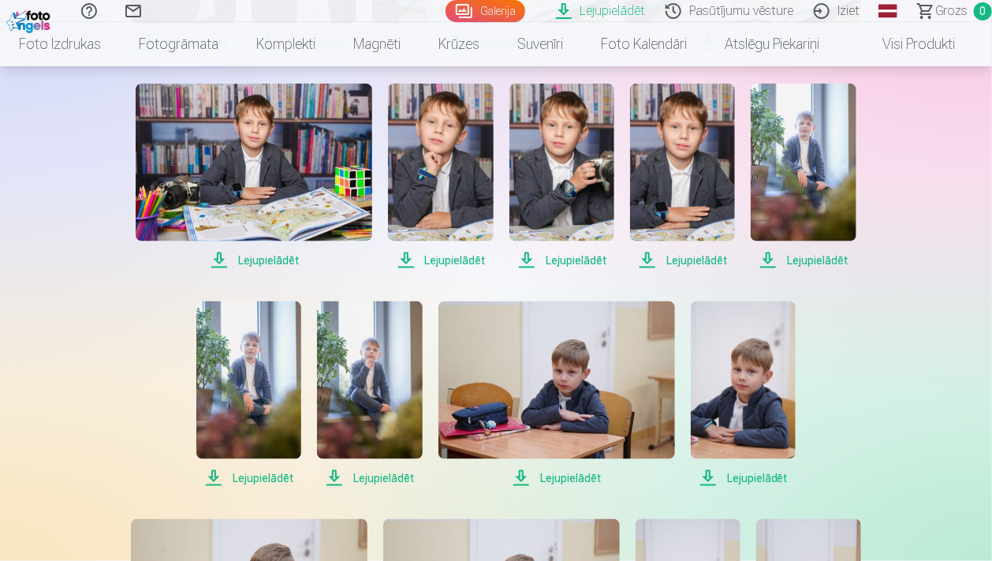
click at [677, 261] on span "Lejupielādēt" at bounding box center [682, 260] width 105 height 19
click at [803, 255] on span "Lejupielādēt" at bounding box center [803, 260] width 105 height 19
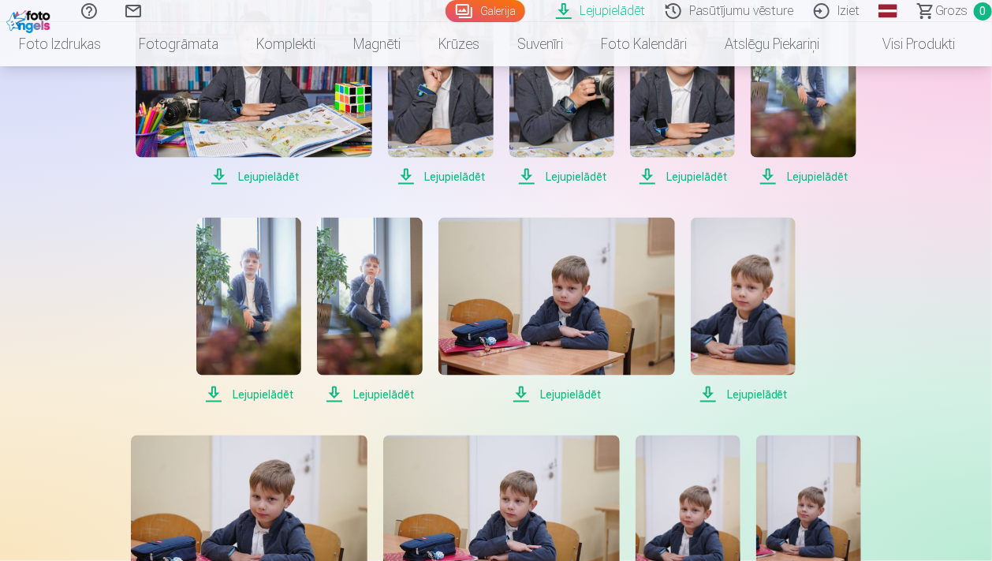
click at [115, 324] on div "Lejupielādēt Lejupielādēt Lejupielādēt Lejupielādēt Lejupielādēt Lejupielādēt L…" at bounding box center [496, 202] width 789 height 1274
click at [254, 393] on span "Lejupielādēt" at bounding box center [248, 394] width 105 height 19
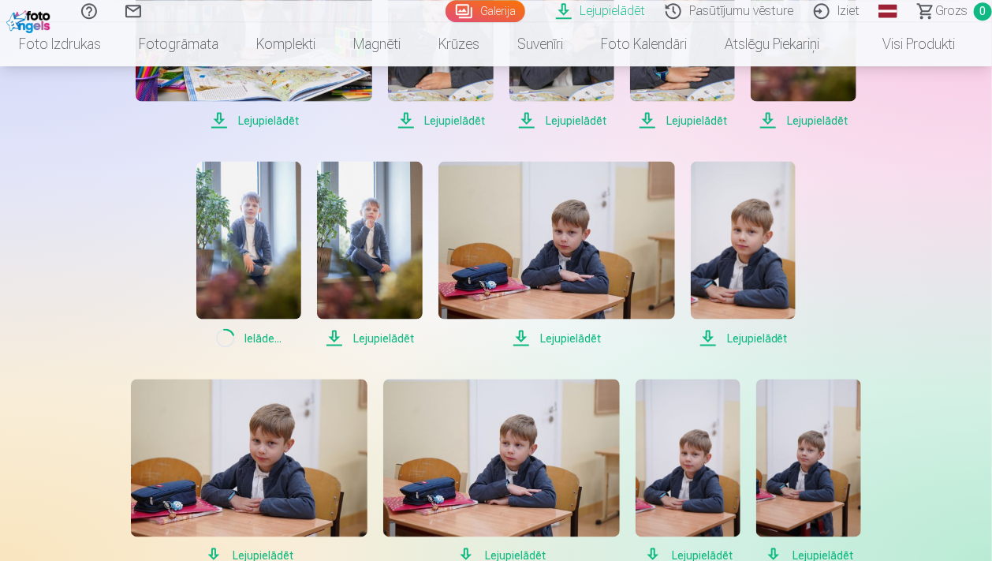
scroll to position [916, 0]
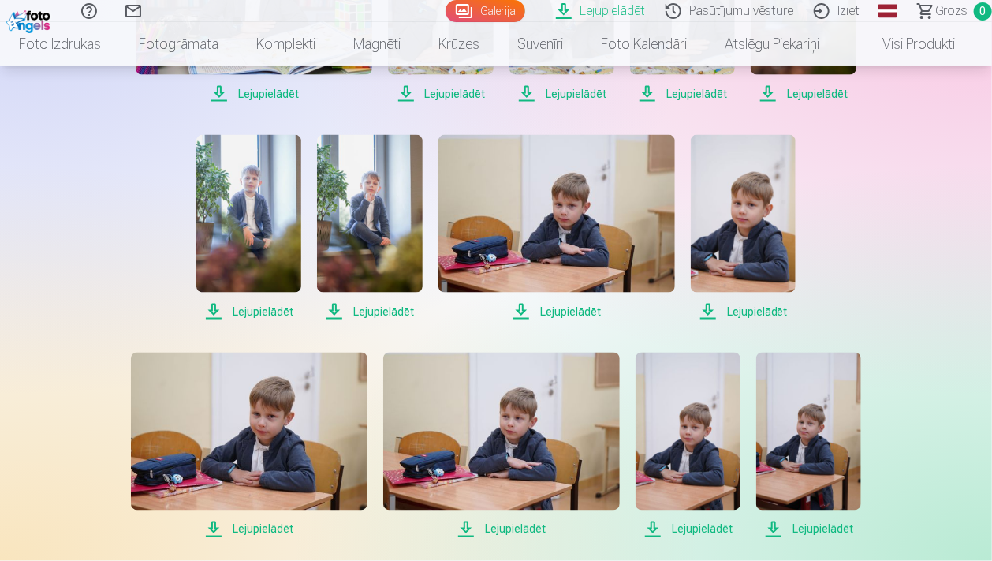
click at [380, 312] on span "Lejupielādēt" at bounding box center [369, 311] width 105 height 19
click at [549, 311] on span "Lejupielādēt" at bounding box center [556, 311] width 237 height 19
click at [746, 307] on span "Lejupielādēt" at bounding box center [743, 311] width 105 height 19
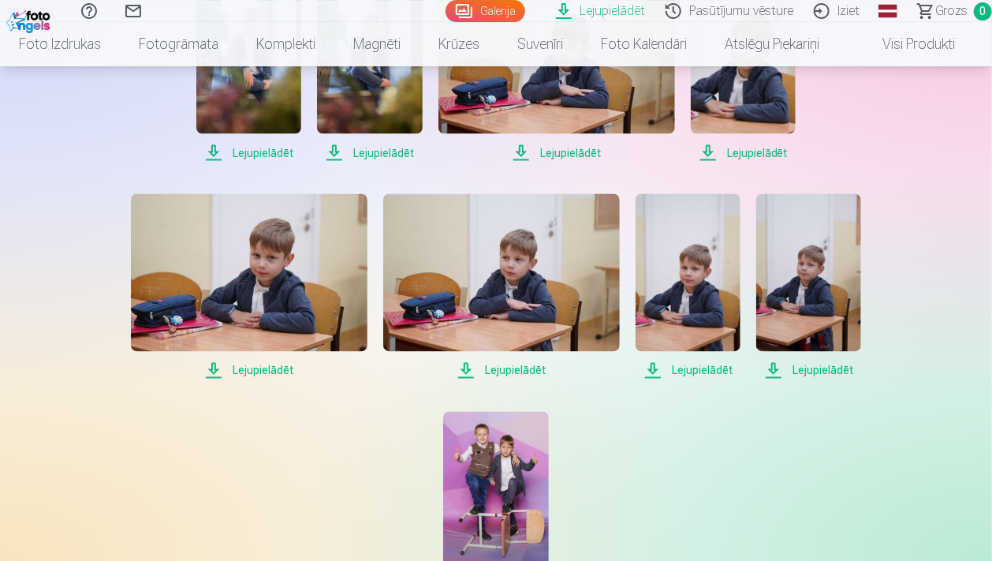
scroll to position [1082, 0]
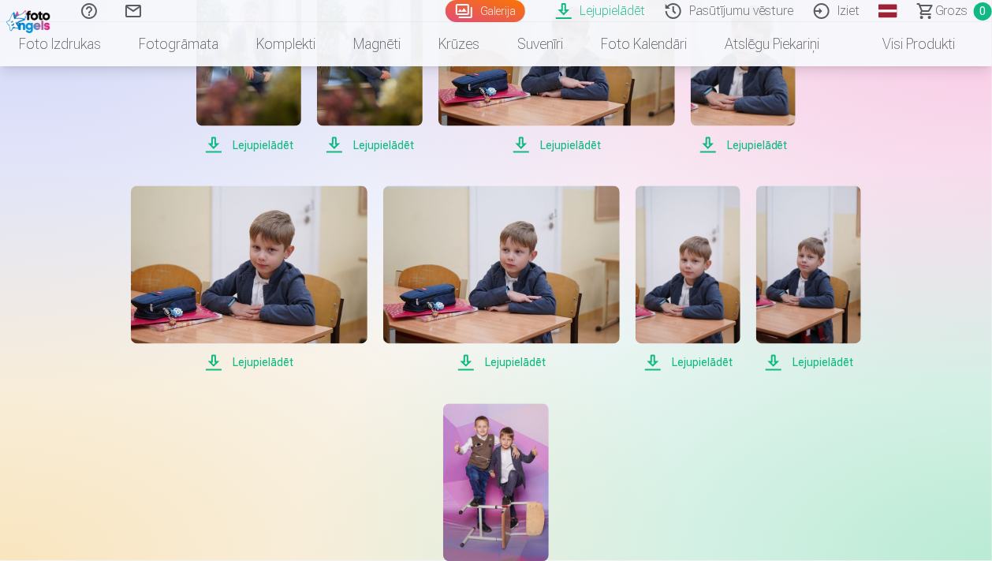
click at [249, 364] on span "Lejupielādēt" at bounding box center [249, 362] width 237 height 19
click at [519, 361] on span "Lejupielādēt" at bounding box center [501, 362] width 237 height 19
click at [688, 360] on span "Lejupielādēt" at bounding box center [688, 362] width 105 height 19
click at [824, 360] on span "Lejupielādēt" at bounding box center [808, 362] width 105 height 19
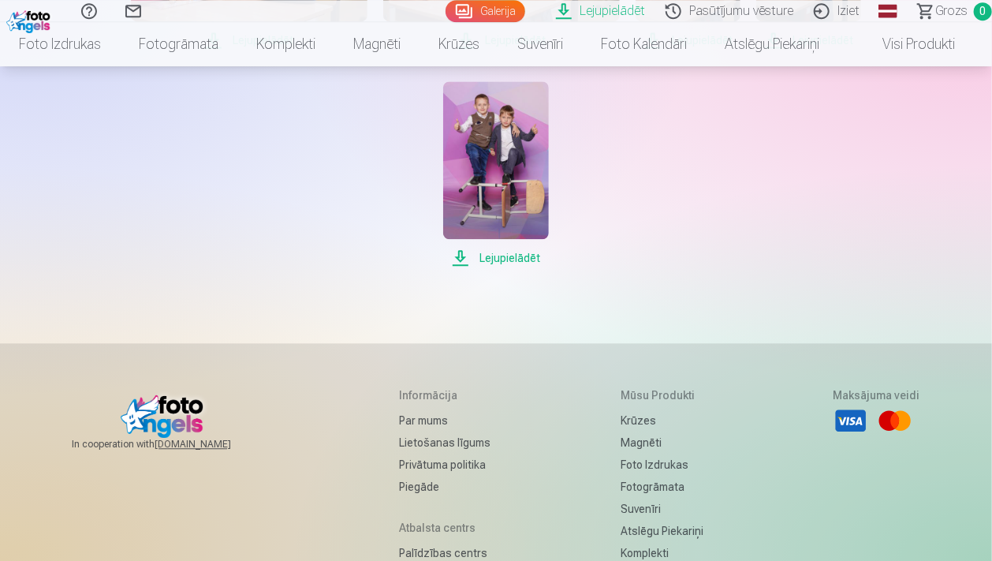
scroll to position [1416, 0]
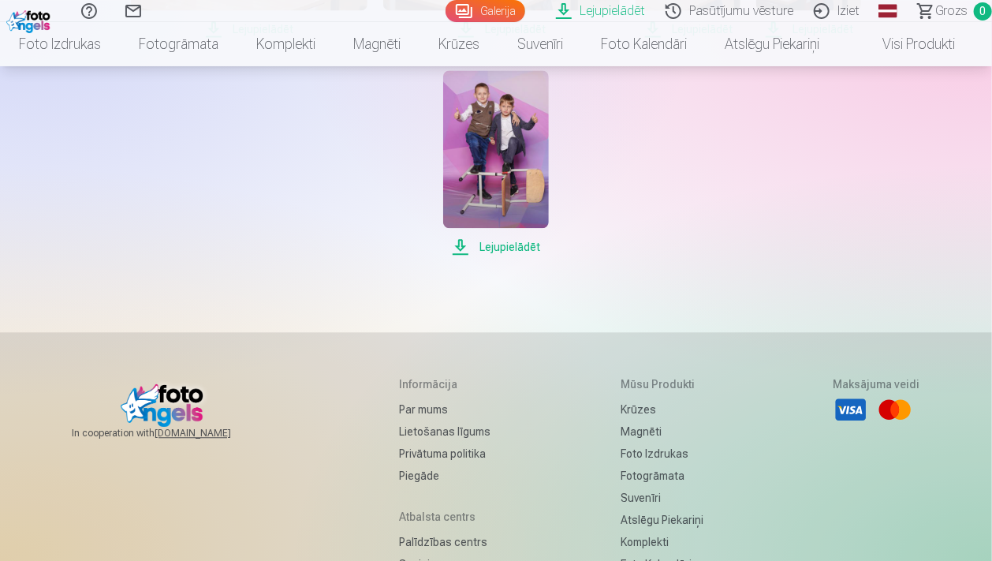
click at [506, 245] on span "Lejupielādēt" at bounding box center [495, 246] width 105 height 19
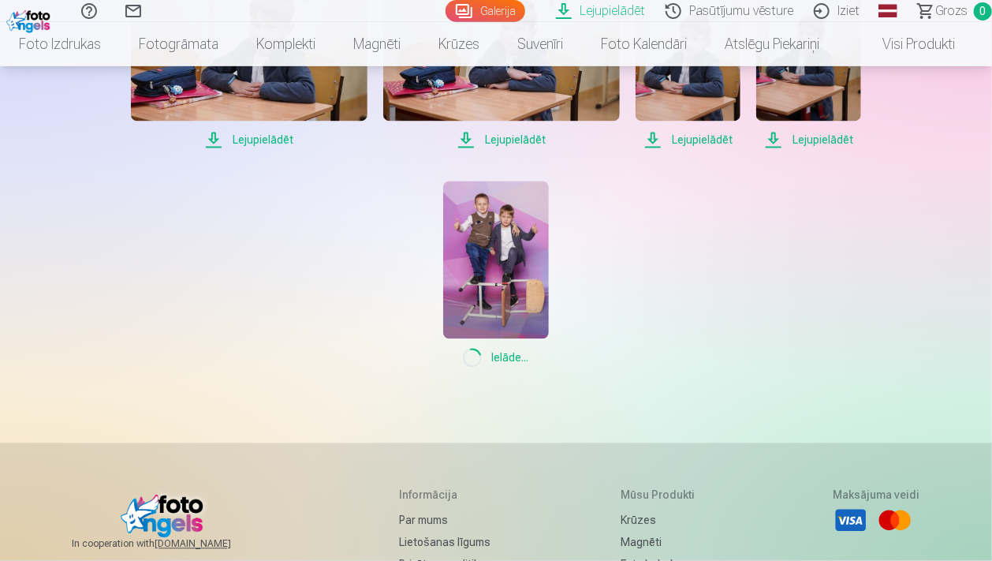
scroll to position [1332, 0]
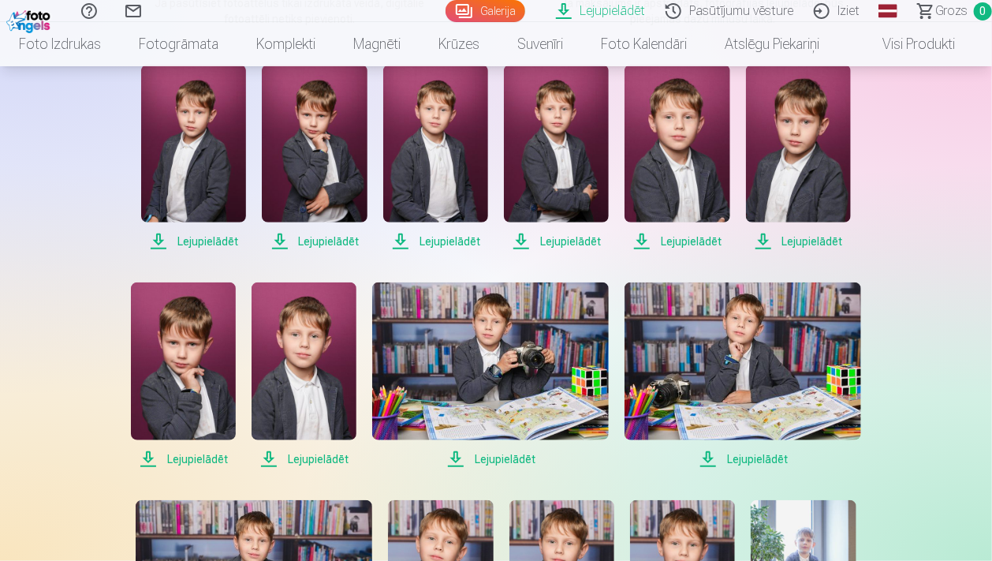
scroll to position [0, 0]
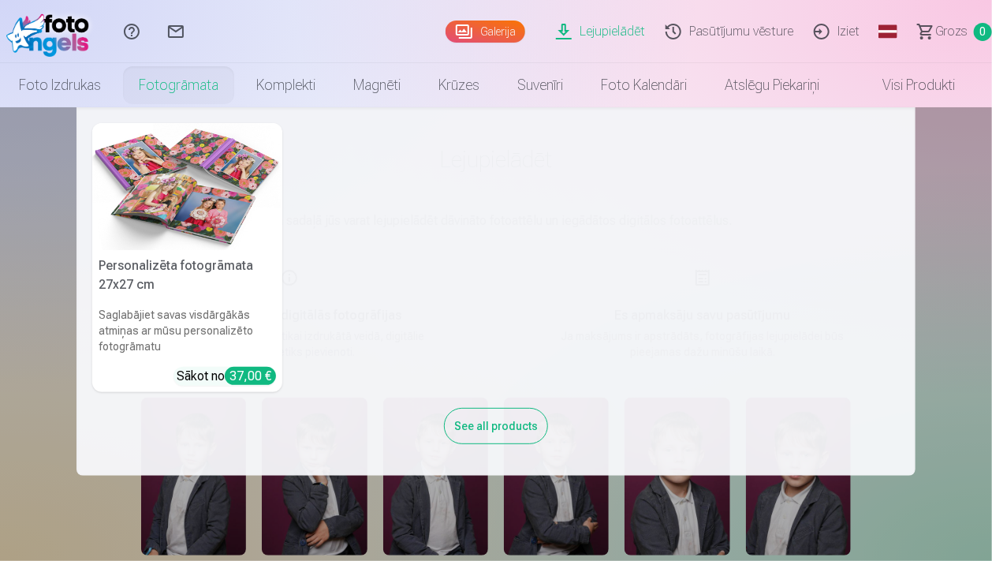
click at [173, 86] on link "Fotogrāmata" at bounding box center [179, 85] width 118 height 44
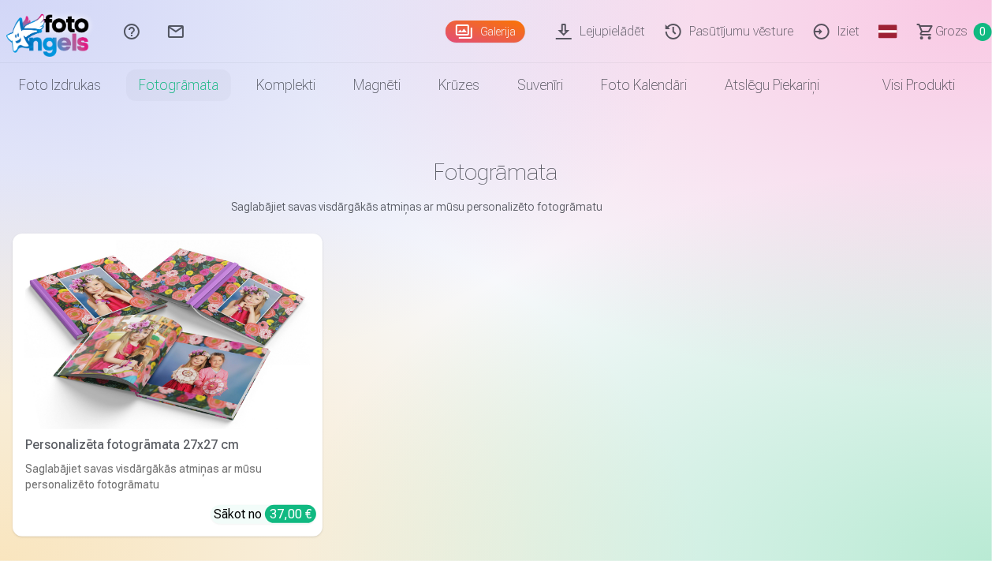
click at [151, 383] on img at bounding box center [167, 334] width 285 height 189
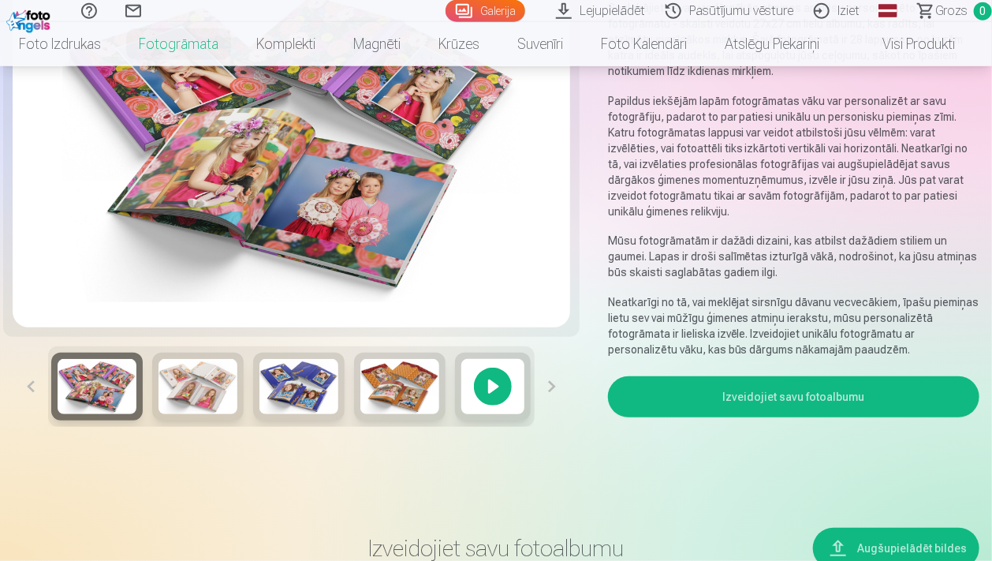
scroll to position [166, 0]
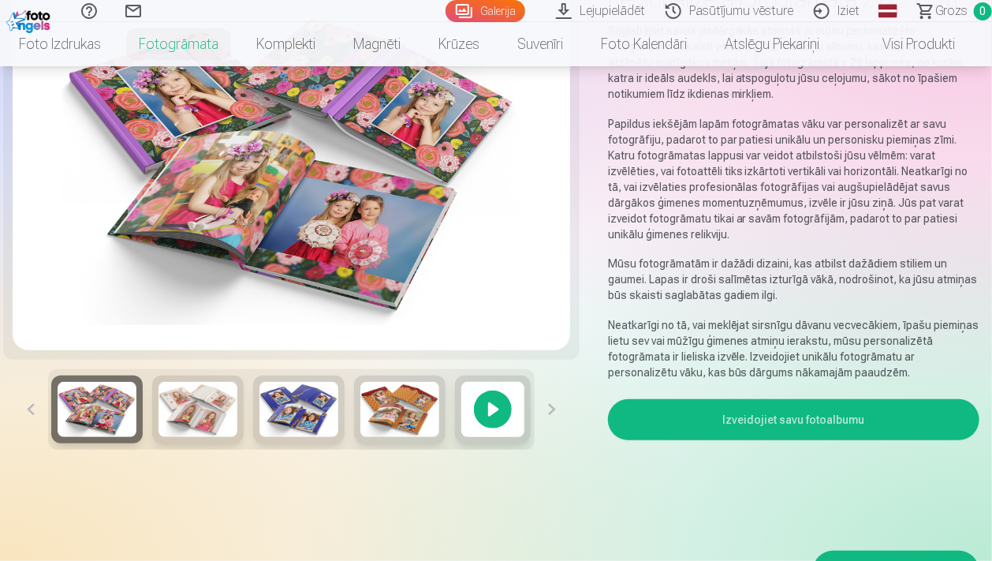
click at [207, 399] on img at bounding box center [198, 409] width 79 height 55
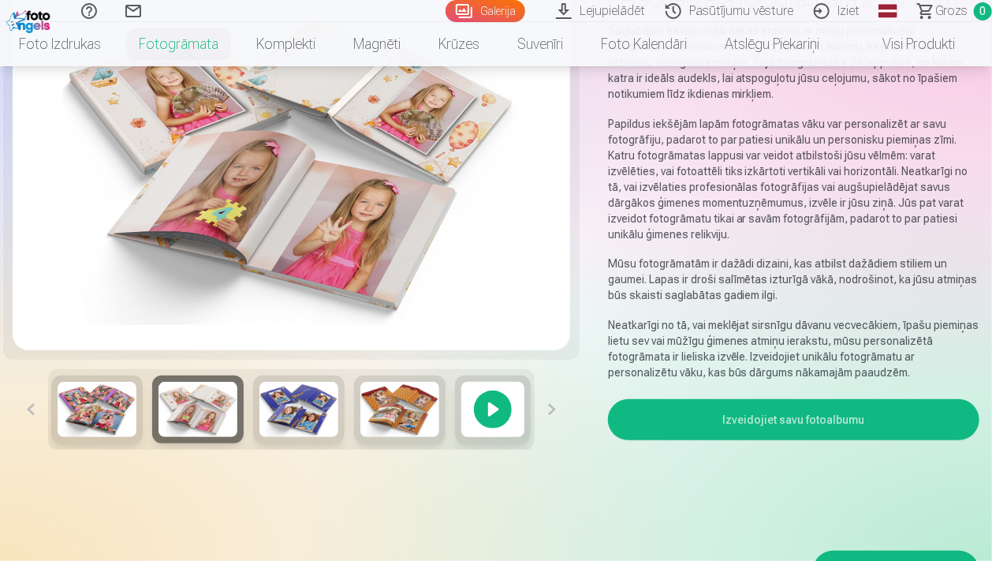
click at [295, 411] on img at bounding box center [298, 409] width 79 height 55
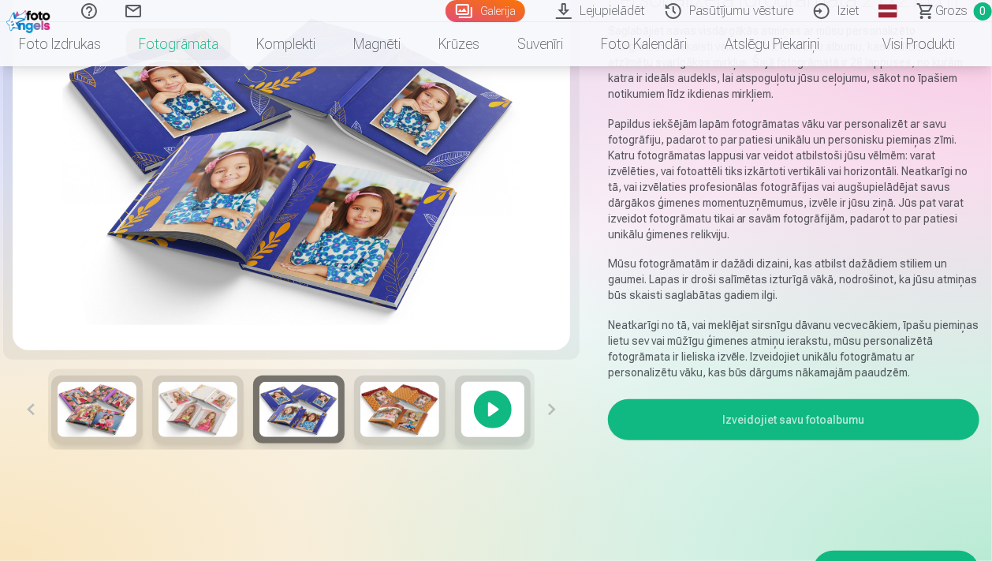
click at [415, 408] on img at bounding box center [399, 409] width 79 height 55
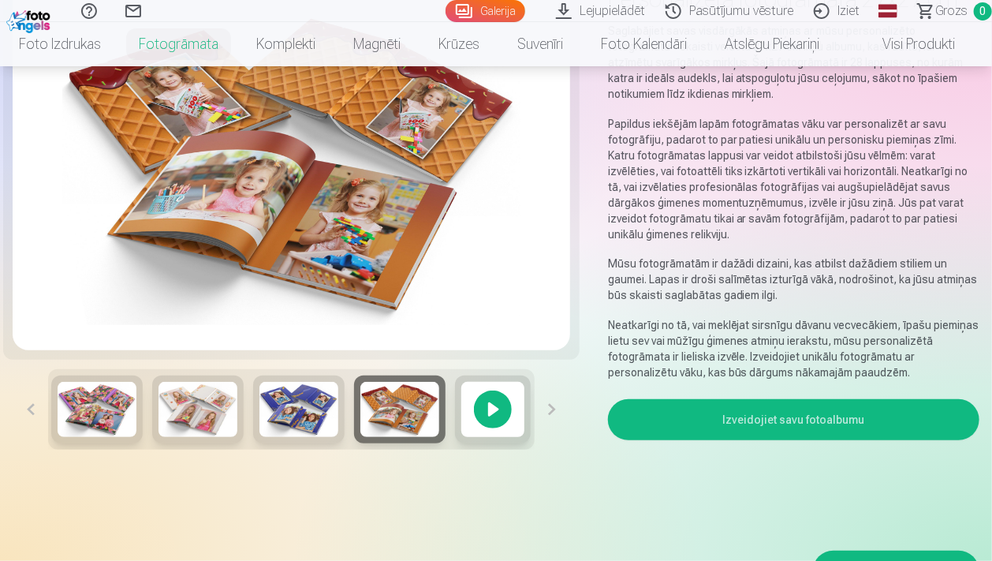
click at [499, 410] on div at bounding box center [493, 409] width 76 height 68
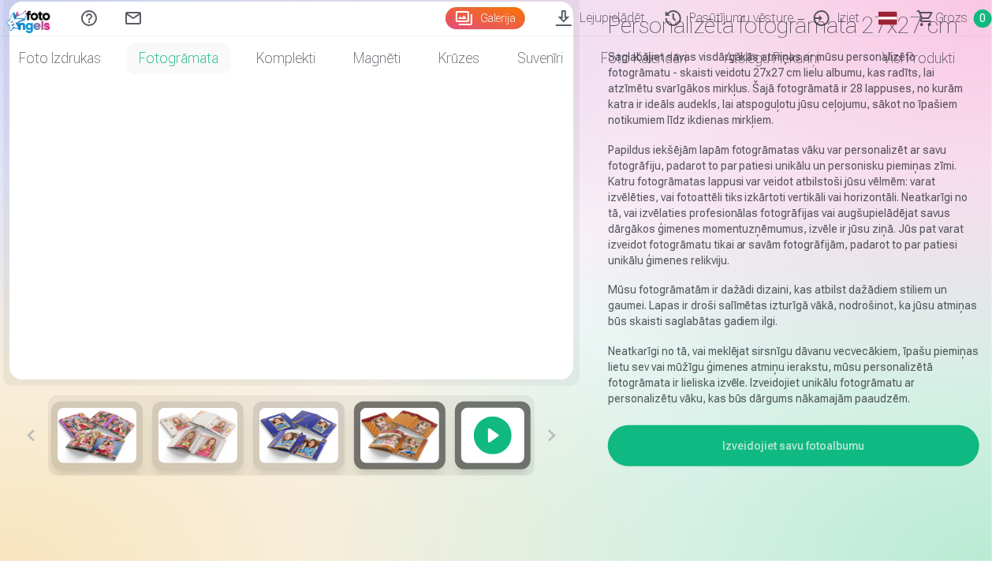
scroll to position [0, 0]
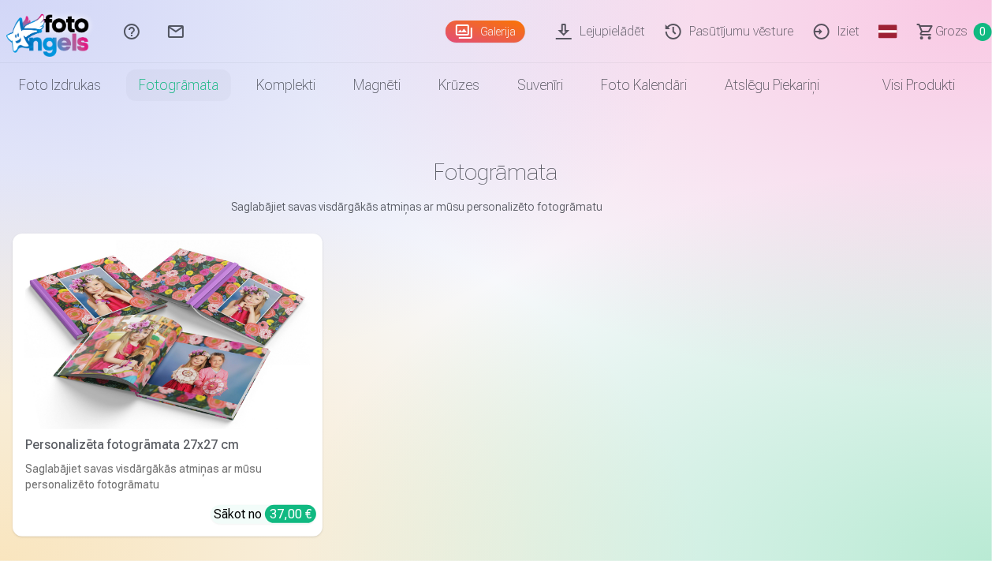
click at [847, 29] on link "Iziet" at bounding box center [839, 31] width 66 height 63
